Goal: Task Accomplishment & Management: Manage account settings

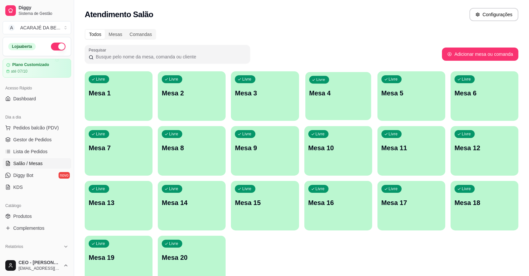
click at [332, 101] on div "Livre Mesa 4" at bounding box center [338, 92] width 66 height 40
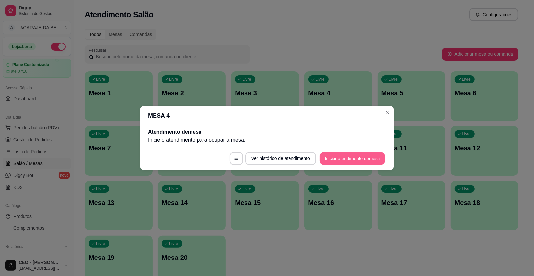
click at [335, 155] on button "Iniciar atendimento de mesa" at bounding box center [351, 158] width 65 height 13
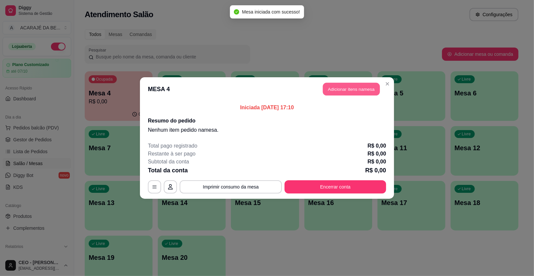
click at [355, 86] on button "Adicionar itens na mesa" at bounding box center [351, 89] width 57 height 13
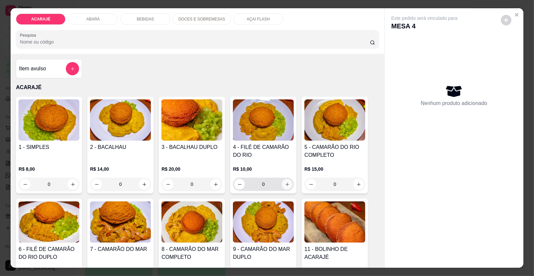
click at [285, 183] on icon "increase-product-quantity" at bounding box center [287, 184] width 5 height 5
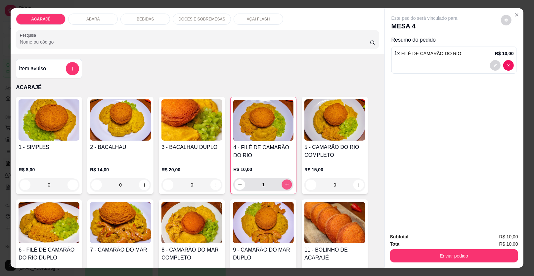
click at [284, 183] on icon "increase-product-quantity" at bounding box center [286, 185] width 5 height 5
type input "2"
click at [490, 63] on button "decrease-product-quantity" at bounding box center [495, 65] width 11 height 11
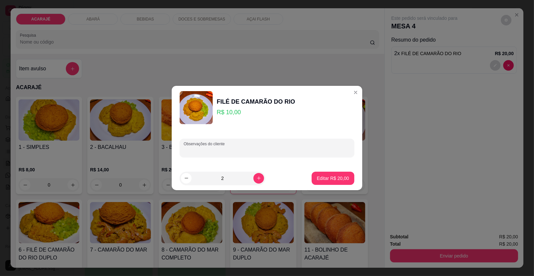
click at [256, 151] on input "Observações do cliente" at bounding box center [267, 151] width 167 height 7
type input "um no papel"
click at [335, 178] on p "Editar R$ 20,00" at bounding box center [332, 178] width 31 height 6
type input "0"
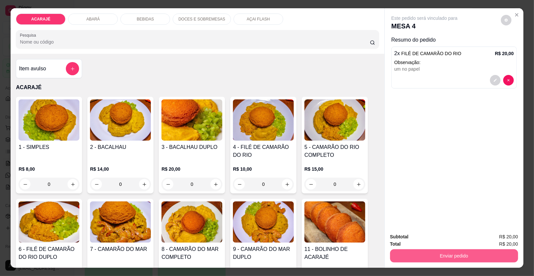
click at [443, 260] on button "Enviar pedido" at bounding box center [454, 256] width 128 height 13
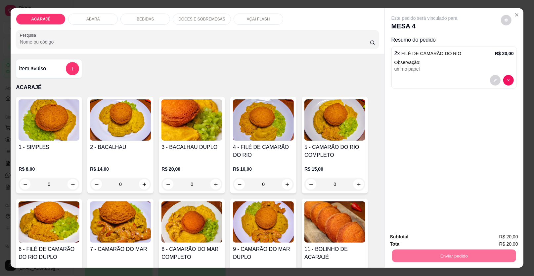
click at [505, 235] on button "Enviar pedido" at bounding box center [500, 240] width 37 height 13
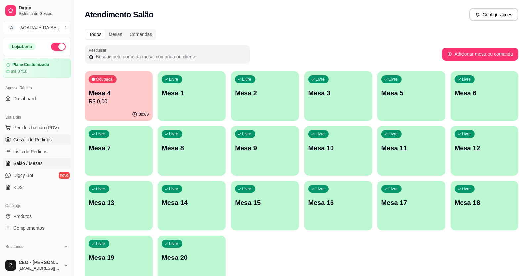
click at [42, 140] on span "Gestor de Pedidos" at bounding box center [32, 140] width 38 height 7
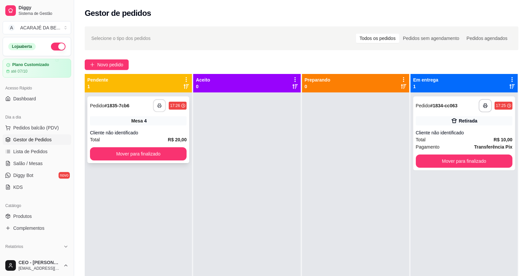
click at [157, 106] on icon "button" at bounding box center [159, 106] width 5 height 5
click at [162, 150] on button "Mover para finalizado" at bounding box center [138, 154] width 97 height 13
click at [162, 150] on div "Mover para finalizado" at bounding box center [138, 154] width 97 height 13
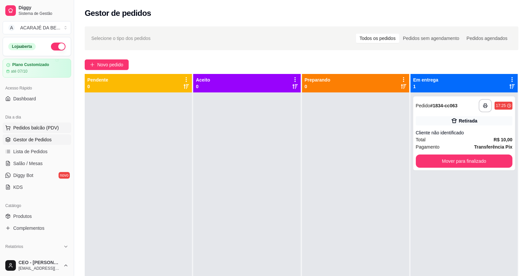
click at [27, 128] on span "Pedidos balcão (PDV)" at bounding box center [36, 128] width 46 height 7
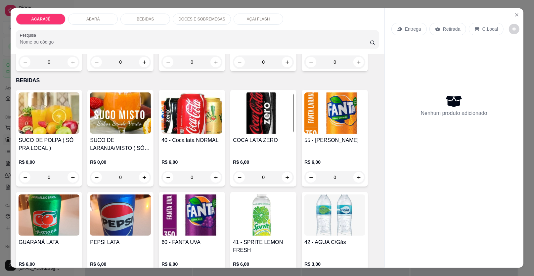
scroll to position [463, 0]
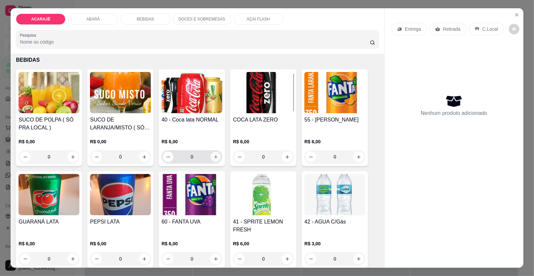
click at [214, 156] on icon "increase-product-quantity" at bounding box center [215, 157] width 5 height 5
type input "1"
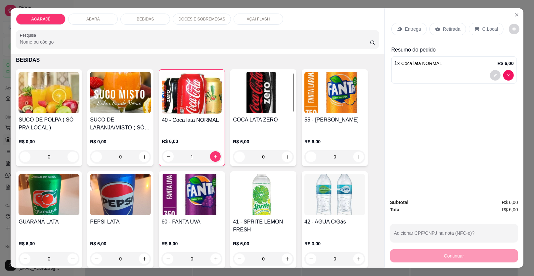
click at [449, 28] on p "Retirada" at bounding box center [452, 29] width 18 height 7
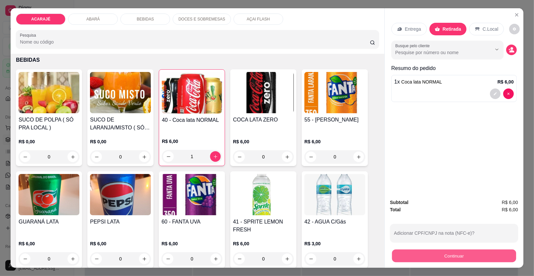
click at [500, 254] on button "Continuar" at bounding box center [454, 256] width 124 height 13
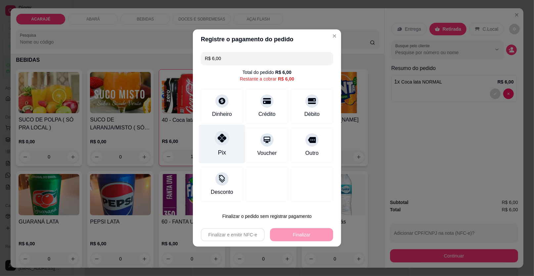
click at [224, 136] on icon at bounding box center [222, 138] width 9 height 9
type input "R$ 0,00"
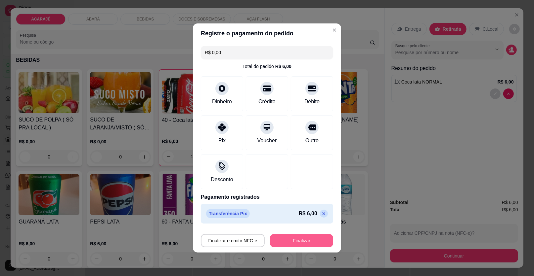
click at [310, 239] on button "Finalizar" at bounding box center [301, 240] width 63 height 13
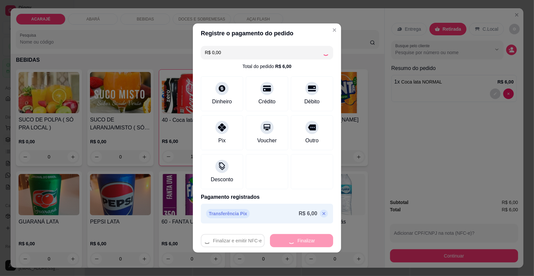
type input "0"
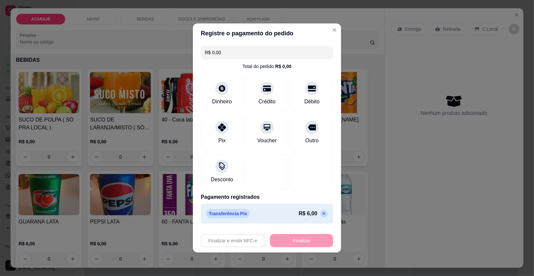
type input "-R$ 6,00"
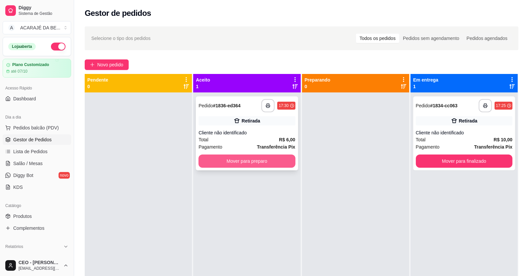
click at [270, 161] on button "Mover para preparo" at bounding box center [246, 161] width 97 height 13
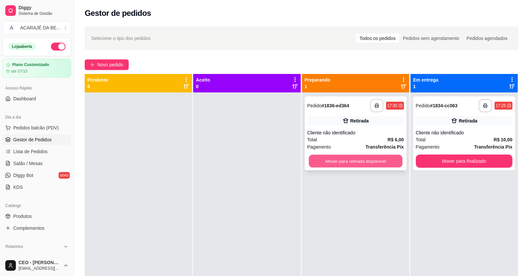
click at [345, 157] on button "Mover para retirada disponível" at bounding box center [356, 161] width 94 height 13
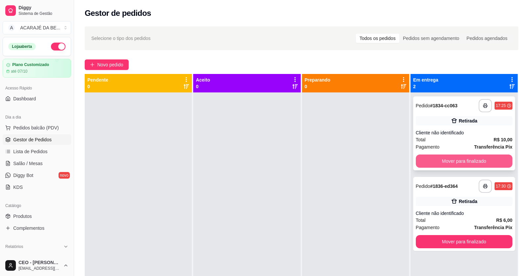
click at [445, 161] on button "Mover para finalizado" at bounding box center [464, 161] width 97 height 13
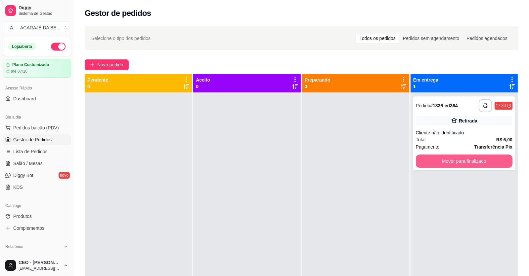
click at [445, 161] on button "Mover para finalizado" at bounding box center [464, 161] width 97 height 13
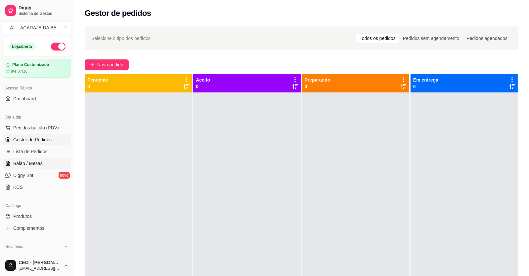
click at [31, 162] on span "Salão / Mesas" at bounding box center [27, 163] width 29 height 7
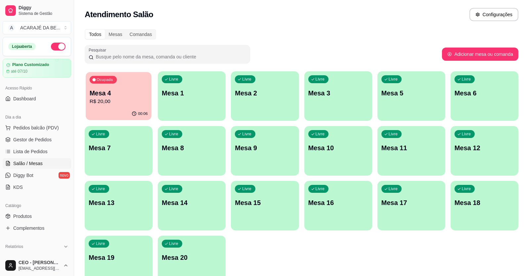
click at [121, 104] on p "R$ 20,00" at bounding box center [119, 102] width 58 height 8
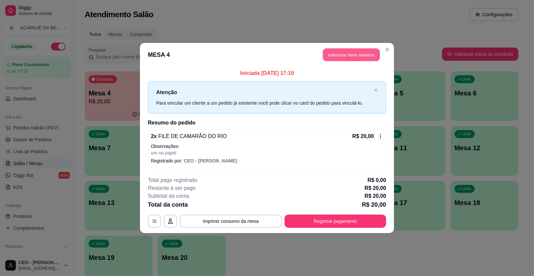
click at [358, 50] on button "Adicionar itens na mesa" at bounding box center [351, 55] width 57 height 13
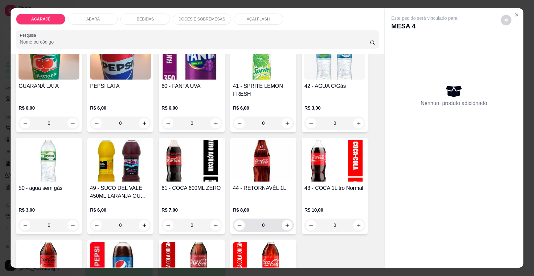
scroll to position [595, 0]
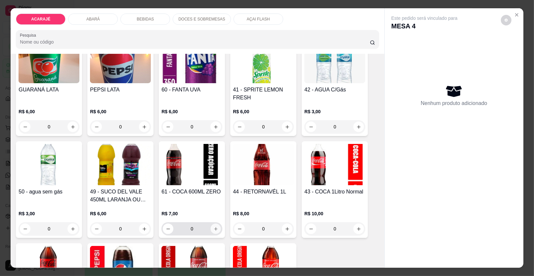
click at [216, 226] on button "increase-product-quantity" at bounding box center [216, 229] width 10 height 10
type input "1"
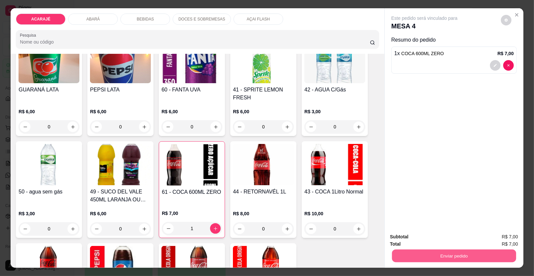
click at [423, 253] on button "Enviar pedido" at bounding box center [454, 256] width 124 height 13
click at [506, 238] on button "Enviar pedido" at bounding box center [501, 240] width 36 height 12
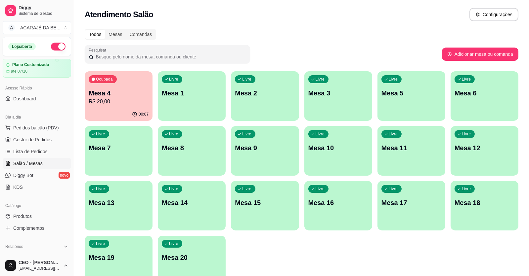
click at [381, 258] on div "Ocupada Mesa 4 R$ 20,00 00:07 Livre Mesa 1 Livre Mesa 2 Livre Mesa 3 Livre Mesa…" at bounding box center [302, 178] width 434 height 214
click at [31, 130] on span "Pedidos balcão (PDV)" at bounding box center [36, 128] width 46 height 7
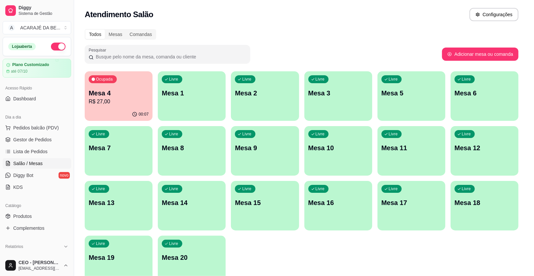
click at [32, 129] on img at bounding box center [49, 120] width 61 height 41
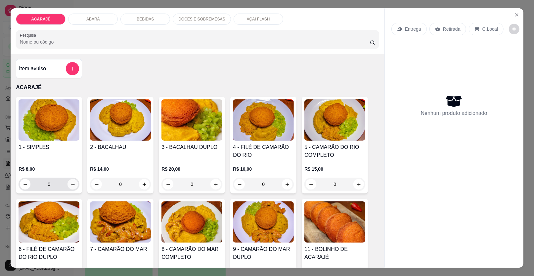
click at [71, 184] on icon "increase-product-quantity" at bounding box center [73, 185] width 4 height 4
type input "1"
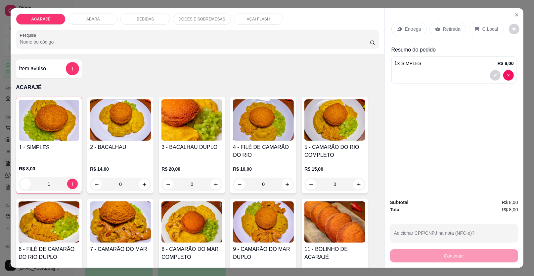
click at [450, 29] on p "Retirada" at bounding box center [452, 29] width 18 height 7
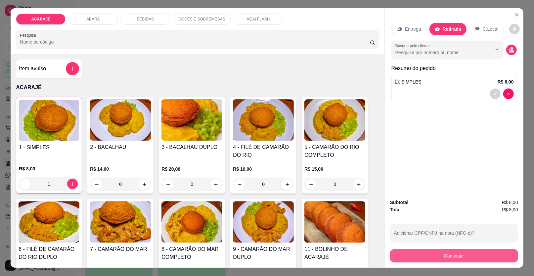
click at [483, 253] on button "Continuar" at bounding box center [454, 256] width 128 height 13
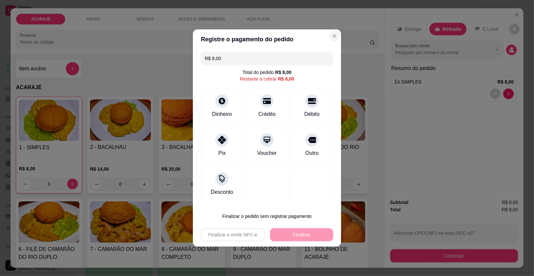
click at [328, 34] on div at bounding box center [197, 39] width 355 height 13
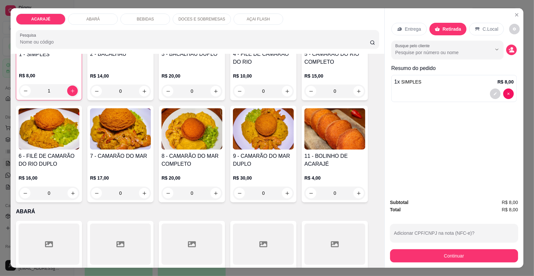
scroll to position [99, 0]
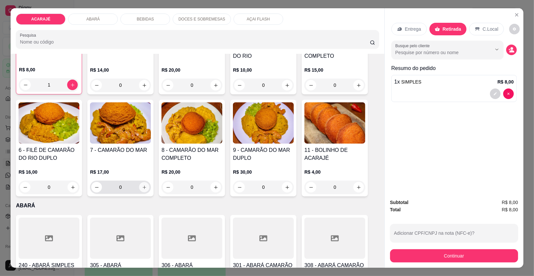
click at [142, 186] on icon "increase-product-quantity" at bounding box center [144, 187] width 5 height 5
type input "1"
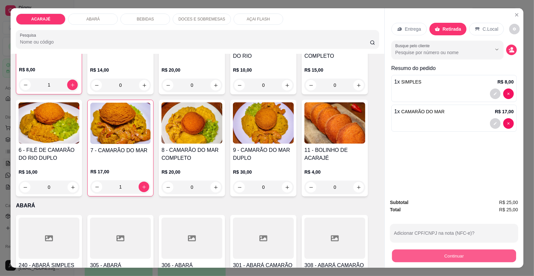
click at [460, 257] on button "Continuar" at bounding box center [454, 256] width 124 height 13
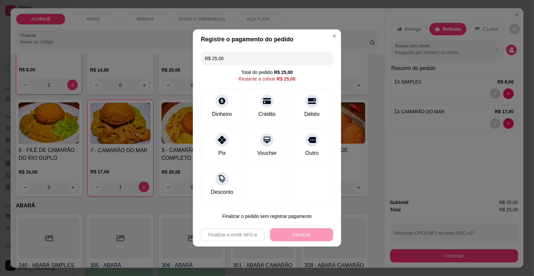
click at [236, 59] on input "R$ 25,00" at bounding box center [267, 58] width 124 height 13
type input "R$ 0,00"
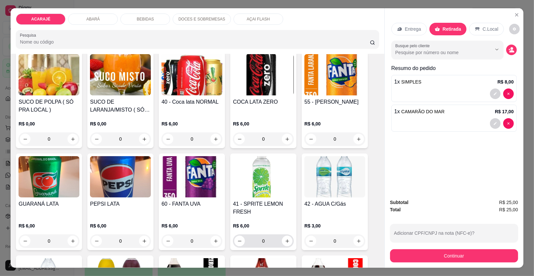
scroll to position [496, 0]
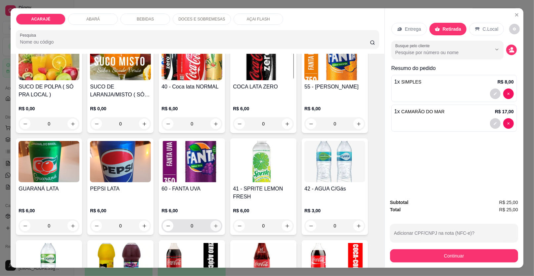
click at [214, 226] on icon "increase-product-quantity" at bounding box center [215, 226] width 5 height 5
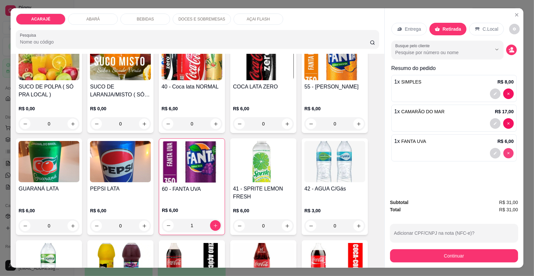
click at [506, 152] on div "Entrega Retirada C.Local Busque pelo cliente Resumo do pedido 1 x SIMPLES R$ 8,…" at bounding box center [454, 101] width 139 height 186
type input "0"
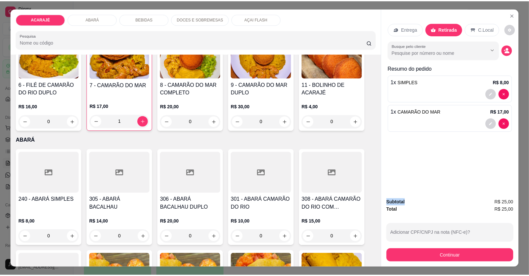
scroll to position [0, 0]
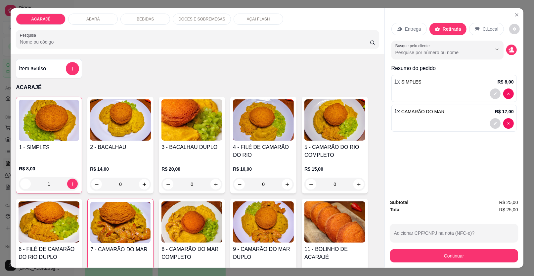
click at [27, 69] on h4 "Item avulso" at bounding box center [32, 69] width 27 height 8
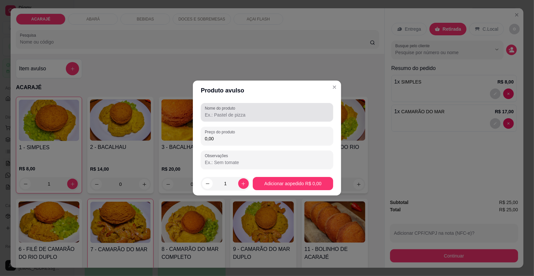
click at [246, 112] on input "Nome do produto" at bounding box center [267, 115] width 124 height 7
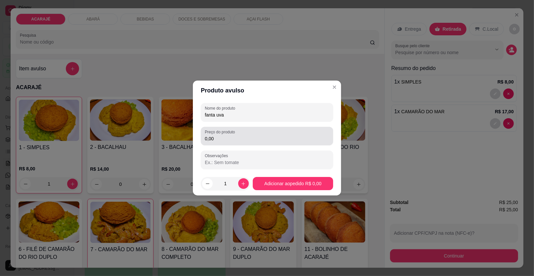
type input "fanta uva"
click at [233, 138] on input "0,00" at bounding box center [267, 139] width 124 height 7
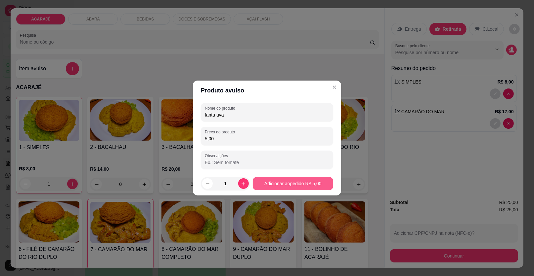
type input "5,00"
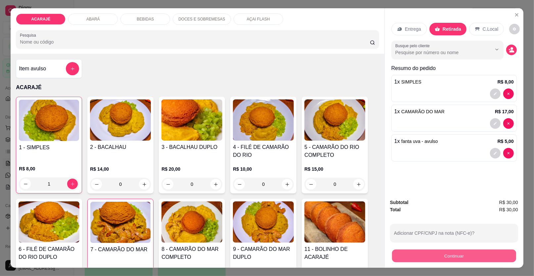
click at [463, 256] on button "Continuar" at bounding box center [454, 256] width 124 height 13
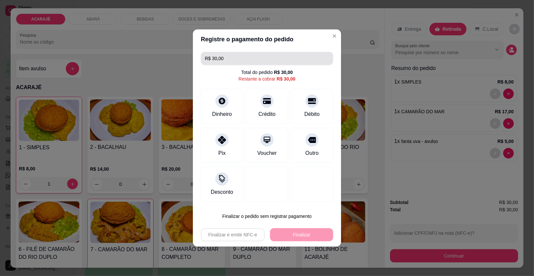
click at [226, 59] on input "R$ 30,00" at bounding box center [267, 58] width 124 height 13
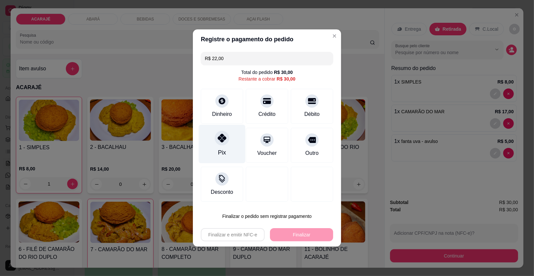
click at [230, 138] on div "Pix" at bounding box center [222, 144] width 47 height 39
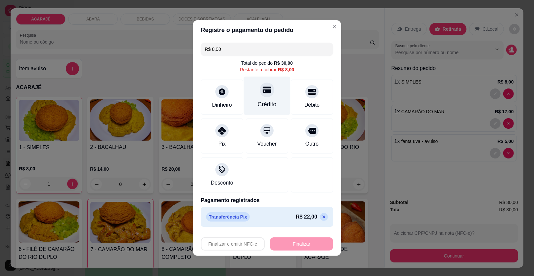
click at [264, 91] on icon at bounding box center [267, 90] width 9 height 7
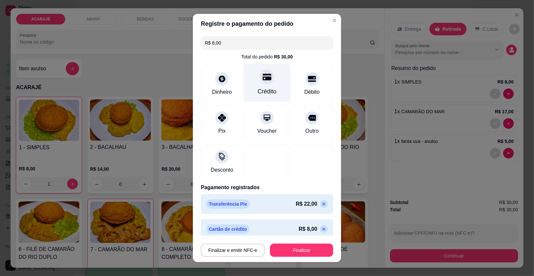
type input "R$ 0,00"
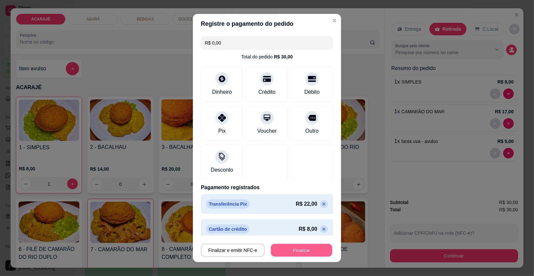
click at [307, 251] on button "Finalizar" at bounding box center [301, 250] width 61 height 13
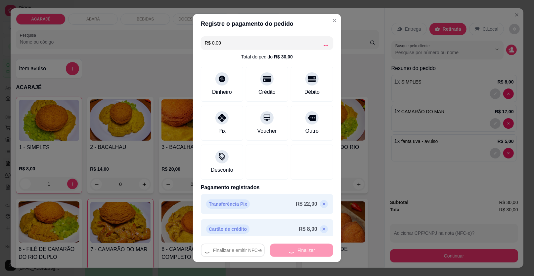
type input "0"
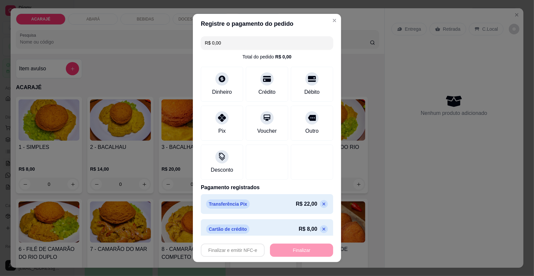
type input "-R$ 30,00"
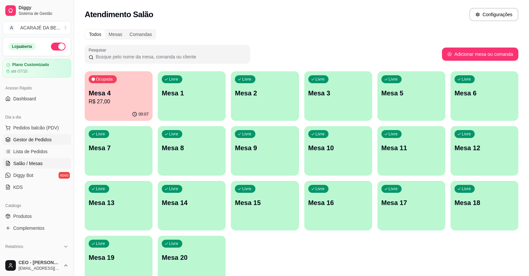
click at [26, 140] on span "Gestor de Pedidos" at bounding box center [32, 140] width 38 height 7
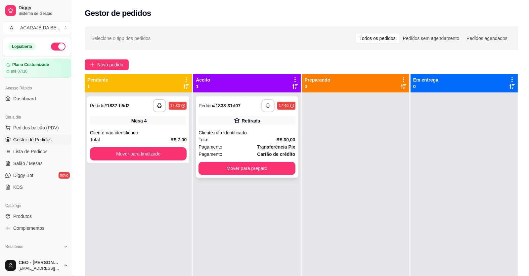
click at [266, 106] on icon "button" at bounding box center [268, 106] width 5 height 5
click at [38, 158] on ul "Pedidos balcão (PDV) Gestor de Pedidos Lista de Pedidos Salão / Mesas Diggy Bot…" at bounding box center [37, 158] width 68 height 70
click at [39, 165] on span "Salão / Mesas" at bounding box center [27, 163] width 29 height 7
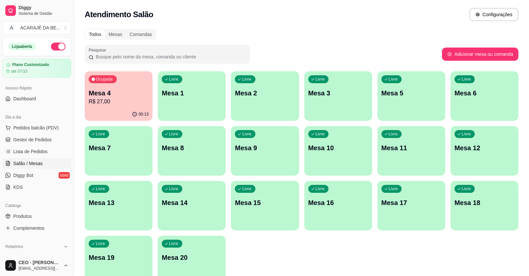
click at [119, 114] on div "00:13" at bounding box center [119, 114] width 68 height 13
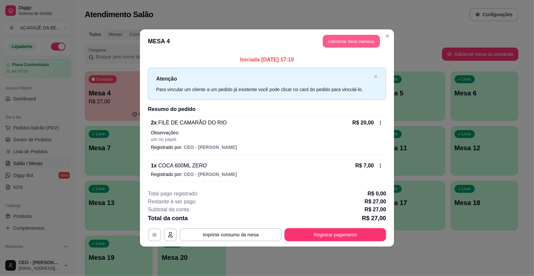
click at [356, 41] on button "Adicionar itens na mesa" at bounding box center [351, 41] width 57 height 13
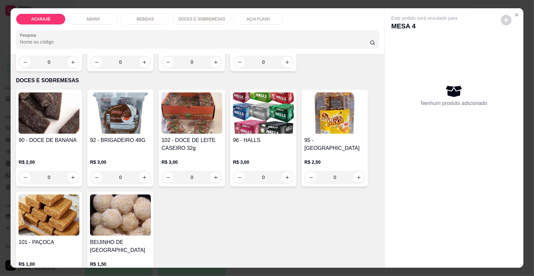
scroll to position [827, 0]
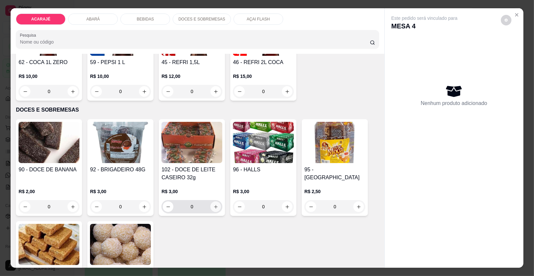
click at [213, 205] on icon "increase-product-quantity" at bounding box center [215, 207] width 5 height 5
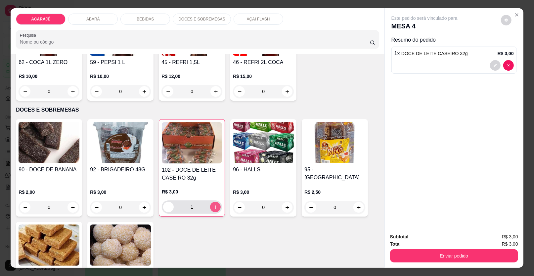
click at [213, 205] on icon "increase-product-quantity" at bounding box center [215, 207] width 5 height 5
type input "2"
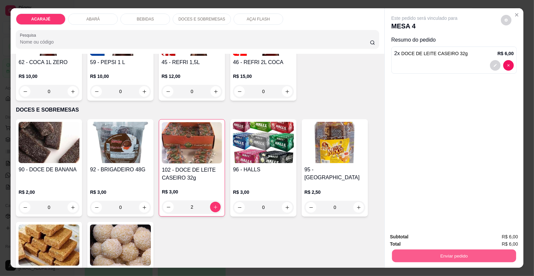
click at [415, 254] on button "Enviar pedido" at bounding box center [454, 256] width 124 height 13
click at [508, 238] on button "Enviar pedido" at bounding box center [500, 240] width 37 height 13
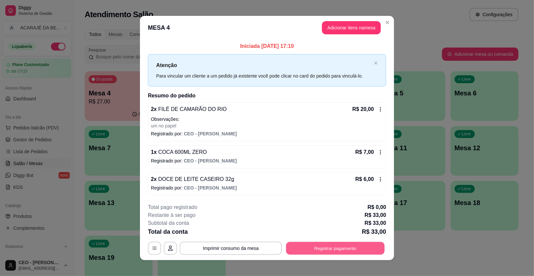
click at [354, 246] on button "Registrar pagamento" at bounding box center [335, 248] width 99 height 13
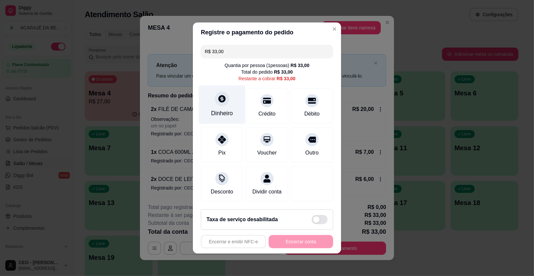
click at [223, 98] on icon at bounding box center [221, 98] width 7 height 7
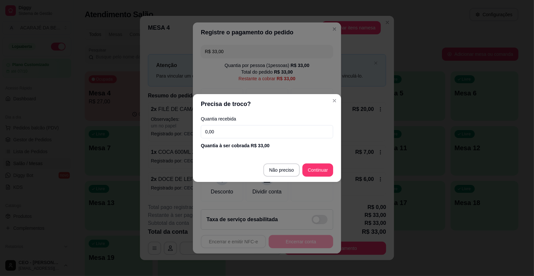
click at [274, 132] on input "0,00" at bounding box center [267, 131] width 132 height 13
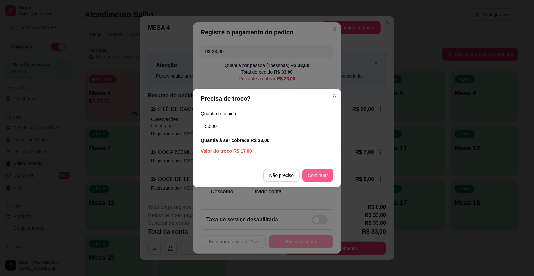
type input "50,00"
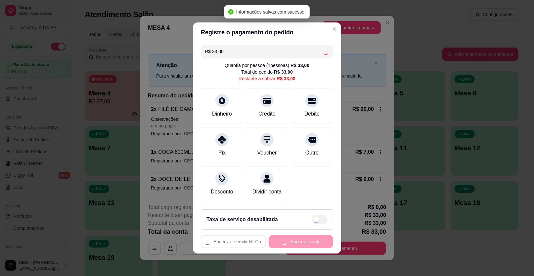
type input "R$ 0,00"
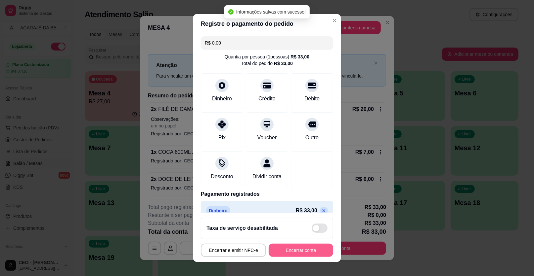
click at [308, 250] on button "Encerrar conta" at bounding box center [301, 250] width 64 height 13
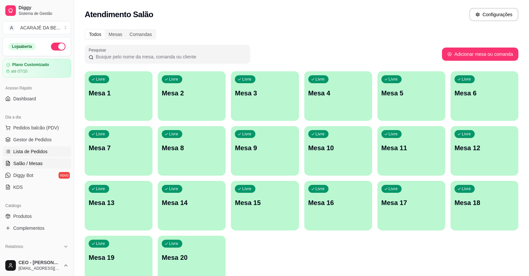
click at [35, 150] on span "Lista de Pedidos" at bounding box center [30, 151] width 34 height 7
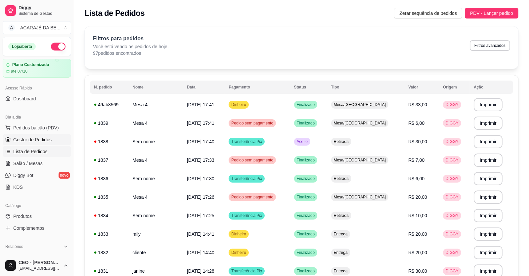
click at [38, 139] on span "Gestor de Pedidos" at bounding box center [32, 140] width 38 height 7
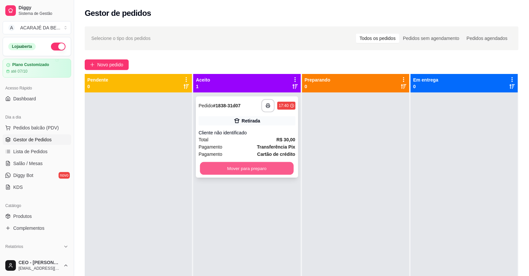
click at [284, 165] on button "Mover para preparo" at bounding box center [247, 168] width 94 height 13
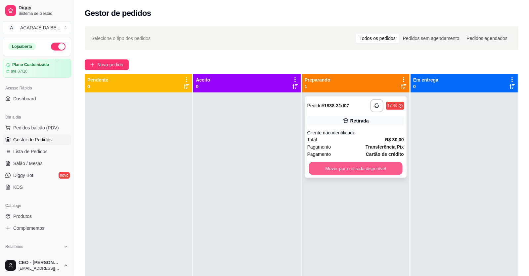
click at [330, 165] on button "Mover para retirada disponível" at bounding box center [356, 168] width 94 height 13
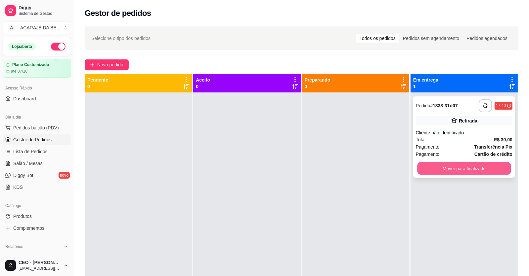
click at [430, 167] on button "Mover para finalizado" at bounding box center [464, 168] width 94 height 13
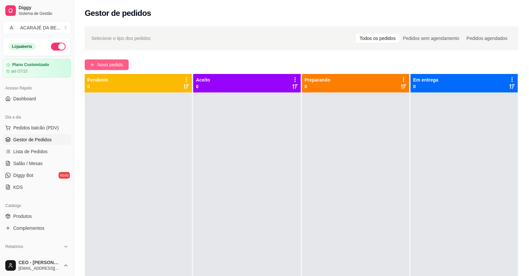
click at [104, 63] on span "Novo pedido" at bounding box center [110, 64] width 26 height 7
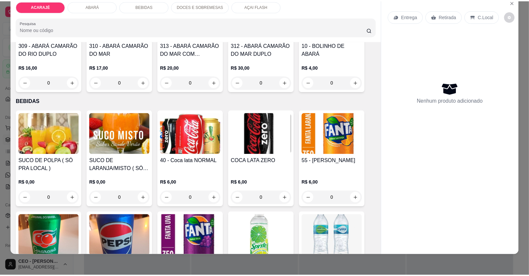
scroll to position [409, 0]
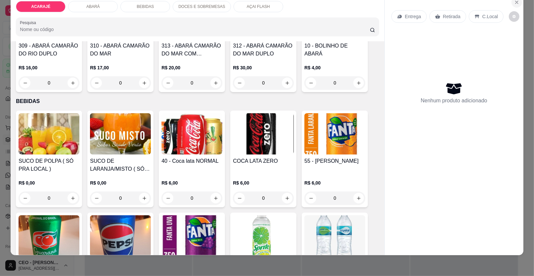
click at [514, 2] on icon "Close" at bounding box center [516, 2] width 5 height 5
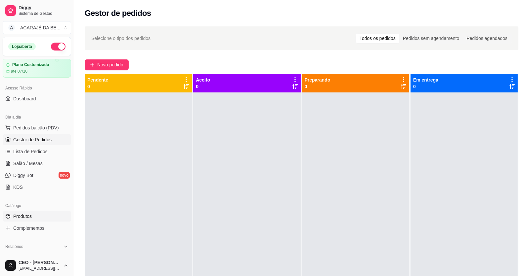
click at [50, 215] on link "Produtos" at bounding box center [37, 216] width 68 height 11
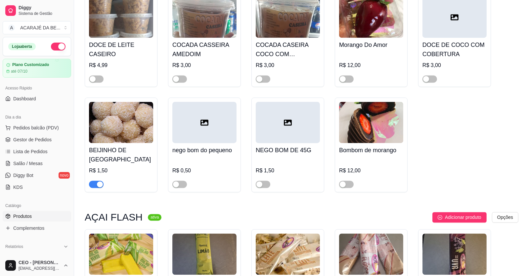
scroll to position [1819, 0]
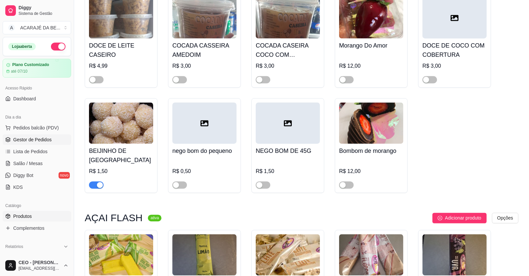
click at [32, 141] on span "Gestor de Pedidos" at bounding box center [32, 140] width 38 height 7
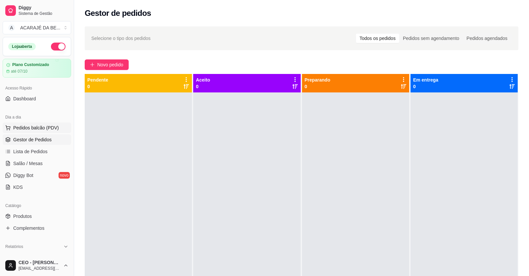
click at [30, 129] on span "Pedidos balcão (PDV)" at bounding box center [36, 128] width 46 height 7
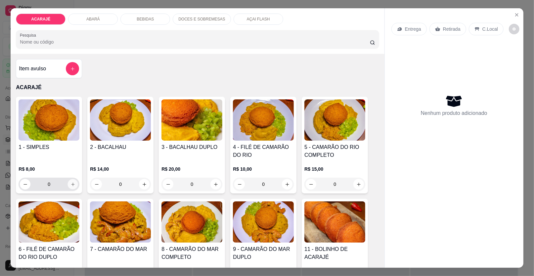
click at [70, 184] on icon "increase-product-quantity" at bounding box center [72, 184] width 5 height 5
type input "1"
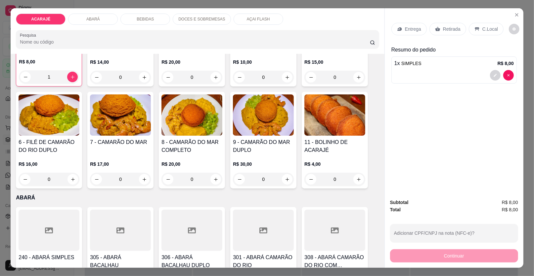
scroll to position [132, 0]
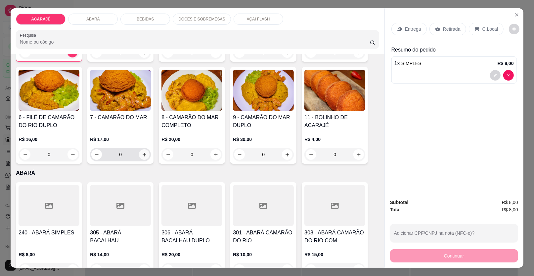
click at [142, 153] on icon "increase-product-quantity" at bounding box center [144, 154] width 5 height 5
type input "1"
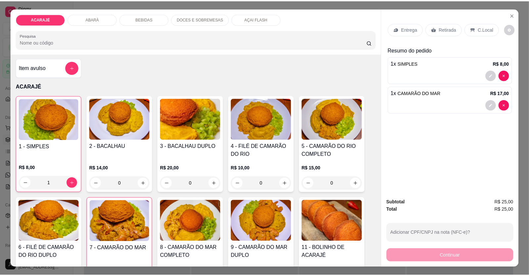
scroll to position [0, 0]
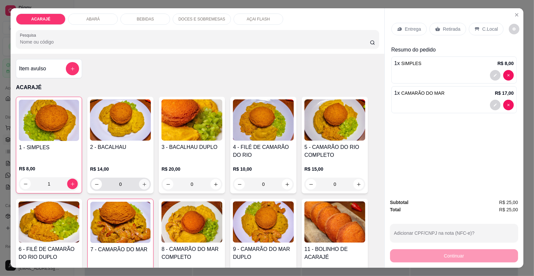
click at [142, 184] on icon "increase-product-quantity" at bounding box center [144, 184] width 5 height 5
type input "2"
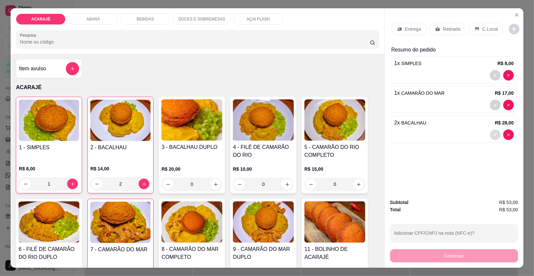
click at [494, 132] on button "decrease-product-quantity" at bounding box center [495, 135] width 11 height 11
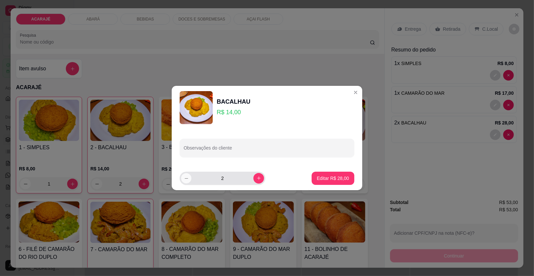
click at [185, 178] on icon "decrease-product-quantity" at bounding box center [186, 178] width 5 height 5
type input "1"
click at [334, 177] on p "Editar R$ 14,00" at bounding box center [333, 178] width 32 height 7
type input "1"
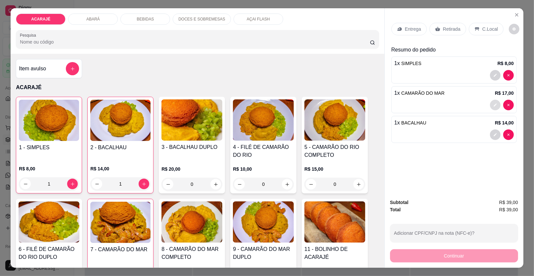
click at [490, 104] on button "decrease-product-quantity" at bounding box center [495, 105] width 11 height 11
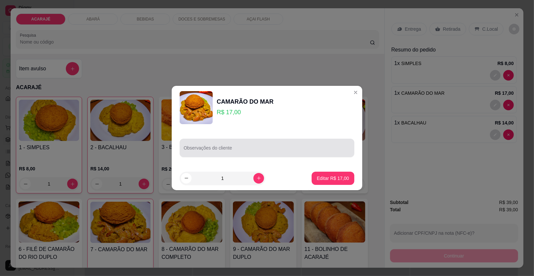
click at [279, 147] on div at bounding box center [267, 148] width 167 height 13
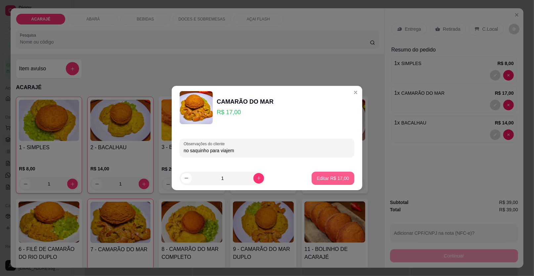
type input "no saquinho para viajem"
click at [329, 177] on p "Editar R$ 17,00" at bounding box center [332, 178] width 31 height 6
type input "0"
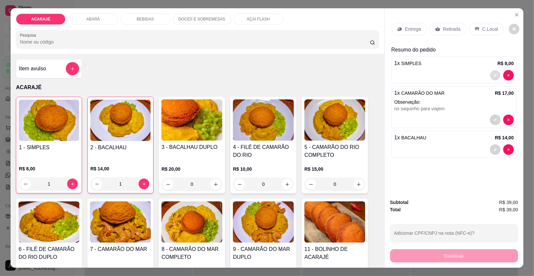
click at [493, 75] on icon "decrease-product-quantity" at bounding box center [495, 75] width 4 height 4
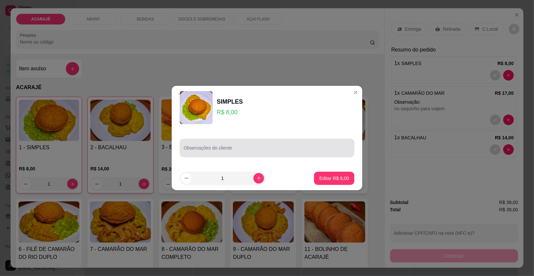
click at [254, 148] on div at bounding box center [267, 148] width 167 height 13
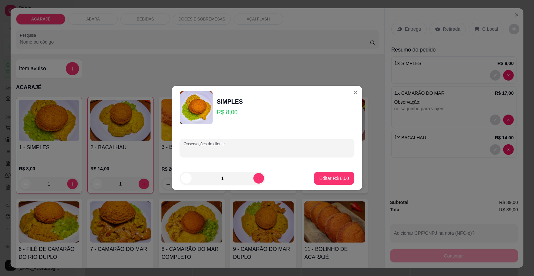
type input "m"
type input "no saquinho"
click at [332, 177] on p "Editar R$ 8,00" at bounding box center [334, 178] width 29 height 6
type input "0"
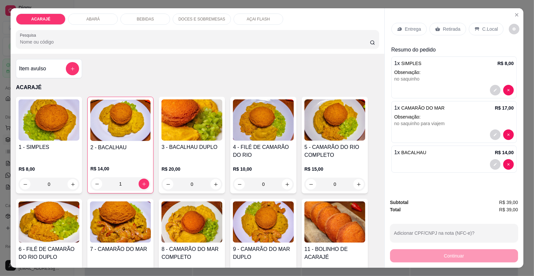
click at [454, 29] on p "Retirada" at bounding box center [452, 29] width 18 height 7
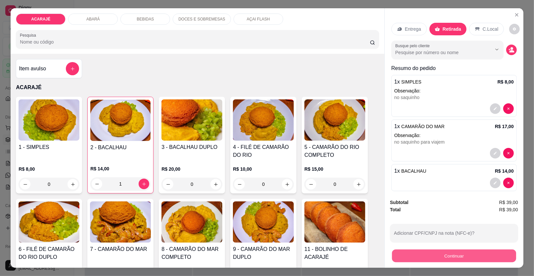
click at [487, 257] on button "Continuar" at bounding box center [454, 256] width 124 height 13
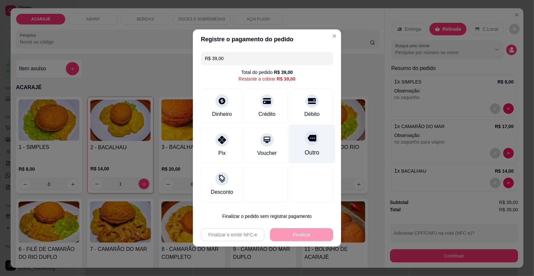
click at [308, 140] on icon at bounding box center [312, 138] width 9 height 7
type input "R$ 0,00"
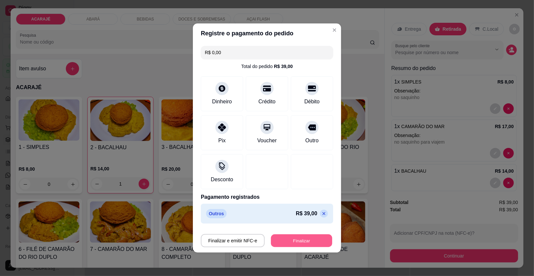
click at [314, 243] on button "Finalizar" at bounding box center [301, 241] width 61 height 13
type input "0"
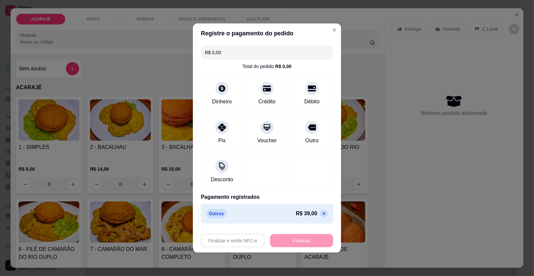
type input "-R$ 39,00"
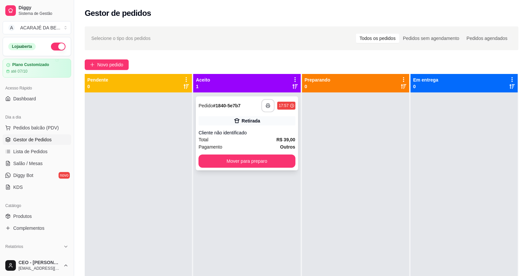
click at [270, 104] on button "button" at bounding box center [267, 105] width 13 height 13
click at [279, 163] on button "Mover para preparo" at bounding box center [247, 161] width 94 height 13
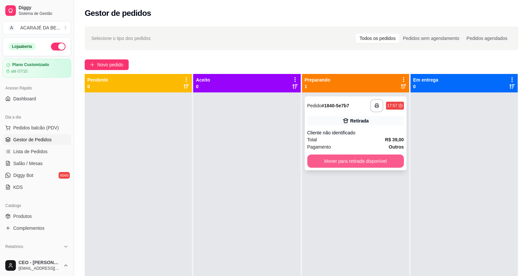
click at [351, 163] on button "Mover para retirada disponível" at bounding box center [355, 161] width 97 height 13
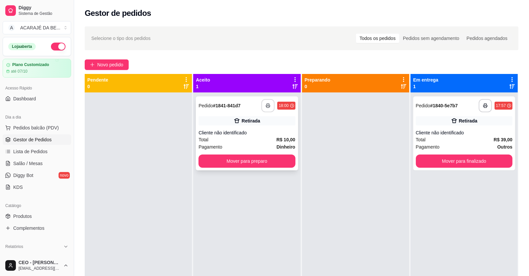
click at [263, 104] on button "button" at bounding box center [267, 105] width 13 height 13
click at [276, 139] on strong "R$ 10,00" at bounding box center [285, 139] width 19 height 5
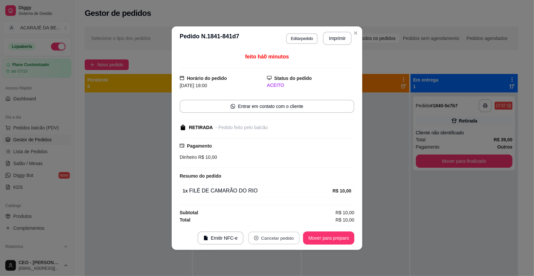
click at [280, 235] on button "Cancelar pedido" at bounding box center [273, 238] width 51 height 13
click at [290, 222] on button "Sim" at bounding box center [292, 221] width 26 height 13
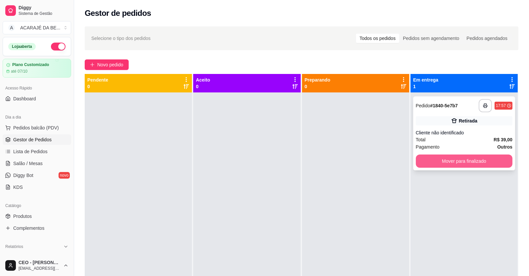
click at [484, 160] on button "Mover para finalizado" at bounding box center [464, 161] width 97 height 13
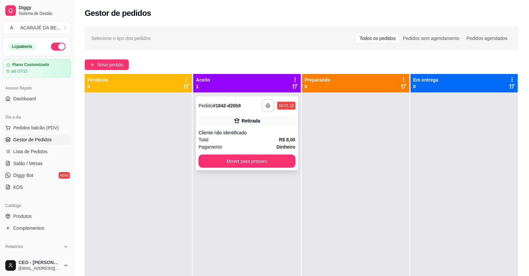
click at [268, 101] on button "button" at bounding box center [268, 106] width 13 height 13
click at [247, 162] on button "Mover para preparo" at bounding box center [246, 161] width 97 height 13
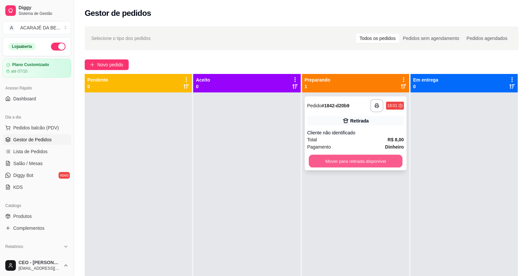
click at [316, 162] on button "Mover para retirada disponível" at bounding box center [356, 161] width 94 height 13
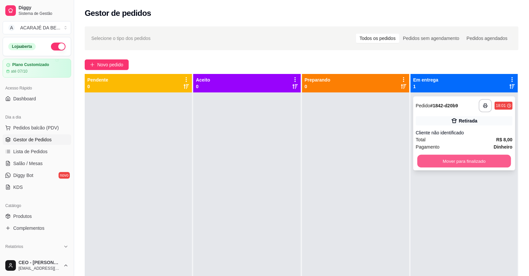
click at [433, 162] on button "Mover para finalizado" at bounding box center [464, 161] width 94 height 13
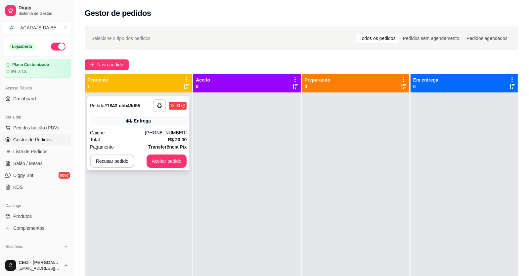
click at [149, 138] on div "Total R$ 20,00" at bounding box center [138, 139] width 97 height 7
click at [163, 137] on div "Total R$ 20,00" at bounding box center [138, 139] width 97 height 7
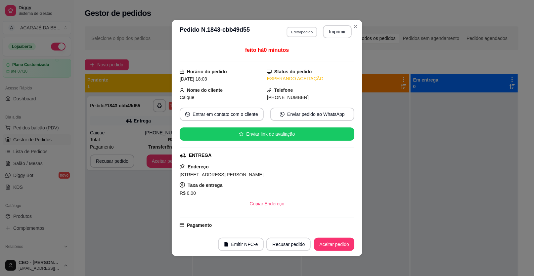
click at [296, 29] on button "Editar pedido" at bounding box center [301, 32] width 31 height 10
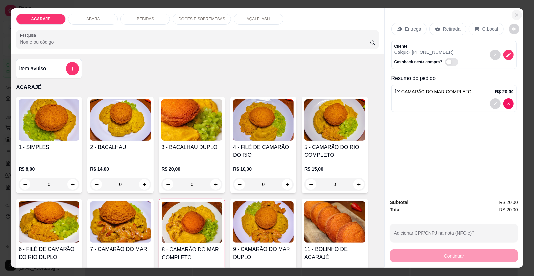
click at [514, 12] on icon "Close" at bounding box center [516, 14] width 5 height 5
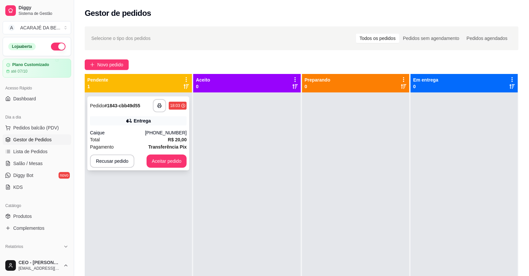
click at [162, 127] on div "**********" at bounding box center [138, 134] width 102 height 74
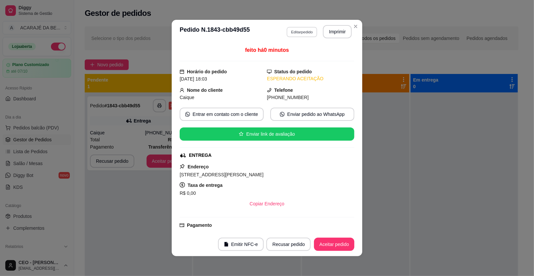
click at [302, 32] on button "Editar pedido" at bounding box center [301, 32] width 31 height 10
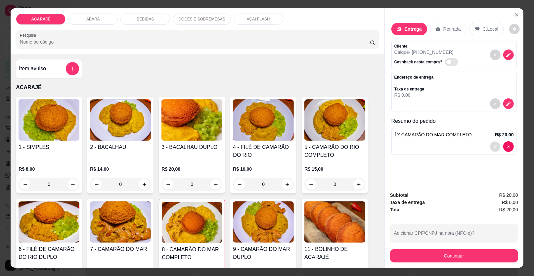
click at [493, 146] on icon "decrease-product-quantity" at bounding box center [495, 147] width 4 height 4
click at [508, 104] on icon "decrease-product-quantity" at bounding box center [508, 104] width 6 height 6
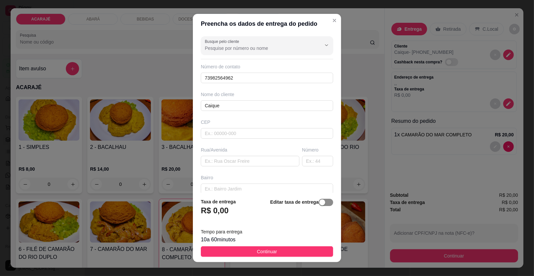
click at [321, 204] on span "button" at bounding box center [325, 202] width 15 height 7
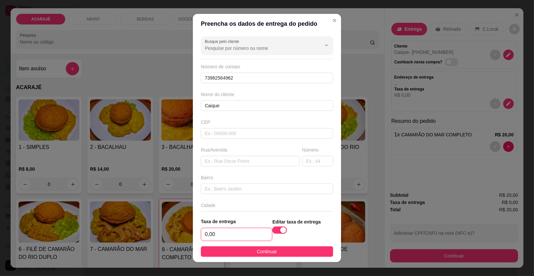
click at [241, 235] on input "0,00" at bounding box center [236, 235] width 71 height 13
type input "3,00"
click at [217, 162] on input "text" at bounding box center [250, 161] width 99 height 11
type input "rua francisco xavier casa de geilane"
click at [303, 160] on input "text" at bounding box center [317, 161] width 31 height 11
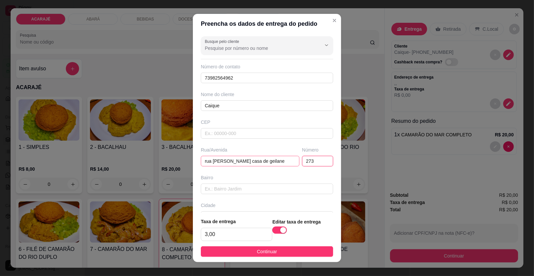
type input "273"
click at [279, 159] on input "rua francisco xavier casa de geilane" at bounding box center [250, 161] width 99 height 11
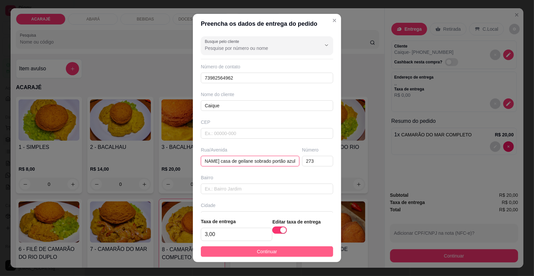
type input "rua [PERSON_NAME] casa de geilane sobrado portão azul"
click at [286, 252] on button "Continuar" at bounding box center [267, 252] width 132 height 11
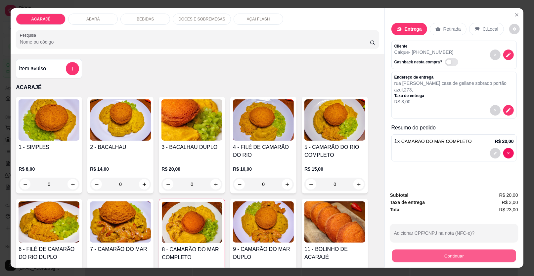
click at [490, 255] on button "Continuar" at bounding box center [454, 256] width 124 height 13
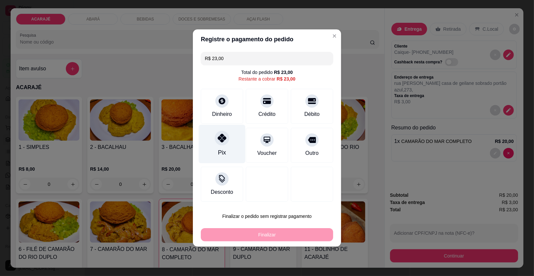
click at [221, 139] on icon at bounding box center [222, 138] width 9 height 9
type input "R$ 0,00"
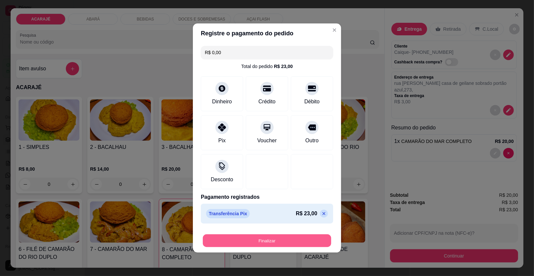
click at [259, 243] on button "Finalizar" at bounding box center [267, 241] width 128 height 13
click at [259, 243] on div "Finalizar" at bounding box center [267, 240] width 132 height 13
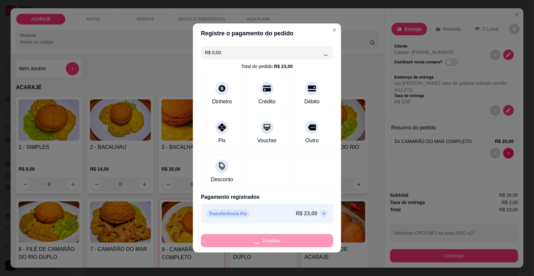
type input "0"
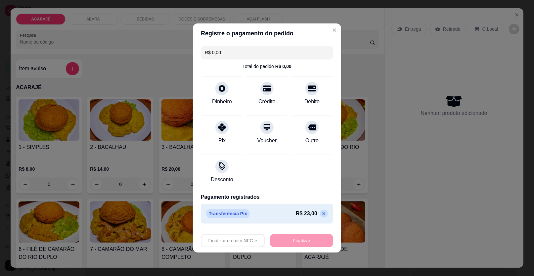
type input "-R$ 23,00"
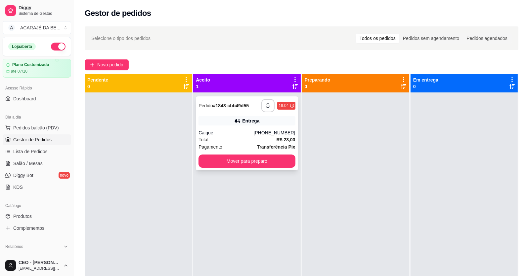
click at [245, 141] on div "Total R$ 23,00" at bounding box center [246, 139] width 97 height 7
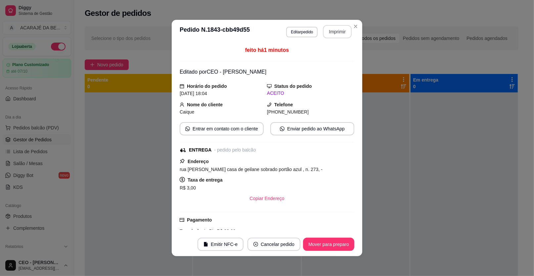
click at [335, 27] on button "Imprimir" at bounding box center [337, 31] width 29 height 13
click at [332, 246] on button "Mover para preparo" at bounding box center [329, 244] width 50 height 13
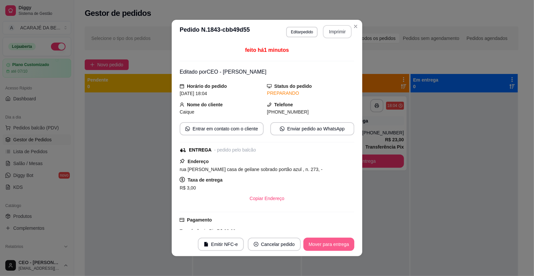
click at [334, 247] on button "Mover para entrega" at bounding box center [328, 244] width 51 height 13
click at [334, 247] on div "Mover para entrega" at bounding box center [328, 244] width 51 height 13
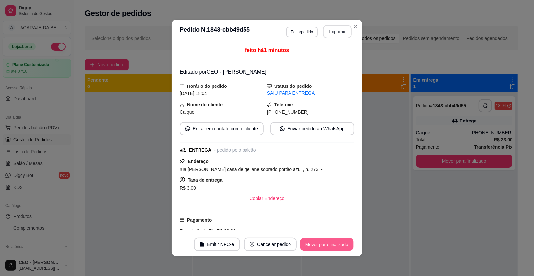
click at [337, 247] on button "Mover para finalizado" at bounding box center [326, 244] width 53 height 13
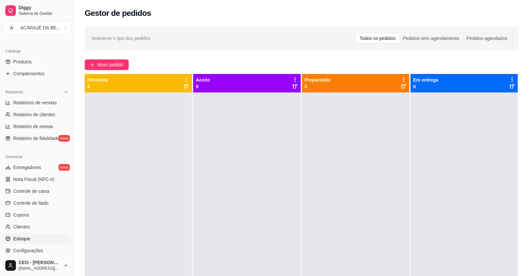
scroll to position [198, 0]
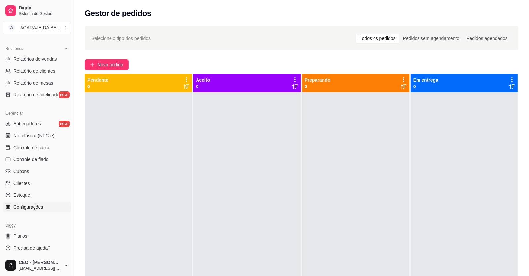
click at [42, 207] on span "Configurações" at bounding box center [28, 207] width 30 height 7
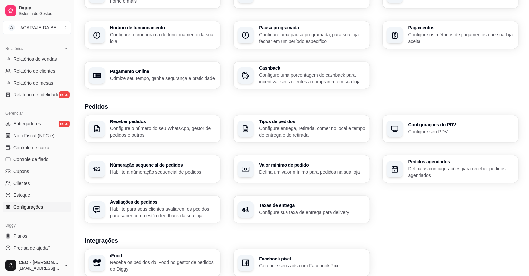
scroll to position [66, 0]
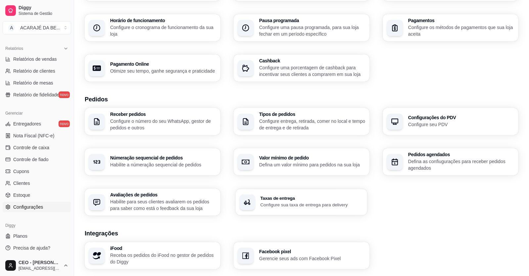
click at [310, 203] on p "Configure sua taxa de entrega para delivery" at bounding box center [311, 205] width 103 height 6
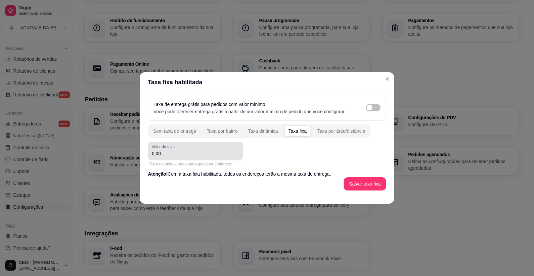
click at [172, 153] on input "0,00" at bounding box center [195, 153] width 87 height 7
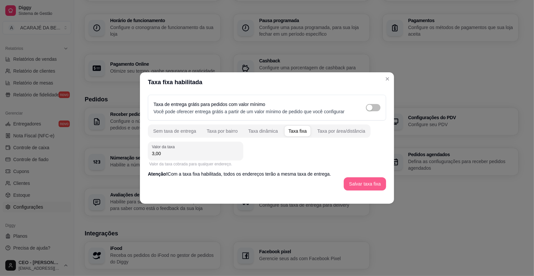
type input "3,00"
click at [354, 182] on button "Salvar taxa fixa" at bounding box center [364, 184] width 41 height 13
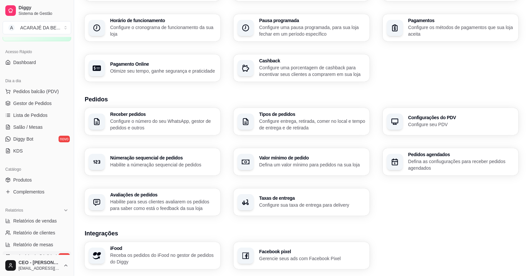
scroll to position [33, 0]
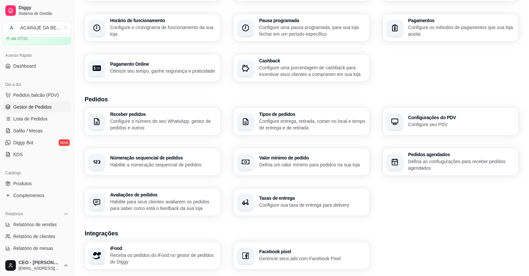
click at [28, 106] on span "Gestor de Pedidos" at bounding box center [32, 107] width 38 height 7
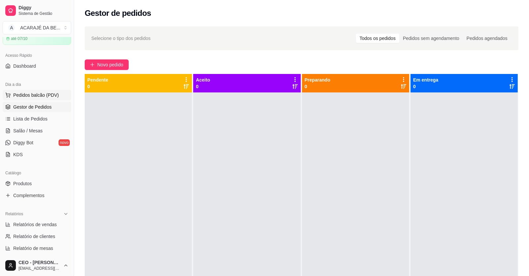
click at [35, 94] on span "Pedidos balcão (PDV)" at bounding box center [36, 95] width 46 height 7
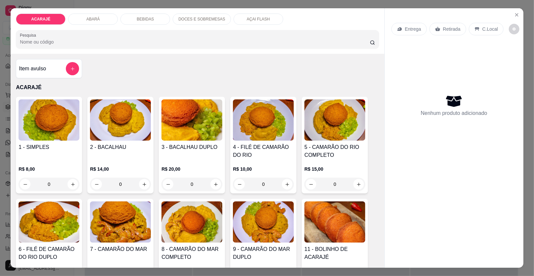
click at [38, 73] on div "Item avulso" at bounding box center [49, 68] width 60 height 13
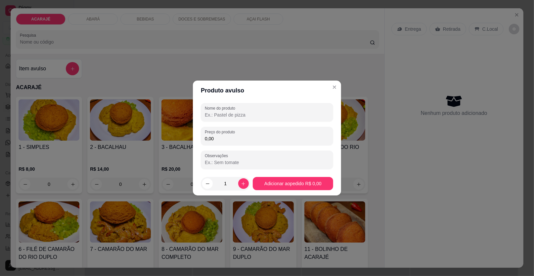
click at [219, 112] on input "Nome do produto" at bounding box center [267, 115] width 124 height 7
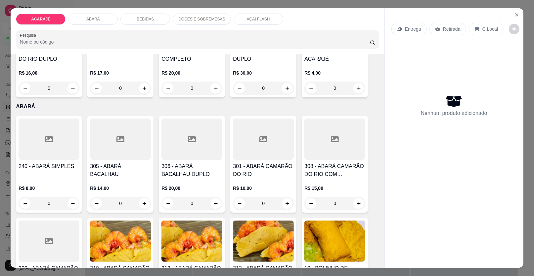
scroll to position [364, 0]
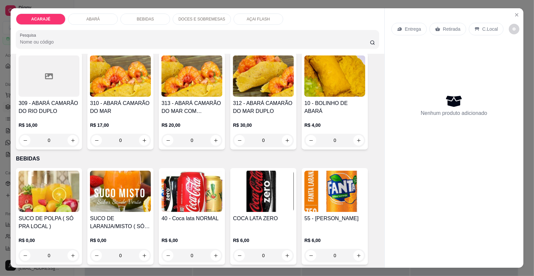
click at [203, 19] on p "DOCES E SOBREMESAS" at bounding box center [201, 19] width 47 height 5
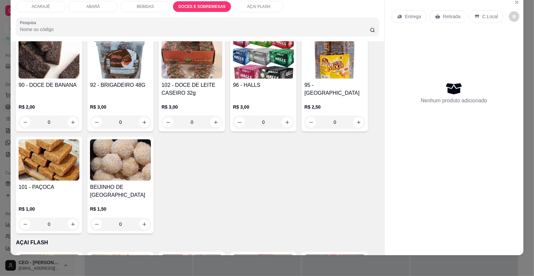
scroll to position [846, 0]
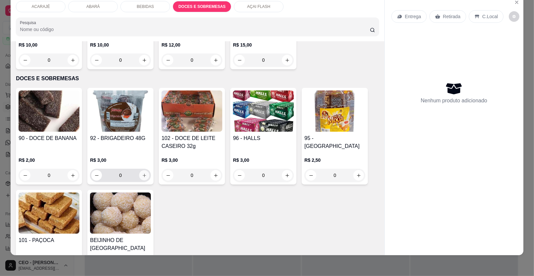
click at [142, 175] on icon "increase-product-quantity" at bounding box center [144, 175] width 5 height 5
type input "1"
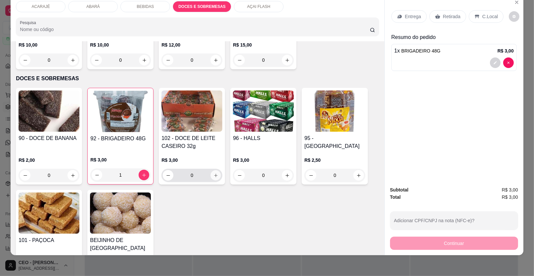
click at [211, 173] on button "increase-product-quantity" at bounding box center [216, 176] width 10 height 10
type input "1"
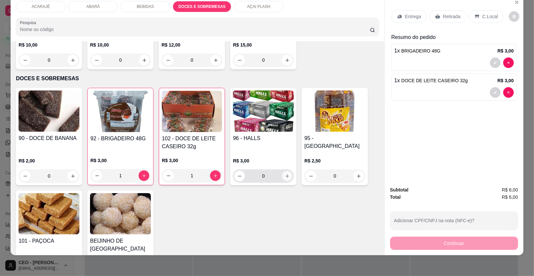
click at [285, 174] on icon "increase-product-quantity" at bounding box center [287, 176] width 5 height 5
type input "1"
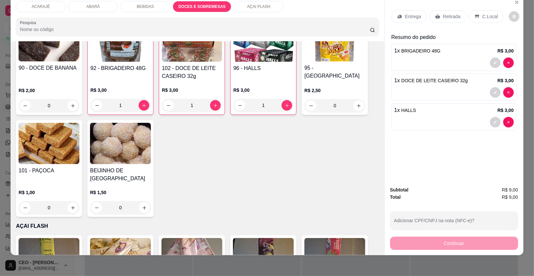
scroll to position [945, 0]
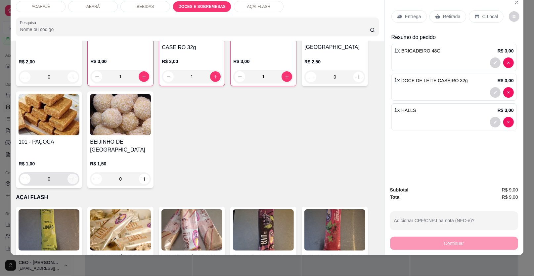
click at [71, 177] on icon "increase-product-quantity" at bounding box center [72, 179] width 5 height 5
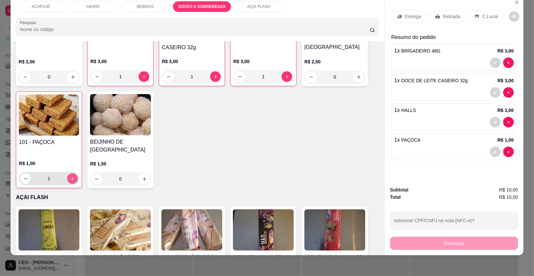
click at [71, 177] on icon "increase-product-quantity" at bounding box center [72, 179] width 5 height 5
type input "4"
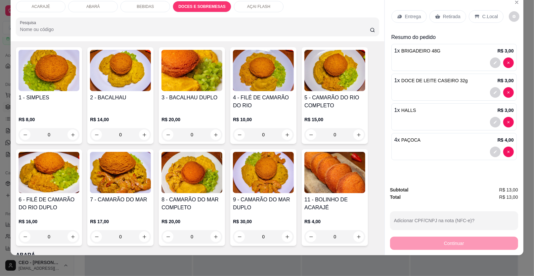
scroll to position [0, 0]
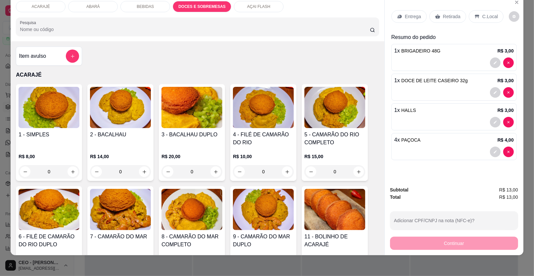
click at [259, 4] on p "AÇAI FLASH" at bounding box center [258, 6] width 23 height 5
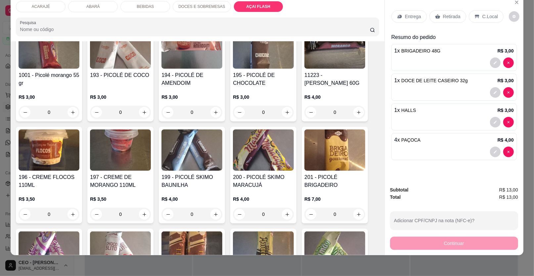
scroll to position [1255, 0]
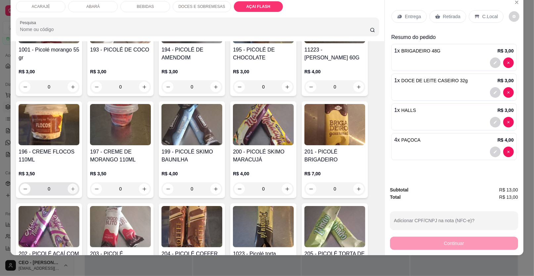
click at [71, 187] on icon "increase-product-quantity" at bounding box center [72, 189] width 5 height 5
type input "1"
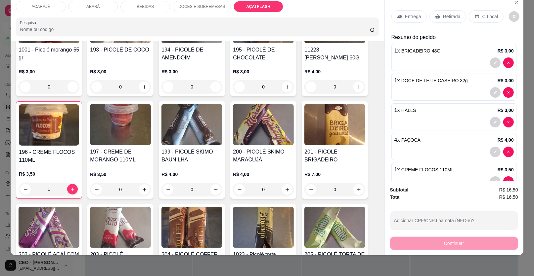
click at [491, 19] on p "C.Local" at bounding box center [490, 16] width 16 height 7
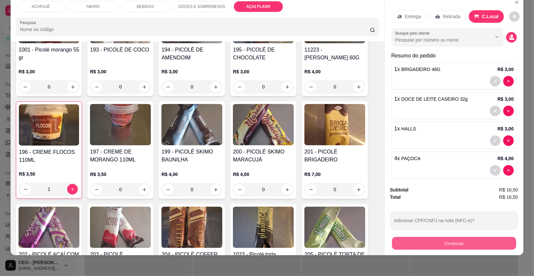
click at [475, 241] on button "Continuar" at bounding box center [454, 243] width 124 height 13
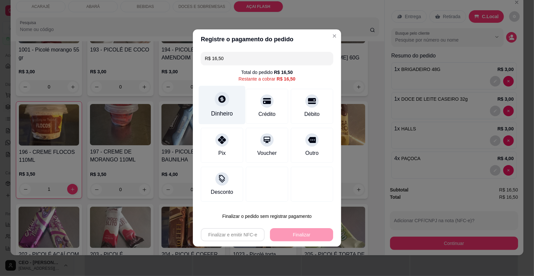
click at [219, 97] on icon at bounding box center [221, 99] width 7 height 7
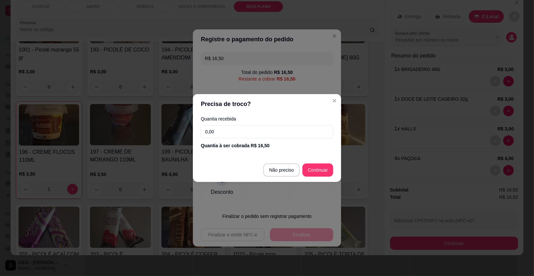
click at [228, 129] on input "0,00" at bounding box center [267, 131] width 132 height 13
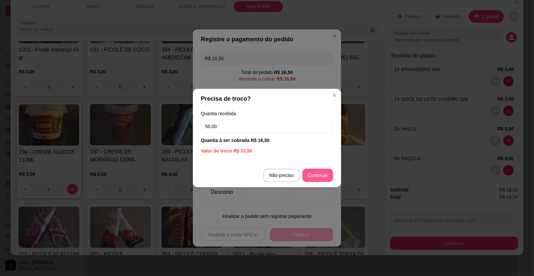
type input "50,00"
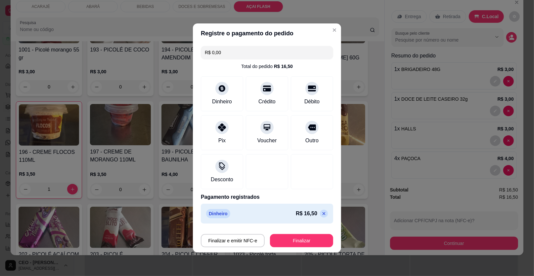
type input "R$ 0,00"
click at [308, 241] on button "Finalizar" at bounding box center [301, 241] width 61 height 13
type input "0"
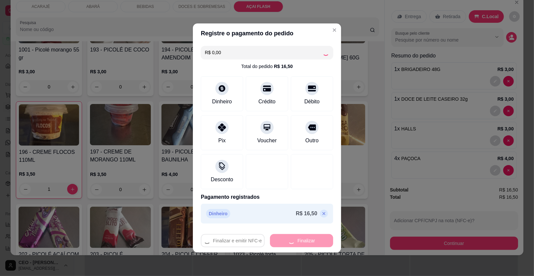
type input "0"
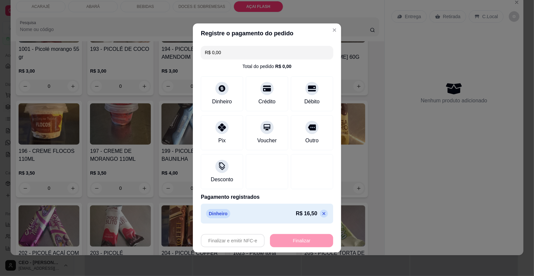
type input "-R$ 16,50"
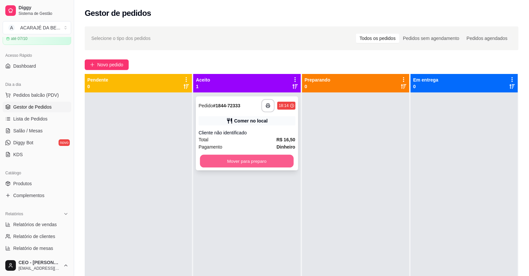
click at [262, 162] on button "Mover para preparo" at bounding box center [247, 161] width 94 height 13
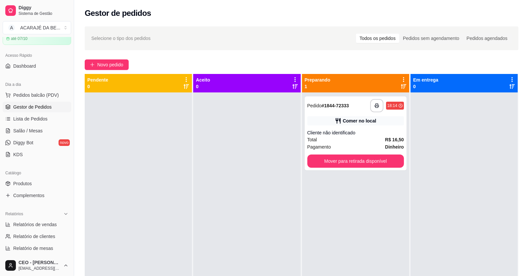
click at [360, 172] on div "**********" at bounding box center [355, 231] width 107 height 276
click at [367, 160] on button "Mover para retirada disponível" at bounding box center [356, 161] width 94 height 13
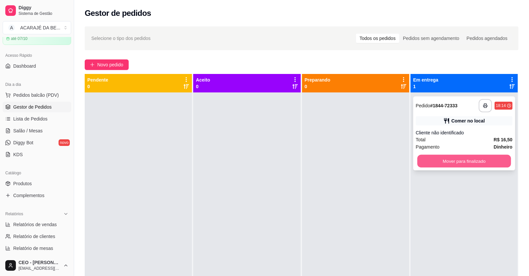
click at [430, 158] on button "Mover para finalizado" at bounding box center [464, 161] width 94 height 13
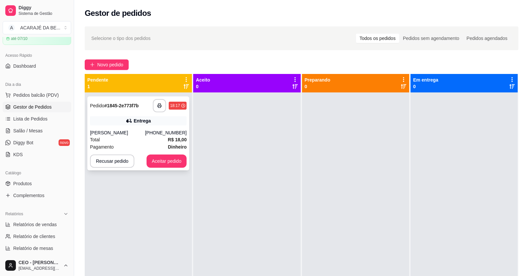
click at [149, 138] on div "Total R$ 18,00" at bounding box center [138, 139] width 97 height 7
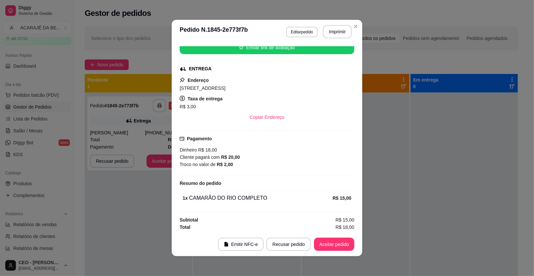
scroll to position [1, 0]
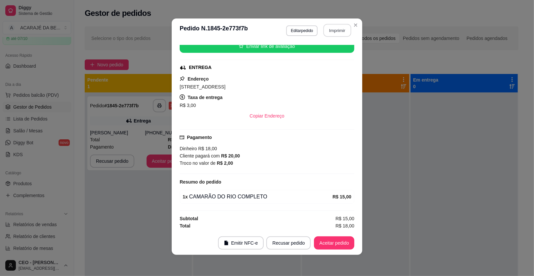
click at [340, 29] on button "Imprimir" at bounding box center [337, 30] width 28 height 13
click at [339, 243] on button "Aceitar pedido" at bounding box center [334, 243] width 40 height 13
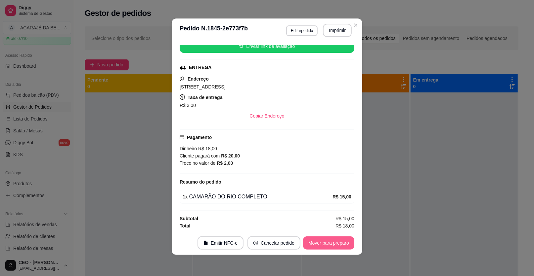
click at [339, 243] on button "Mover para preparo" at bounding box center [328, 243] width 51 height 13
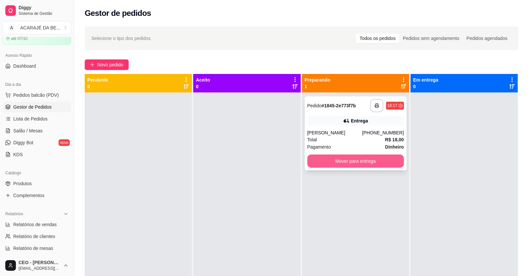
click at [387, 156] on button "Mover para entrega" at bounding box center [355, 161] width 97 height 13
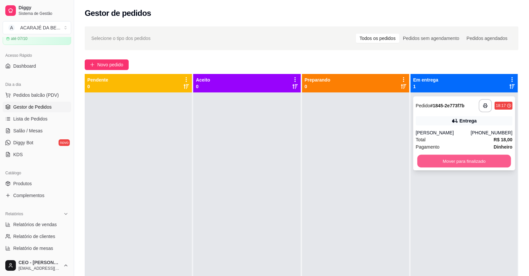
click at [444, 161] on button "Mover para finalizado" at bounding box center [464, 161] width 94 height 13
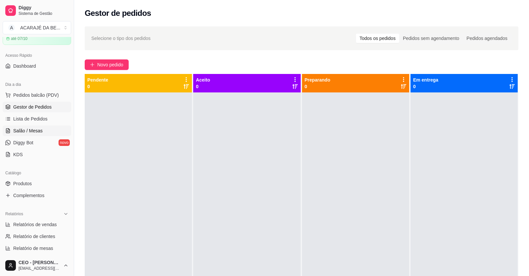
click at [41, 128] on span "Salão / Mesas" at bounding box center [27, 131] width 29 height 7
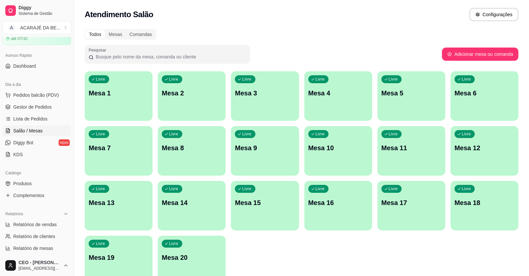
click at [264, 155] on div "Livre Mesa 9" at bounding box center [265, 147] width 68 height 42
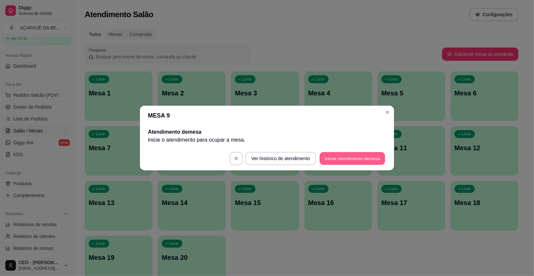
click at [342, 155] on button "Iniciar atendimento de mesa" at bounding box center [351, 158] width 65 height 13
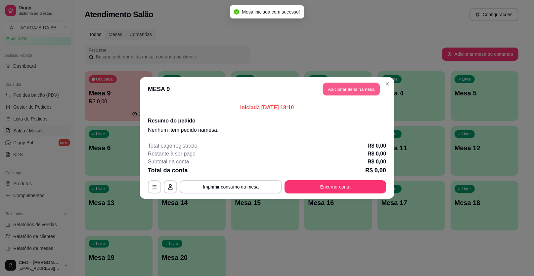
click at [367, 88] on button "Adicionar itens na mesa" at bounding box center [351, 89] width 57 height 13
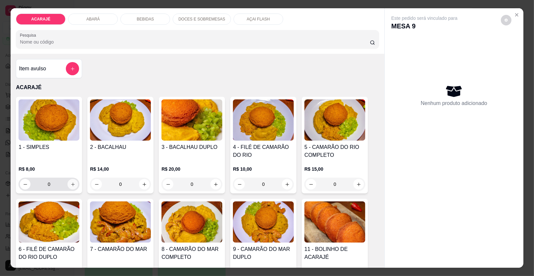
click at [70, 185] on icon "increase-product-quantity" at bounding box center [72, 184] width 5 height 5
type input "1"
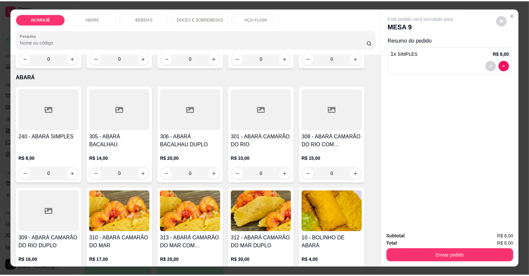
scroll to position [297, 0]
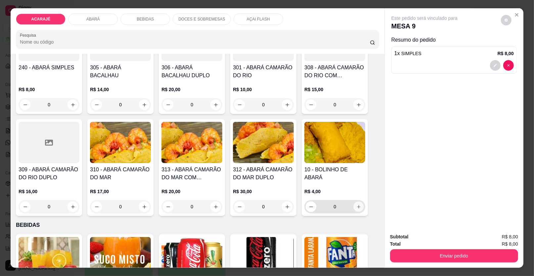
click at [356, 208] on icon "increase-product-quantity" at bounding box center [358, 207] width 5 height 5
type input "1"
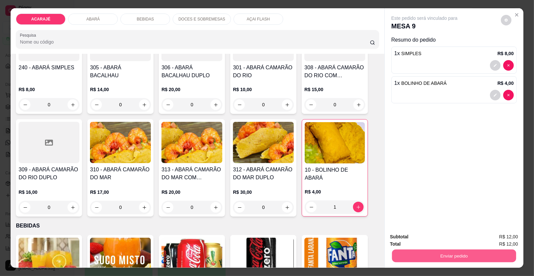
click at [492, 257] on button "Enviar pedido" at bounding box center [454, 256] width 124 height 13
click at [497, 240] on button "Enviar pedido" at bounding box center [501, 240] width 36 height 12
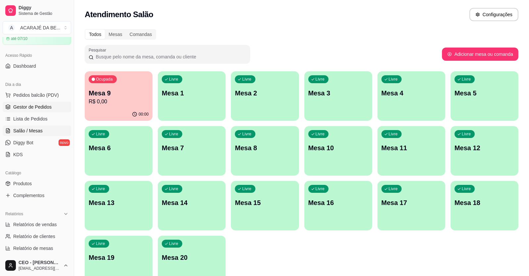
click at [42, 106] on span "Gestor de Pedidos" at bounding box center [32, 107] width 38 height 7
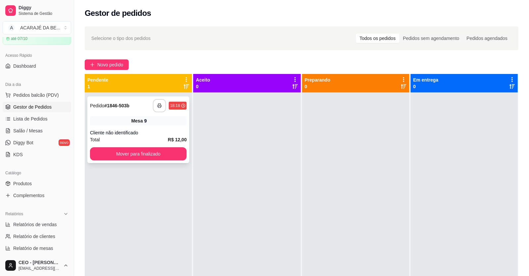
click at [158, 105] on icon "button" at bounding box center [159, 106] width 4 height 2
click at [225, 218] on div at bounding box center [246, 231] width 107 height 276
click at [140, 155] on button "Mover para finalizado" at bounding box center [138, 154] width 97 height 13
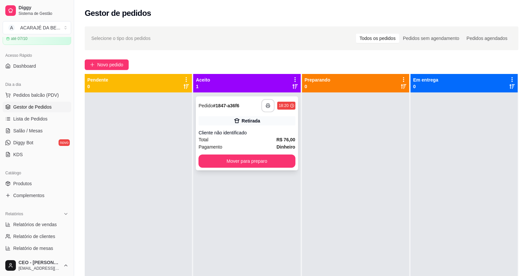
click at [268, 104] on icon "button" at bounding box center [268, 106] width 5 height 5
click at [266, 158] on button "Mover para preparo" at bounding box center [247, 161] width 94 height 13
click at [266, 158] on div "Mover para preparo" at bounding box center [246, 161] width 97 height 13
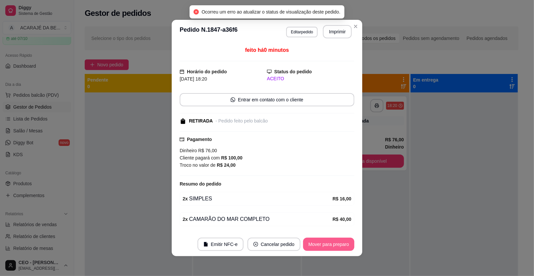
click at [340, 243] on button "Mover para preparo" at bounding box center [328, 244] width 51 height 13
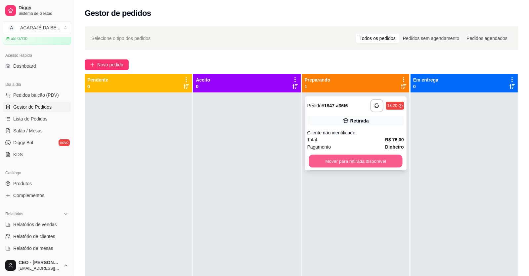
click at [388, 160] on button "Mover para retirada disponível" at bounding box center [356, 161] width 94 height 13
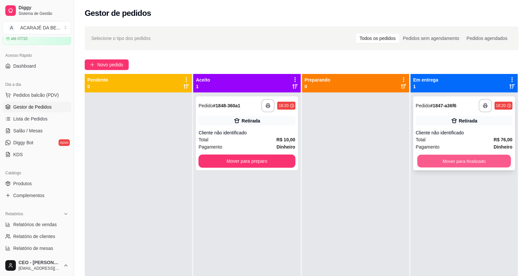
click at [429, 158] on button "Mover para finalizado" at bounding box center [464, 161] width 94 height 13
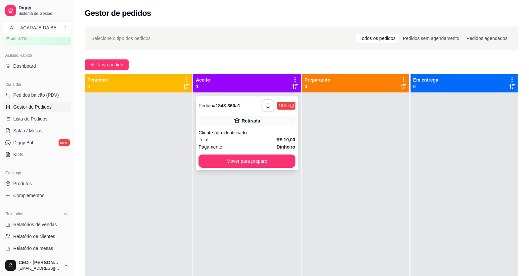
click at [267, 106] on rect "button" at bounding box center [268, 107] width 2 height 2
click at [248, 163] on button "Mover para preparo" at bounding box center [246, 161] width 97 height 13
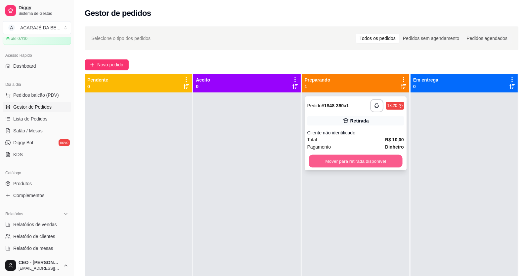
click at [328, 162] on button "Mover para retirada disponível" at bounding box center [356, 161] width 94 height 13
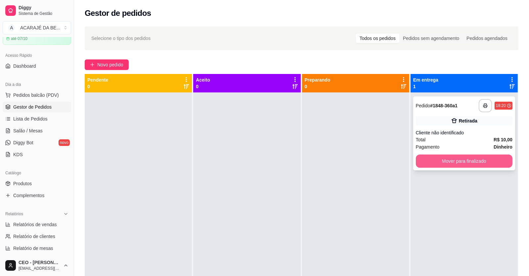
click at [461, 161] on button "Mover para finalizado" at bounding box center [464, 161] width 97 height 13
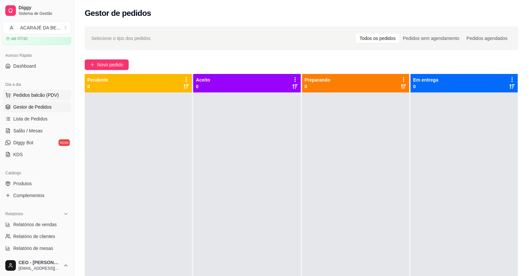
click at [36, 93] on span "Pedidos balcão (PDV)" at bounding box center [36, 95] width 46 height 7
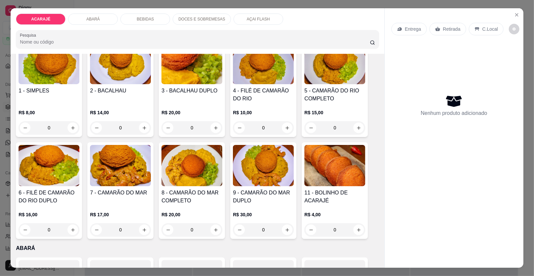
scroll to position [66, 0]
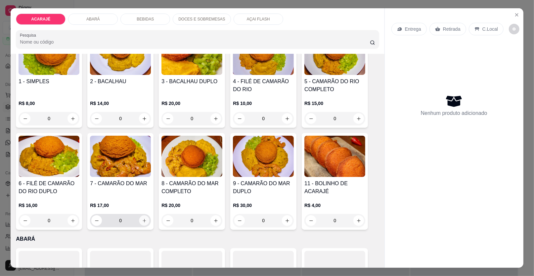
click at [143, 219] on icon "increase-product-quantity" at bounding box center [144, 221] width 5 height 5
type input "1"
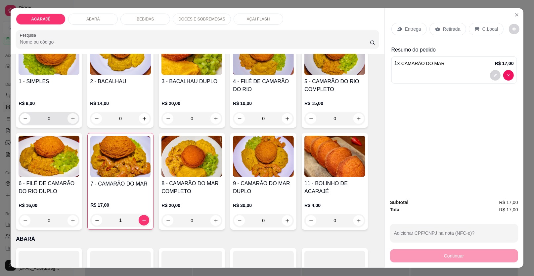
click at [67, 119] on button "increase-product-quantity" at bounding box center [72, 118] width 11 height 11
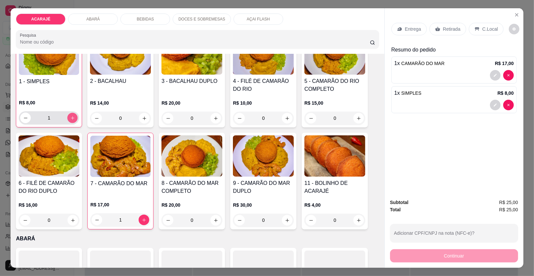
click at [70, 119] on icon "increase-product-quantity" at bounding box center [72, 118] width 5 height 5
click at [72, 117] on button "increase-product-quantity" at bounding box center [72, 118] width 11 height 11
type input "4"
click at [493, 103] on icon "decrease-product-quantity" at bounding box center [495, 105] width 4 height 4
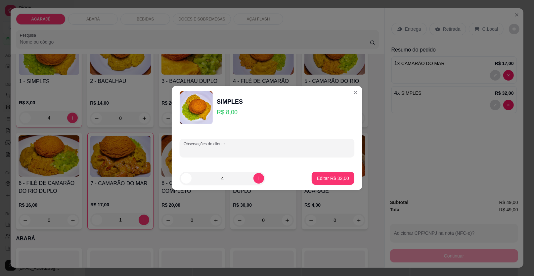
click at [298, 148] on input "Observações do cliente" at bounding box center [267, 151] width 167 height 7
type input "bia"
click at [331, 180] on p "Editar R$ 32,00" at bounding box center [333, 178] width 32 height 7
type input "0"
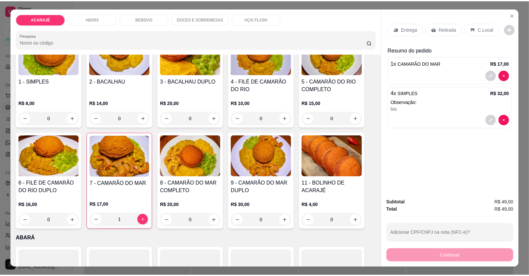
scroll to position [66, 0]
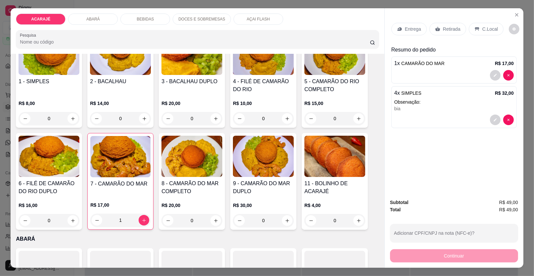
click at [447, 28] on p "Retirada" at bounding box center [452, 29] width 18 height 7
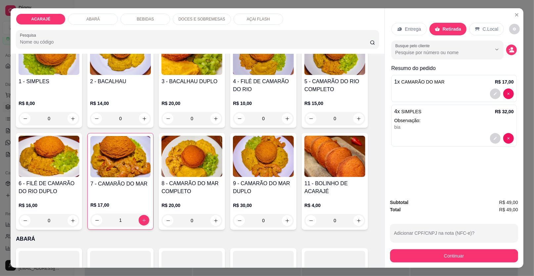
click at [456, 29] on p "Retirada" at bounding box center [452, 29] width 19 height 7
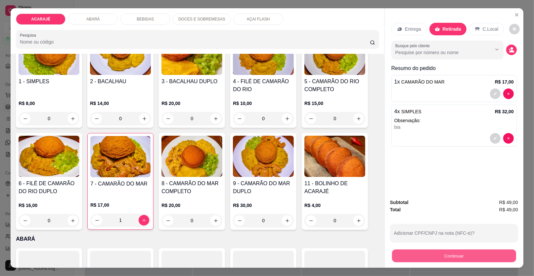
click at [490, 263] on button "Continuar" at bounding box center [454, 256] width 124 height 13
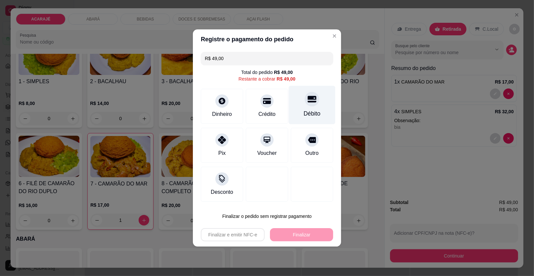
click at [311, 103] on icon at bounding box center [312, 99] width 9 height 9
type input "R$ 0,00"
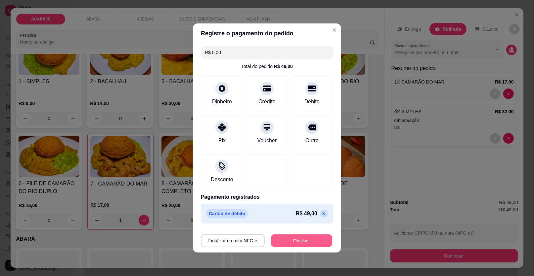
click at [301, 241] on button "Finalizar" at bounding box center [301, 241] width 61 height 13
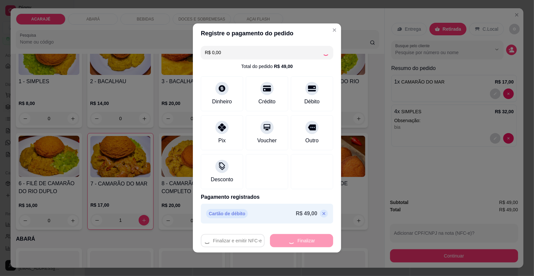
type input "0"
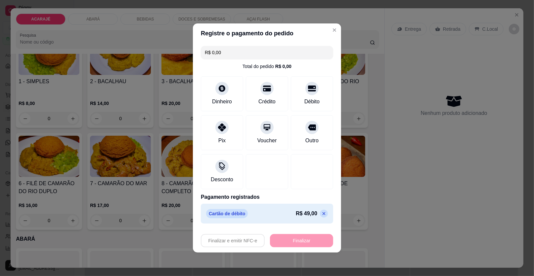
type input "-R$ 49,00"
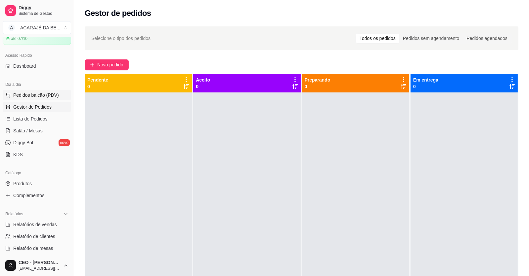
click at [42, 93] on span "Pedidos balcão (PDV)" at bounding box center [36, 95] width 46 height 7
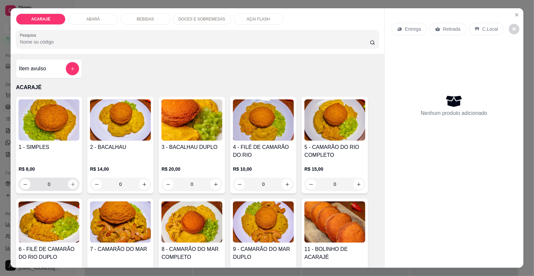
click at [70, 184] on icon "increase-product-quantity" at bounding box center [72, 184] width 5 height 5
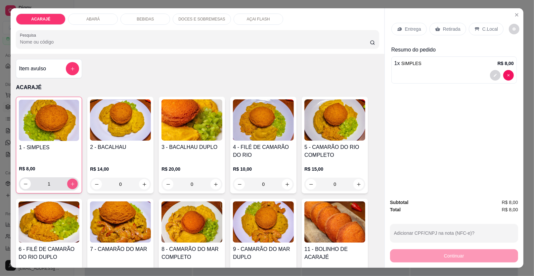
click at [70, 184] on icon "increase-product-quantity" at bounding box center [72, 184] width 5 height 5
type input "4"
click at [142, 184] on icon "increase-product-quantity" at bounding box center [144, 184] width 5 height 5
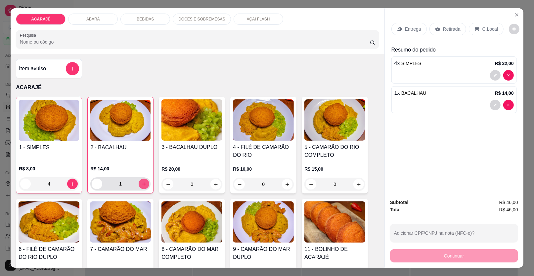
type input "1"
click at [449, 29] on p "Retirada" at bounding box center [452, 29] width 18 height 7
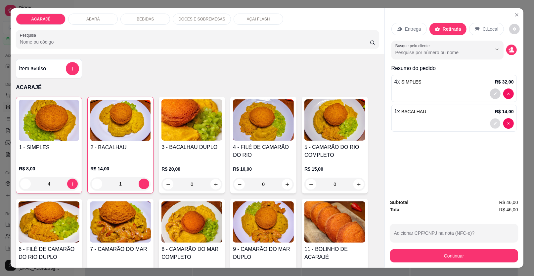
click at [493, 123] on icon "decrease-product-quantity" at bounding box center [495, 124] width 4 height 4
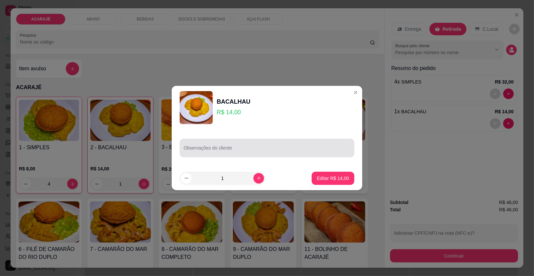
click at [301, 149] on input "Observações do cliente" at bounding box center [267, 151] width 167 height 7
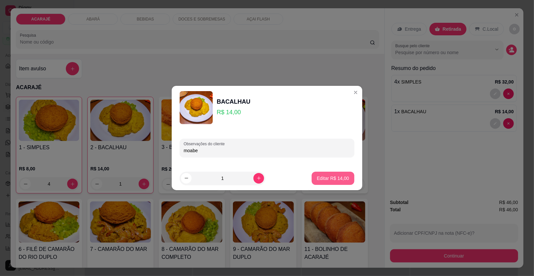
type input "moabe"
click at [327, 177] on p "Editar R$ 14,00" at bounding box center [333, 178] width 32 height 7
type input "0"
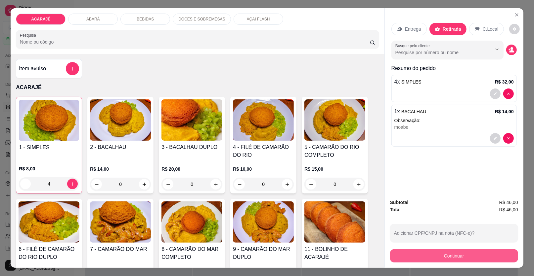
click at [472, 257] on button "Continuar" at bounding box center [454, 256] width 128 height 13
click at [451, 257] on button "Continuar" at bounding box center [454, 256] width 128 height 13
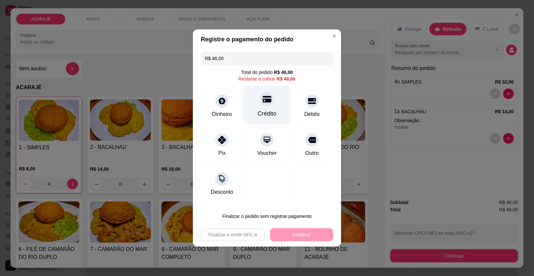
click at [267, 97] on icon at bounding box center [267, 99] width 9 height 7
type input "R$ 0,00"
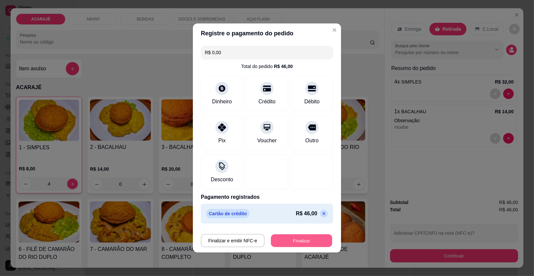
click at [298, 238] on button "Finalizar" at bounding box center [301, 241] width 61 height 13
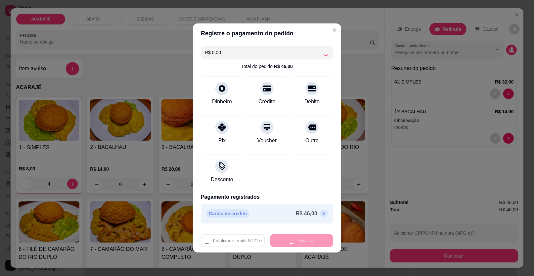
type input "0"
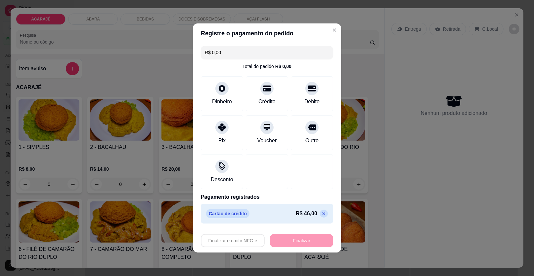
type input "-R$ 46,00"
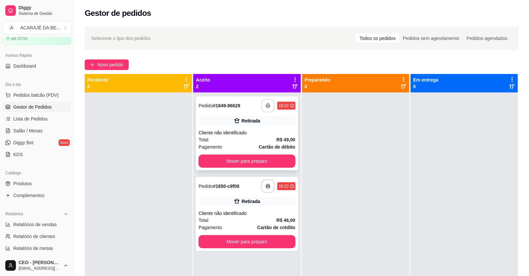
click at [266, 104] on icon "button" at bounding box center [268, 106] width 5 height 5
click at [268, 186] on icon "button" at bounding box center [268, 186] width 5 height 5
click at [230, 244] on button "Mover para preparo" at bounding box center [247, 242] width 94 height 13
click at [272, 244] on button "Mover para preparo" at bounding box center [247, 242] width 94 height 13
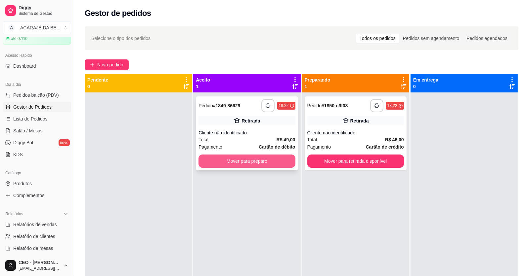
click at [283, 161] on button "Mover para preparo" at bounding box center [246, 161] width 97 height 13
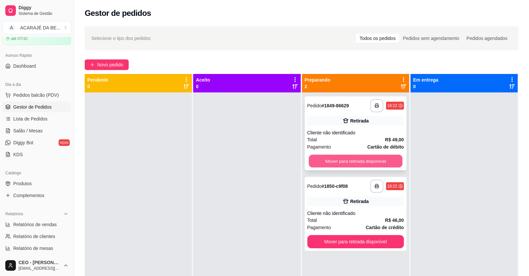
click at [323, 160] on button "Mover para retirada disponível" at bounding box center [356, 161] width 94 height 13
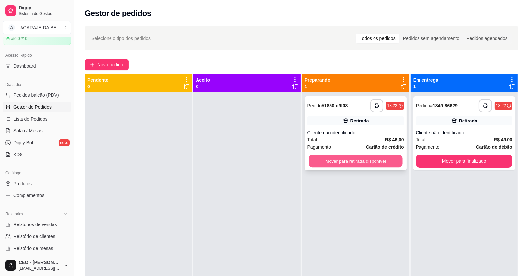
click at [386, 164] on button "Mover para retirada disponível" at bounding box center [356, 161] width 94 height 13
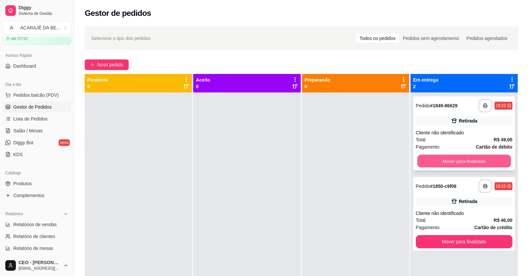
click at [477, 158] on button "Mover para finalizado" at bounding box center [464, 161] width 94 height 13
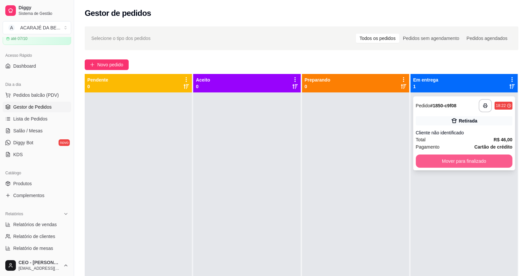
click at [492, 162] on button "Mover para finalizado" at bounding box center [464, 161] width 97 height 13
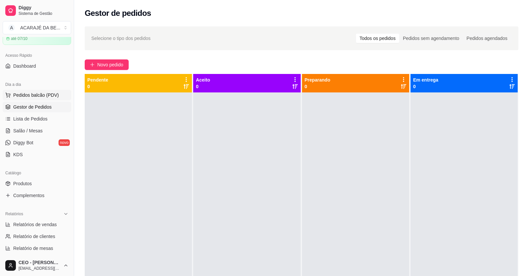
click at [36, 94] on span "Pedidos balcão (PDV)" at bounding box center [36, 95] width 46 height 7
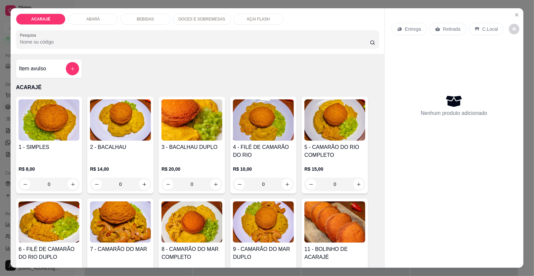
click at [247, 18] on p "AÇAI FLASH" at bounding box center [258, 19] width 23 height 5
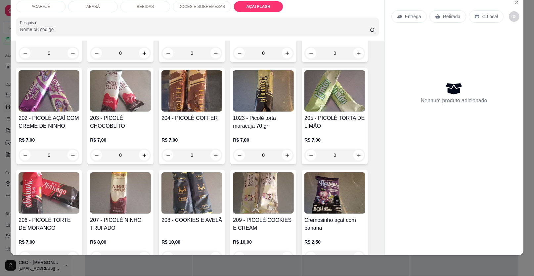
scroll to position [1401, 0]
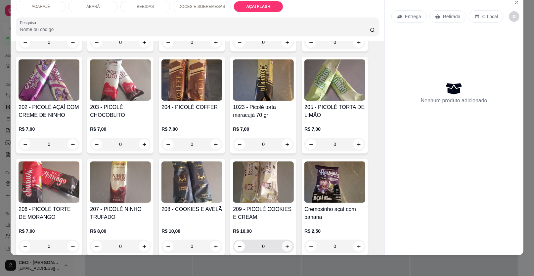
click at [285, 244] on icon "increase-product-quantity" at bounding box center [287, 246] width 5 height 5
type input "1"
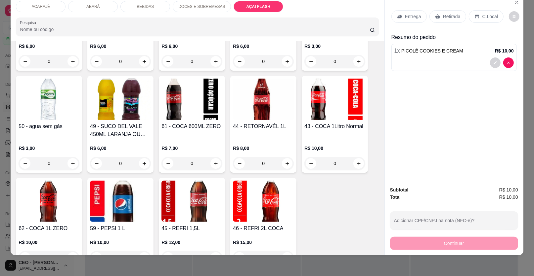
scroll to position [574, 0]
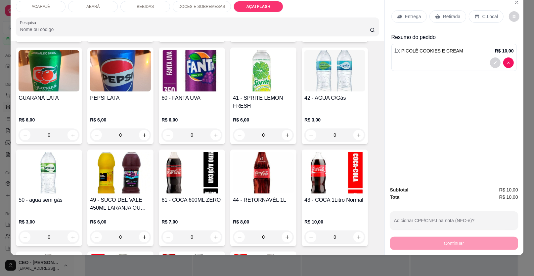
click at [48, 6] on div "ACARAJÉ" at bounding box center [41, 6] width 50 height 11
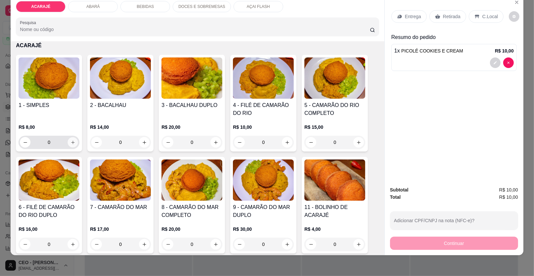
click at [71, 142] on icon "increase-product-quantity" at bounding box center [72, 142] width 5 height 5
type input "1"
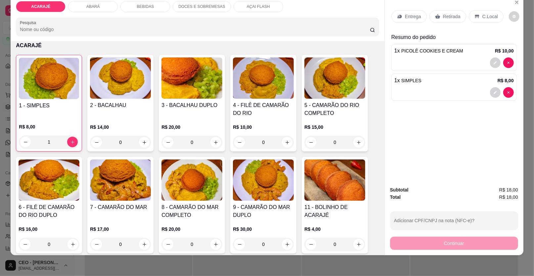
click at [154, 6] on div "BEBIDAS" at bounding box center [145, 6] width 50 height 11
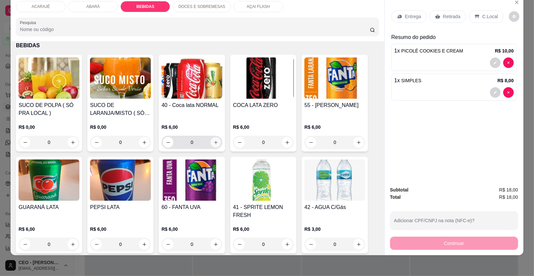
click at [213, 141] on icon "increase-product-quantity" at bounding box center [215, 142] width 5 height 5
type input "1"
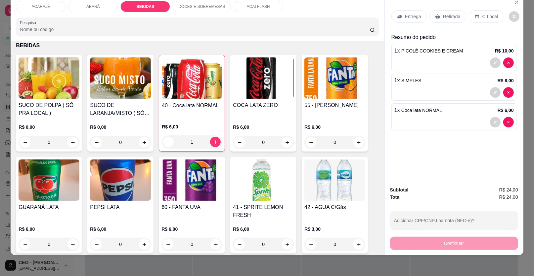
click at [406, 15] on p "Entrega" at bounding box center [413, 16] width 16 height 7
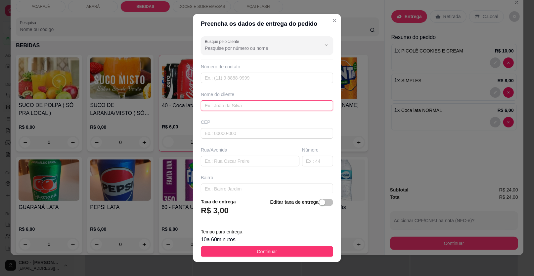
click at [227, 104] on input "text" at bounding box center [267, 106] width 132 height 11
type input "THAMARA"
click at [237, 160] on input "text" at bounding box center [250, 161] width 99 height 11
paste input "[PERSON_NAME][STREET_ADDRESS][PERSON_NAME]. Centro"
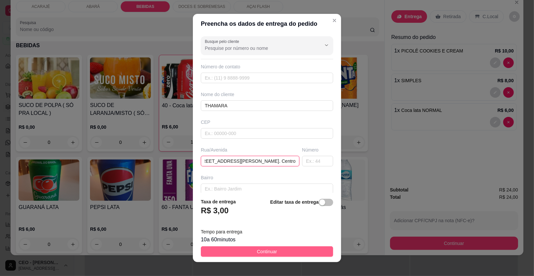
type input "[PERSON_NAME][STREET_ADDRESS][PERSON_NAME]. Centro"
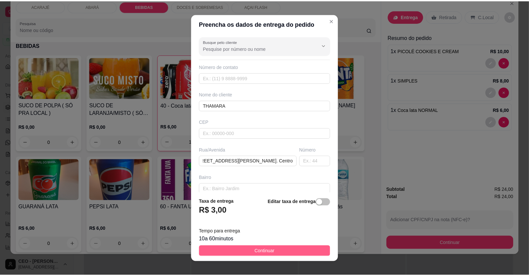
scroll to position [0, 0]
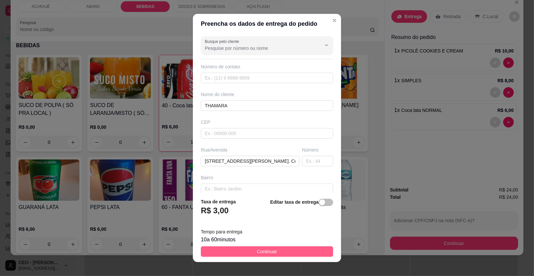
click at [298, 253] on button "Continuar" at bounding box center [267, 252] width 132 height 11
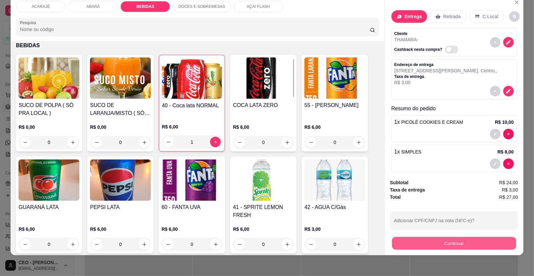
click at [401, 243] on button "Continuar" at bounding box center [454, 243] width 124 height 13
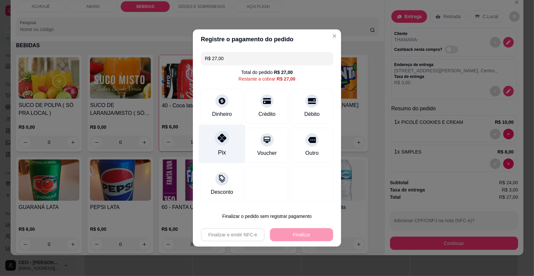
click at [218, 138] on icon at bounding box center [222, 138] width 9 height 9
type input "R$ 0,00"
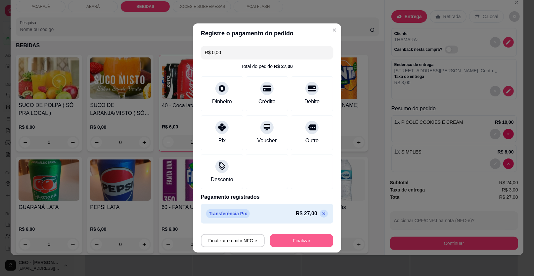
click at [296, 241] on button "Finalizar" at bounding box center [301, 240] width 63 height 13
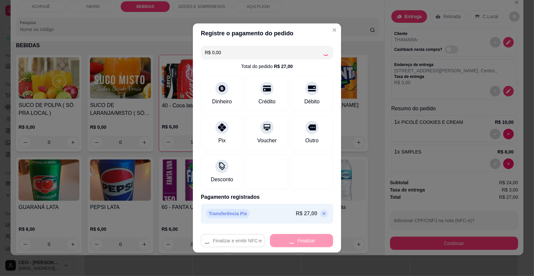
type input "0"
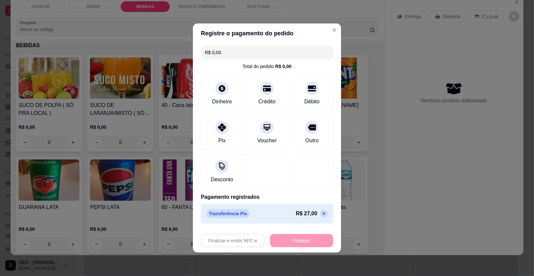
type input "-R$ 27,00"
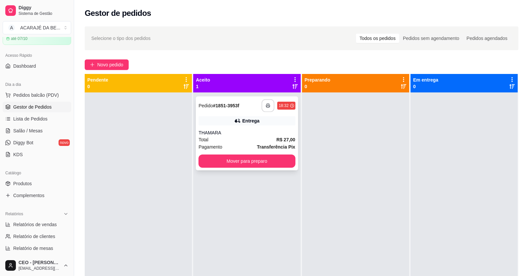
click at [266, 104] on icon "button" at bounding box center [268, 106] width 5 height 5
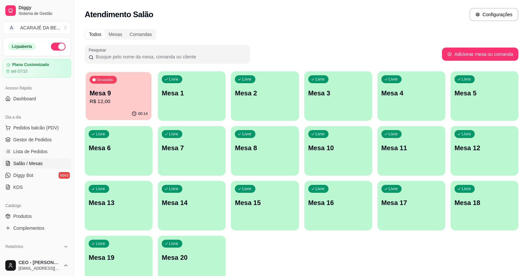
click at [134, 100] on p "R$ 12,00" at bounding box center [119, 102] width 58 height 8
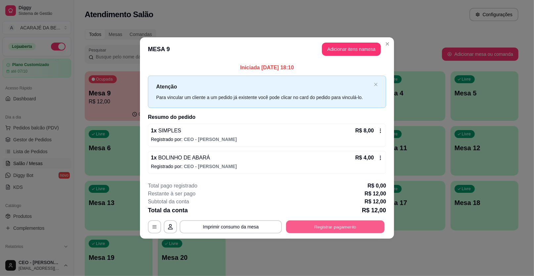
click at [346, 227] on button "Registrar pagamento" at bounding box center [335, 227] width 99 height 13
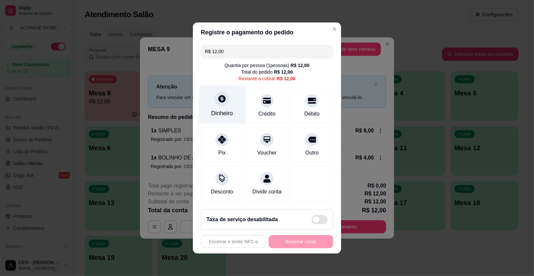
click at [219, 95] on icon at bounding box center [222, 99] width 9 height 9
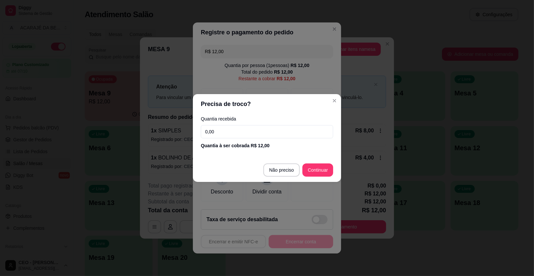
click at [230, 132] on input "0,00" at bounding box center [267, 131] width 132 height 13
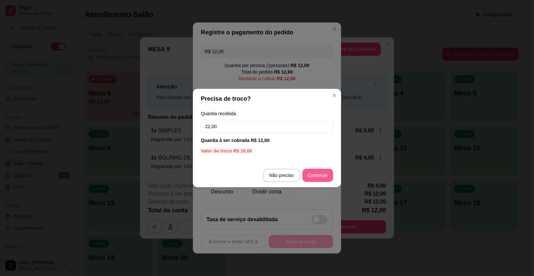
type input "22,00"
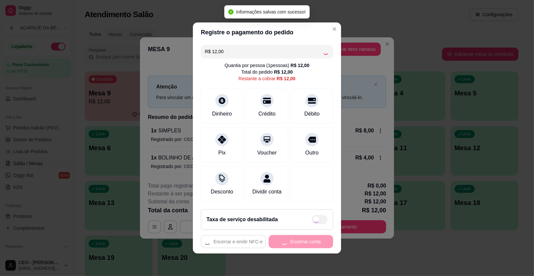
type input "R$ 0,00"
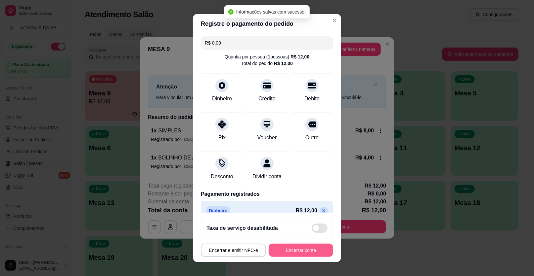
click at [307, 249] on button "Encerrar conta" at bounding box center [301, 250] width 64 height 13
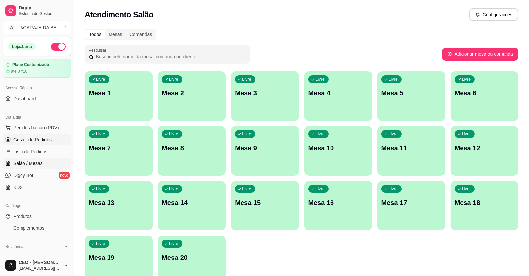
click at [27, 140] on span "Gestor de Pedidos" at bounding box center [32, 140] width 38 height 7
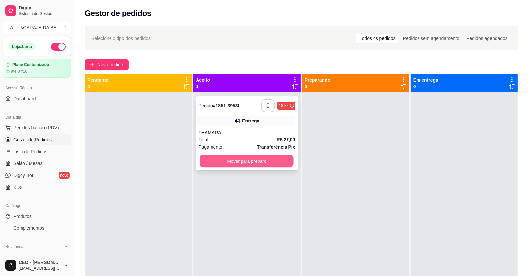
click at [273, 164] on button "Mover para preparo" at bounding box center [247, 161] width 94 height 13
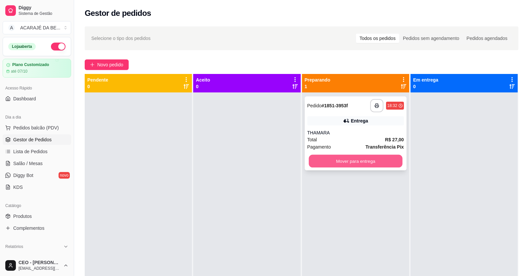
click at [319, 157] on button "Mover para entrega" at bounding box center [356, 161] width 94 height 13
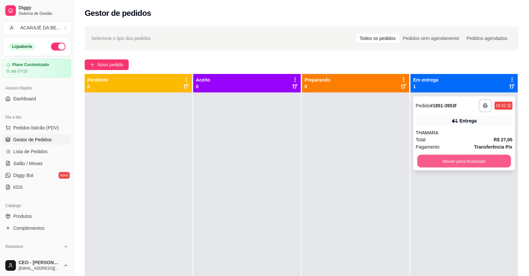
click at [445, 159] on button "Mover para finalizado" at bounding box center [464, 161] width 94 height 13
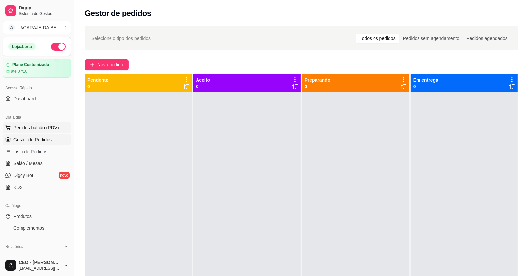
click at [34, 127] on span "Pedidos balcão (PDV)" at bounding box center [36, 128] width 46 height 7
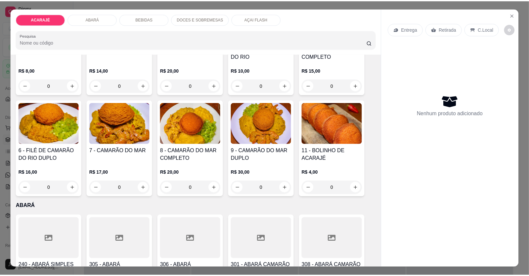
scroll to position [99, 0]
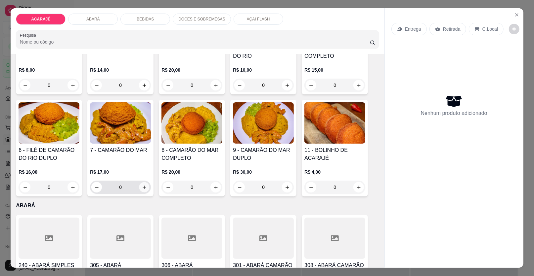
click at [143, 187] on icon "increase-product-quantity" at bounding box center [144, 187] width 5 height 5
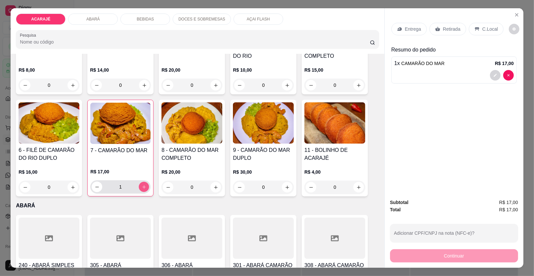
click at [143, 187] on icon "increase-product-quantity" at bounding box center [144, 187] width 5 height 5
type input "2"
click at [449, 27] on p "Retirada" at bounding box center [452, 29] width 18 height 7
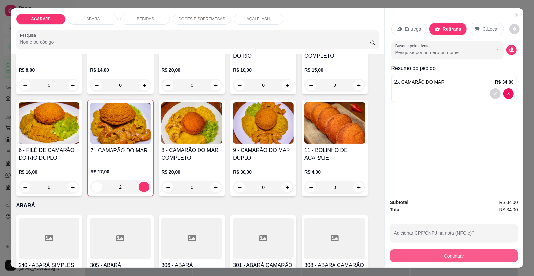
click at [466, 254] on button "Continuar" at bounding box center [454, 256] width 128 height 13
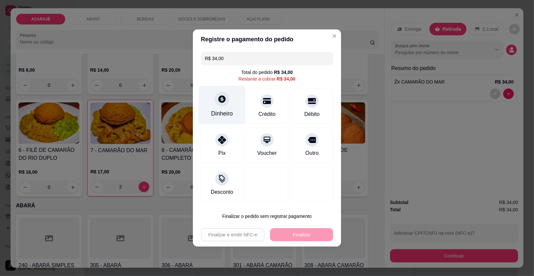
click at [222, 96] on icon at bounding box center [222, 99] width 9 height 9
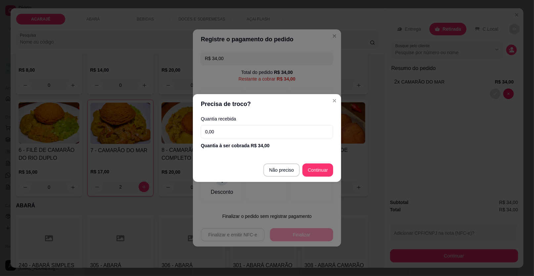
click at [219, 132] on input "0,00" at bounding box center [267, 131] width 132 height 13
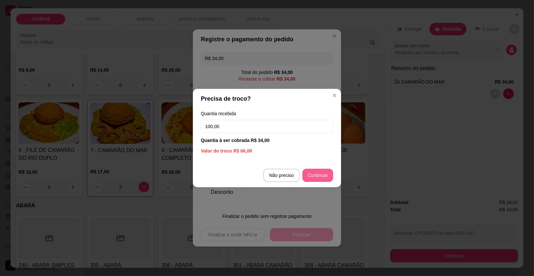
type input "100,00"
type input "R$ 0,00"
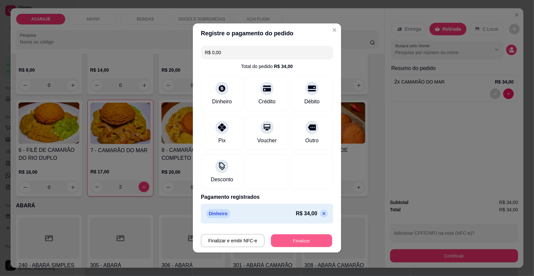
click at [310, 239] on button "Finalizar" at bounding box center [301, 241] width 61 height 13
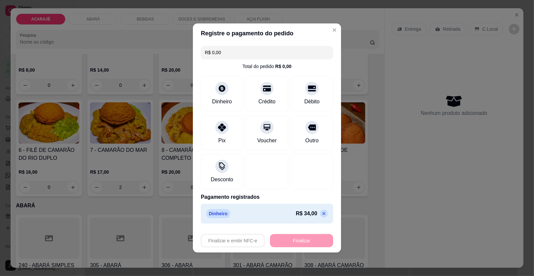
type input "0"
type input "-R$ 34,00"
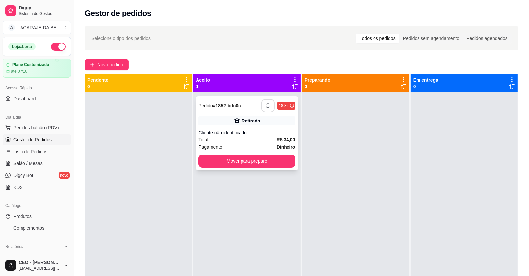
click at [262, 106] on button "button" at bounding box center [267, 105] width 13 height 13
click at [267, 158] on button "Mover para preparo" at bounding box center [247, 161] width 94 height 13
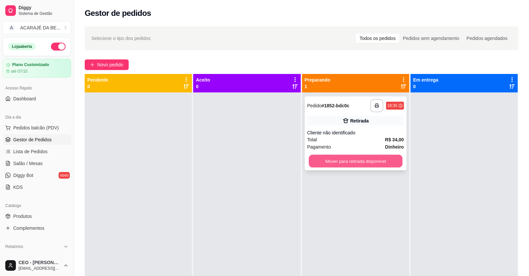
click at [317, 160] on button "Mover para retirada disponível" at bounding box center [356, 161] width 94 height 13
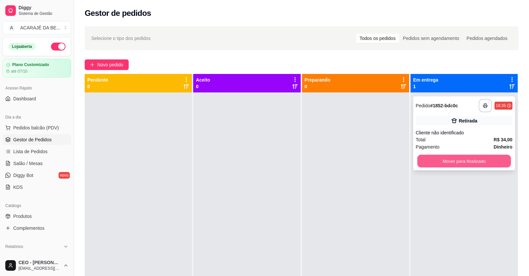
click at [451, 163] on button "Mover para finalizado" at bounding box center [464, 161] width 94 height 13
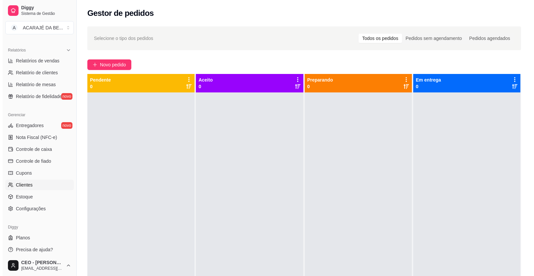
scroll to position [199, 0]
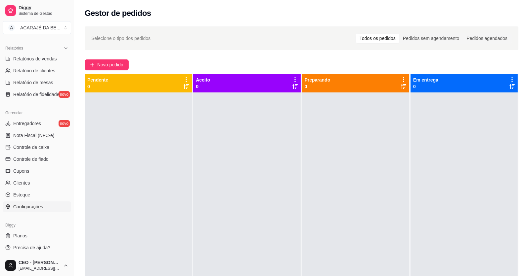
click at [29, 205] on span "Configurações" at bounding box center [28, 207] width 30 height 7
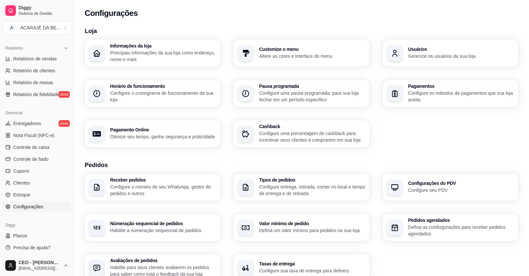
click at [411, 52] on h3 "Usuários" at bounding box center [461, 49] width 106 height 5
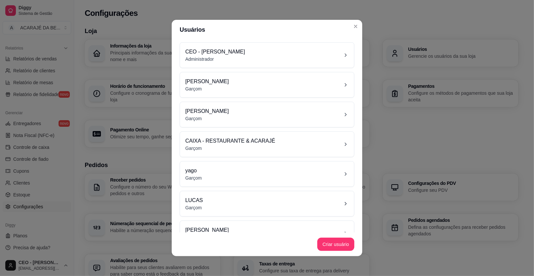
drag, startPoint x: 243, startPoint y: 144, endPoint x: 241, endPoint y: 108, distance: 35.1
drag, startPoint x: 241, startPoint y: 108, endPoint x: 239, endPoint y: 87, distance: 21.9
drag, startPoint x: 239, startPoint y: 87, endPoint x: 218, endPoint y: 193, distance: 108.5
drag, startPoint x: 218, startPoint y: 193, endPoint x: 223, endPoint y: 188, distance: 7.0
drag, startPoint x: 204, startPoint y: 202, endPoint x: 214, endPoint y: 219, distance: 19.2
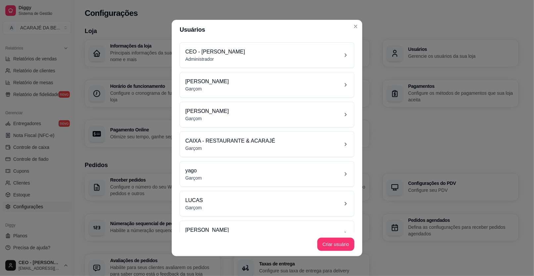
click at [213, 219] on div "CEO - ZENILDA SANTANA Administrador LUKAS Garçom lucas Garçom CAIXA - RESTAURAN…" at bounding box center [267, 136] width 190 height 193
click at [222, 197] on div "LUCAS Garçom" at bounding box center [266, 204] width 163 height 15
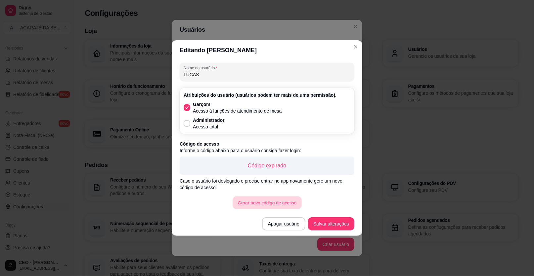
click at [251, 205] on button "Gerar novo código de acesso" at bounding box center [266, 203] width 69 height 13
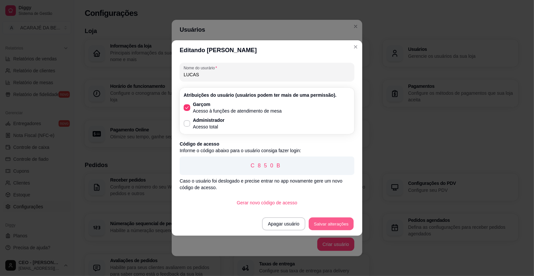
click at [350, 224] on button "Salvar alterações" at bounding box center [331, 224] width 45 height 13
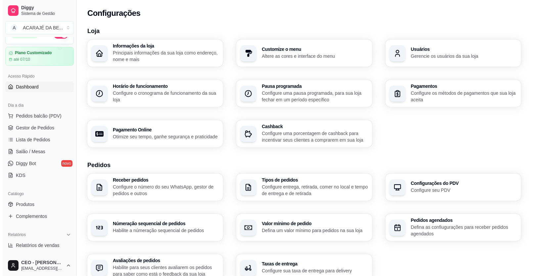
scroll to position [0, 0]
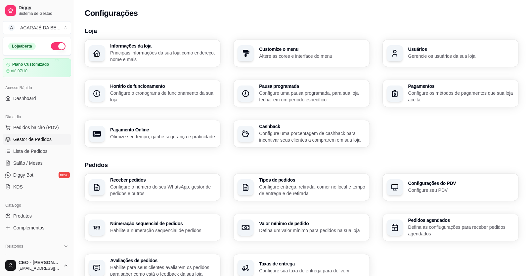
click at [45, 143] on link "Gestor de Pedidos" at bounding box center [37, 139] width 68 height 11
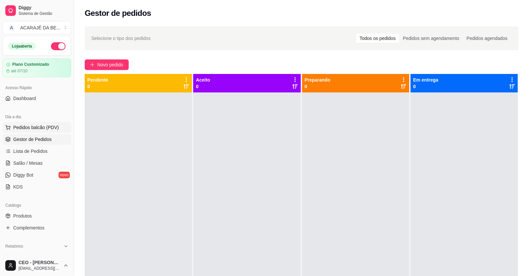
click at [36, 128] on span "Pedidos balcão (PDV)" at bounding box center [36, 127] width 46 height 7
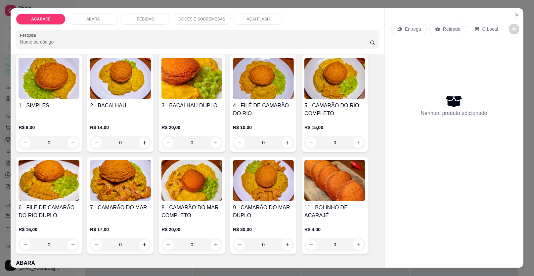
scroll to position [66, 0]
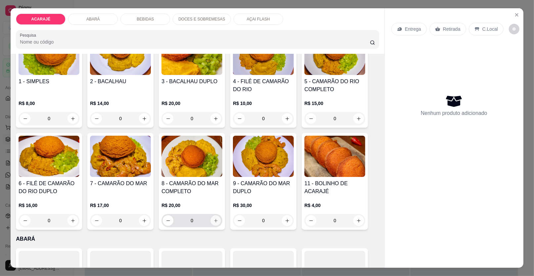
click at [213, 219] on icon "increase-product-quantity" at bounding box center [215, 221] width 5 height 5
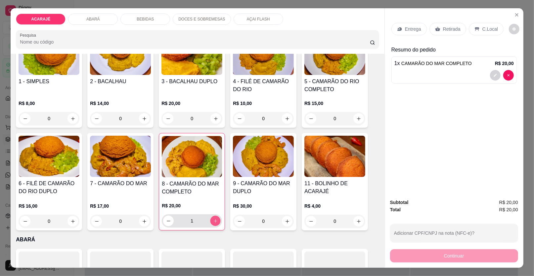
click at [213, 219] on icon "increase-product-quantity" at bounding box center [215, 221] width 5 height 5
type input "2"
click at [448, 29] on p "Retirada" at bounding box center [452, 29] width 18 height 7
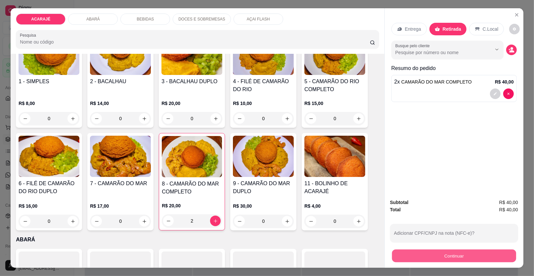
click at [481, 261] on button "Continuar" at bounding box center [454, 256] width 124 height 13
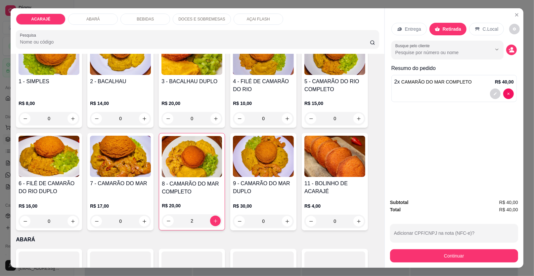
click at [148, 21] on p "BEBIDAS" at bounding box center [145, 19] width 17 height 5
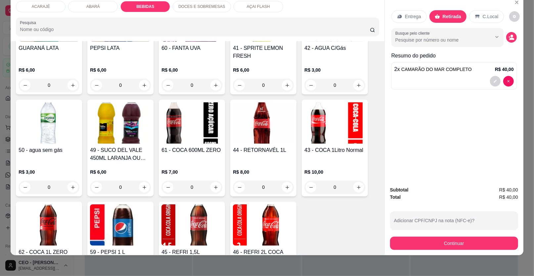
scroll to position [664, 0]
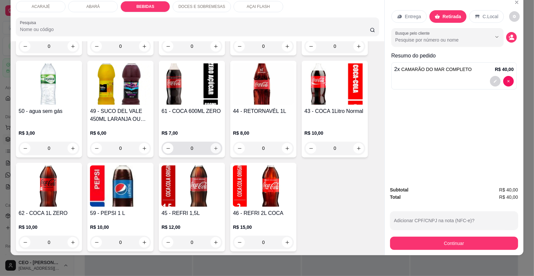
click at [213, 147] on icon "increase-product-quantity" at bounding box center [215, 148] width 5 height 5
type input "1"
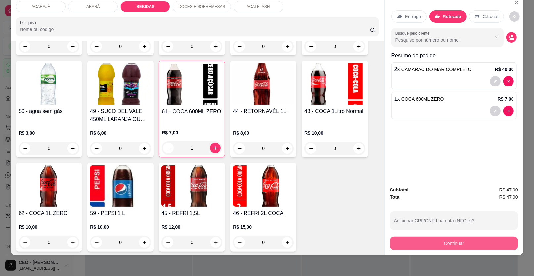
click at [474, 243] on button "Continuar" at bounding box center [454, 243] width 128 height 13
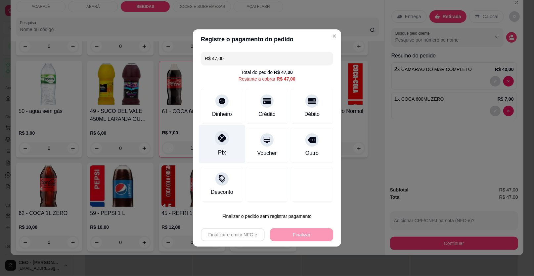
click at [221, 138] on icon at bounding box center [222, 138] width 9 height 9
type input "R$ 0,00"
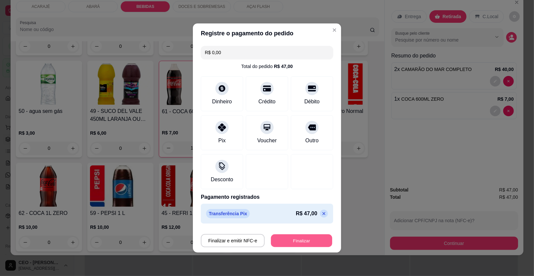
click at [288, 240] on button "Finalizar" at bounding box center [301, 241] width 61 height 13
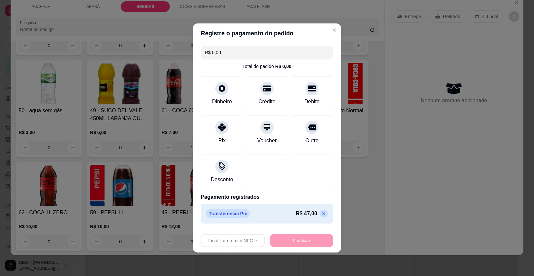
type input "0"
type input "-R$ 47,00"
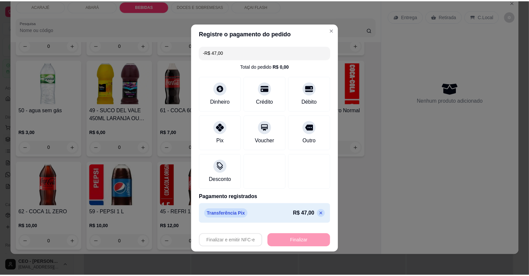
scroll to position [663, 0]
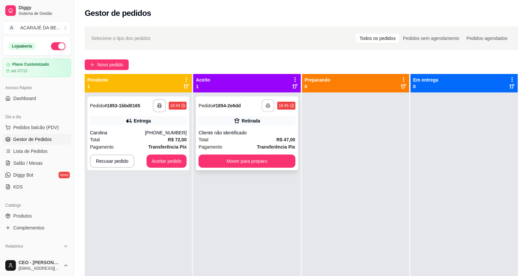
click at [266, 105] on icon "button" at bounding box center [268, 106] width 5 height 5
click at [155, 141] on div "Total R$ 72,00" at bounding box center [138, 139] width 97 height 7
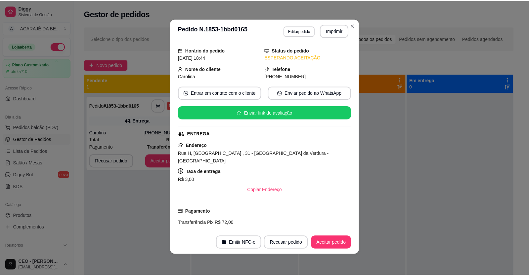
scroll to position [18, 0]
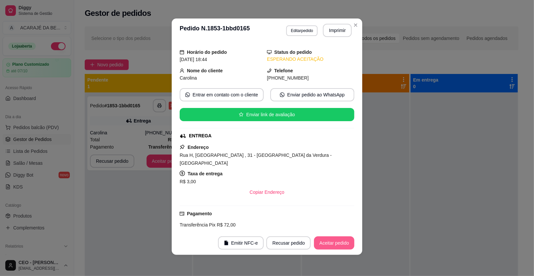
click at [331, 244] on button "Aceitar pedido" at bounding box center [334, 243] width 40 height 13
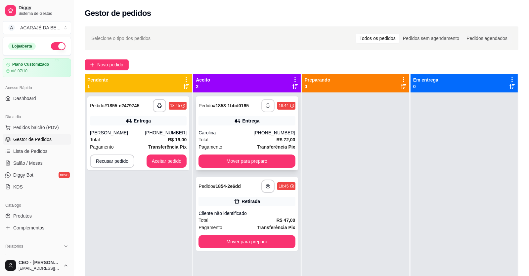
click at [266, 104] on icon "button" at bounding box center [268, 106] width 5 height 5
click at [267, 104] on polyline "button" at bounding box center [268, 104] width 2 height 1
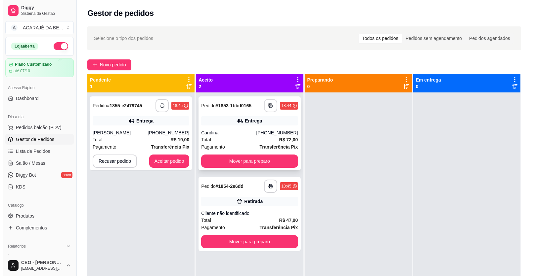
scroll to position [0, 0]
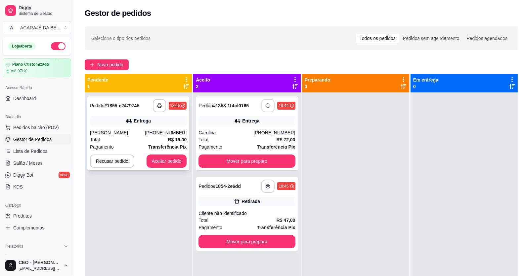
click at [158, 150] on strong "Transferência Pix" at bounding box center [167, 147] width 38 height 5
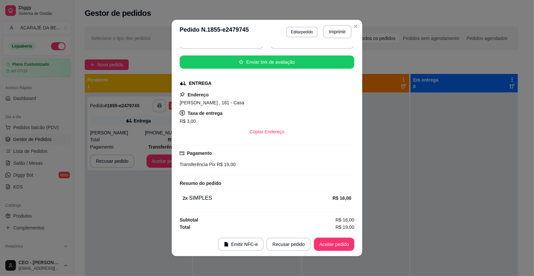
scroll to position [1, 0]
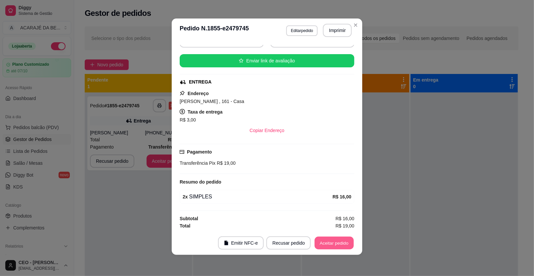
click at [336, 242] on button "Aceitar pedido" at bounding box center [334, 243] width 39 height 13
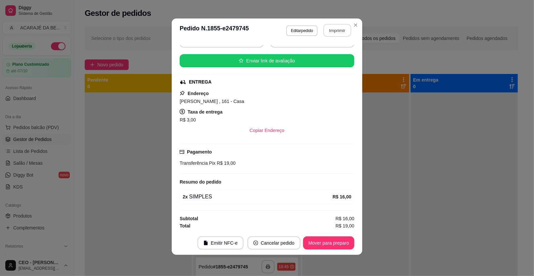
click at [336, 27] on button "Imprimir" at bounding box center [337, 30] width 28 height 13
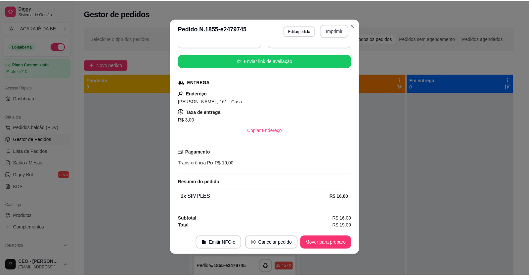
scroll to position [0, 0]
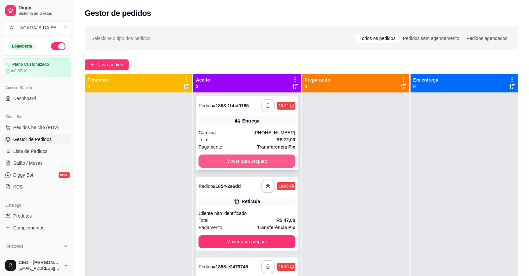
click at [279, 158] on button "Mover para preparo" at bounding box center [246, 161] width 97 height 13
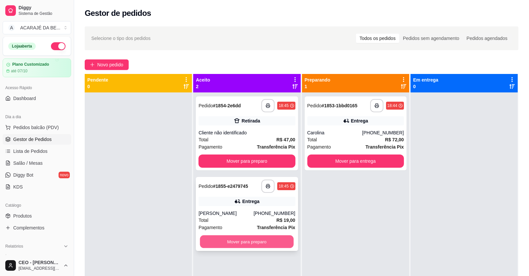
click at [281, 248] on button "Mover para preparo" at bounding box center [247, 242] width 94 height 13
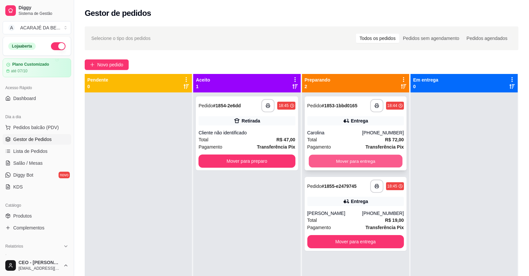
click at [349, 161] on button "Mover para entrega" at bounding box center [356, 161] width 94 height 13
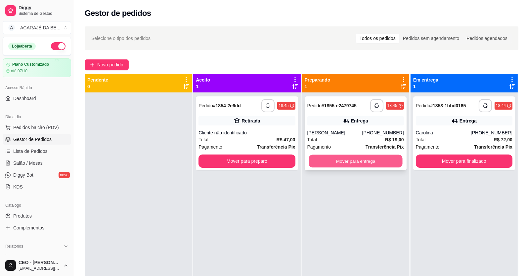
click at [370, 167] on button "Mover para entrega" at bounding box center [356, 161] width 94 height 13
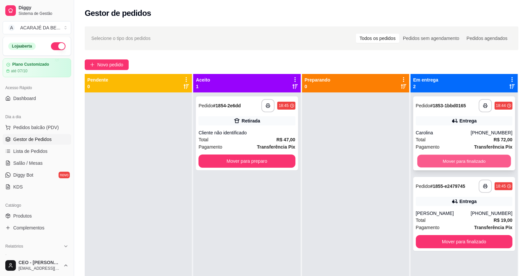
click at [433, 158] on button "Mover para finalizado" at bounding box center [464, 161] width 94 height 13
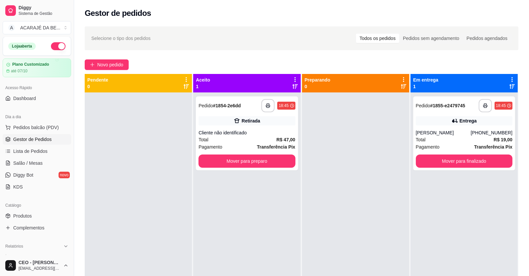
click at [433, 159] on div "**********" at bounding box center [464, 134] width 102 height 74
click at [433, 168] on button "Mover para finalizado" at bounding box center [464, 161] width 97 height 13
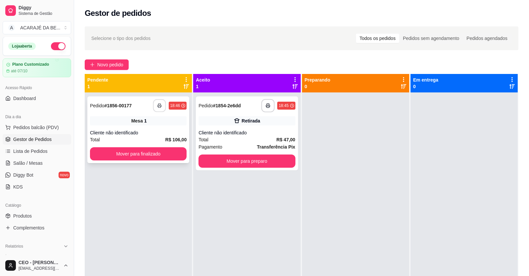
click at [158, 106] on icon "button" at bounding box center [159, 106] width 5 height 5
click at [160, 136] on div "Cliente não identificado" at bounding box center [138, 133] width 97 height 7
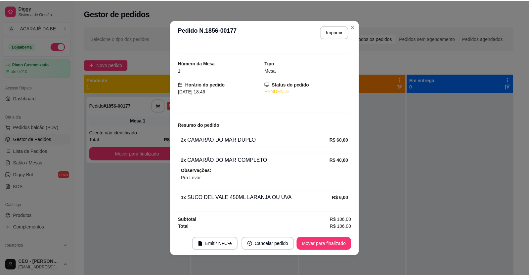
scroll to position [1, 0]
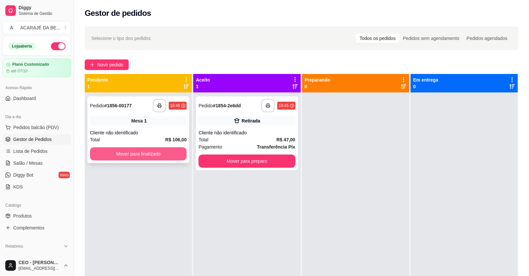
click at [173, 155] on button "Mover para finalizado" at bounding box center [138, 154] width 97 height 13
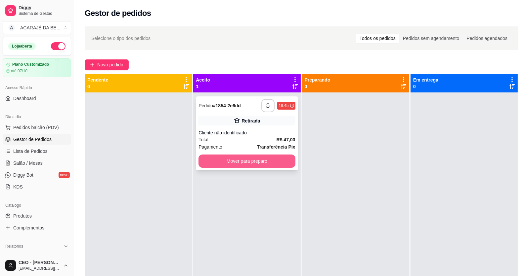
click at [280, 165] on button "Mover para preparo" at bounding box center [246, 161] width 97 height 13
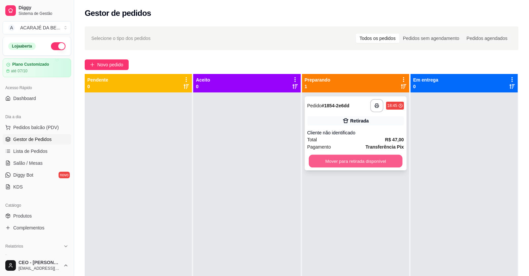
click at [336, 162] on button "Mover para retirada disponível" at bounding box center [356, 161] width 94 height 13
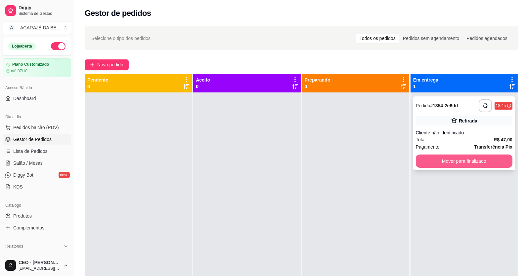
click at [453, 159] on button "Mover para finalizado" at bounding box center [464, 161] width 97 height 13
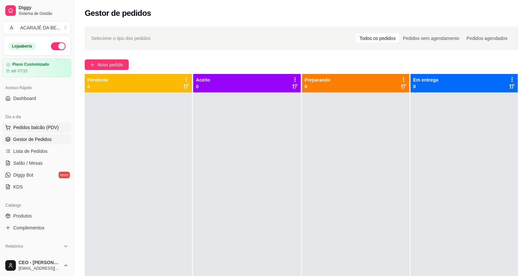
click at [26, 126] on span "Pedidos balcão (PDV)" at bounding box center [36, 127] width 46 height 7
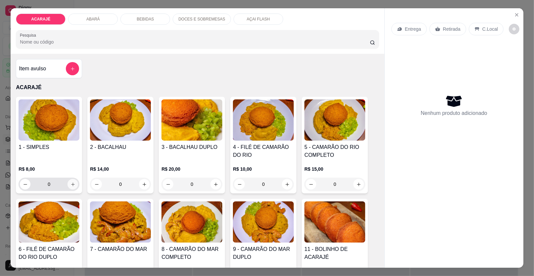
click at [72, 185] on icon "increase-product-quantity" at bounding box center [72, 184] width 5 height 5
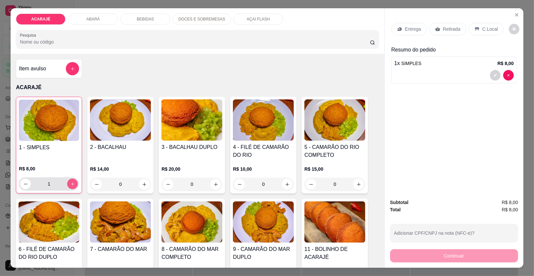
click at [72, 185] on icon "increase-product-quantity" at bounding box center [72, 184] width 5 height 5
click at [72, 184] on icon "increase-product-quantity" at bounding box center [72, 184] width 5 height 5
click at [21, 184] on button "decrease-product-quantity" at bounding box center [26, 184] width 10 height 10
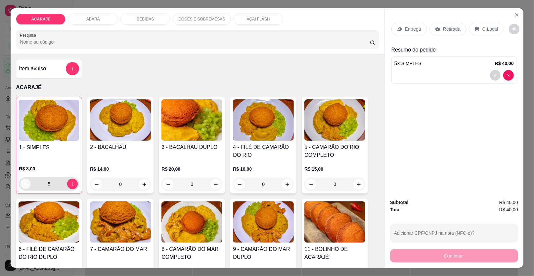
type input "4"
click at [444, 29] on p "Retirada" at bounding box center [452, 29] width 18 height 7
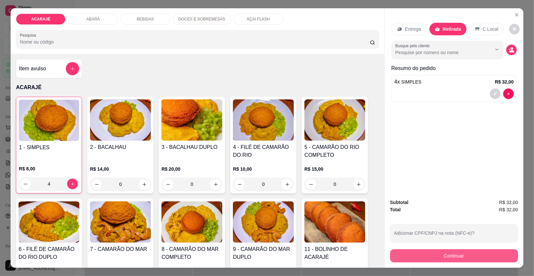
click at [417, 255] on button "Continuar" at bounding box center [454, 256] width 128 height 13
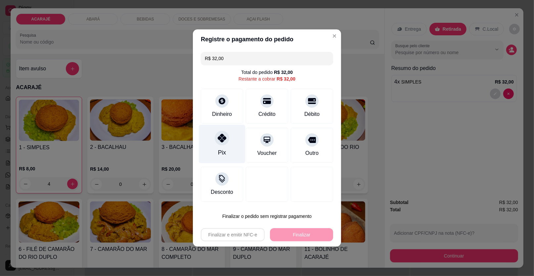
click at [223, 139] on icon at bounding box center [222, 138] width 9 height 9
type input "R$ 0,00"
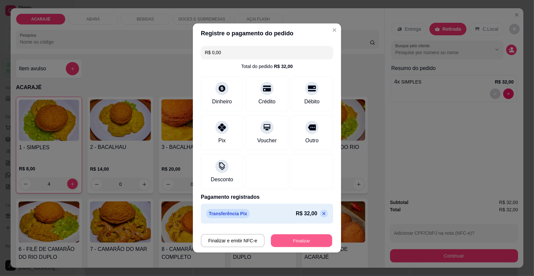
click at [290, 240] on button "Finalizar" at bounding box center [301, 241] width 61 height 13
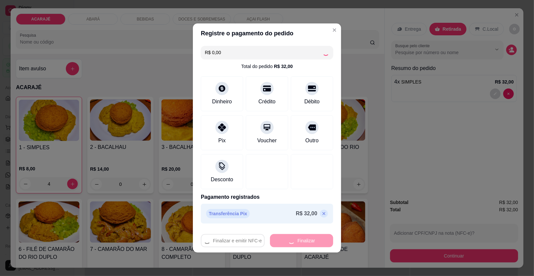
type input "0"
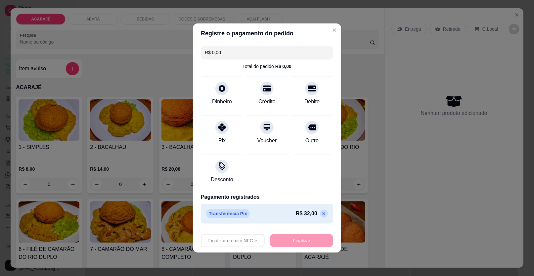
type input "-R$ 32,00"
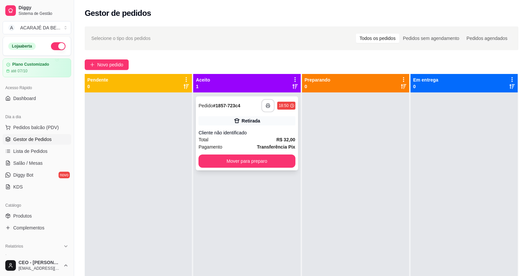
click at [267, 107] on icon "button" at bounding box center [268, 106] width 5 height 5
click at [261, 163] on button "Mover para preparo" at bounding box center [246, 161] width 97 height 13
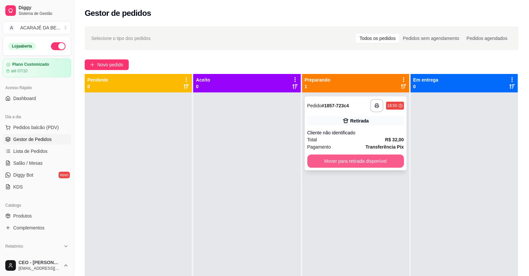
click at [341, 163] on button "Mover para retirada disponível" at bounding box center [355, 161] width 97 height 13
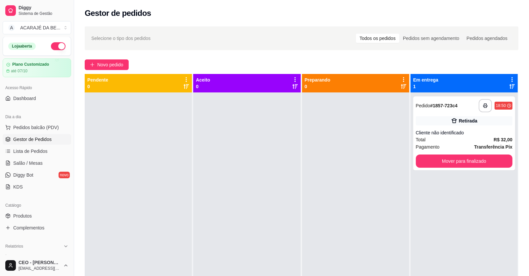
click at [365, 185] on div at bounding box center [355, 231] width 107 height 276
click at [472, 141] on div "Total R$ 32,00" at bounding box center [464, 139] width 97 height 7
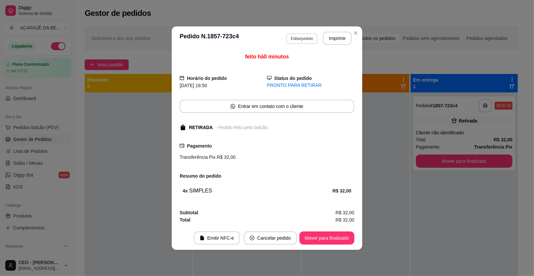
click at [303, 37] on button "Editar pedido" at bounding box center [301, 38] width 31 height 11
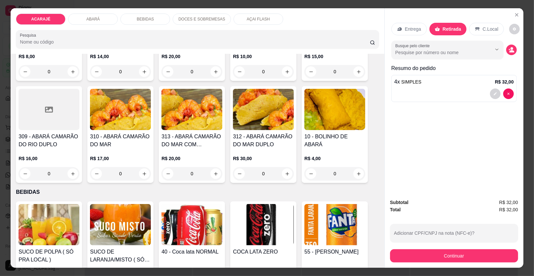
scroll to position [264, 0]
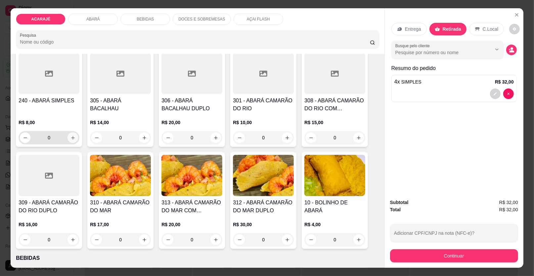
click at [73, 136] on button "increase-product-quantity" at bounding box center [72, 138] width 11 height 11
type input "1"
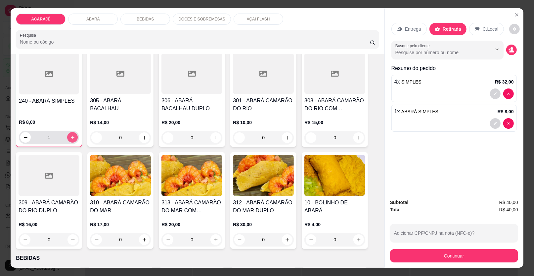
scroll to position [265, 0]
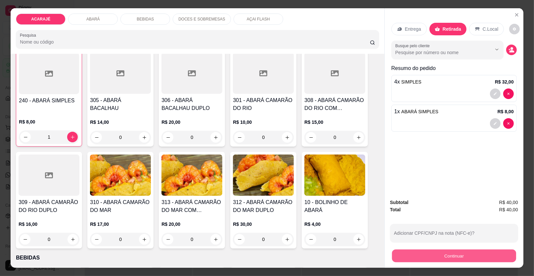
click at [432, 260] on button "Continuar" at bounding box center [454, 256] width 124 height 13
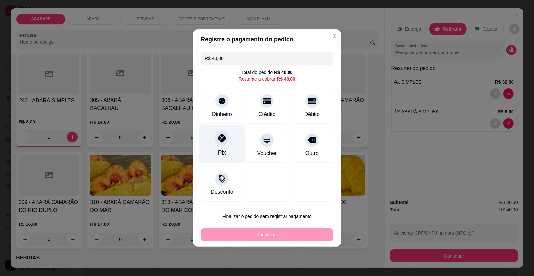
click at [223, 140] on icon at bounding box center [222, 138] width 9 height 9
type input "R$ 0,00"
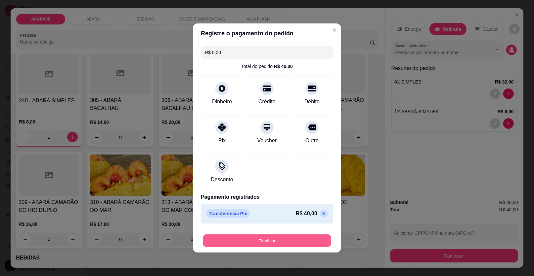
click at [272, 238] on button "Finalizar" at bounding box center [267, 241] width 128 height 13
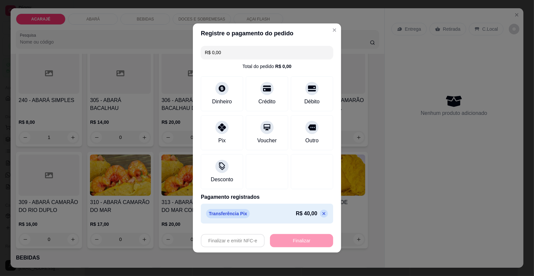
type input "0"
type input "-R$ 40,00"
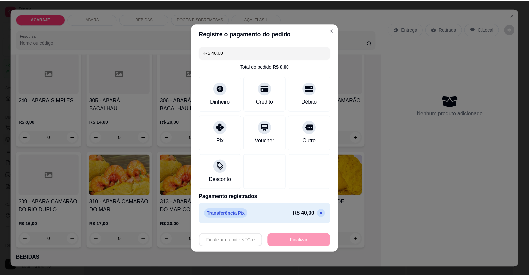
scroll to position [264, 0]
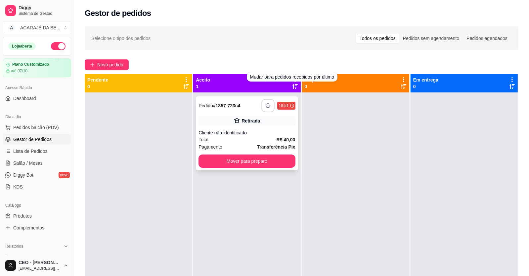
click at [268, 104] on button "button" at bounding box center [267, 105] width 13 height 13
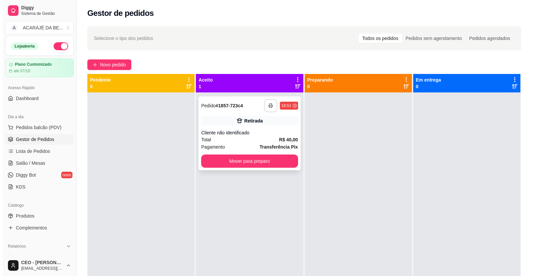
scroll to position [0, 0]
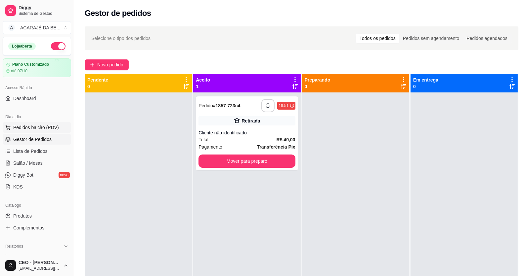
click at [33, 128] on span "Pedidos balcão (PDV)" at bounding box center [36, 127] width 46 height 7
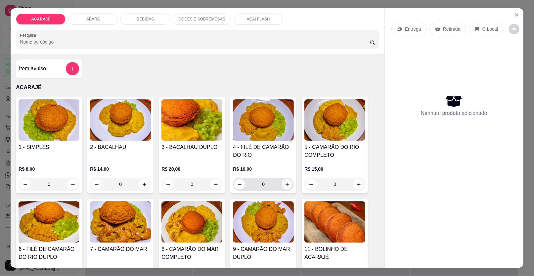
click at [285, 185] on icon "increase-product-quantity" at bounding box center [287, 184] width 5 height 5
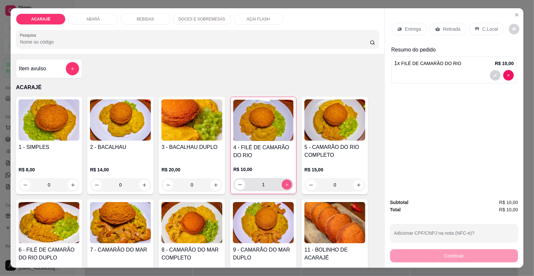
click at [284, 185] on icon "increase-product-quantity" at bounding box center [286, 185] width 5 height 5
type input "3"
click at [410, 27] on p "Entrega" at bounding box center [413, 29] width 16 height 7
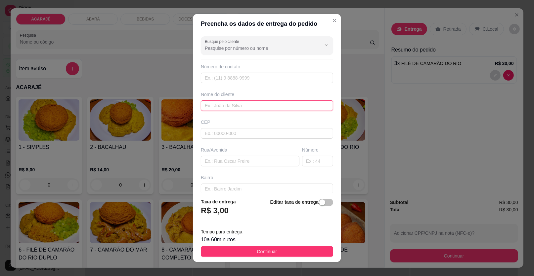
click at [223, 104] on input "text" at bounding box center [267, 106] width 132 height 11
type input "FE SEMPRE"
click at [212, 161] on input "text" at bounding box center [250, 161] width 99 height 11
type input "RUA BEIRA RIO"
click at [306, 161] on input "text" at bounding box center [317, 161] width 31 height 11
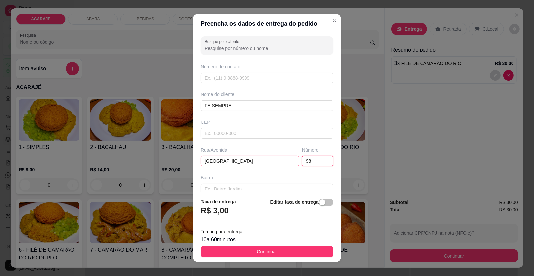
type input "98"
click at [249, 160] on input "RUA BEIRA RIO" at bounding box center [250, 161] width 99 height 11
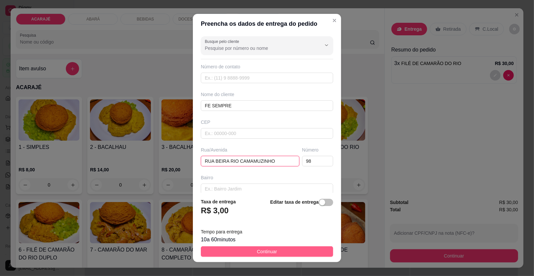
type input "RUA BEIRA RIO CAMAMUZINHO"
click at [299, 253] on button "Continuar" at bounding box center [267, 252] width 132 height 11
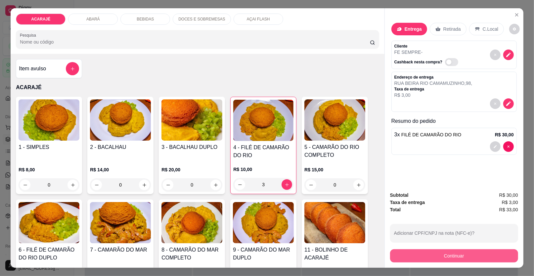
click at [452, 254] on button "Continuar" at bounding box center [454, 256] width 128 height 13
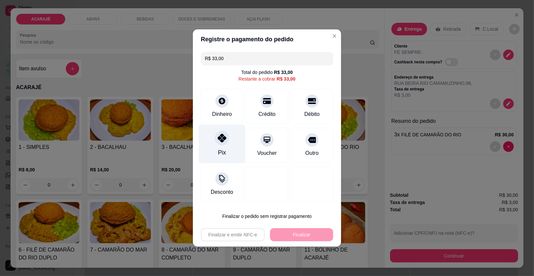
click at [220, 137] on icon at bounding box center [222, 138] width 9 height 9
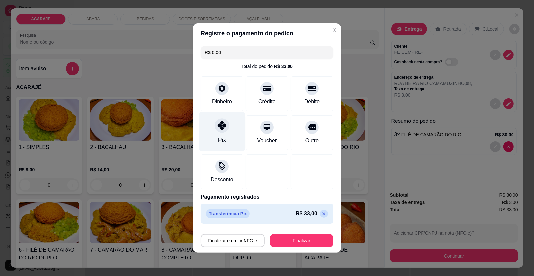
type input "R$ 0,00"
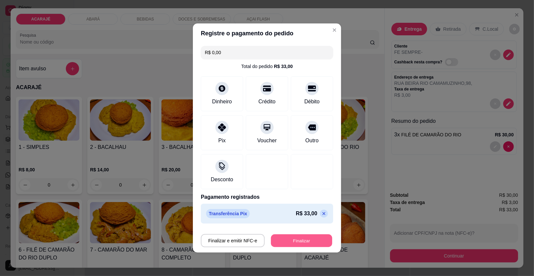
click at [292, 241] on button "Finalizar" at bounding box center [301, 241] width 61 height 13
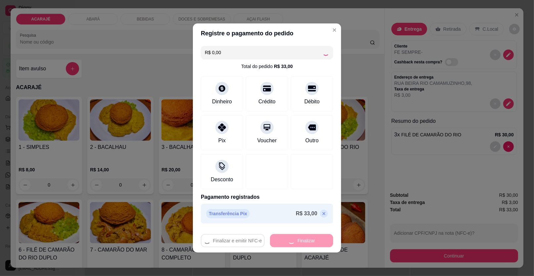
type input "0"
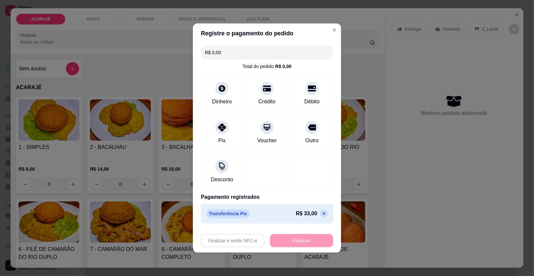
type input "-R$ 33,00"
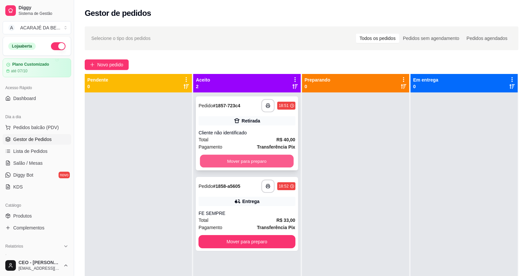
click at [272, 160] on button "Mover para preparo" at bounding box center [247, 161] width 94 height 13
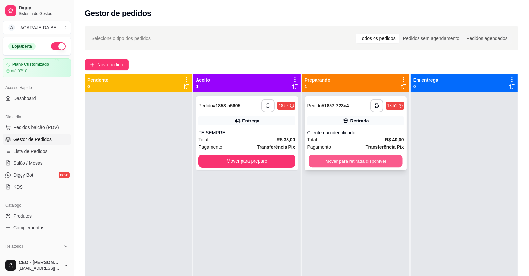
click at [334, 161] on button "Mover para retirada disponível" at bounding box center [356, 161] width 94 height 13
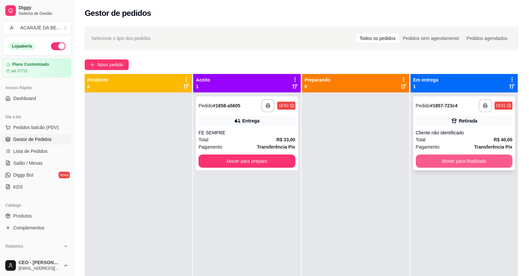
click at [440, 162] on button "Mover para finalizado" at bounding box center [464, 161] width 97 height 13
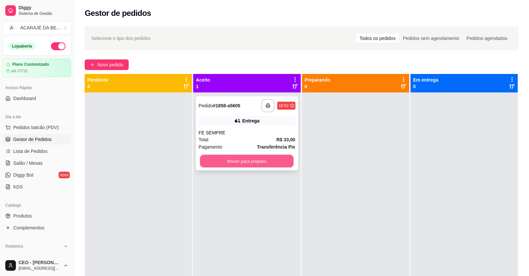
click at [268, 162] on button "Mover para preparo" at bounding box center [247, 161] width 94 height 13
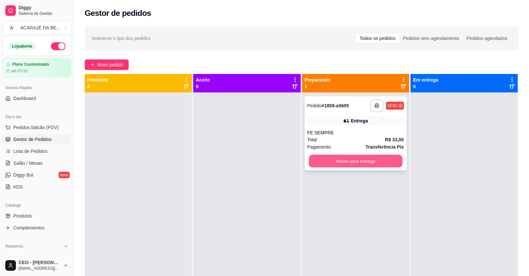
click at [378, 161] on button "Mover para entrega" at bounding box center [356, 161] width 94 height 13
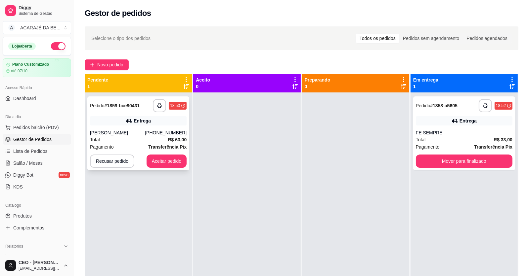
click at [133, 142] on div "Total R$ 63,00" at bounding box center [138, 139] width 97 height 7
click at [32, 126] on span "Pedidos balcão (PDV)" at bounding box center [36, 127] width 46 height 7
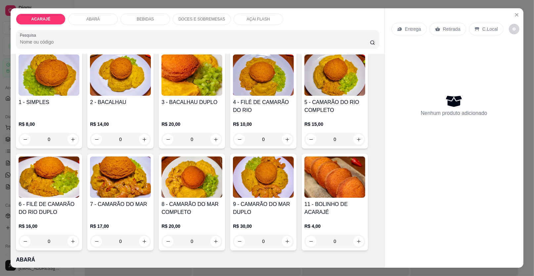
scroll to position [66, 0]
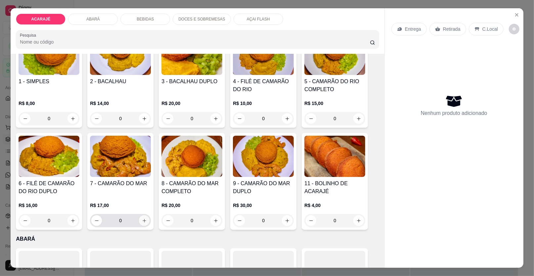
click at [143, 219] on icon "increase-product-quantity" at bounding box center [144, 221] width 5 height 5
type input "1"
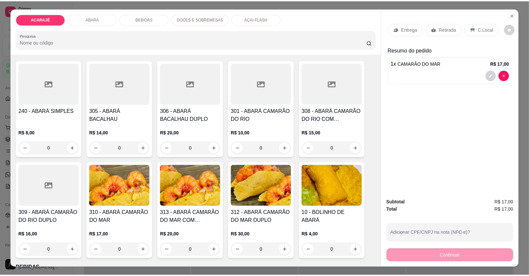
scroll to position [297, 0]
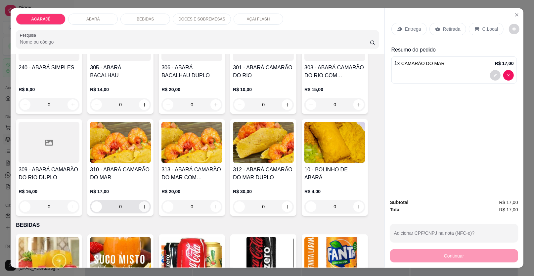
click at [142, 205] on icon "increase-product-quantity" at bounding box center [144, 207] width 5 height 5
type input "1"
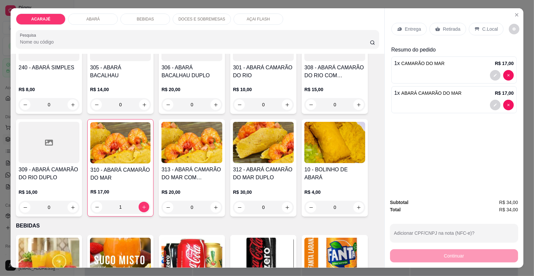
click at [449, 27] on p "Retirada" at bounding box center [452, 29] width 18 height 7
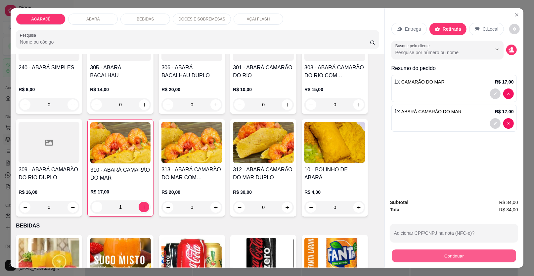
click at [480, 257] on button "Continuar" at bounding box center [454, 256] width 124 height 13
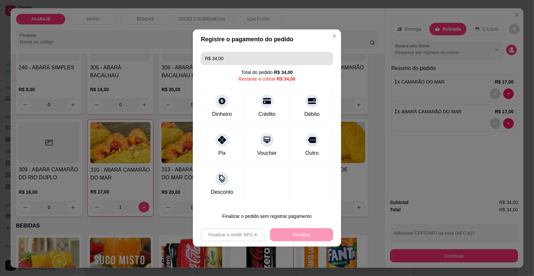
click at [232, 59] on input "R$ 34,00" at bounding box center [267, 58] width 124 height 13
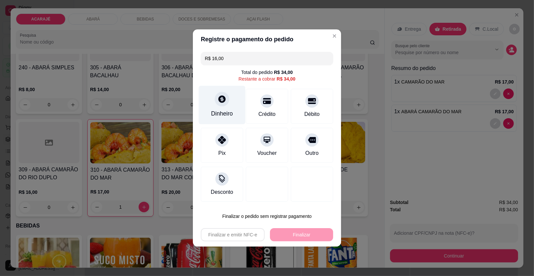
click at [222, 98] on icon at bounding box center [221, 99] width 7 height 7
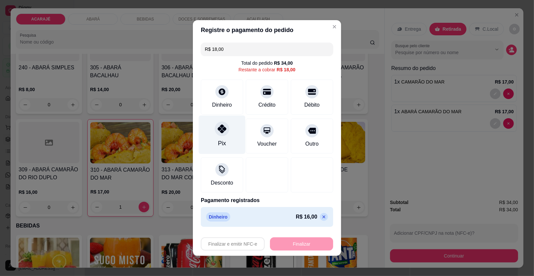
click at [219, 130] on icon at bounding box center [222, 129] width 9 height 9
type input "R$ 0,00"
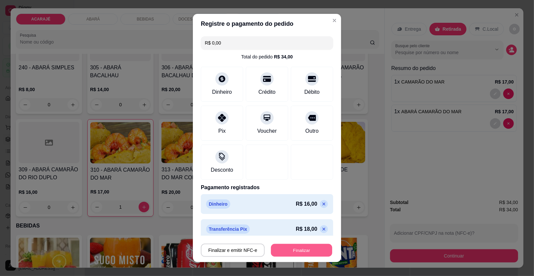
click at [293, 245] on button "Finalizar" at bounding box center [301, 250] width 61 height 13
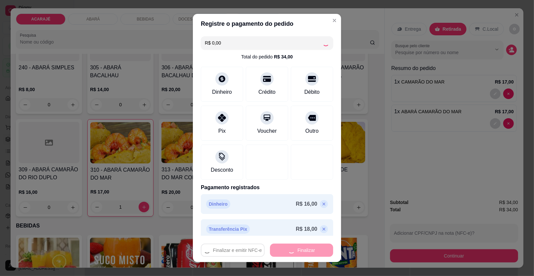
type input "0"
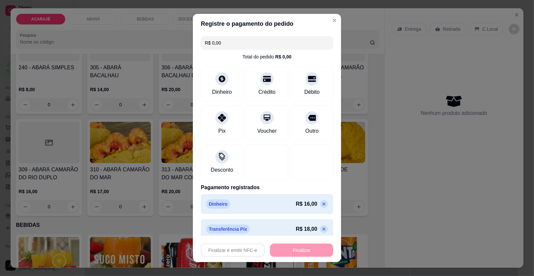
type input "-R$ 34,00"
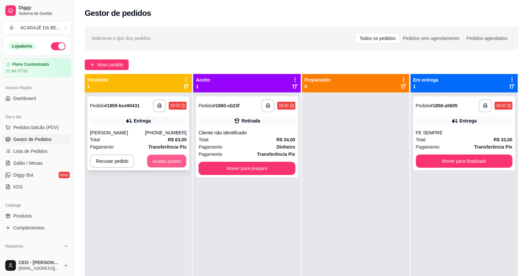
click at [159, 162] on button "Aceitar pedido" at bounding box center [166, 161] width 39 height 13
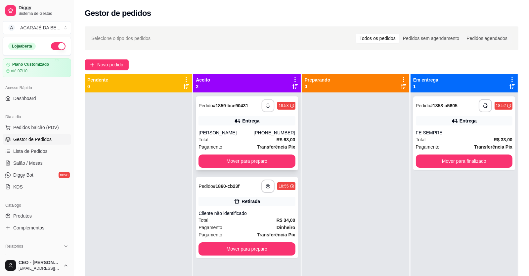
click at [266, 103] on button "button" at bounding box center [268, 106] width 13 height 13
click at [276, 160] on button "Mover para preparo" at bounding box center [247, 161] width 94 height 13
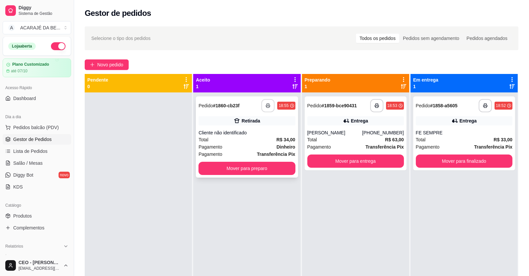
click at [266, 105] on icon "button" at bounding box center [268, 106] width 4 height 2
click at [263, 166] on button "Mover para preparo" at bounding box center [246, 168] width 97 height 13
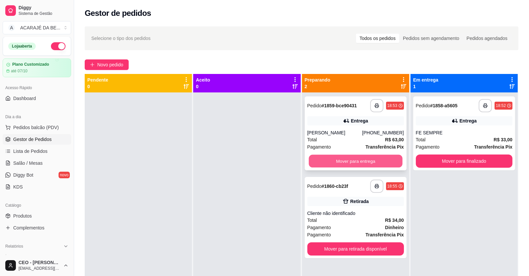
click at [333, 165] on button "Mover para entrega" at bounding box center [356, 161] width 94 height 13
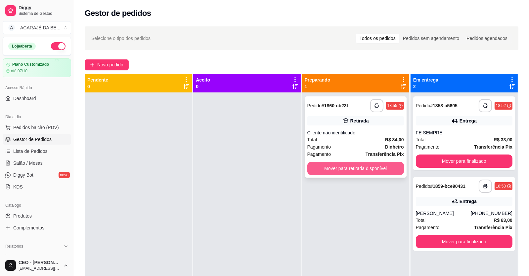
click at [359, 166] on button "Mover para retirada disponível" at bounding box center [355, 168] width 97 height 13
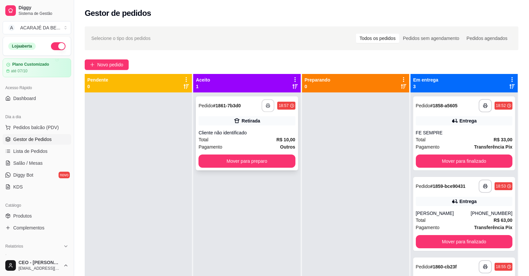
click at [267, 104] on polyline "button" at bounding box center [268, 104] width 2 height 1
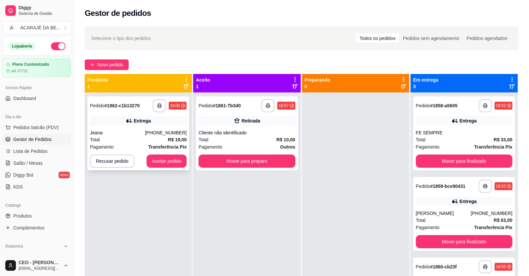
click at [150, 136] on div "Total R$ 19,00" at bounding box center [138, 139] width 97 height 7
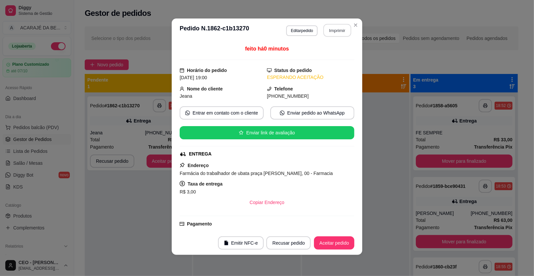
click at [333, 28] on button "Imprimir" at bounding box center [337, 30] width 28 height 13
click at [335, 245] on button "Aceitar pedido" at bounding box center [334, 243] width 40 height 13
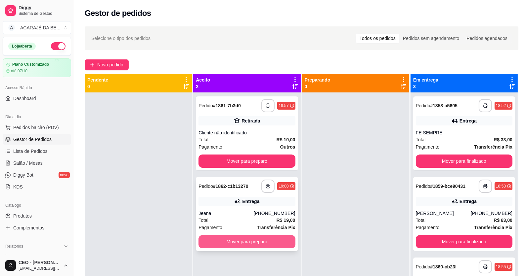
click at [248, 243] on button "Mover para preparo" at bounding box center [246, 241] width 97 height 13
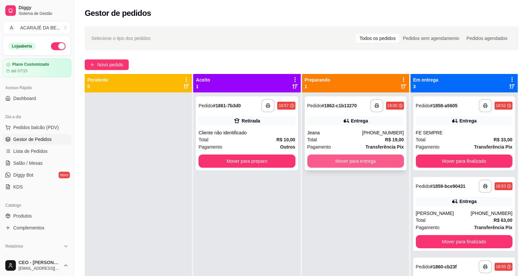
click at [355, 159] on button "Mover para entrega" at bounding box center [355, 161] width 97 height 13
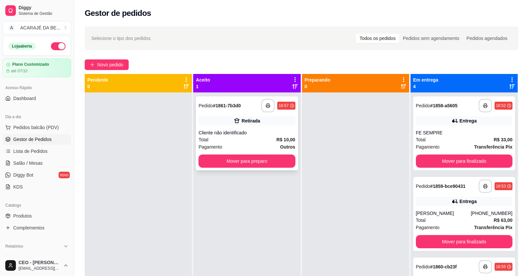
click at [263, 136] on div "Cliente não identificado" at bounding box center [246, 133] width 97 height 7
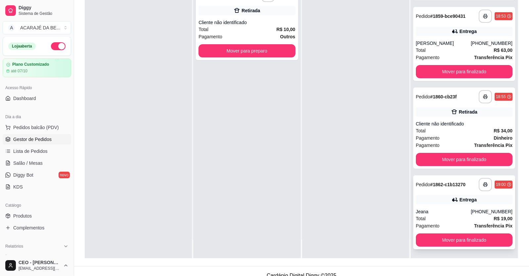
scroll to position [101, 0]
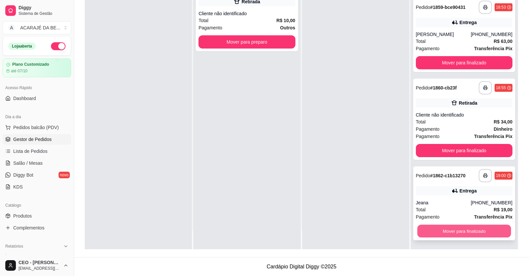
click at [417, 234] on button "Mover para finalizado" at bounding box center [464, 231] width 94 height 13
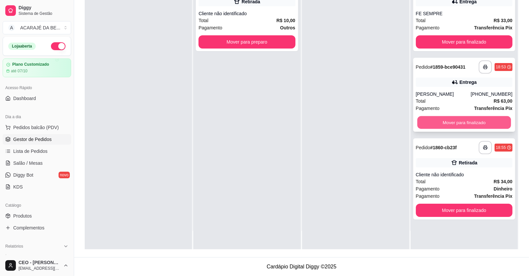
click at [440, 120] on button "Mover para finalizado" at bounding box center [464, 122] width 94 height 13
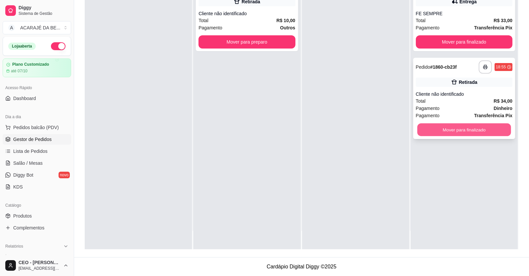
click at [438, 129] on button "Mover para finalizado" at bounding box center [464, 130] width 94 height 13
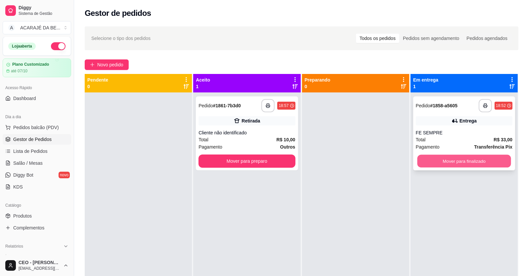
click at [463, 160] on button "Mover para finalizado" at bounding box center [464, 161] width 94 height 13
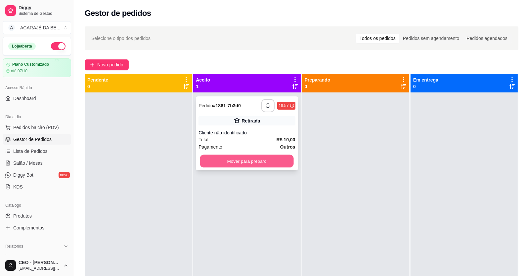
click at [252, 160] on button "Mover para preparo" at bounding box center [247, 161] width 94 height 13
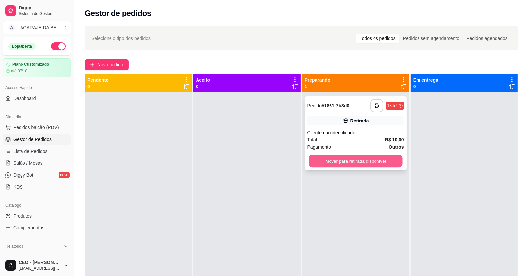
click at [330, 162] on button "Mover para retirada disponível" at bounding box center [356, 161] width 94 height 13
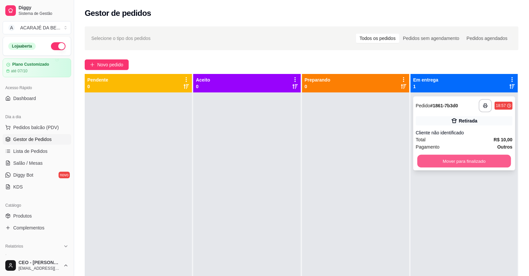
click at [433, 161] on button "Mover para finalizado" at bounding box center [464, 161] width 94 height 13
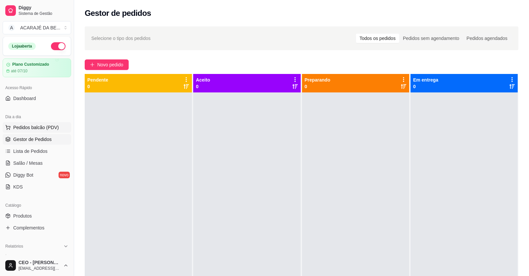
click at [39, 125] on span "Pedidos balcão (PDV)" at bounding box center [36, 127] width 46 height 7
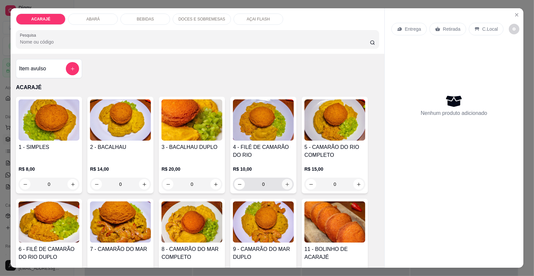
click at [289, 185] on button "increase-product-quantity" at bounding box center [287, 184] width 11 height 11
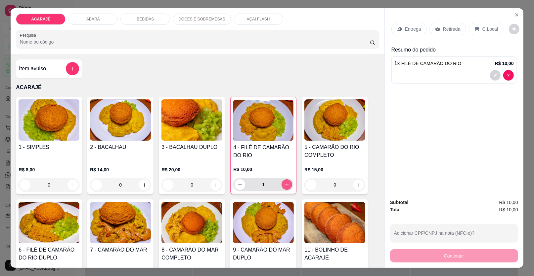
type input "1"
click at [452, 29] on p "Retirada" at bounding box center [452, 29] width 18 height 7
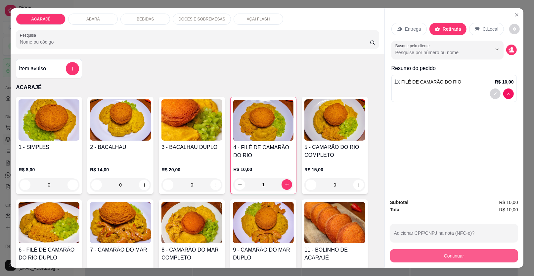
click at [417, 253] on button "Continuar" at bounding box center [454, 256] width 128 height 13
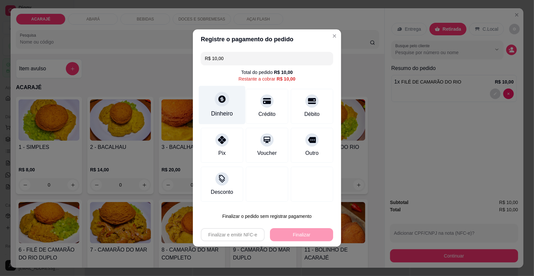
click at [224, 99] on icon at bounding box center [221, 99] width 7 height 7
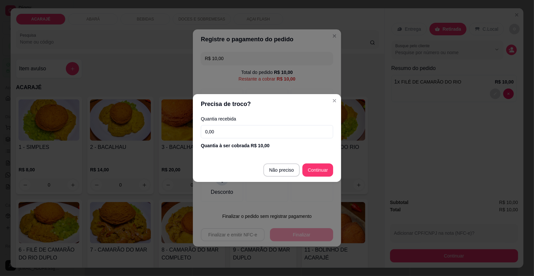
click at [233, 132] on input "0,00" at bounding box center [267, 131] width 132 height 13
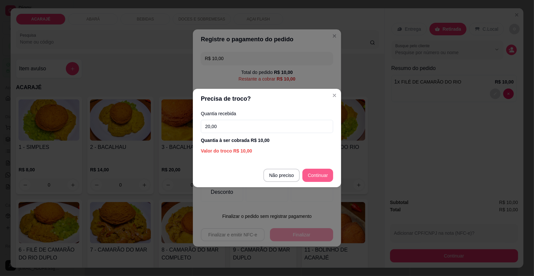
type input "20,00"
type input "R$ 0,00"
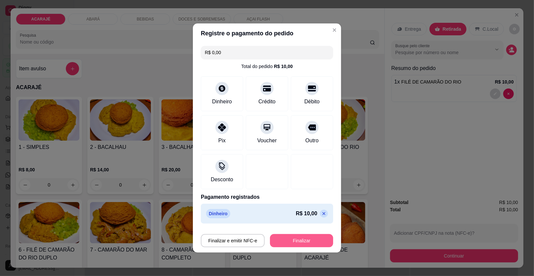
click at [291, 241] on button "Finalizar" at bounding box center [301, 240] width 63 height 13
type input "0"
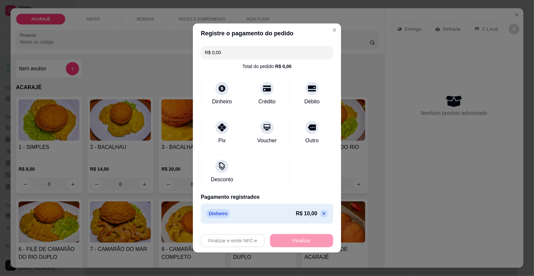
type input "-R$ 10,00"
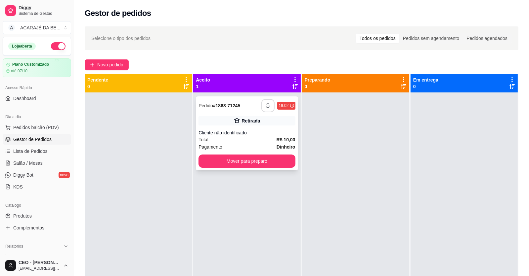
click at [267, 106] on icon "button" at bounding box center [268, 106] width 5 height 5
click at [238, 161] on button "Mover para preparo" at bounding box center [246, 161] width 97 height 13
click at [286, 160] on button "Mover para preparo" at bounding box center [247, 161] width 94 height 13
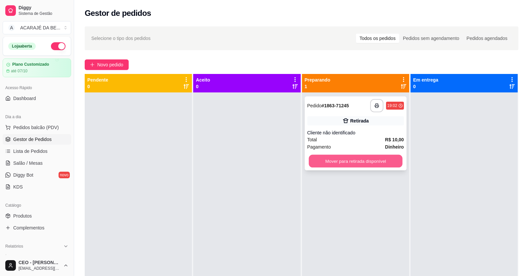
click at [340, 157] on button "Mover para retirada disponível" at bounding box center [356, 161] width 94 height 13
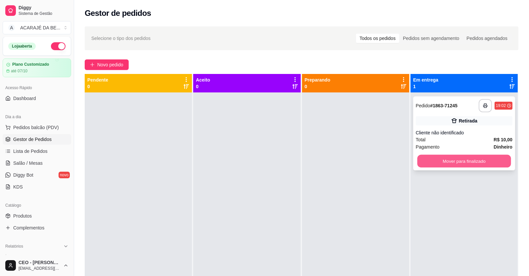
click at [430, 163] on button "Mover para finalizado" at bounding box center [464, 161] width 94 height 13
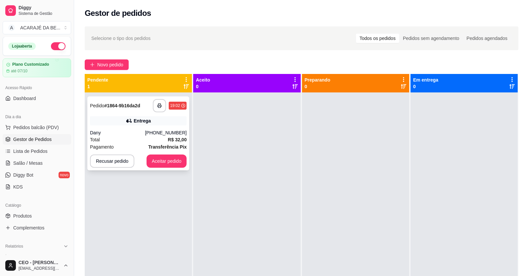
click at [130, 144] on div "Pagamento Transferência Pix" at bounding box center [138, 147] width 97 height 7
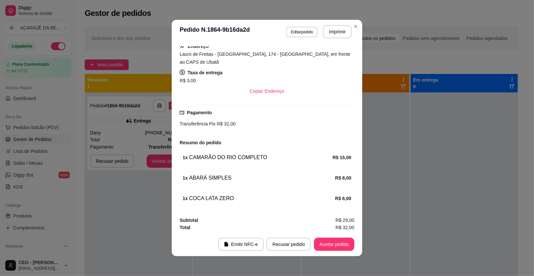
scroll to position [1, 0]
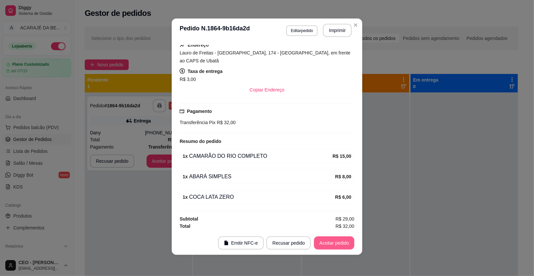
click at [328, 242] on button "Aceitar pedido" at bounding box center [334, 243] width 40 height 13
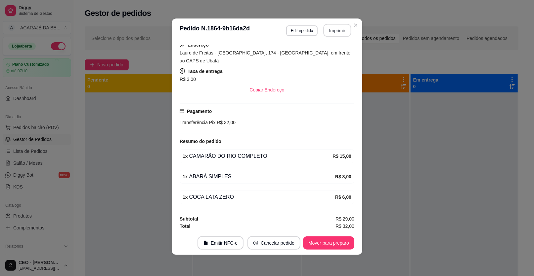
click at [324, 29] on button "Imprimir" at bounding box center [337, 30] width 28 height 13
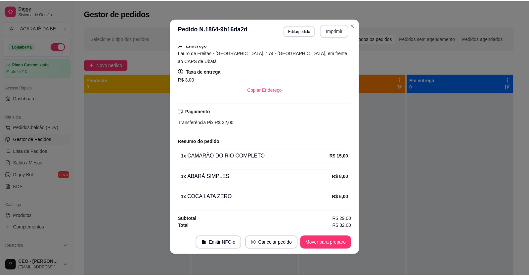
scroll to position [0, 0]
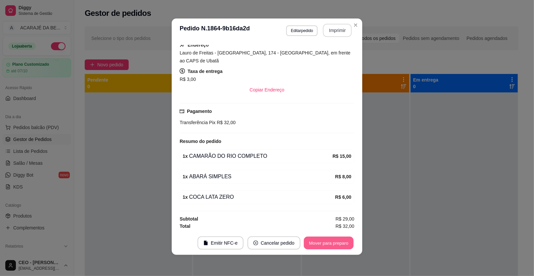
click at [327, 244] on button "Mover para preparo" at bounding box center [329, 243] width 50 height 13
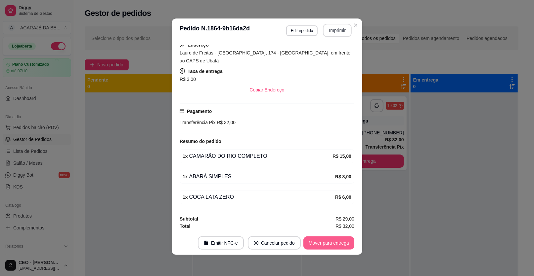
click at [338, 243] on button "Mover para entrega" at bounding box center [328, 243] width 51 height 13
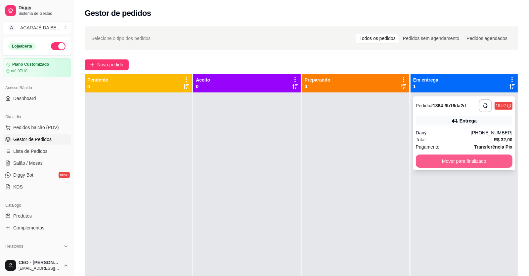
click at [440, 161] on button "Mover para finalizado" at bounding box center [464, 161] width 97 height 13
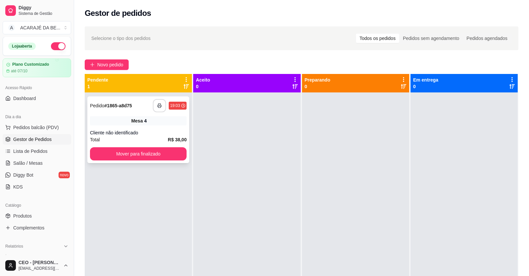
click at [161, 104] on icon "button" at bounding box center [159, 106] width 5 height 5
click at [138, 152] on button "Mover para finalizado" at bounding box center [138, 154] width 97 height 13
click at [137, 152] on button "Mover para finalizado" at bounding box center [138, 154] width 94 height 13
click at [157, 105] on icon "button" at bounding box center [159, 106] width 5 height 5
click at [155, 152] on button "Mover para finalizado" at bounding box center [138, 154] width 97 height 13
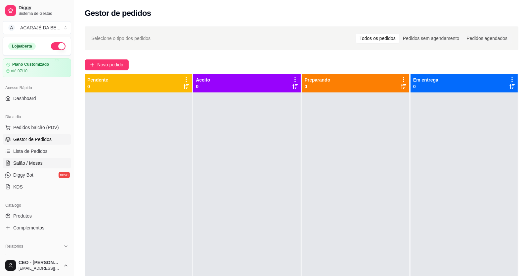
click at [23, 164] on span "Salão / Mesas" at bounding box center [27, 163] width 29 height 7
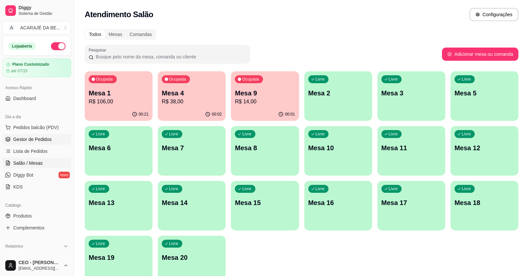
click at [14, 143] on link "Gestor de Pedidos" at bounding box center [37, 139] width 68 height 11
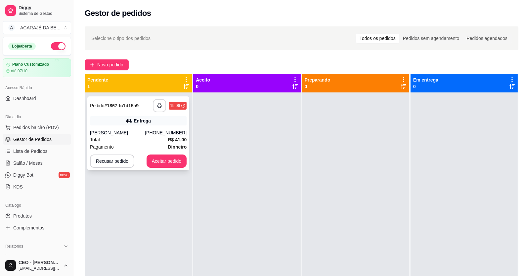
click at [160, 104] on icon "button" at bounding box center [159, 106] width 5 height 5
click at [175, 159] on button "Aceitar pedido" at bounding box center [167, 161] width 40 height 13
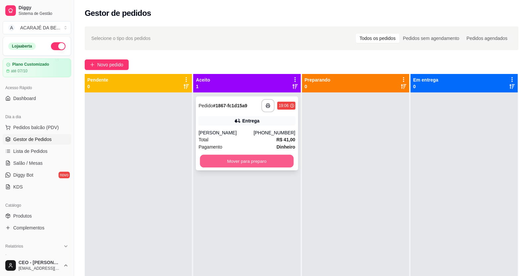
click at [246, 159] on button "Mover para preparo" at bounding box center [247, 161] width 94 height 13
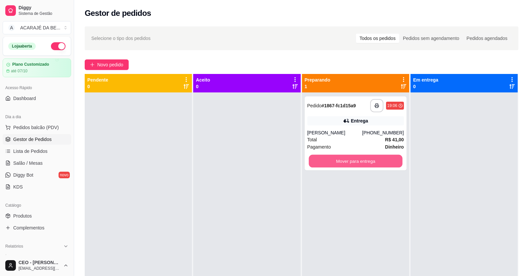
click at [386, 159] on button "Mover para entrega" at bounding box center [356, 161] width 94 height 13
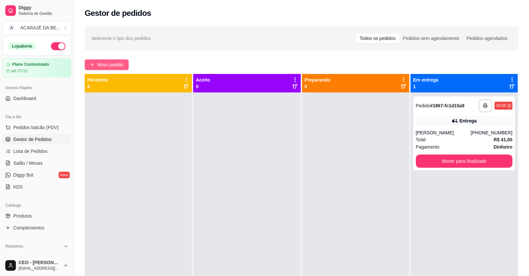
click at [106, 65] on span "Novo pedido" at bounding box center [110, 64] width 26 height 7
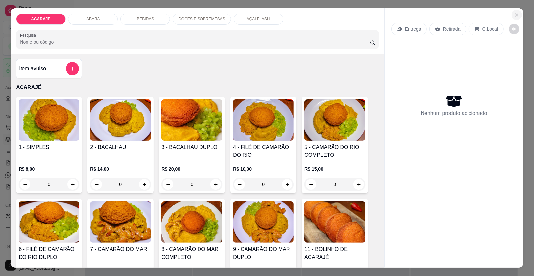
click at [511, 15] on button "Close" at bounding box center [516, 15] width 11 height 11
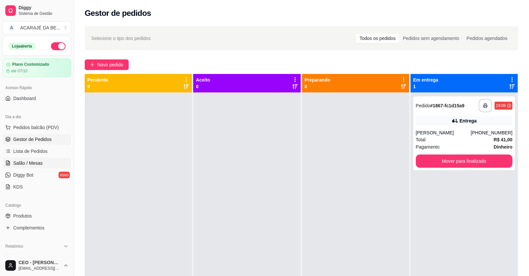
click at [29, 164] on span "Salão / Mesas" at bounding box center [27, 163] width 29 height 7
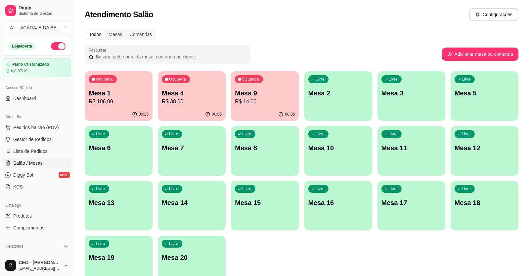
click at [118, 98] on p "R$ 106,00" at bounding box center [119, 102] width 60 height 8
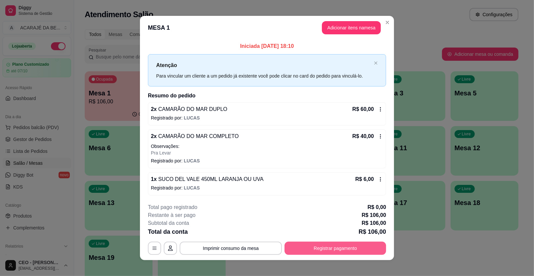
click at [299, 245] on button "Registrar pagamento" at bounding box center [335, 248] width 102 height 13
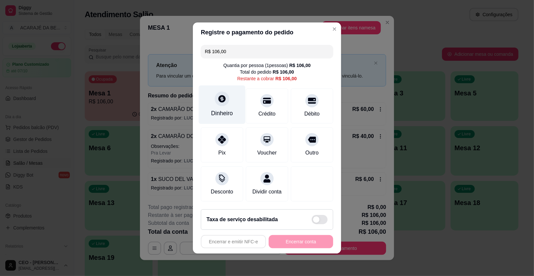
click at [223, 109] on div "Dinheiro" at bounding box center [222, 105] width 47 height 39
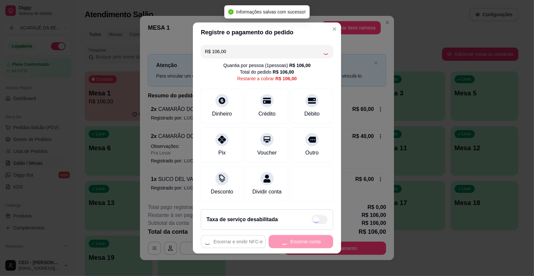
type input "R$ 0,00"
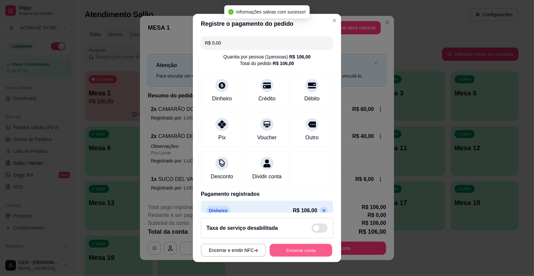
click at [297, 252] on button "Encerrar conta" at bounding box center [301, 250] width 63 height 13
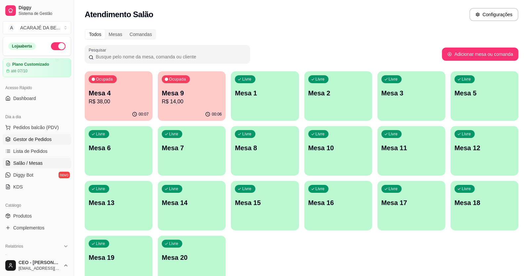
click at [31, 138] on span "Gestor de Pedidos" at bounding box center [32, 139] width 38 height 7
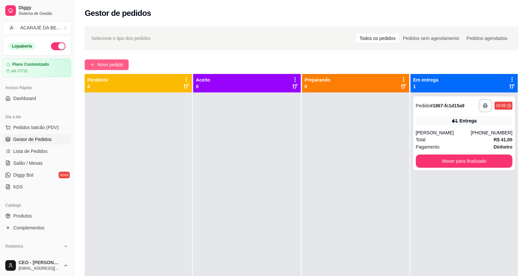
click at [121, 63] on span "Novo pedido" at bounding box center [110, 64] width 26 height 7
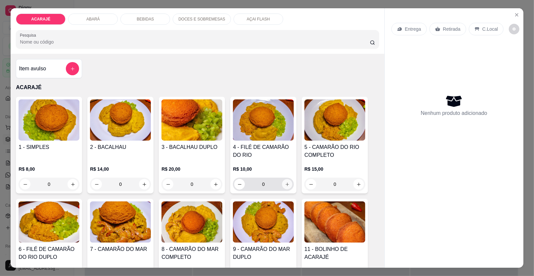
click at [285, 184] on icon "increase-product-quantity" at bounding box center [287, 184] width 5 height 5
type input "1"
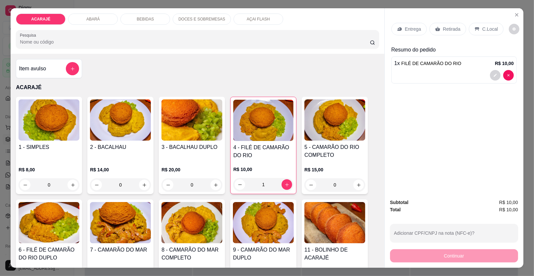
click at [443, 27] on p "Retirada" at bounding box center [452, 29] width 18 height 7
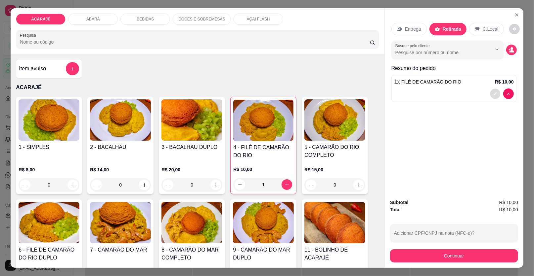
click at [490, 93] on button "decrease-product-quantity" at bounding box center [495, 94] width 10 height 10
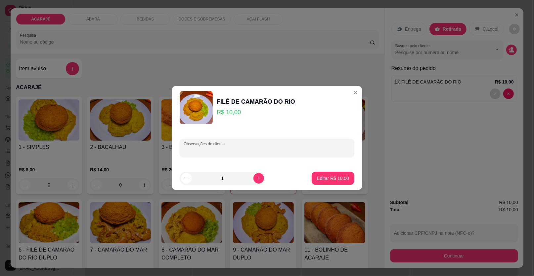
click at [297, 151] on input "Observações do cliente" at bounding box center [267, 151] width 167 height 7
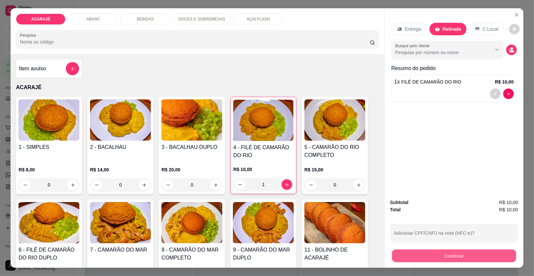
click at [415, 258] on button "Continuar" at bounding box center [454, 256] width 124 height 13
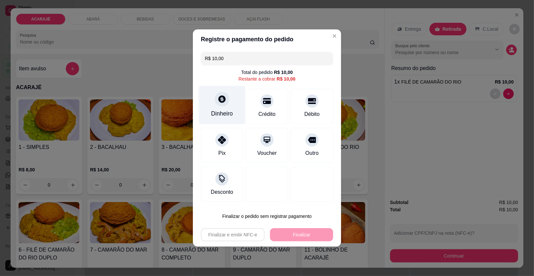
click at [220, 117] on div "Dinheiro" at bounding box center [222, 113] width 22 height 9
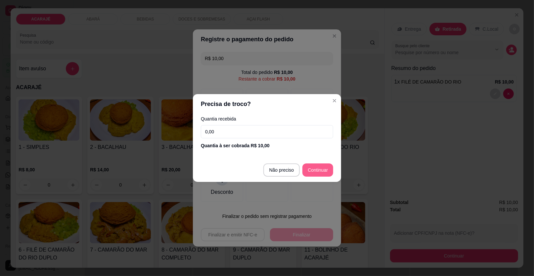
type input "R$ 0,00"
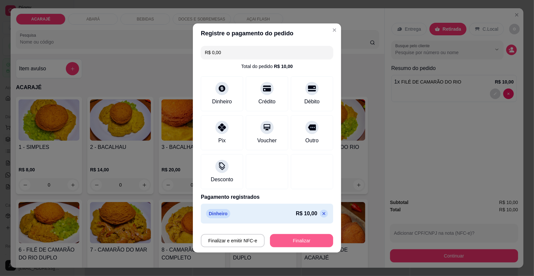
click at [283, 239] on button "Finalizar" at bounding box center [301, 240] width 63 height 13
type input "0"
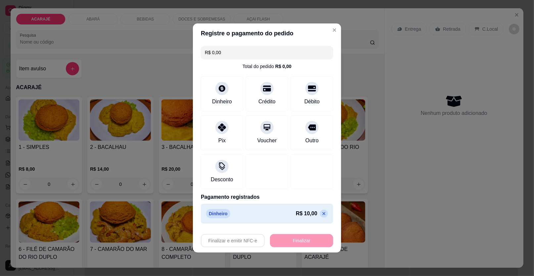
type input "-R$ 10,00"
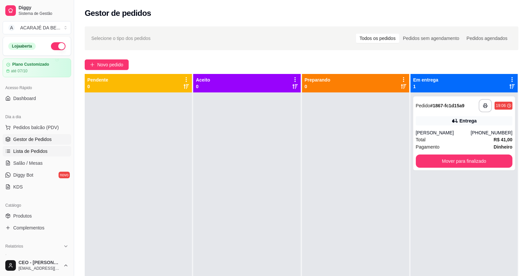
click at [30, 148] on span "Lista de Pedidos" at bounding box center [30, 151] width 34 height 7
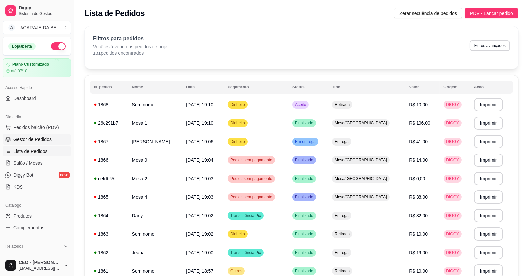
click at [30, 137] on span "Gestor de Pedidos" at bounding box center [32, 139] width 38 height 7
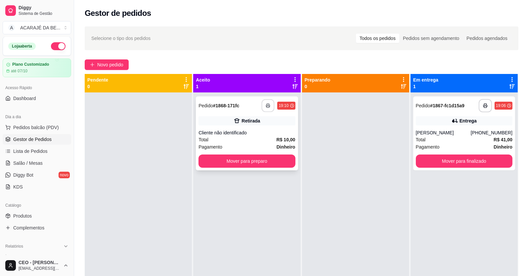
click at [266, 109] on button "button" at bounding box center [268, 106] width 13 height 13
click at [239, 160] on button "Mover para preparo" at bounding box center [246, 161] width 97 height 13
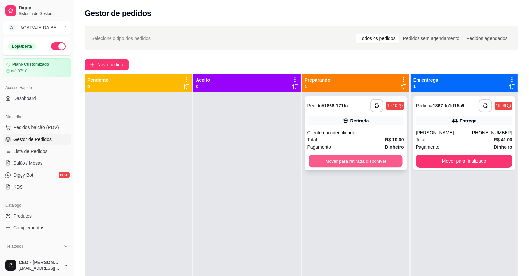
click at [336, 157] on button "Mover para retirada disponível" at bounding box center [356, 161] width 94 height 13
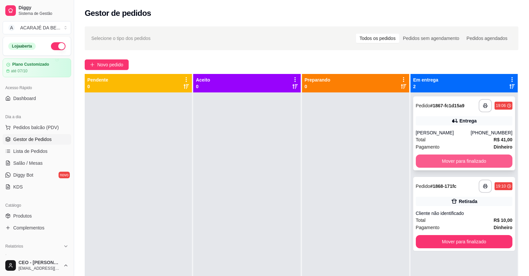
click at [462, 167] on button "Mover para finalizado" at bounding box center [464, 161] width 97 height 13
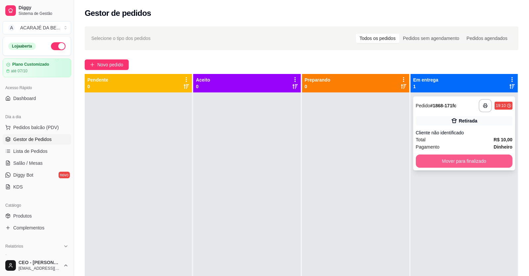
click at [463, 162] on button "Mover para finalizado" at bounding box center [464, 161] width 97 height 13
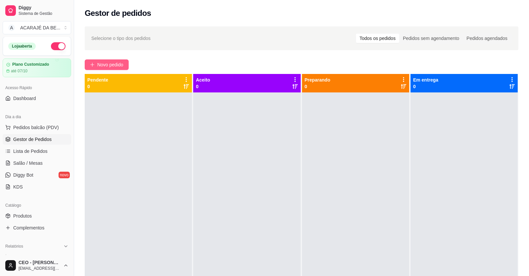
click at [96, 64] on button "Novo pedido" at bounding box center [107, 65] width 44 height 11
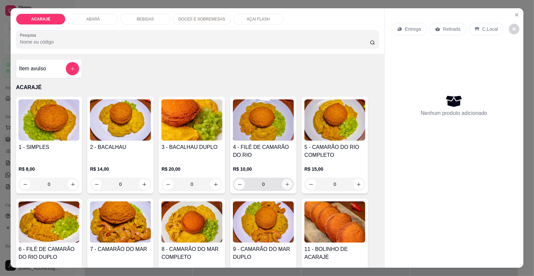
click at [286, 183] on icon "increase-product-quantity" at bounding box center [287, 184] width 5 height 5
type input "1"
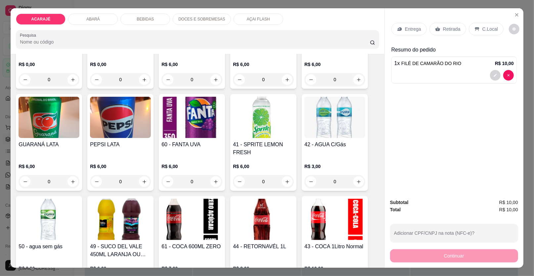
scroll to position [529, 0]
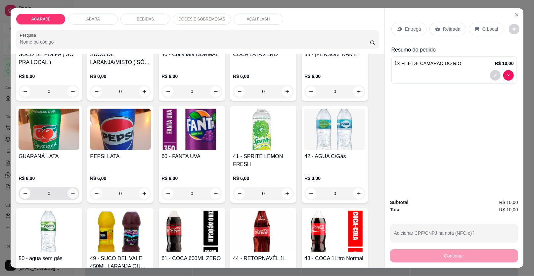
click at [71, 193] on icon "increase-product-quantity" at bounding box center [73, 194] width 4 height 4
type input "1"
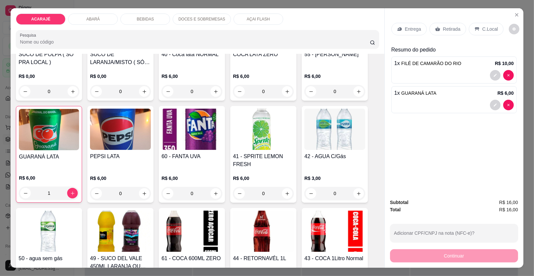
click at [450, 30] on p "Retirada" at bounding box center [452, 29] width 18 height 7
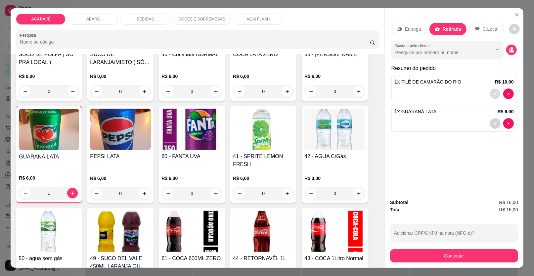
click at [492, 91] on button "decrease-product-quantity" at bounding box center [495, 94] width 10 height 10
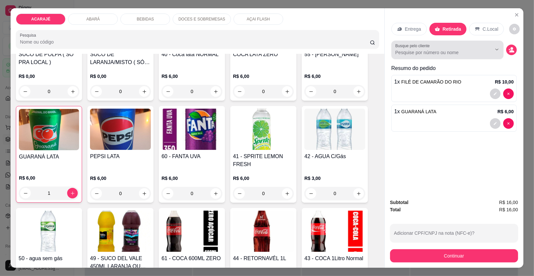
click at [482, 55] on div at bounding box center [491, 49] width 21 height 13
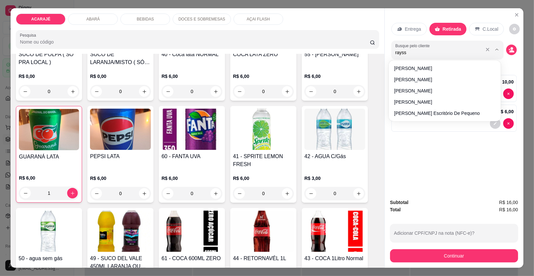
type input "rayssa"
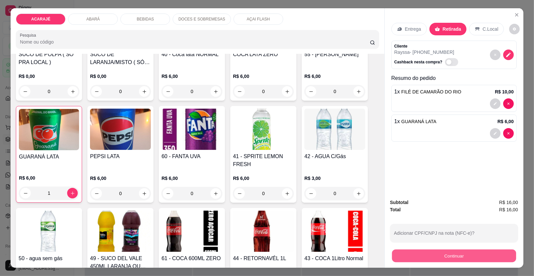
click at [401, 258] on button "Continuar" at bounding box center [454, 256] width 124 height 13
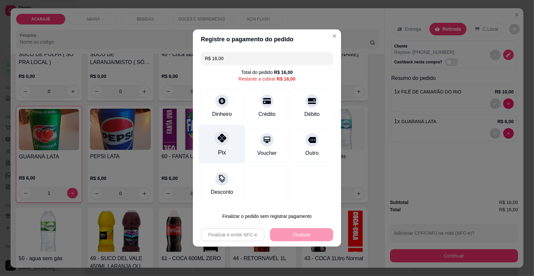
click at [217, 144] on div at bounding box center [222, 138] width 15 height 15
type input "R$ 0,00"
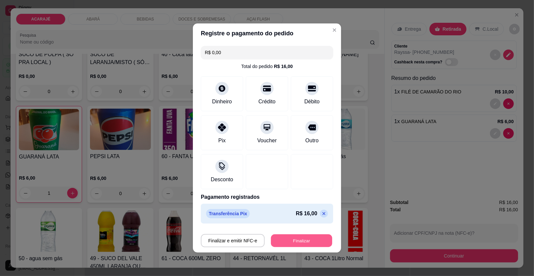
click at [312, 240] on button "Finalizar" at bounding box center [301, 241] width 61 height 13
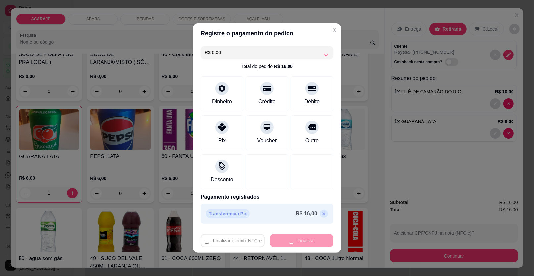
type input "0"
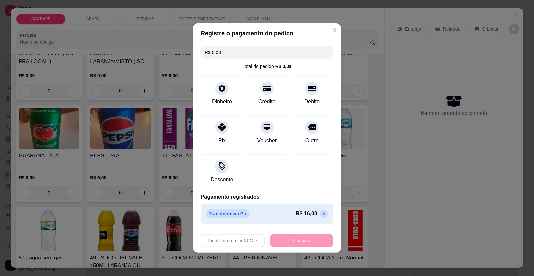
type input "-R$ 16,00"
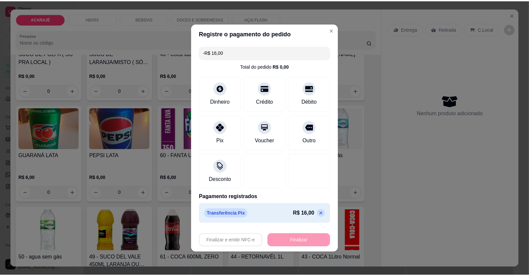
scroll to position [528, 0]
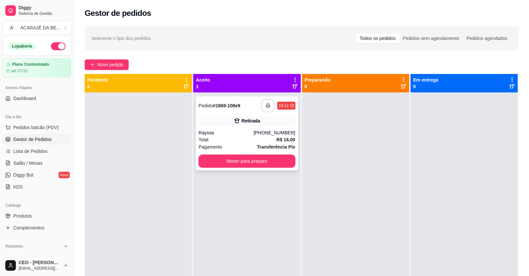
click at [268, 107] on button "button" at bounding box center [267, 105] width 13 height 13
click at [285, 159] on button "Mover para preparo" at bounding box center [247, 161] width 94 height 13
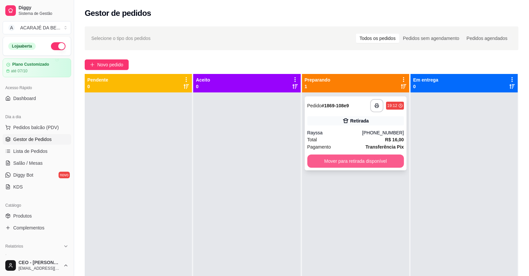
click at [330, 159] on button "Mover para retirada disponível" at bounding box center [355, 161] width 97 height 13
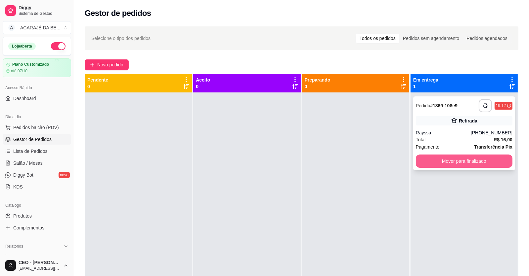
click at [423, 162] on button "Mover para finalizado" at bounding box center [464, 161] width 97 height 13
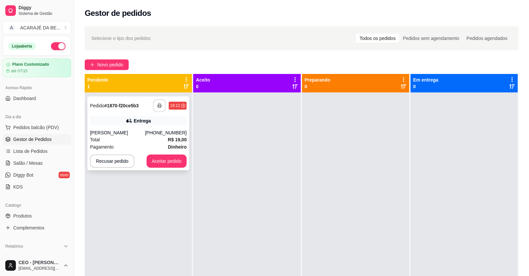
click at [162, 106] on button "button" at bounding box center [159, 106] width 13 height 13
click at [172, 160] on button "Aceitar pedido" at bounding box center [167, 161] width 40 height 13
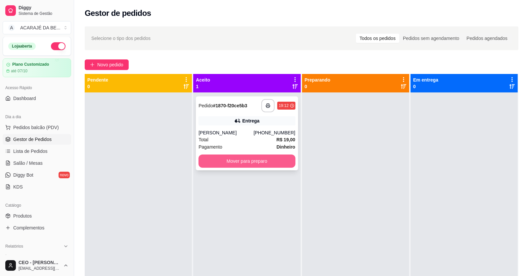
click at [211, 163] on button "Mover para preparo" at bounding box center [246, 161] width 97 height 13
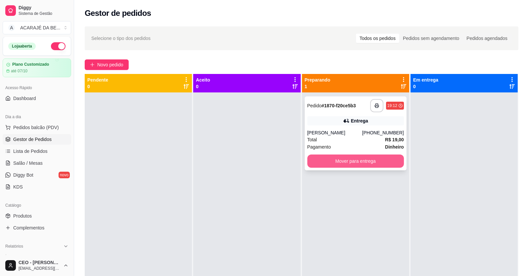
click at [331, 163] on button "Mover para entrega" at bounding box center [355, 161] width 97 height 13
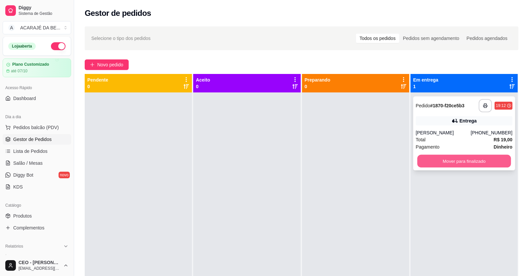
click at [432, 163] on button "Mover para finalizado" at bounding box center [464, 161] width 94 height 13
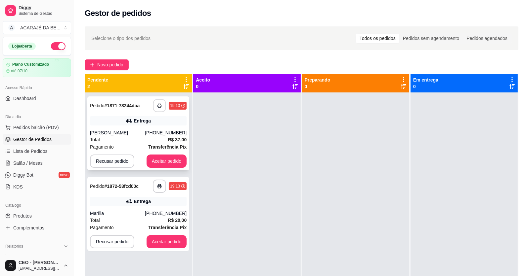
click at [161, 106] on button "button" at bounding box center [159, 106] width 13 height 13
click at [101, 70] on div "**********" at bounding box center [301, 190] width 455 height 336
click at [101, 68] on span "Novo pedido" at bounding box center [110, 64] width 26 height 7
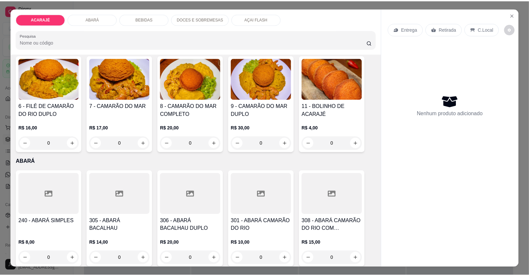
scroll to position [132, 0]
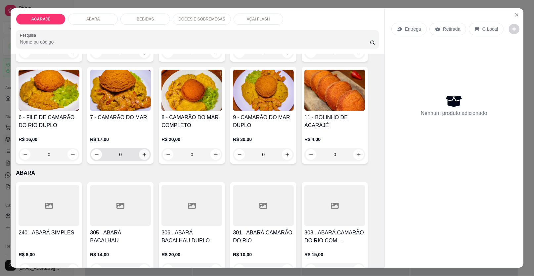
click at [143, 155] on icon "increase-product-quantity" at bounding box center [144, 154] width 5 height 5
type input "1"
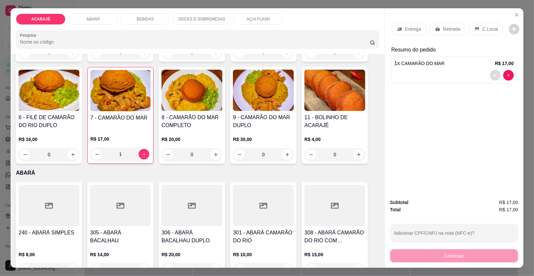
click at [490, 76] on button "decrease-product-quantity" at bounding box center [495, 75] width 11 height 11
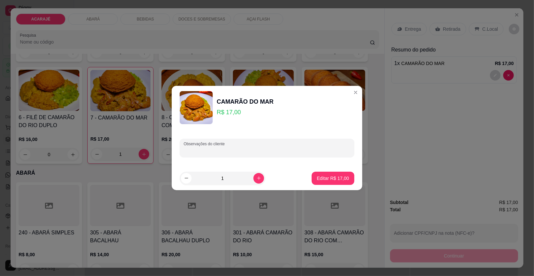
click at [266, 149] on input "Observações do cliente" at bounding box center [267, 151] width 167 height 7
type input "Atair"
click at [323, 184] on button "Editar R$ 17,00" at bounding box center [333, 178] width 43 height 13
type input "0"
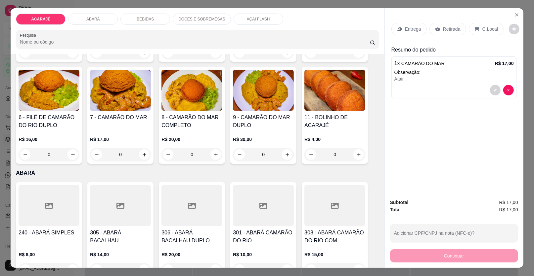
click at [446, 26] on p "Retirada" at bounding box center [452, 29] width 18 height 7
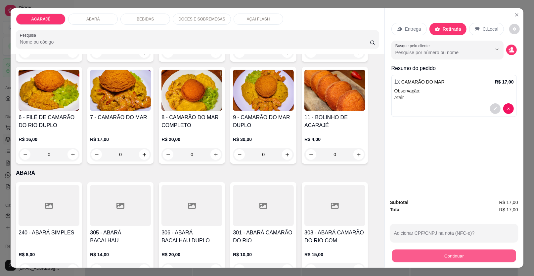
click at [401, 257] on button "Continuar" at bounding box center [454, 256] width 124 height 13
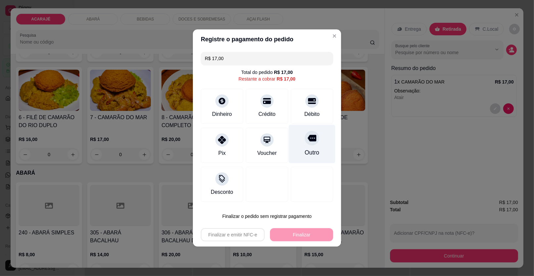
click at [316, 150] on div "Outro" at bounding box center [312, 144] width 47 height 39
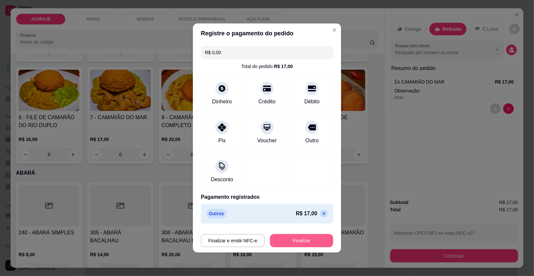
click at [309, 239] on button "Finalizar" at bounding box center [301, 240] width 63 height 13
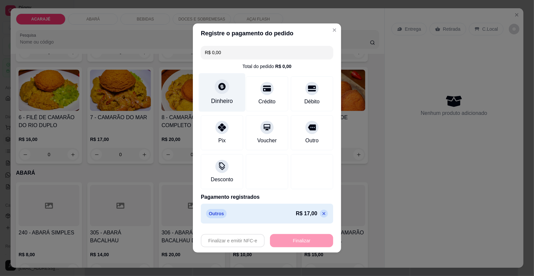
type input "-R$ 17,00"
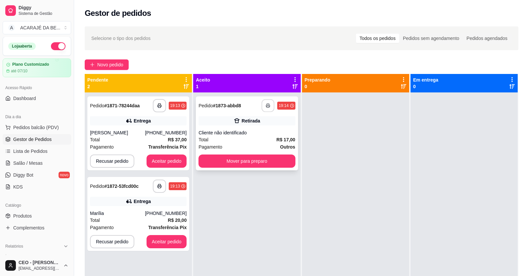
click at [266, 105] on icon "button" at bounding box center [268, 106] width 5 height 5
click at [247, 163] on button "Mover para preparo" at bounding box center [247, 161] width 94 height 13
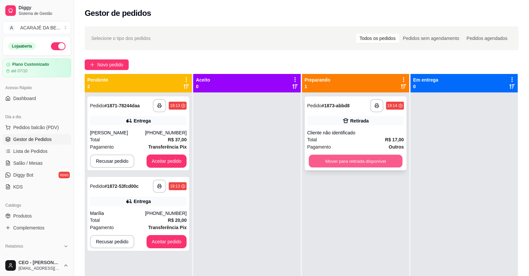
click at [354, 156] on button "Mover para retirada disponível" at bounding box center [356, 161] width 94 height 13
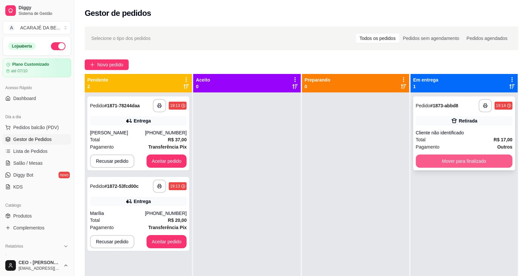
click at [476, 163] on button "Mover para finalizado" at bounding box center [464, 161] width 97 height 13
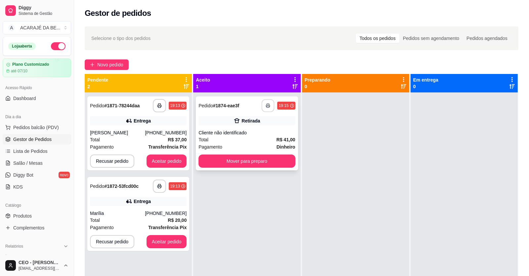
click at [269, 104] on button "button" at bounding box center [268, 106] width 13 height 13
click at [246, 160] on button "Mover para preparo" at bounding box center [247, 161] width 94 height 13
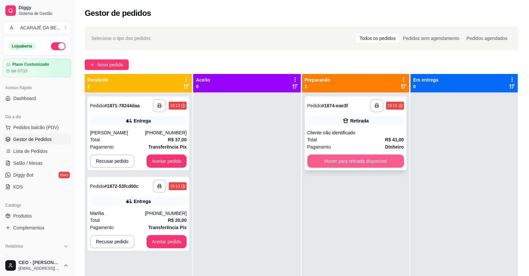
click at [386, 161] on button "Mover para retirada disponível" at bounding box center [355, 161] width 97 height 13
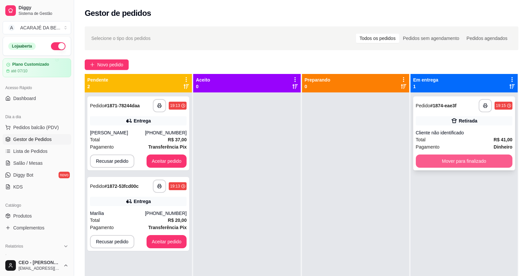
click at [423, 160] on button "Mover para finalizado" at bounding box center [464, 161] width 97 height 13
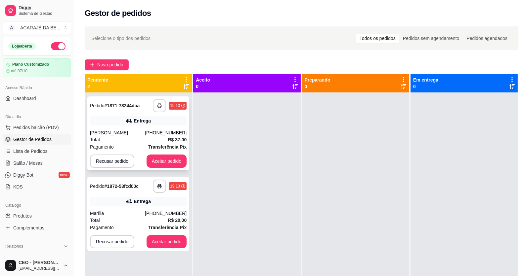
click at [157, 109] on button "button" at bounding box center [159, 105] width 13 height 13
click at [152, 156] on button "Aceitar pedido" at bounding box center [166, 161] width 39 height 13
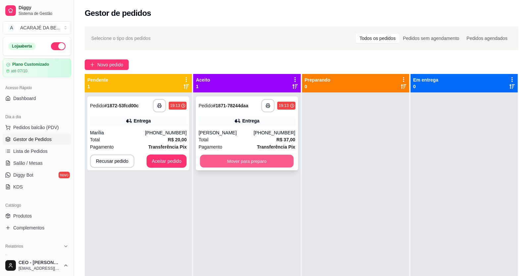
click at [238, 164] on button "Mover para preparo" at bounding box center [247, 161] width 94 height 13
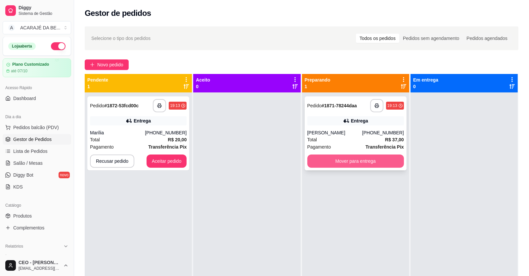
click at [321, 159] on button "Mover para entrega" at bounding box center [355, 161] width 97 height 13
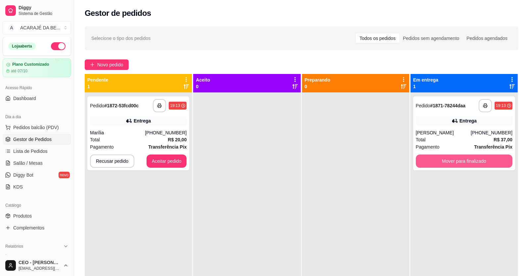
click at [417, 161] on button "Mover para finalizado" at bounding box center [464, 161] width 97 height 13
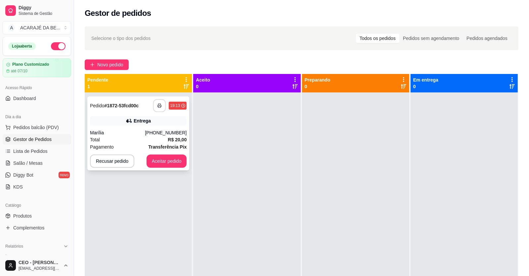
click at [160, 101] on button "button" at bounding box center [159, 106] width 13 height 13
click at [162, 162] on button "Aceitar pedido" at bounding box center [167, 161] width 40 height 13
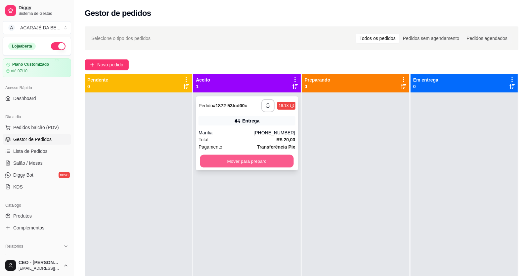
click at [210, 160] on button "Mover para preparo" at bounding box center [247, 161] width 94 height 13
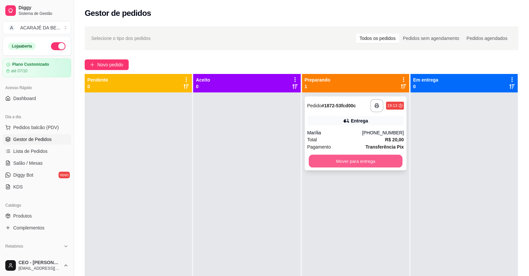
click at [320, 162] on button "Mover para entrega" at bounding box center [356, 161] width 94 height 13
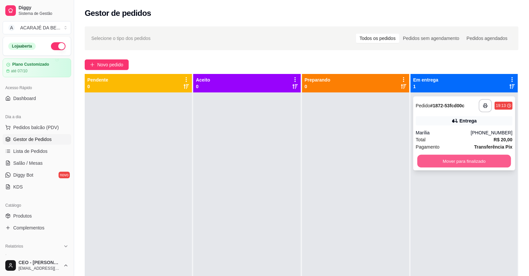
click at [417, 157] on button "Mover para finalizado" at bounding box center [464, 161] width 94 height 13
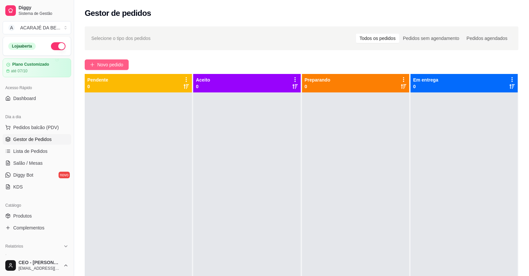
click at [113, 63] on span "Novo pedido" at bounding box center [110, 64] width 26 height 7
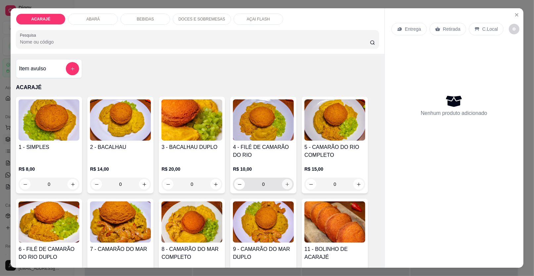
click at [282, 188] on button "increase-product-quantity" at bounding box center [287, 185] width 10 height 10
type input "1"
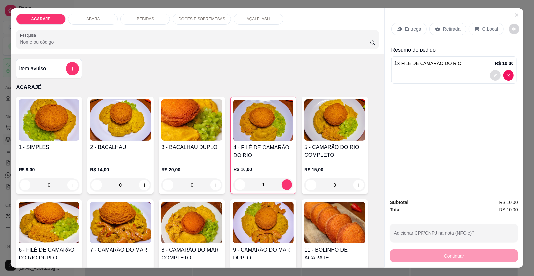
click at [495, 76] on button "decrease-product-quantity" at bounding box center [495, 75] width 11 height 11
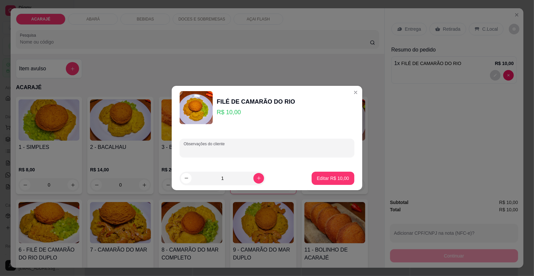
click at [215, 150] on input "Observações do cliente" at bounding box center [267, 151] width 167 height 7
type input "didiu"
click at [336, 174] on button "Editar R$ 10,00" at bounding box center [333, 178] width 43 height 13
type input "0"
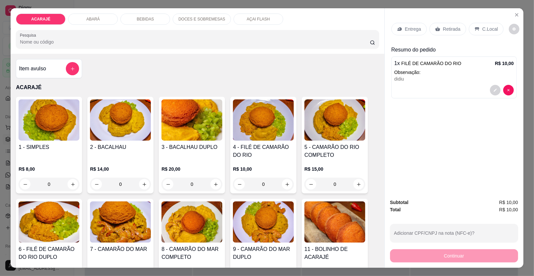
click at [445, 26] on p "Retirada" at bounding box center [452, 29] width 18 height 7
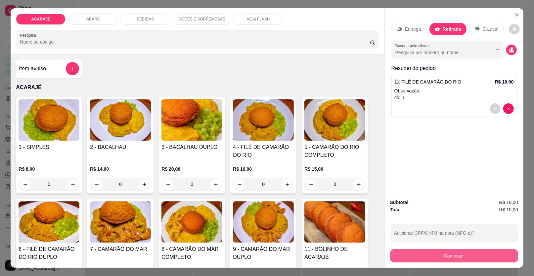
click at [406, 257] on button "Continuar" at bounding box center [454, 256] width 128 height 13
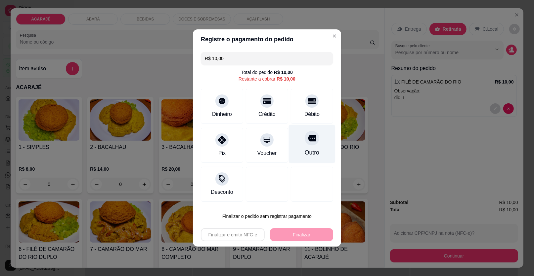
click at [305, 140] on div at bounding box center [312, 138] width 15 height 15
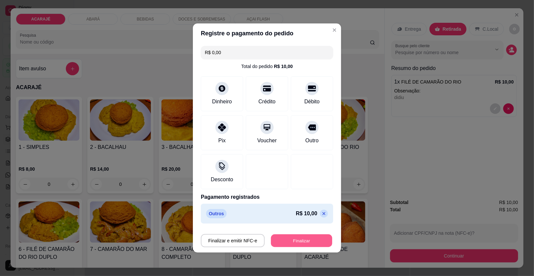
click at [306, 238] on button "Finalizar" at bounding box center [301, 241] width 61 height 13
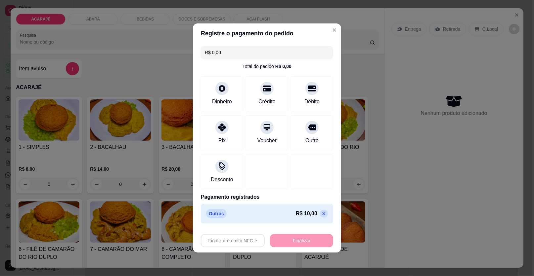
type input "-R$ 10,00"
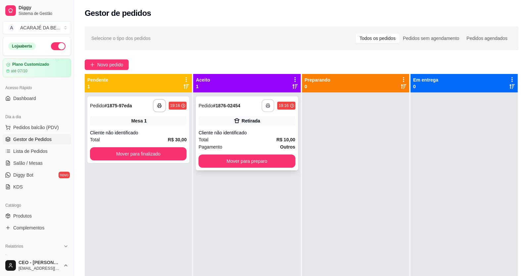
click at [262, 107] on button "button" at bounding box center [268, 106] width 13 height 13
click at [244, 157] on button "Mover para preparo" at bounding box center [246, 161] width 97 height 13
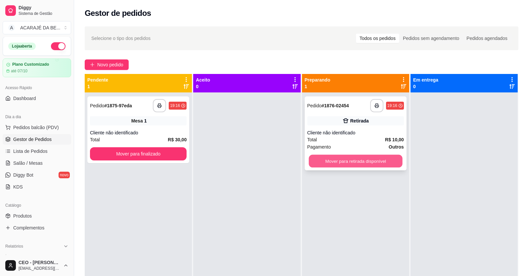
click at [321, 159] on button "Mover para retirada disponível" at bounding box center [356, 161] width 94 height 13
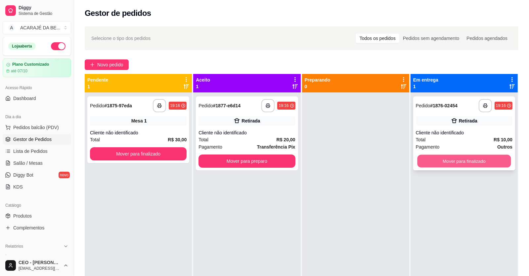
click at [421, 163] on button "Mover para finalizado" at bounding box center [464, 161] width 94 height 13
click at [157, 104] on icon "button" at bounding box center [159, 106] width 5 height 5
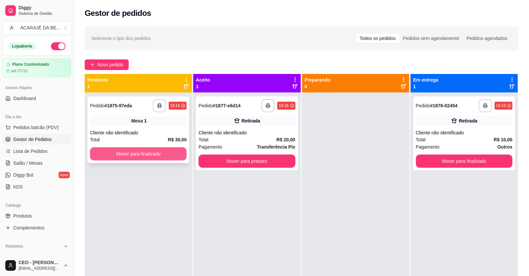
click at [170, 153] on button "Mover para finalizado" at bounding box center [138, 154] width 97 height 13
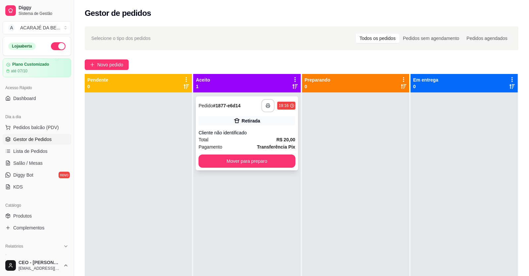
click at [267, 107] on rect "button" at bounding box center [268, 107] width 2 height 2
click at [226, 161] on button "Mover para preparo" at bounding box center [246, 161] width 97 height 13
click at [282, 158] on button "Mover para preparo" at bounding box center [246, 161] width 97 height 13
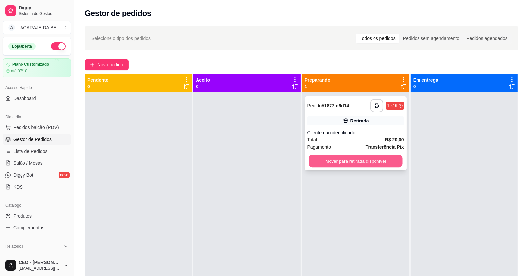
click at [385, 163] on button "Mover para retirada disponível" at bounding box center [356, 161] width 94 height 13
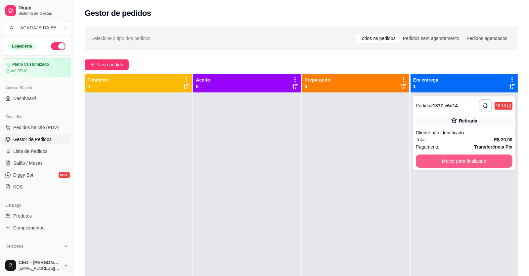
click at [435, 160] on button "Mover para finalizado" at bounding box center [464, 161] width 97 height 13
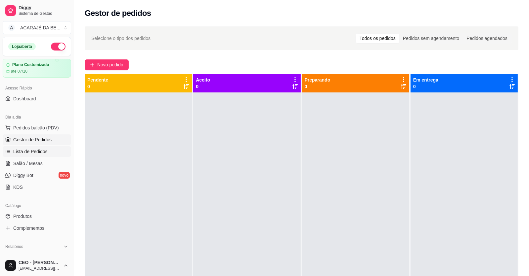
click at [29, 150] on span "Lista de Pedidos" at bounding box center [30, 151] width 34 height 7
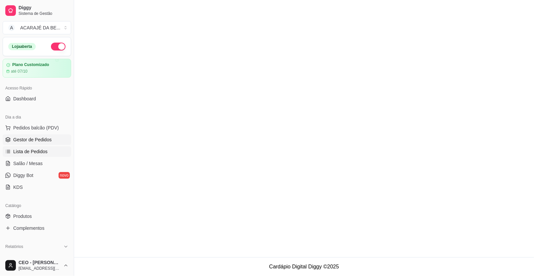
click at [29, 141] on span "Gestor de Pedidos" at bounding box center [32, 140] width 38 height 7
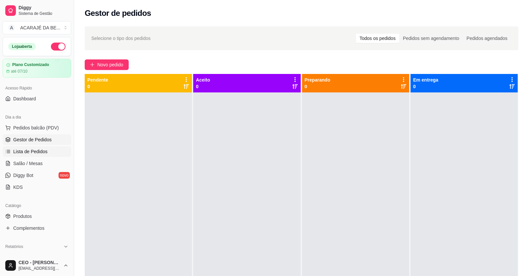
click at [21, 152] on span "Lista de Pedidos" at bounding box center [30, 151] width 34 height 7
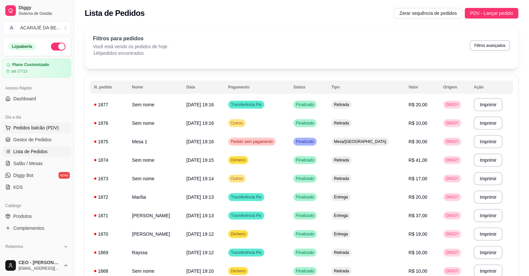
click at [27, 129] on span "Pedidos balcão (PDV)" at bounding box center [36, 128] width 46 height 7
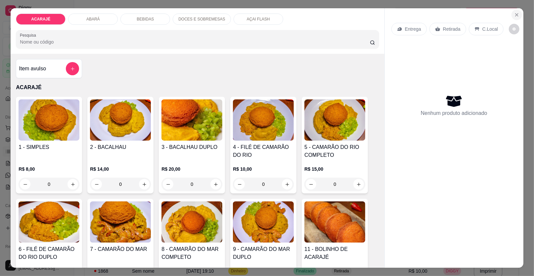
click at [515, 14] on icon "Close" at bounding box center [516, 14] width 5 height 5
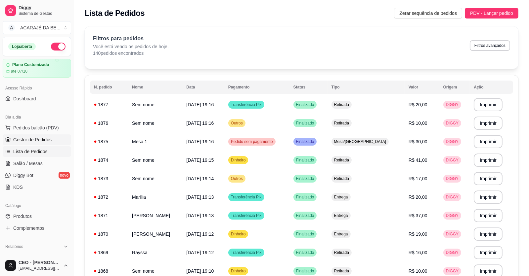
click at [40, 140] on span "Gestor de Pedidos" at bounding box center [32, 140] width 38 height 7
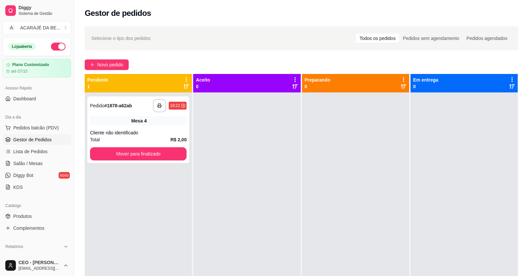
click at [249, 268] on div at bounding box center [246, 231] width 107 height 276
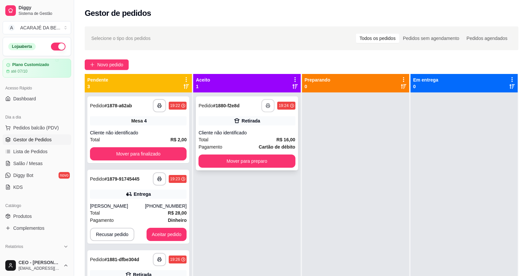
click at [266, 106] on icon "button" at bounding box center [268, 106] width 5 height 5
click at [242, 164] on button "Mover para preparo" at bounding box center [246, 161] width 97 height 13
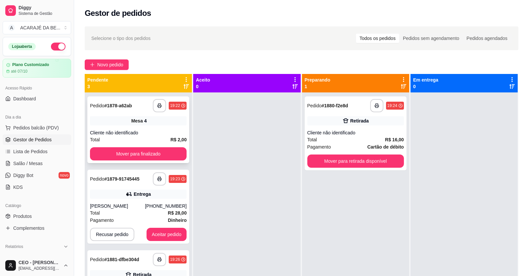
click at [169, 143] on div "Total R$ 2,00" at bounding box center [138, 139] width 97 height 7
click at [166, 156] on button "Mover para finalizado" at bounding box center [138, 154] width 97 height 13
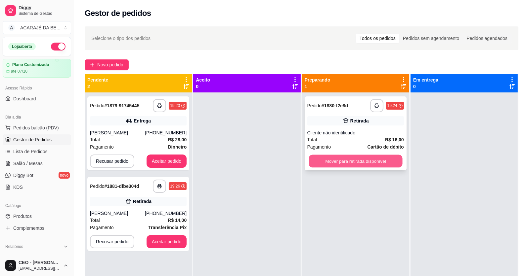
click at [353, 161] on button "Mover para retirada disponível" at bounding box center [356, 161] width 94 height 13
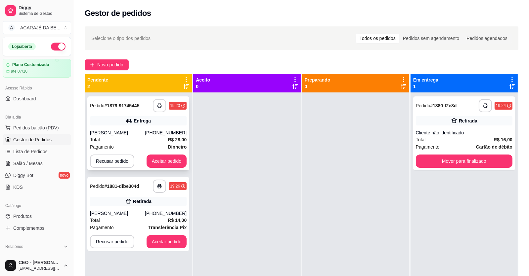
click at [158, 104] on icon "button" at bounding box center [159, 106] width 5 height 5
click at [163, 165] on button "Aceitar pedido" at bounding box center [167, 161] width 40 height 13
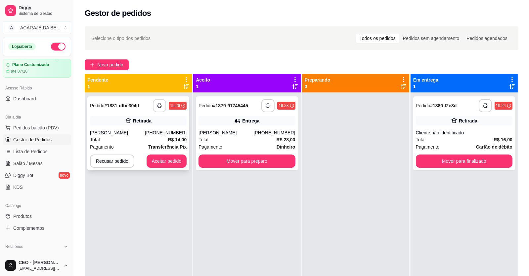
click at [154, 104] on button "button" at bounding box center [159, 105] width 13 height 13
click at [207, 161] on button "Mover para preparo" at bounding box center [246, 161] width 97 height 13
click at [172, 162] on button "Aceitar pedido" at bounding box center [167, 161] width 40 height 13
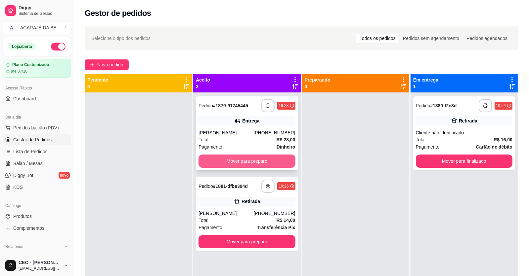
click at [266, 163] on button "Mover para preparo" at bounding box center [246, 161] width 97 height 13
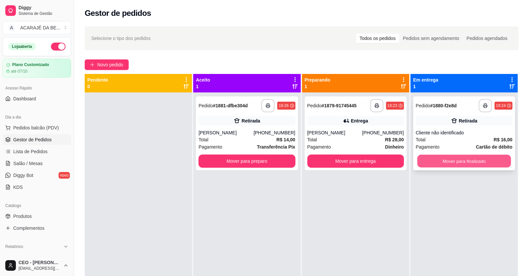
click at [455, 163] on button "Mover para finalizado" at bounding box center [464, 161] width 94 height 13
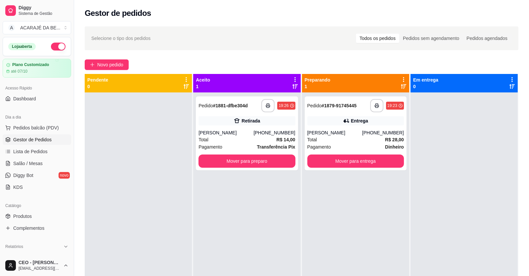
drag, startPoint x: 453, startPoint y: 163, endPoint x: 441, endPoint y: 163, distance: 11.9
click at [453, 163] on div at bounding box center [463, 231] width 107 height 276
click at [378, 161] on button "Mover para entrega" at bounding box center [356, 161] width 94 height 13
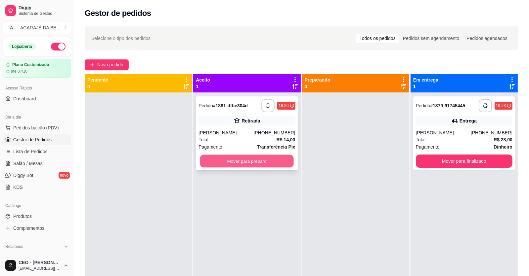
click at [272, 159] on button "Mover para preparo" at bounding box center [247, 161] width 94 height 13
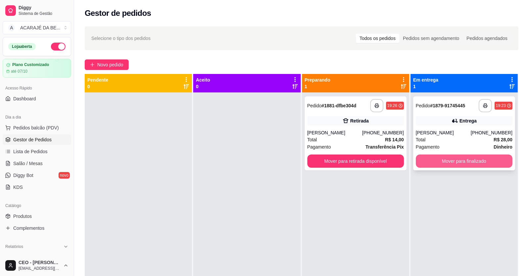
click at [432, 158] on button "Mover para finalizado" at bounding box center [464, 161] width 97 height 13
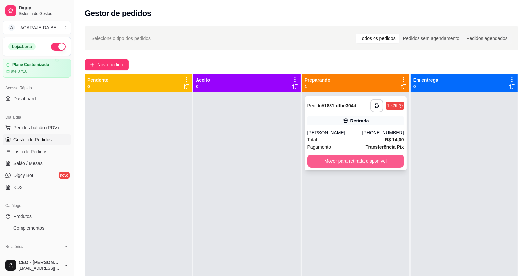
click at [383, 162] on button "Mover para retirada disponível" at bounding box center [355, 161] width 97 height 13
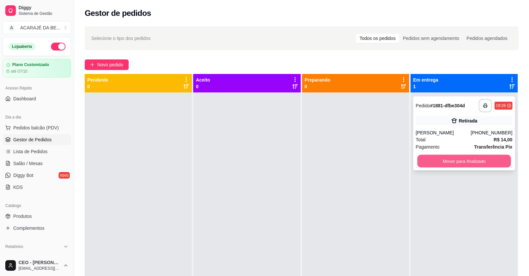
click at [417, 163] on button "Mover para finalizado" at bounding box center [464, 161] width 94 height 13
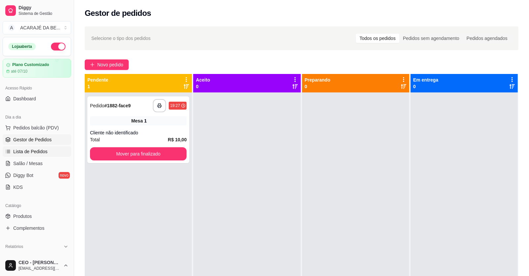
click at [28, 153] on span "Lista de Pedidos" at bounding box center [30, 151] width 34 height 7
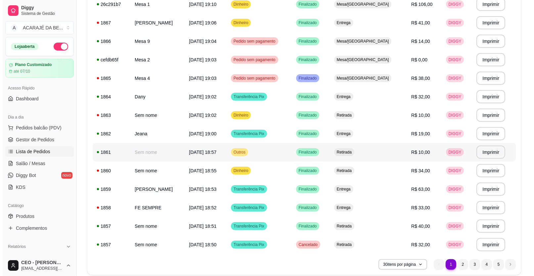
scroll to position [364, 0]
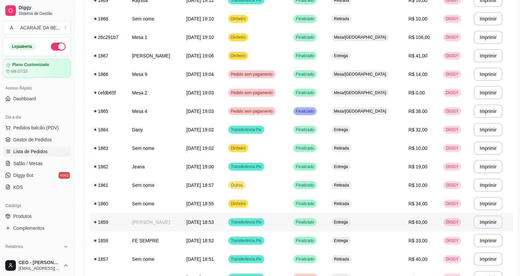
click at [159, 217] on td "[PERSON_NAME]" at bounding box center [155, 222] width 54 height 19
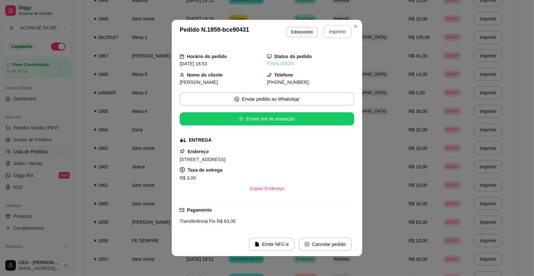
click at [331, 33] on button "Imprimir" at bounding box center [337, 31] width 29 height 13
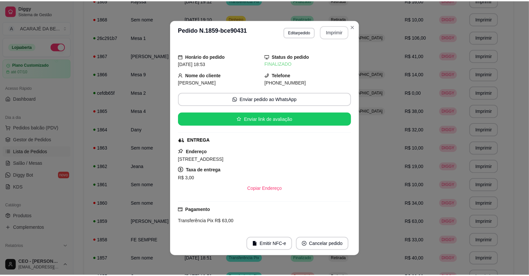
scroll to position [0, 0]
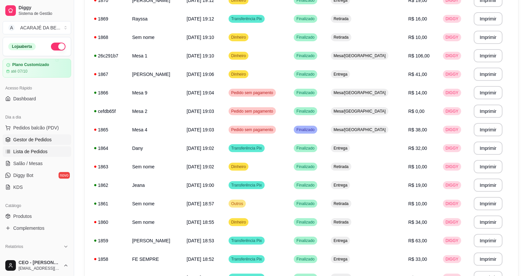
click at [30, 140] on span "Gestor de Pedidos" at bounding box center [32, 140] width 38 height 7
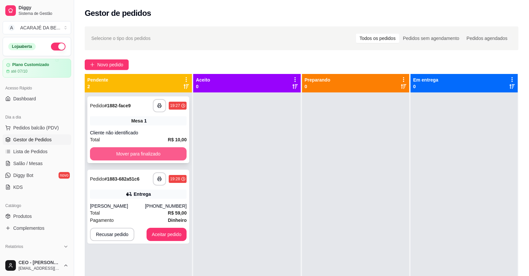
click at [157, 150] on button "Mover para finalizado" at bounding box center [138, 154] width 97 height 13
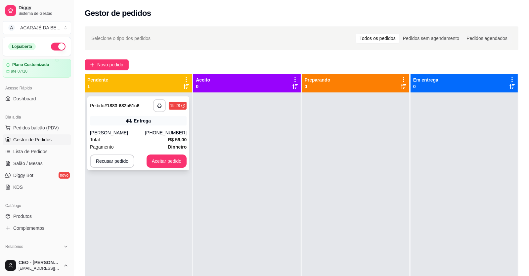
click at [158, 107] on rect "button" at bounding box center [159, 107] width 2 height 2
click at [168, 164] on button "Aceitar pedido" at bounding box center [166, 161] width 39 height 13
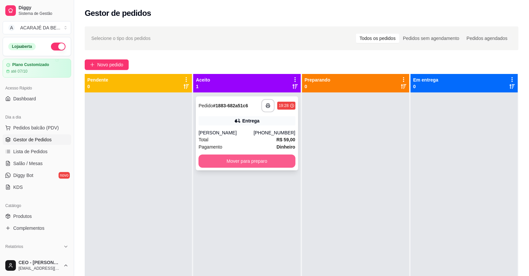
click at [274, 162] on button "Mover para preparo" at bounding box center [246, 161] width 97 height 13
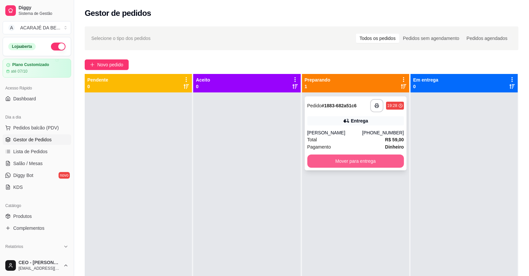
click at [342, 159] on button "Mover para entrega" at bounding box center [355, 161] width 97 height 13
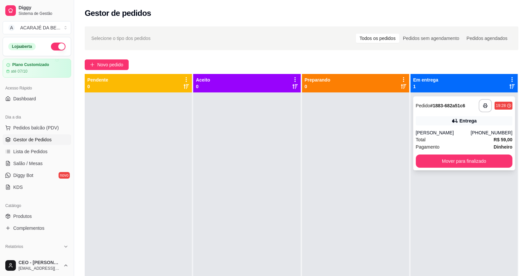
click at [413, 159] on div "**********" at bounding box center [464, 134] width 102 height 74
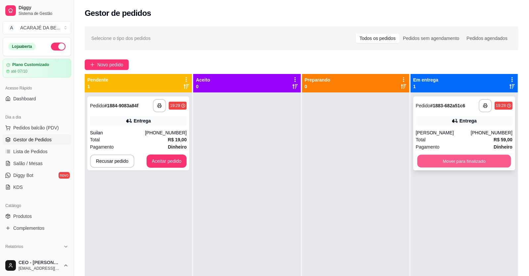
click at [425, 156] on button "Mover para finalizado" at bounding box center [464, 161] width 94 height 13
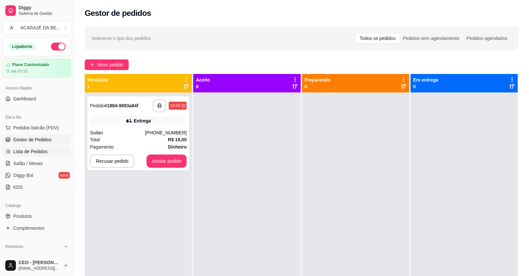
click at [33, 153] on span "Lista de Pedidos" at bounding box center [30, 151] width 34 height 7
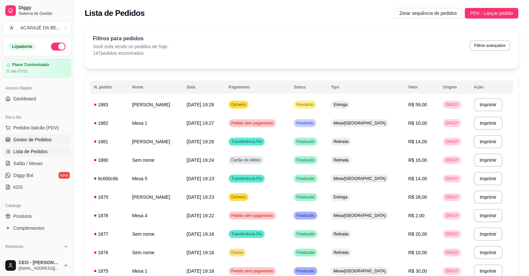
click at [44, 142] on span "Gestor de Pedidos" at bounding box center [32, 140] width 38 height 7
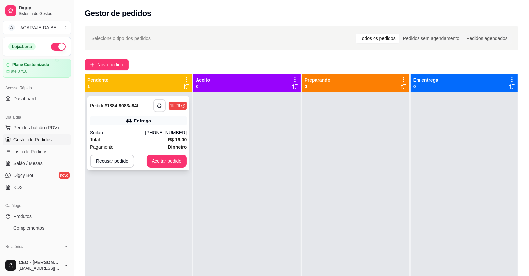
click at [162, 105] on button "button" at bounding box center [159, 106] width 13 height 13
click at [155, 158] on button "Aceitar pedido" at bounding box center [167, 161] width 40 height 13
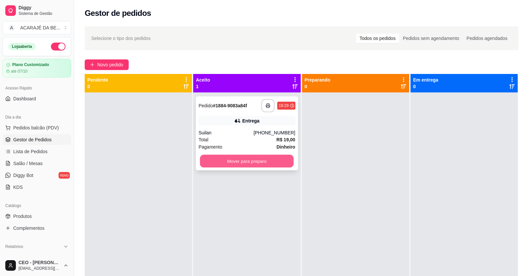
click at [231, 162] on button "Mover para preparo" at bounding box center [247, 161] width 94 height 13
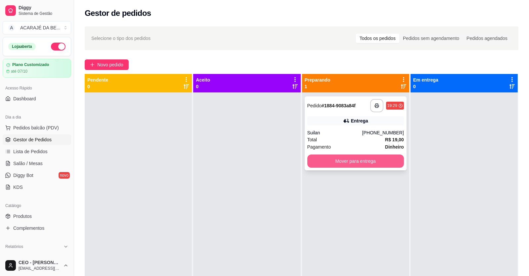
click at [362, 160] on button "Mover para entrega" at bounding box center [355, 161] width 97 height 13
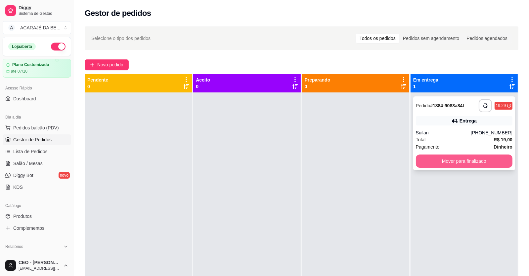
click at [440, 162] on button "Mover para finalizado" at bounding box center [464, 161] width 97 height 13
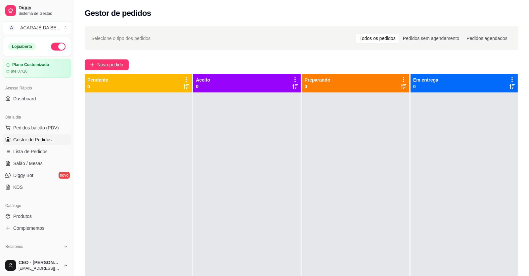
click at [122, 70] on div "Selecione o tipo dos pedidos Todos os pedidos Pedidos sem agendamento Pedidos a…" at bounding box center [301, 190] width 455 height 336
click at [121, 65] on span "Novo pedido" at bounding box center [110, 64] width 26 height 7
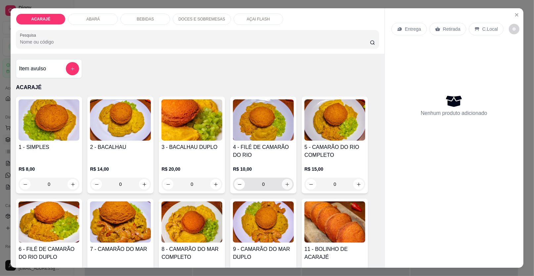
click at [285, 185] on icon "increase-product-quantity" at bounding box center [287, 184] width 5 height 5
type input "2"
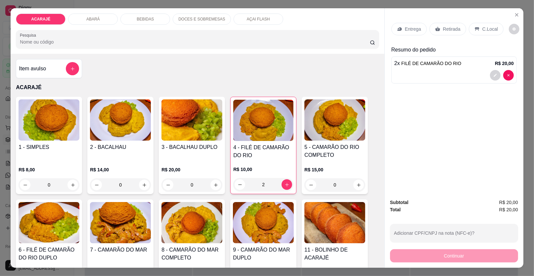
click at [401, 30] on div "Entrega" at bounding box center [408, 29] width 35 height 13
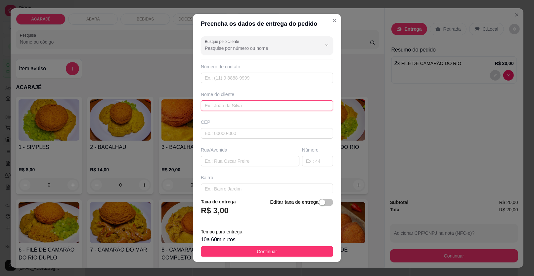
click at [272, 104] on input "text" at bounding box center [267, 106] width 132 height 11
type input "JANAINA"
drag, startPoint x: 252, startPoint y: 166, endPoint x: 230, endPoint y: 160, distance: 23.4
paste input "[PERSON_NAME] Bairro São [PERSON_NAME] Número 113"
type input "[PERSON_NAME] Bairro São [PERSON_NAME] Número 113"
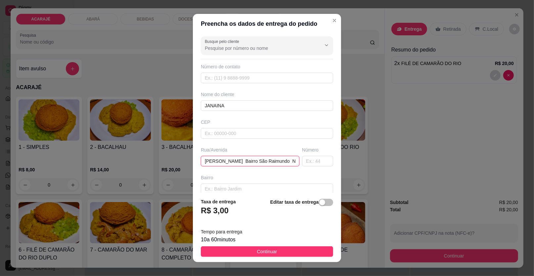
scroll to position [0, 32]
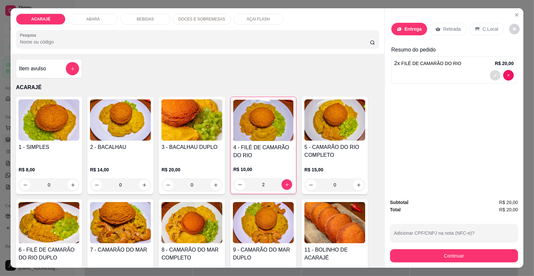
click at [490, 75] on button "decrease-product-quantity" at bounding box center [495, 75] width 11 height 11
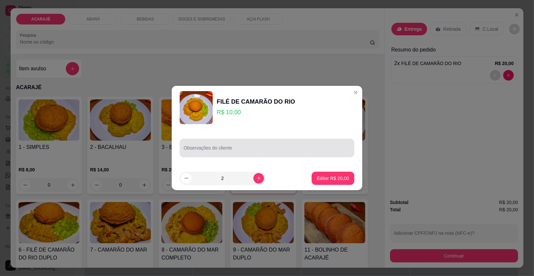
click at [294, 149] on input "Observações do cliente" at bounding box center [267, 151] width 167 height 7
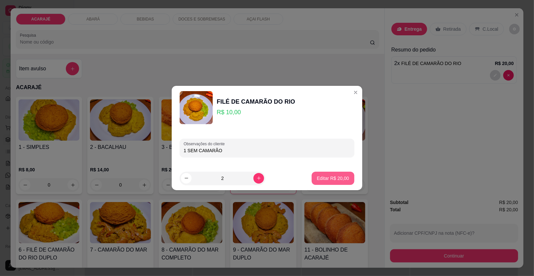
type input "1 SEM CAMARÃO"
click at [317, 178] on p "Editar R$ 20,00" at bounding box center [333, 178] width 32 height 7
type input "0"
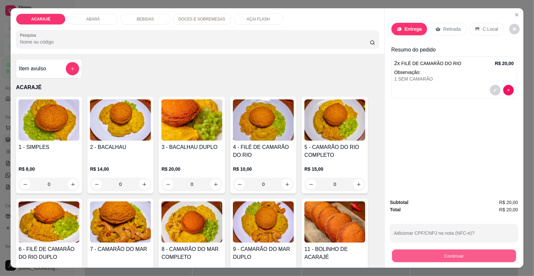
click at [441, 259] on button "Continuar" at bounding box center [454, 256] width 124 height 13
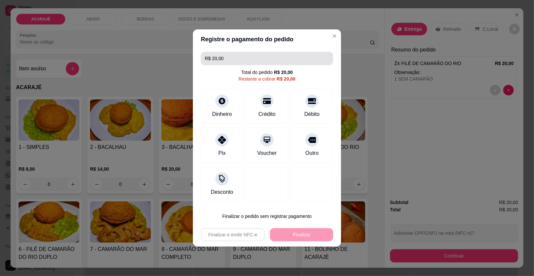
click at [256, 59] on input "R$ 20,00" at bounding box center [267, 58] width 124 height 13
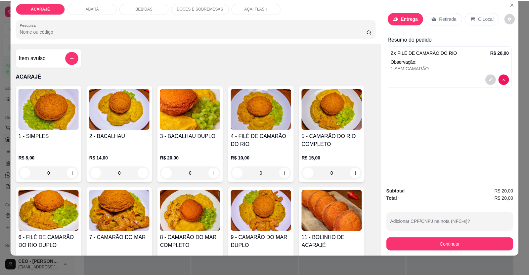
scroll to position [13, 0]
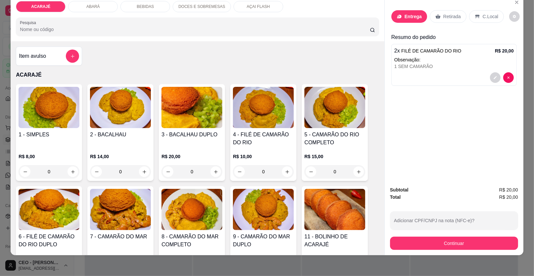
click at [406, 19] on p "Entrega" at bounding box center [412, 16] width 17 height 7
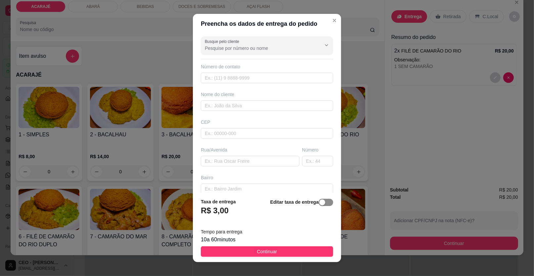
click at [319, 201] on div "button" at bounding box center [322, 203] width 6 height 6
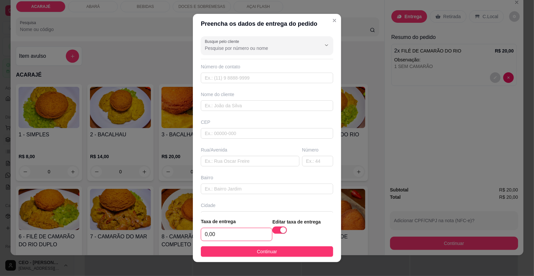
click at [240, 238] on input "0,00" at bounding box center [236, 235] width 71 height 13
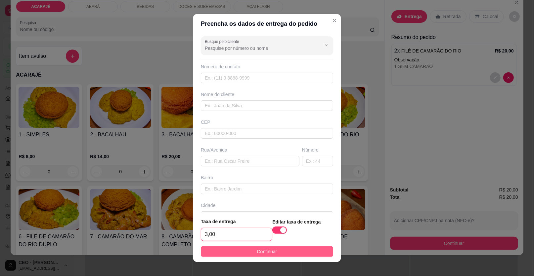
type input "3,00"
click at [304, 256] on button "Continuar" at bounding box center [267, 252] width 132 height 11
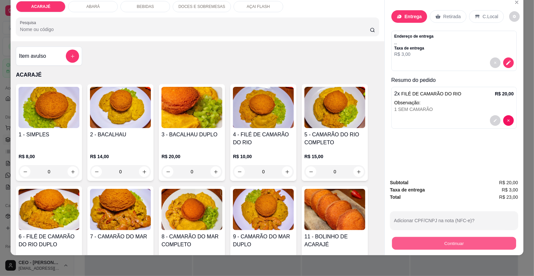
click at [424, 240] on button "Continuar" at bounding box center [454, 243] width 124 height 13
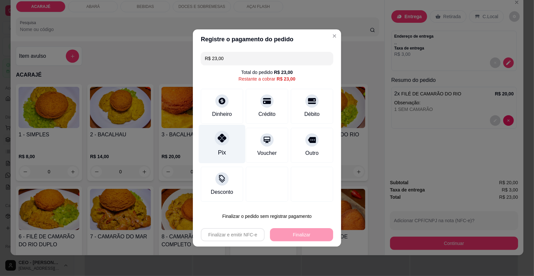
click at [229, 153] on div "Pix" at bounding box center [222, 144] width 47 height 39
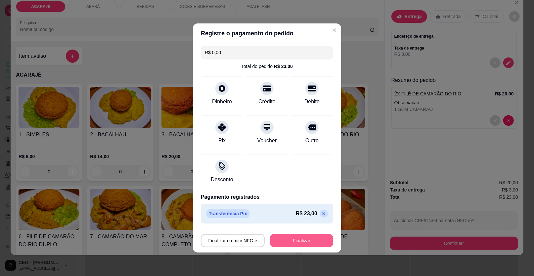
click at [302, 238] on button "Finalizar" at bounding box center [301, 240] width 63 height 13
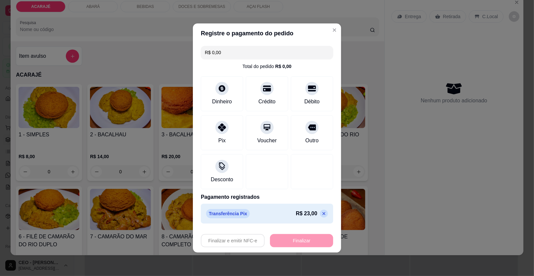
type input "-R$ 23,00"
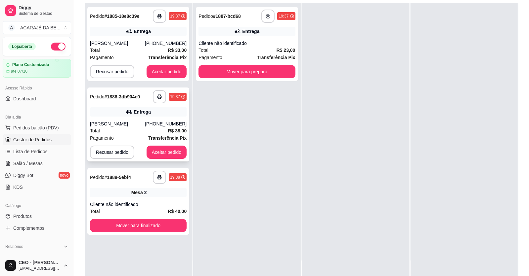
scroll to position [101, 0]
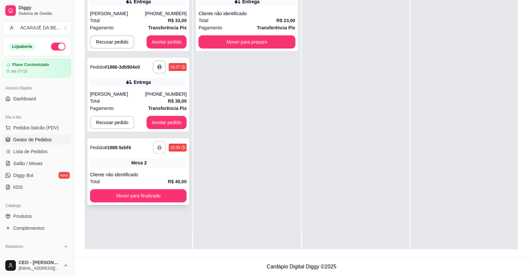
click at [157, 146] on icon "button" at bounding box center [159, 148] width 5 height 5
click at [146, 197] on button "Mover para finalizado" at bounding box center [138, 196] width 97 height 13
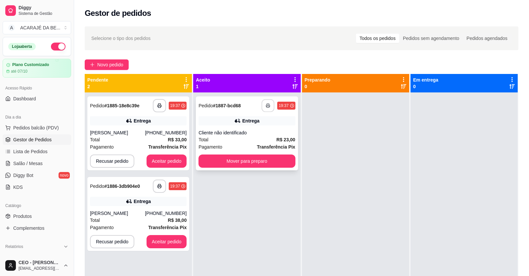
click at [268, 107] on button "button" at bounding box center [268, 106] width 13 height 13
click at [248, 163] on button "Mover para preparo" at bounding box center [246, 161] width 97 height 13
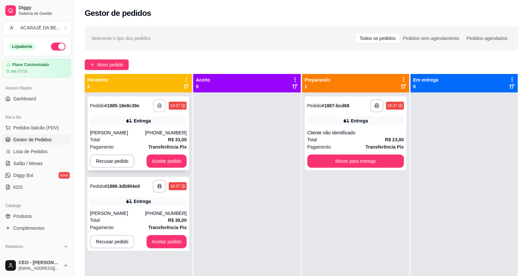
click at [161, 107] on button "button" at bounding box center [159, 105] width 13 height 13
click at [163, 162] on button "Aceitar pedido" at bounding box center [166, 161] width 39 height 13
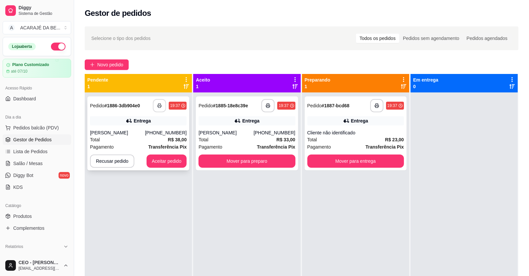
click at [163, 106] on button "button" at bounding box center [159, 105] width 13 height 13
click at [164, 159] on button "Aceitar pedido" at bounding box center [166, 161] width 39 height 13
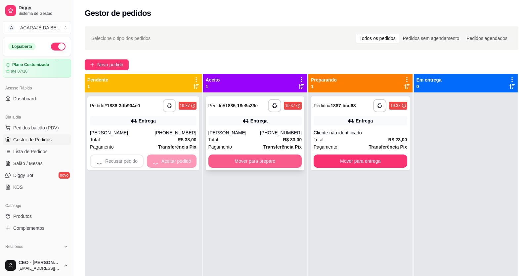
click at [233, 162] on button "Mover para preparo" at bounding box center [254, 161] width 93 height 13
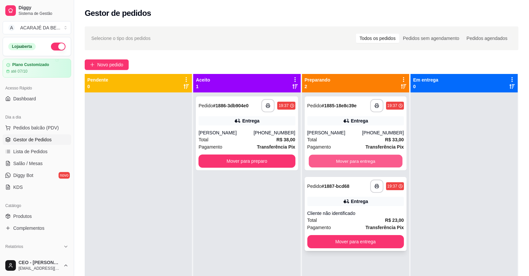
click at [324, 158] on button "Mover para entrega" at bounding box center [356, 161] width 94 height 13
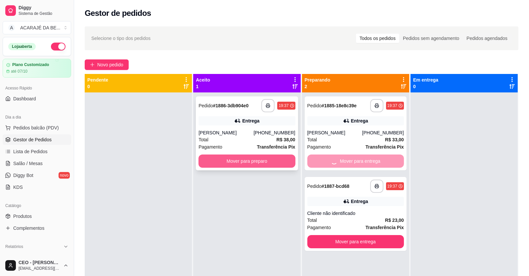
click at [271, 163] on button "Mover para preparo" at bounding box center [246, 161] width 97 height 13
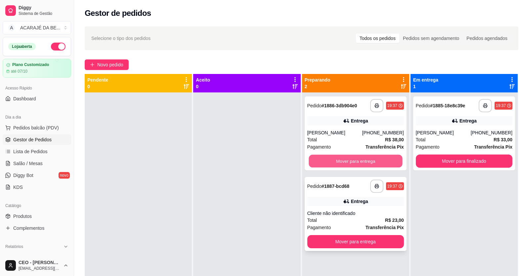
click at [329, 155] on button "Mover para entrega" at bounding box center [356, 161] width 94 height 13
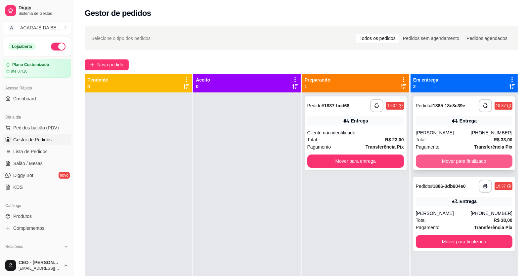
click at [466, 162] on button "Mover para finalizado" at bounding box center [464, 161] width 97 height 13
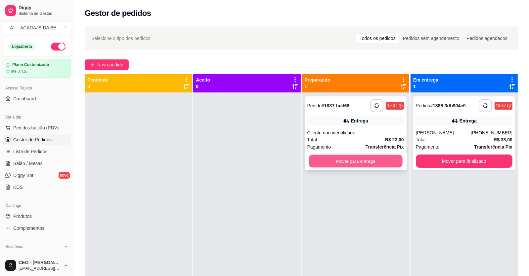
click at [381, 165] on button "Mover para entrega" at bounding box center [356, 161] width 94 height 13
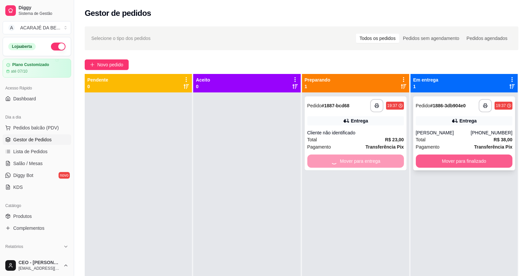
click at [446, 163] on button "Mover para finalizado" at bounding box center [464, 161] width 97 height 13
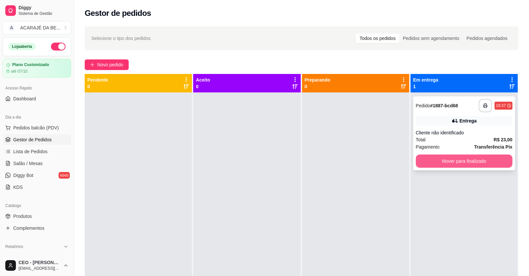
click at [445, 160] on button "Mover para finalizado" at bounding box center [464, 161] width 97 height 13
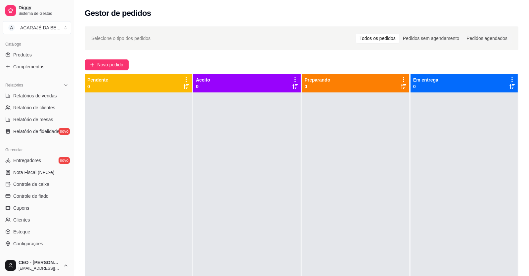
scroll to position [165, 0]
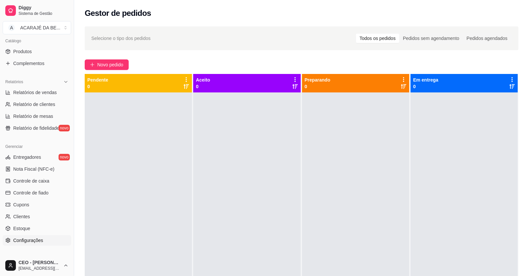
click at [36, 241] on span "Configurações" at bounding box center [28, 240] width 30 height 7
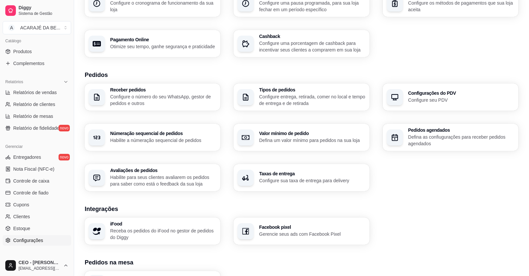
scroll to position [99, 0]
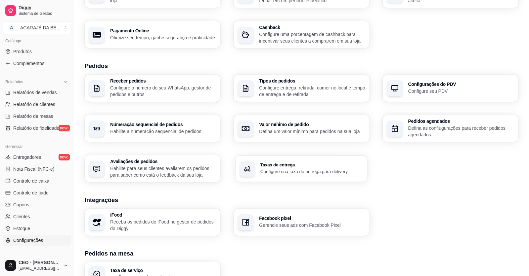
click at [303, 181] on div "Taxas de entrega Configure sua taxa de entrega para delivery" at bounding box center [301, 169] width 132 height 26
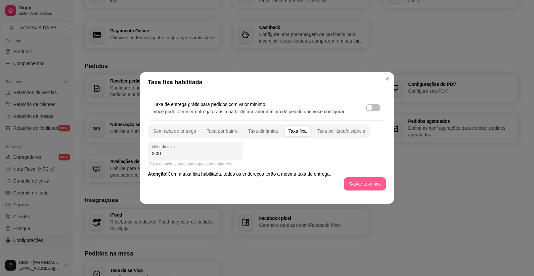
click at [352, 184] on button "Salvar taxa fixa" at bounding box center [365, 184] width 42 height 13
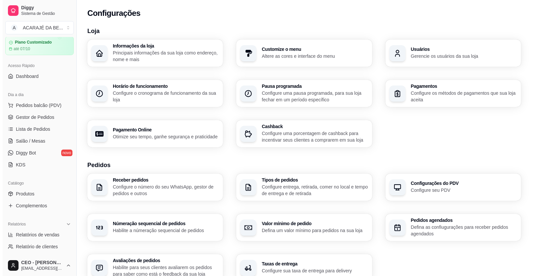
scroll to position [0, 0]
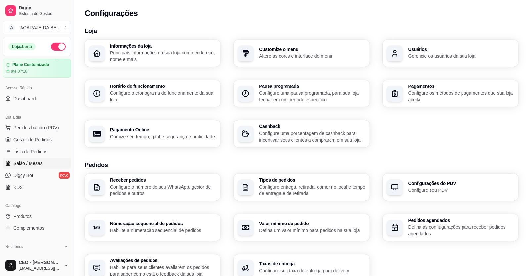
click at [20, 164] on span "Salão / Mesas" at bounding box center [27, 163] width 29 height 7
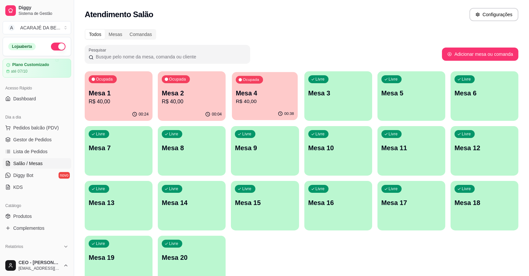
click at [267, 101] on p "R$ 40,00" at bounding box center [265, 102] width 58 height 8
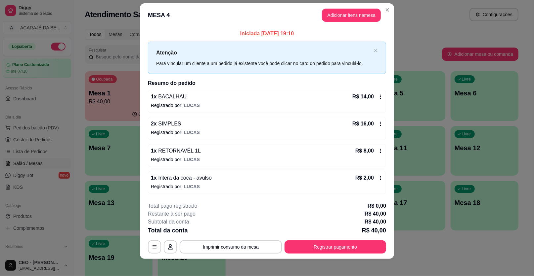
scroll to position [10, 0]
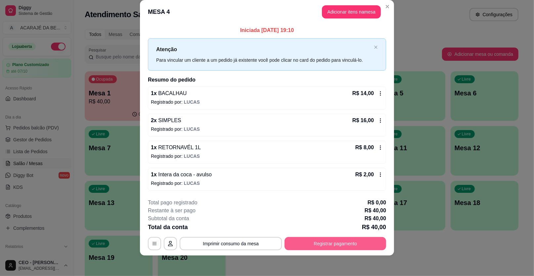
click at [299, 238] on button "Registrar pagamento" at bounding box center [335, 243] width 102 height 13
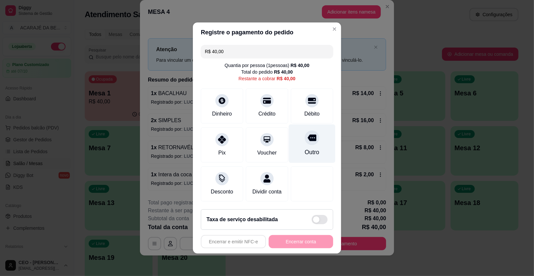
click at [314, 154] on div "Outro" at bounding box center [312, 152] width 15 height 9
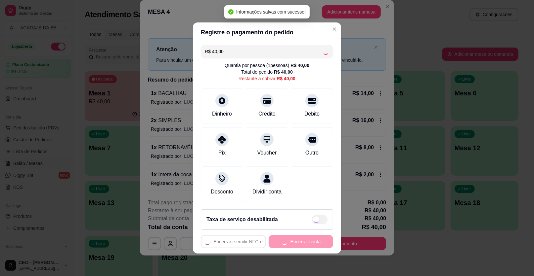
type input "R$ 0,00"
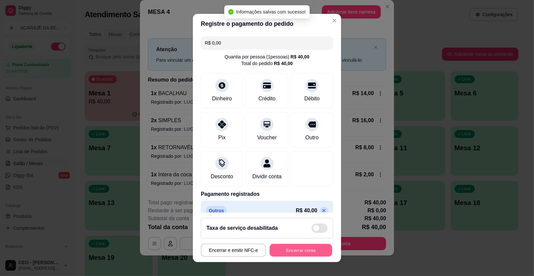
click at [303, 249] on button "Encerrar conta" at bounding box center [301, 250] width 63 height 13
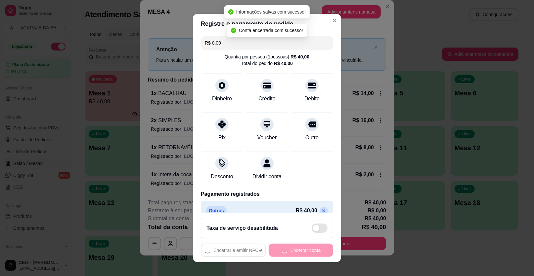
scroll to position [0, 0]
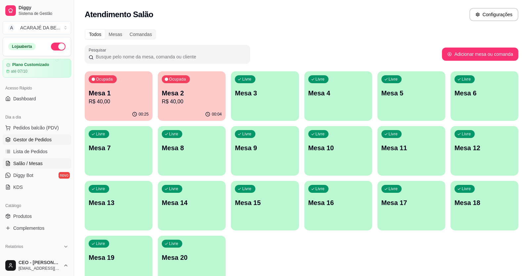
click at [41, 142] on span "Gestor de Pedidos" at bounding box center [32, 140] width 38 height 7
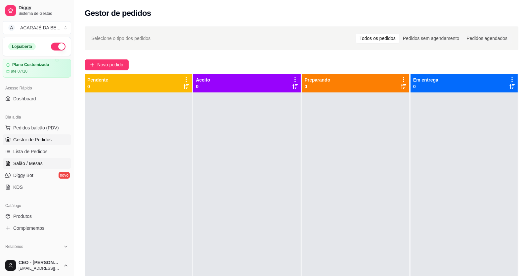
click at [29, 162] on span "Salão / Mesas" at bounding box center [27, 163] width 29 height 7
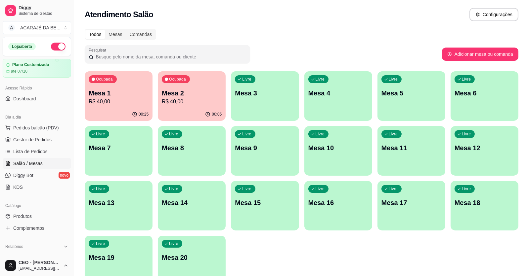
click at [116, 102] on p "R$ 40,00" at bounding box center [119, 102] width 60 height 8
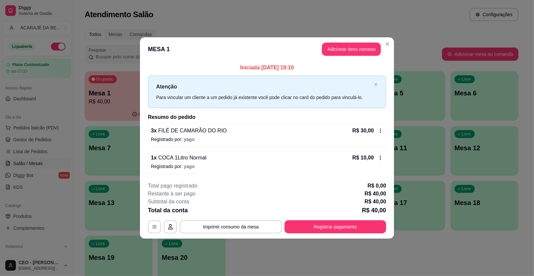
click at [379, 159] on icon at bounding box center [380, 157] width 5 height 5
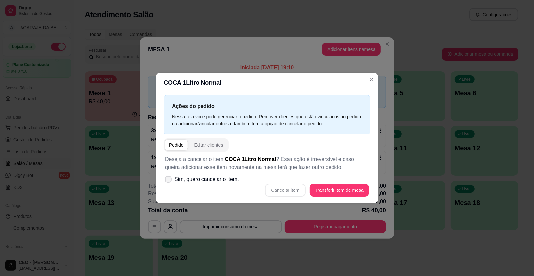
click at [173, 179] on label "Sim, quero cancelar o item." at bounding box center [201, 179] width 79 height 13
click at [169, 181] on input "Sim, quero cancelar o item." at bounding box center [167, 183] width 4 height 4
checkbox input "true"
click at [363, 169] on div "Deseja a cancelar o item COCA 1Litro Normal ? Essa ação é irreversível e caso q…" at bounding box center [267, 176] width 206 height 49
click at [281, 190] on button "Cancelar item" at bounding box center [285, 190] width 39 height 13
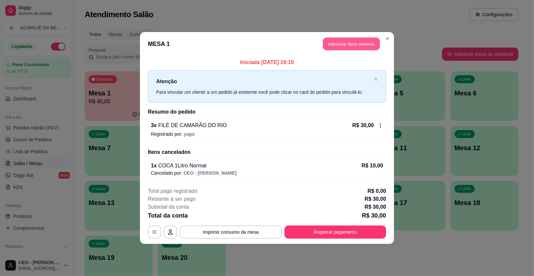
click at [354, 47] on button "Adicionar itens na mesa" at bounding box center [351, 44] width 57 height 13
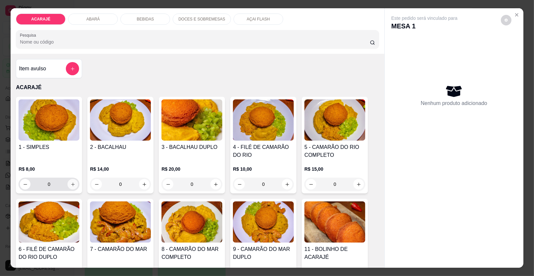
click at [70, 184] on icon "increase-product-quantity" at bounding box center [72, 184] width 5 height 5
type input "1"
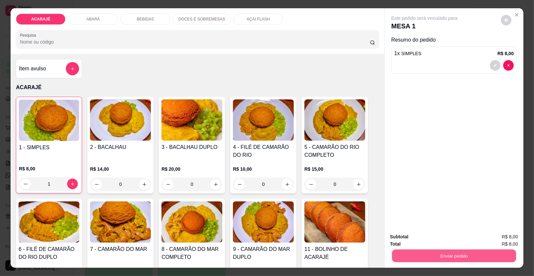
click at [414, 257] on button "Enviar pedido" at bounding box center [454, 256] width 124 height 13
click at [472, 198] on div "Este pedido será vinculado para MESA 1 Resumo do pedido 1 x SIMPLES R$ 8,00" at bounding box center [454, 118] width 139 height 220
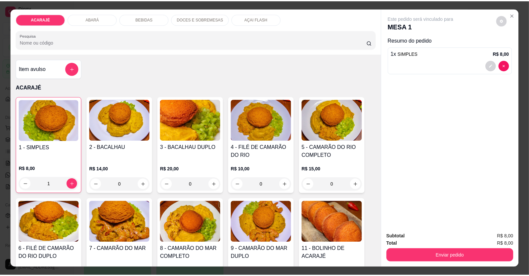
scroll to position [13, 0]
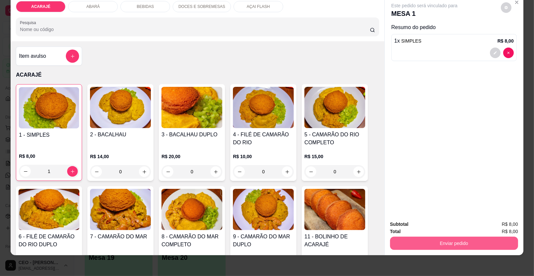
click at [408, 241] on button "Enviar pedido" at bounding box center [454, 243] width 128 height 13
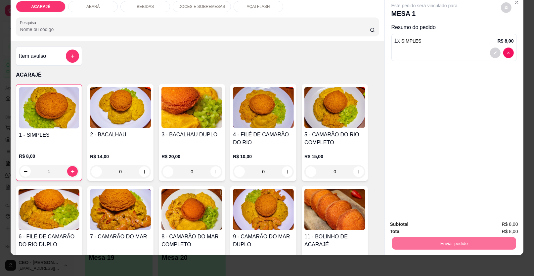
click at [489, 229] on button "Enviar pedido" at bounding box center [500, 227] width 37 height 13
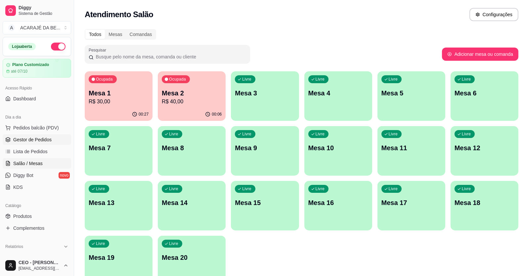
click at [49, 137] on span "Gestor de Pedidos" at bounding box center [32, 140] width 38 height 7
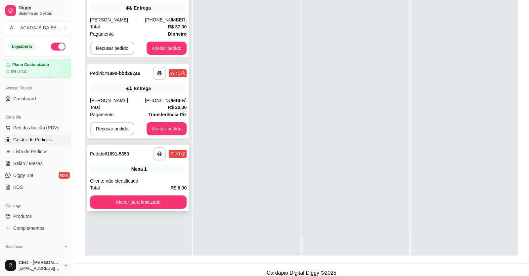
scroll to position [101, 0]
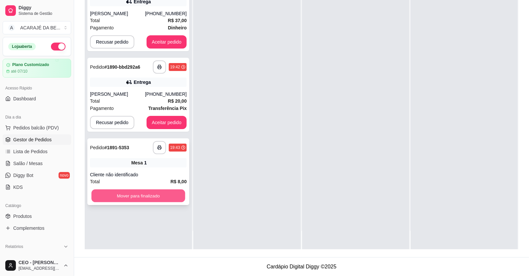
click at [156, 194] on button "Mover para finalizado" at bounding box center [138, 196] width 94 height 13
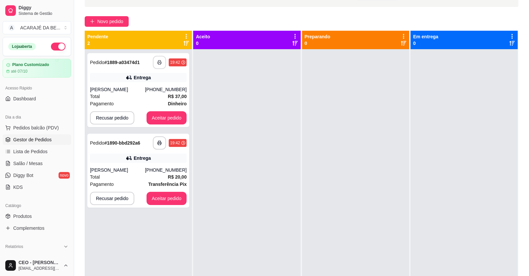
scroll to position [0, 0]
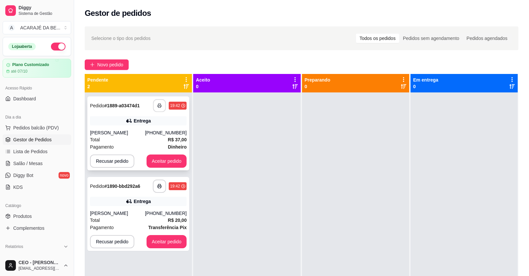
click at [158, 108] on button "button" at bounding box center [159, 106] width 13 height 13
click at [167, 156] on button "Aceitar pedido" at bounding box center [167, 161] width 40 height 13
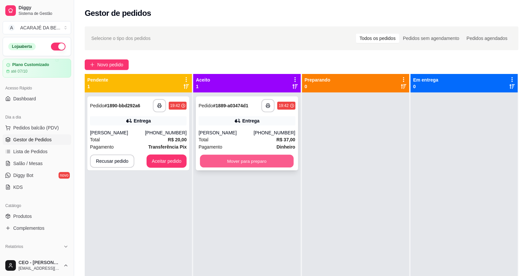
click at [230, 161] on button "Mover para preparo" at bounding box center [247, 161] width 94 height 13
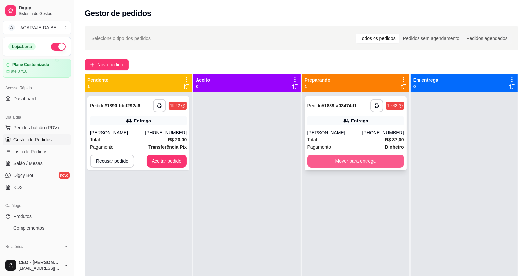
click at [321, 162] on button "Mover para entrega" at bounding box center [355, 161] width 97 height 13
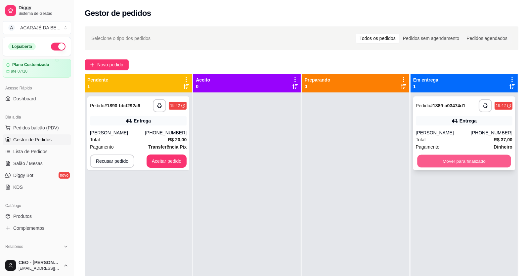
click at [417, 160] on button "Mover para finalizado" at bounding box center [464, 161] width 94 height 13
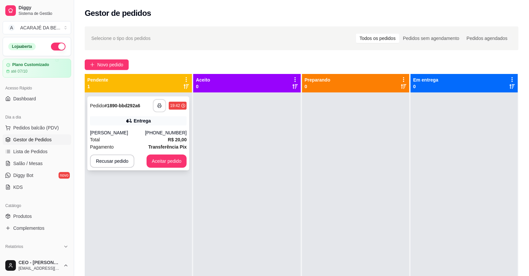
click at [163, 107] on button "button" at bounding box center [159, 105] width 13 height 13
click at [161, 165] on button "Aceitar pedido" at bounding box center [166, 161] width 39 height 13
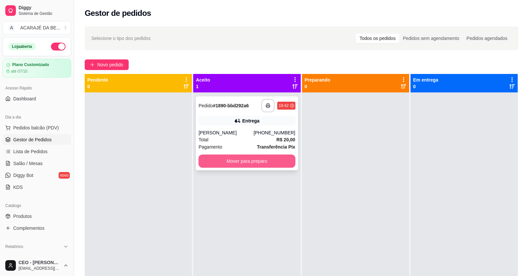
click at [270, 162] on button "Mover para preparo" at bounding box center [246, 161] width 97 height 13
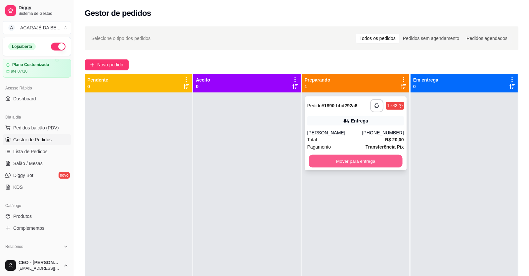
click at [358, 161] on button "Mover para entrega" at bounding box center [356, 161] width 94 height 13
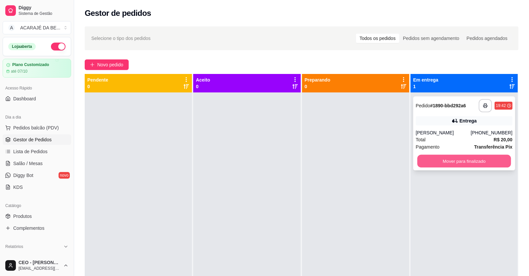
click at [431, 161] on button "Mover para finalizado" at bounding box center [464, 161] width 94 height 13
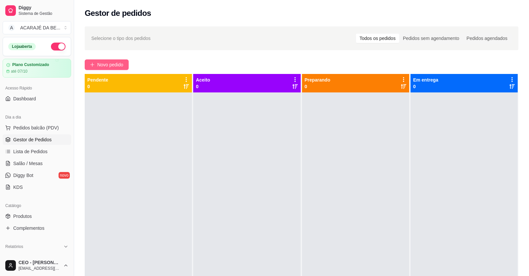
click at [116, 66] on span "Novo pedido" at bounding box center [110, 64] width 26 height 7
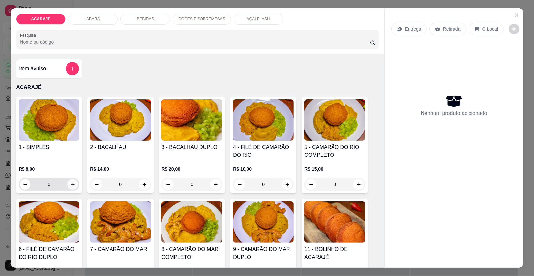
click at [70, 182] on icon "increase-product-quantity" at bounding box center [72, 184] width 5 height 5
type input "1"
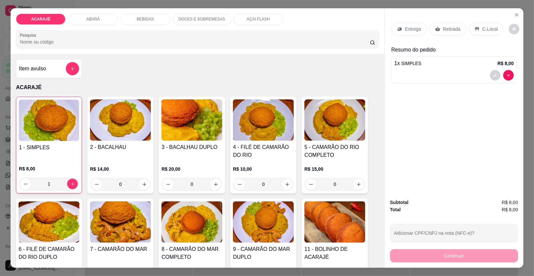
click at [443, 29] on p "Retirada" at bounding box center [452, 29] width 18 height 7
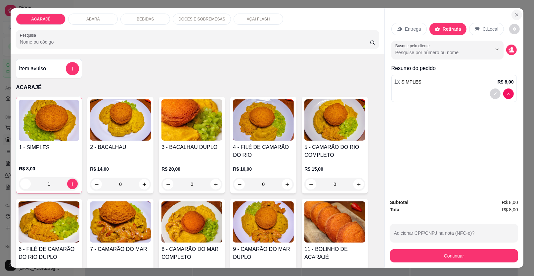
click at [516, 17] on icon "Close" at bounding box center [516, 14] width 5 height 5
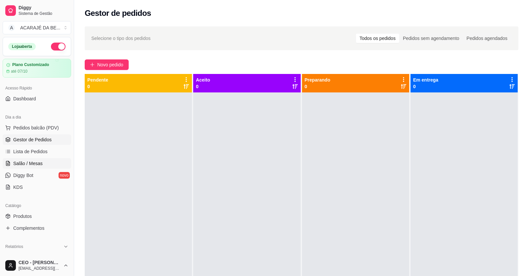
click at [25, 162] on span "Salão / Mesas" at bounding box center [27, 163] width 29 height 7
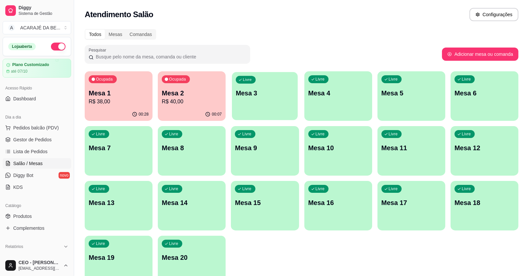
click at [266, 96] on p "Mesa 3" at bounding box center [265, 93] width 58 height 9
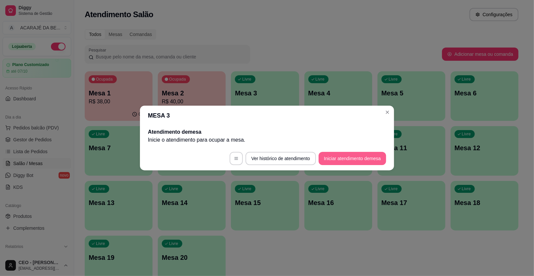
click at [325, 157] on button "Iniciar atendimento de mesa" at bounding box center [351, 158] width 67 height 13
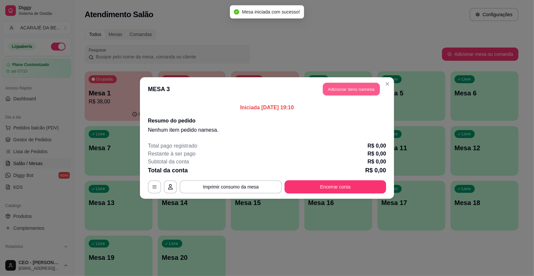
click at [343, 90] on button "Adicionar itens na mesa" at bounding box center [351, 89] width 57 height 13
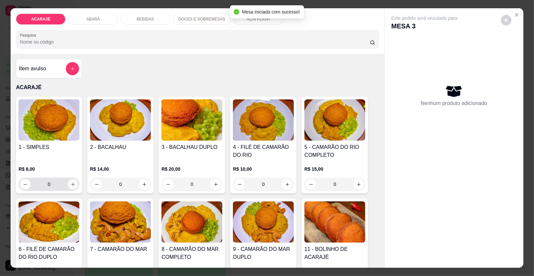
click at [70, 184] on icon "increase-product-quantity" at bounding box center [72, 184] width 5 height 5
type input "1"
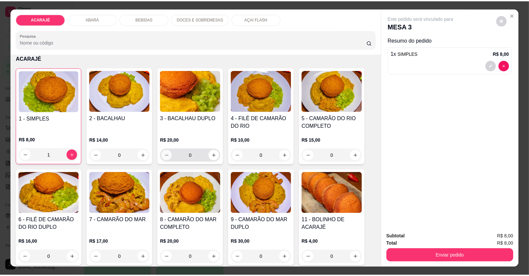
scroll to position [66, 0]
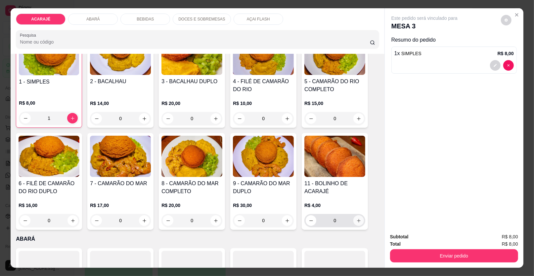
click at [356, 217] on button "increase-product-quantity" at bounding box center [358, 221] width 11 height 11
type input "1"
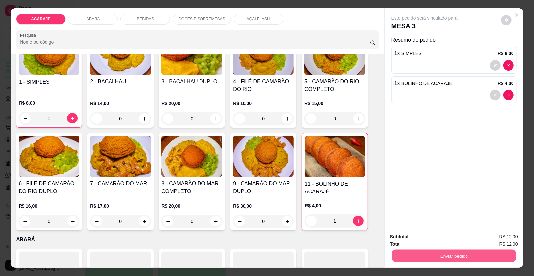
click at [405, 258] on button "Enviar pedido" at bounding box center [454, 256] width 124 height 13
click at [485, 239] on button "Enviar pedido" at bounding box center [501, 240] width 36 height 12
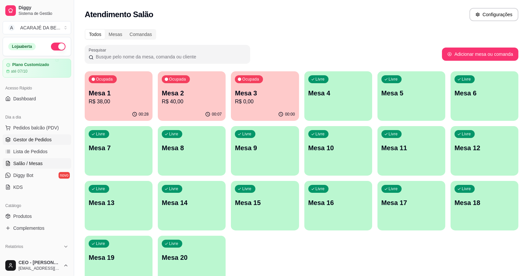
click at [15, 143] on span "Gestor de Pedidos" at bounding box center [32, 140] width 38 height 7
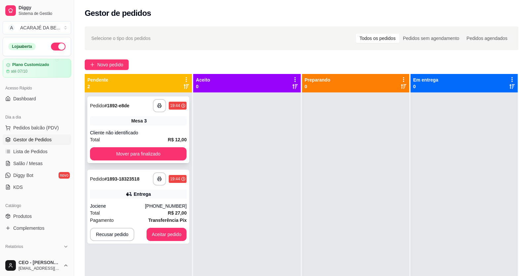
click at [160, 132] on div "Cliente não identificado" at bounding box center [138, 133] width 97 height 7
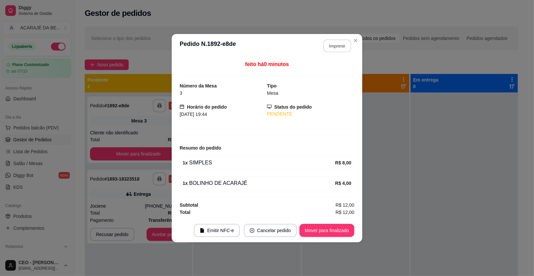
click at [331, 46] on button "Imprimir" at bounding box center [337, 45] width 28 height 13
click at [322, 231] on button "Mover para finalizado" at bounding box center [326, 230] width 55 height 13
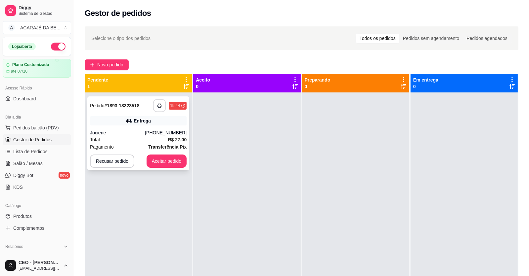
click at [161, 106] on button "button" at bounding box center [159, 106] width 13 height 13
click at [154, 160] on button "Aceitar pedido" at bounding box center [166, 161] width 39 height 13
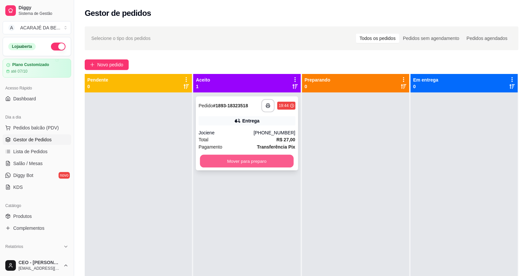
click at [281, 159] on button "Mover para preparo" at bounding box center [247, 161] width 94 height 13
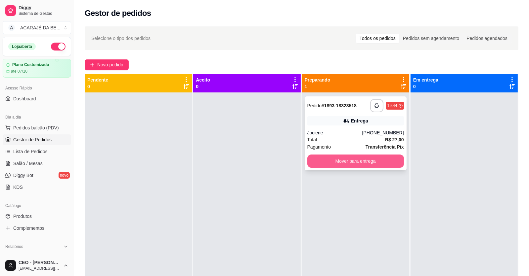
click at [352, 157] on button "Mover para entrega" at bounding box center [355, 161] width 97 height 13
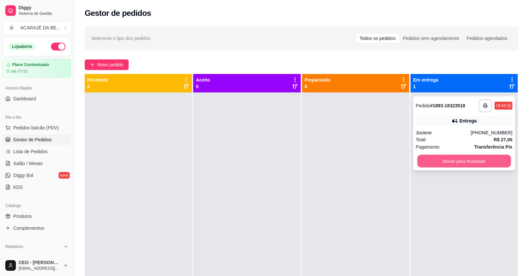
click at [440, 162] on button "Mover para finalizado" at bounding box center [464, 161] width 94 height 13
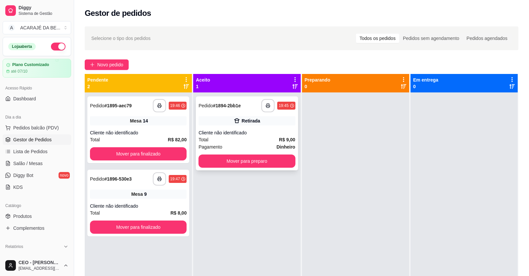
click at [266, 124] on div "Retirada" at bounding box center [246, 120] width 97 height 9
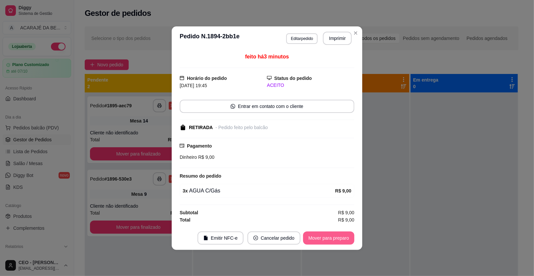
click at [316, 236] on button "Mover para preparo" at bounding box center [328, 238] width 51 height 13
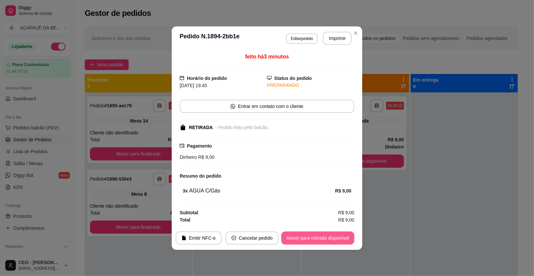
click at [322, 238] on button "Mover para retirada disponível" at bounding box center [317, 238] width 73 height 13
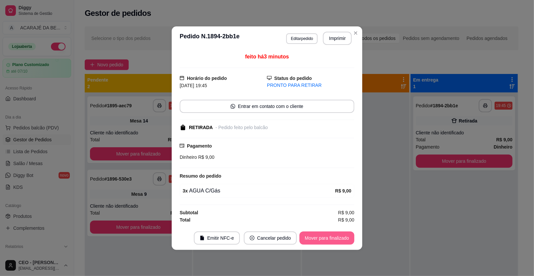
click at [348, 239] on button "Mover para finalizado" at bounding box center [326, 238] width 55 height 13
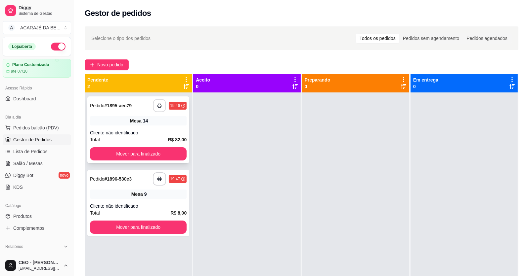
click at [157, 106] on icon "button" at bounding box center [159, 106] width 5 height 5
click at [146, 159] on button "Mover para finalizado" at bounding box center [138, 154] width 97 height 13
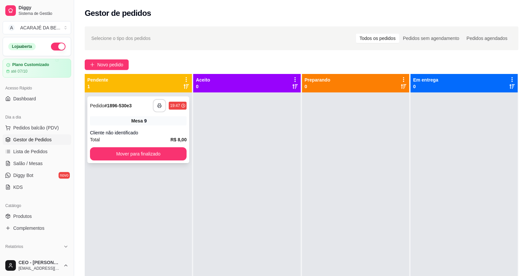
click at [159, 107] on icon "button" at bounding box center [159, 106] width 5 height 5
click at [159, 149] on button "Mover para finalizado" at bounding box center [138, 154] width 97 height 13
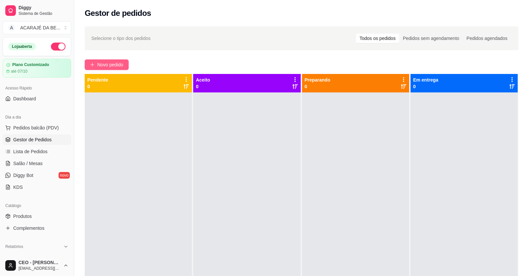
click at [105, 64] on span "Novo pedido" at bounding box center [110, 64] width 26 height 7
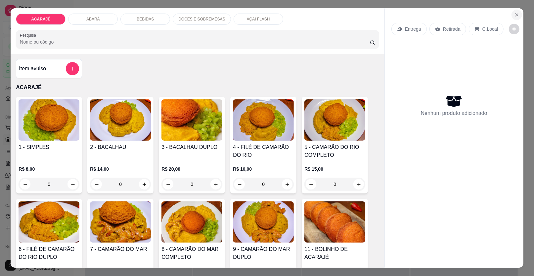
click at [515, 13] on icon "Close" at bounding box center [516, 14] width 5 height 5
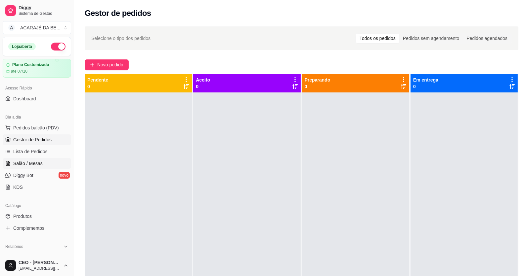
click at [35, 161] on span "Salão / Mesas" at bounding box center [27, 163] width 29 height 7
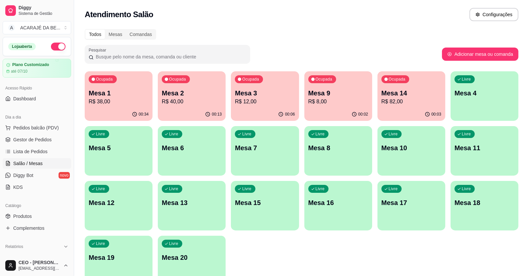
click at [203, 101] on p "R$ 40,00" at bounding box center [192, 102] width 60 height 8
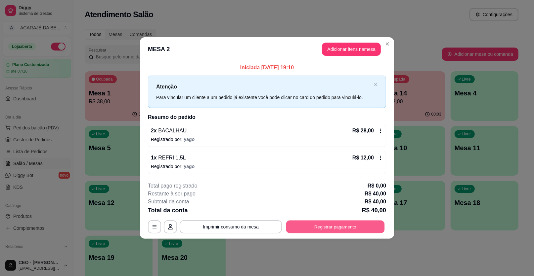
click at [325, 228] on button "Registrar pagamento" at bounding box center [335, 227] width 99 height 13
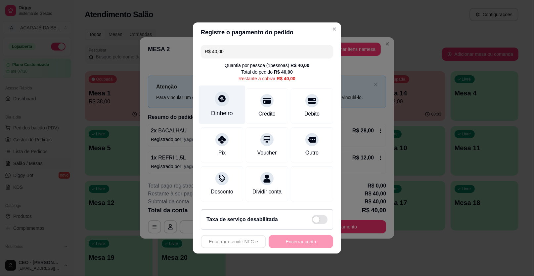
click at [213, 104] on div "Dinheiro" at bounding box center [222, 105] width 47 height 39
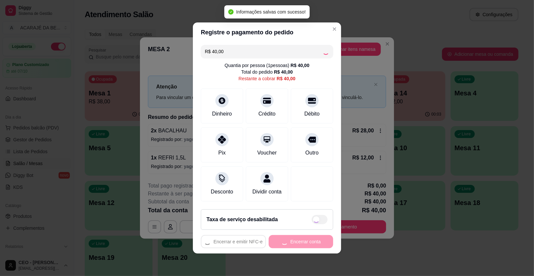
type input "R$ 0,00"
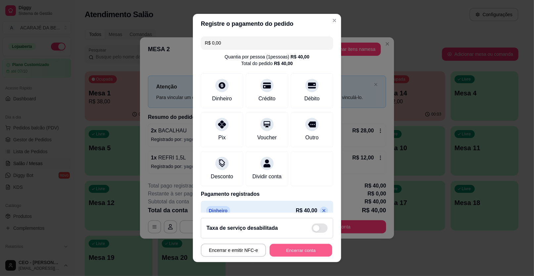
click at [280, 251] on button "Encerrar conta" at bounding box center [301, 250] width 63 height 13
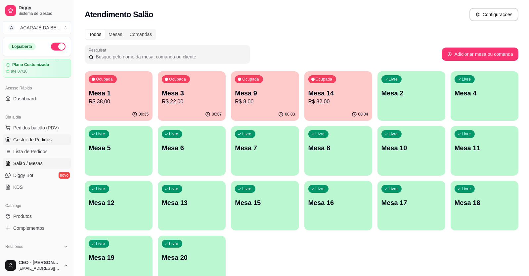
click at [16, 143] on link "Gestor de Pedidos" at bounding box center [37, 140] width 68 height 11
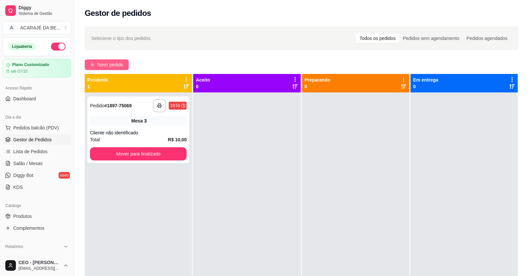
click at [108, 63] on span "Novo pedido" at bounding box center [110, 64] width 26 height 7
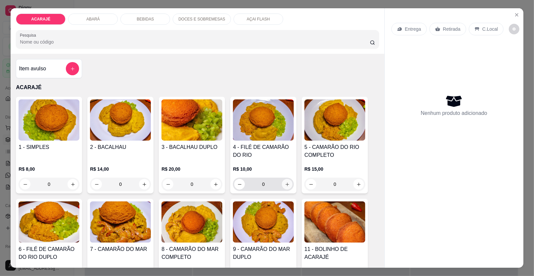
click at [282, 185] on button "increase-product-quantity" at bounding box center [287, 184] width 11 height 11
click at [285, 185] on icon "increase-product-quantity" at bounding box center [287, 184] width 5 height 5
type input "2"
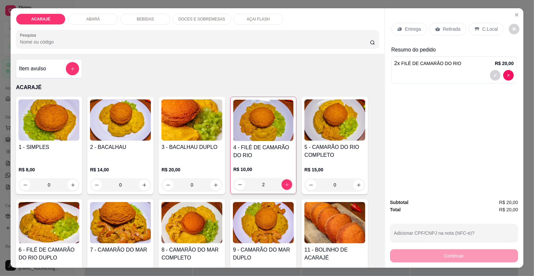
click at [409, 32] on p "Entrega" at bounding box center [413, 29] width 16 height 7
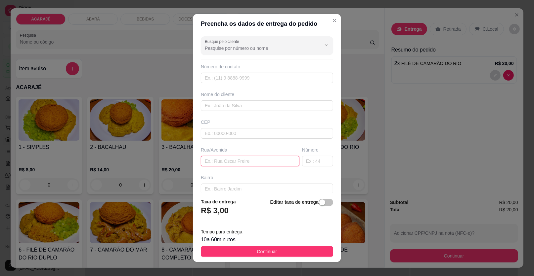
drag, startPoint x: 247, startPoint y: 166, endPoint x: 245, endPoint y: 162, distance: 4.6
paste input "[PERSON_NAME] Bairro São [PERSON_NAME] Número 113"
type input "[PERSON_NAME] Bairro São [PERSON_NAME] Número 113"
click at [222, 107] on input "text" at bounding box center [267, 106] width 132 height 11
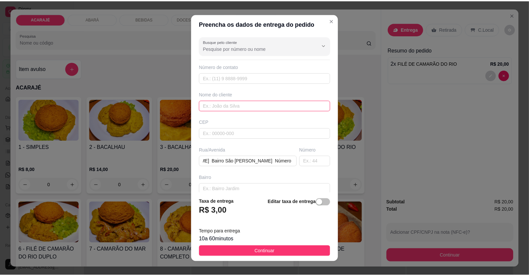
scroll to position [0, 0]
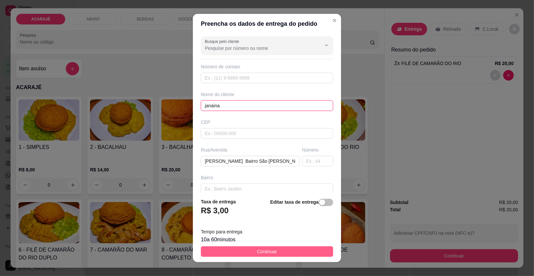
type input "janaina"
click at [262, 254] on span "Continuar" at bounding box center [267, 251] width 20 height 7
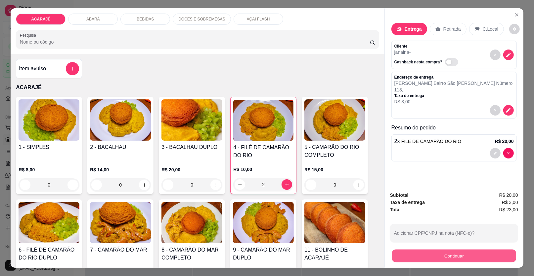
click at [418, 253] on button "Continuar" at bounding box center [454, 256] width 124 height 13
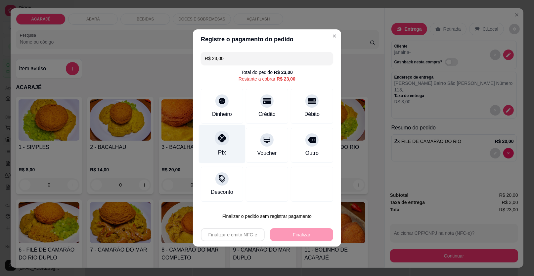
click at [216, 143] on div at bounding box center [222, 138] width 15 height 15
type input "R$ 0,00"
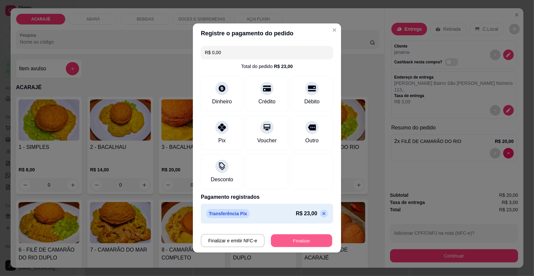
click at [287, 238] on button "Finalizar" at bounding box center [301, 241] width 61 height 13
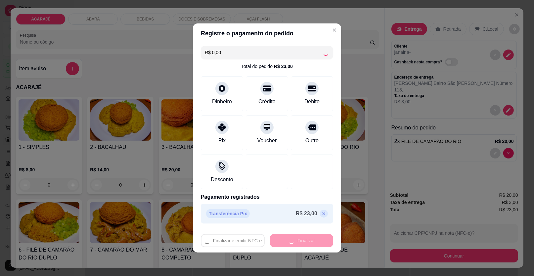
type input "0"
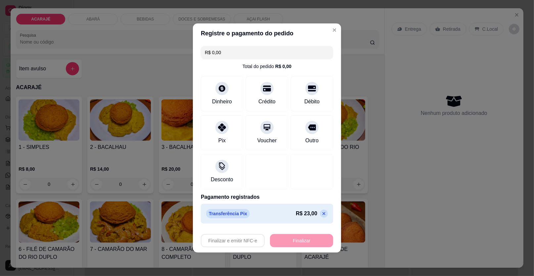
type input "-R$ 23,00"
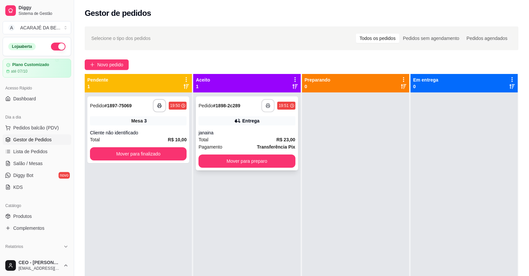
click at [266, 107] on icon "button" at bounding box center [268, 106] width 5 height 5
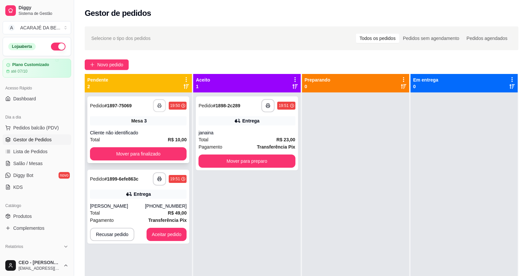
click at [158, 106] on rect "button" at bounding box center [159, 107] width 2 height 2
click at [162, 156] on button "Mover para finalizado" at bounding box center [138, 154] width 97 height 13
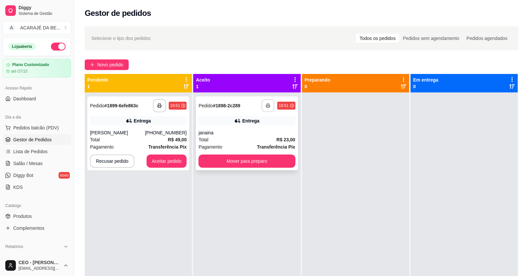
click at [263, 104] on button "button" at bounding box center [268, 106] width 13 height 13
click at [233, 158] on button "Mover para preparo" at bounding box center [246, 161] width 97 height 13
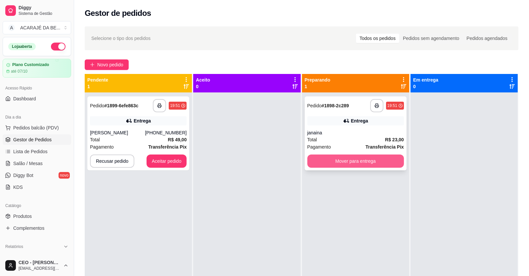
click at [361, 164] on button "Mover para entrega" at bounding box center [355, 161] width 97 height 13
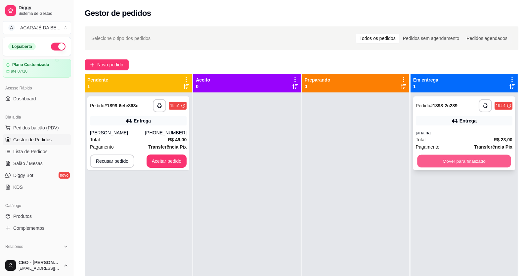
click at [421, 160] on button "Mover para finalizado" at bounding box center [464, 161] width 94 height 13
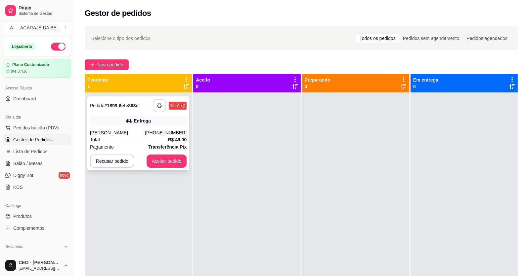
click at [154, 106] on button "button" at bounding box center [159, 105] width 13 height 13
click at [169, 163] on button "Aceitar pedido" at bounding box center [167, 161] width 40 height 13
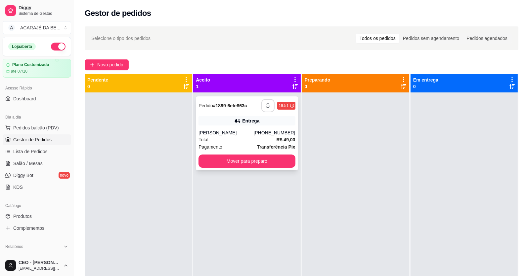
click at [267, 104] on icon "button" at bounding box center [268, 106] width 5 height 5
click at [229, 161] on button "Mover para preparo" at bounding box center [246, 161] width 97 height 13
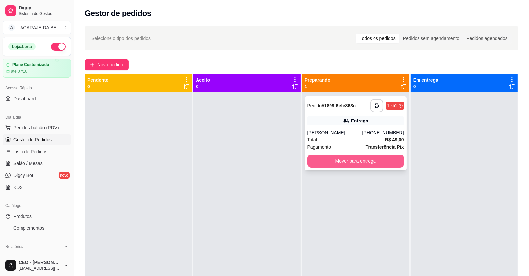
click at [396, 163] on button "Mover para entrega" at bounding box center [355, 161] width 97 height 13
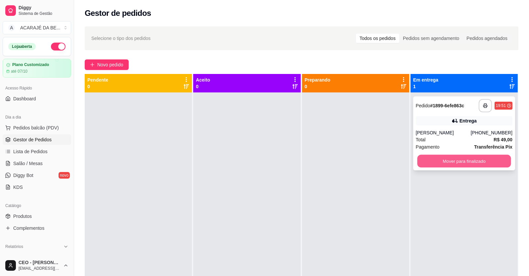
click at [456, 166] on button "Mover para finalizado" at bounding box center [464, 161] width 94 height 13
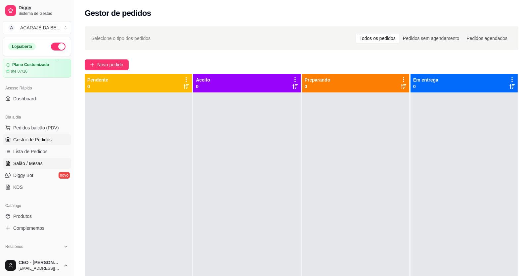
click at [32, 166] on span "Salão / Mesas" at bounding box center [27, 163] width 29 height 7
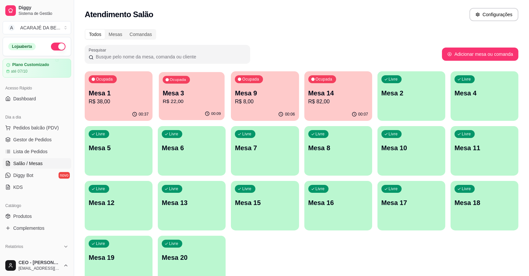
click at [207, 105] on p "R$ 22,00" at bounding box center [192, 102] width 58 height 8
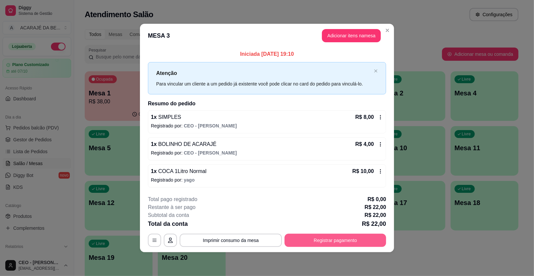
click at [334, 237] on button "Registrar pagamento" at bounding box center [335, 240] width 102 height 13
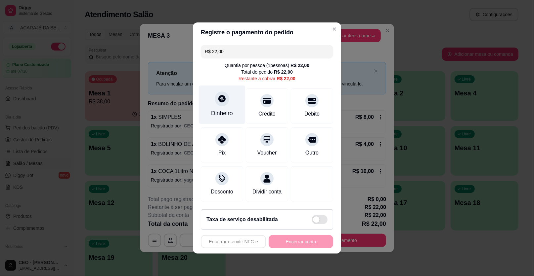
click at [233, 108] on div "Dinheiro" at bounding box center [222, 105] width 47 height 39
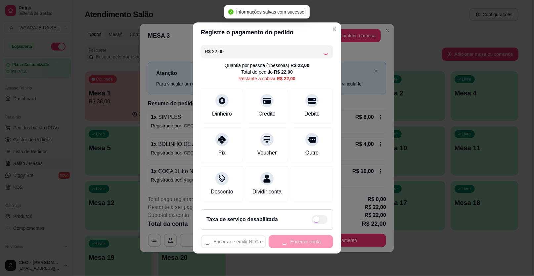
type input "R$ 0,00"
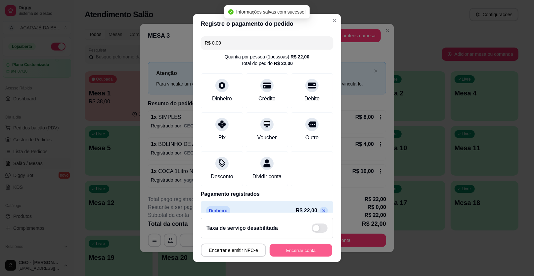
click at [305, 249] on button "Encerrar conta" at bounding box center [301, 250] width 63 height 13
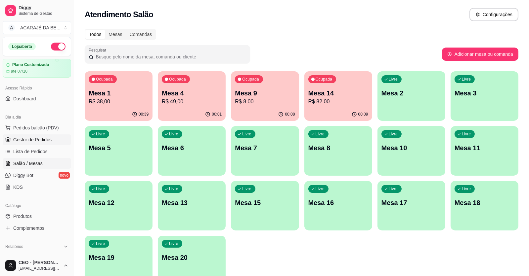
click at [26, 139] on span "Gestor de Pedidos" at bounding box center [32, 140] width 38 height 7
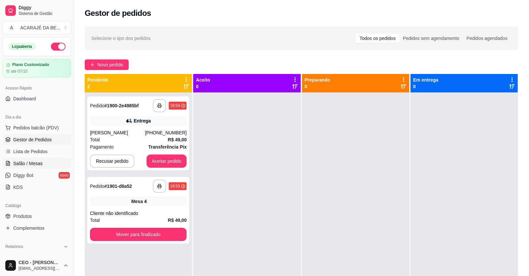
click at [26, 162] on span "Salão / Mesas" at bounding box center [27, 163] width 29 height 7
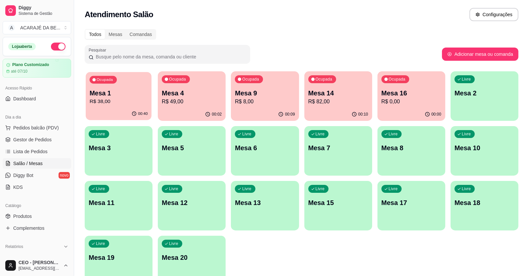
click at [122, 107] on div "Ocupada Mesa 1 R$ 38,00" at bounding box center [119, 90] width 66 height 36
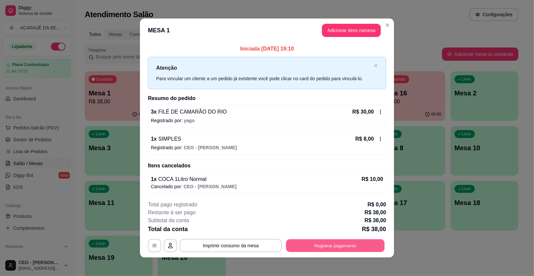
click at [310, 245] on button "Registrar pagamento" at bounding box center [335, 245] width 99 height 13
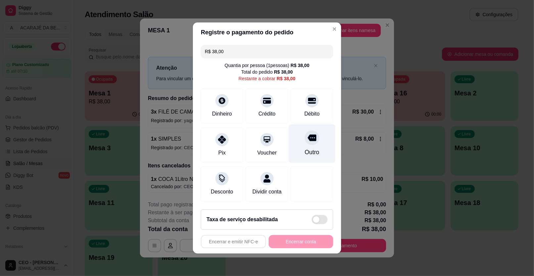
click at [311, 141] on icon at bounding box center [312, 138] width 9 height 7
type input "R$ 0,00"
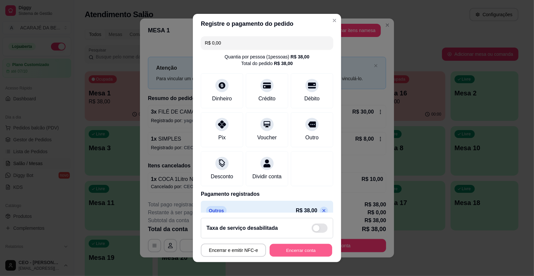
click at [272, 249] on button "Encerrar conta" at bounding box center [301, 250] width 63 height 13
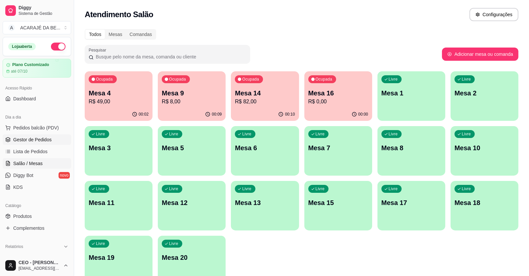
drag, startPoint x: 32, startPoint y: 141, endPoint x: 40, endPoint y: 140, distance: 8.3
click at [32, 141] on span "Gestor de Pedidos" at bounding box center [32, 140] width 38 height 7
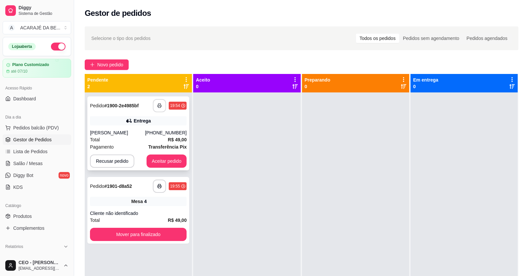
click at [160, 105] on icon "button" at bounding box center [159, 106] width 5 height 5
click at [160, 162] on button "Aceitar pedido" at bounding box center [167, 161] width 40 height 13
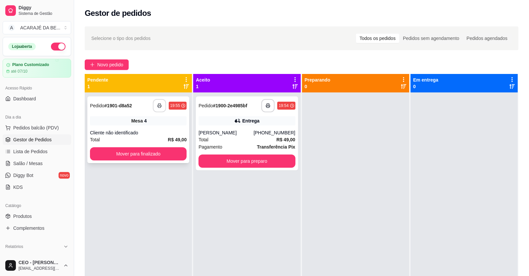
click at [158, 106] on icon "button" at bounding box center [159, 106] width 5 height 5
click at [124, 155] on button "Mover para finalizado" at bounding box center [138, 154] width 97 height 13
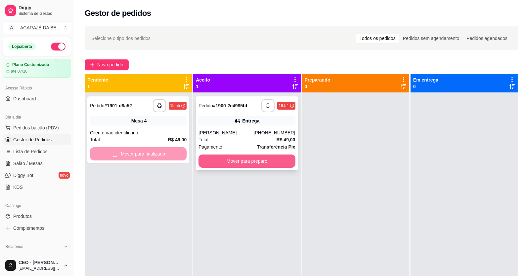
click at [260, 162] on button "Mover para preparo" at bounding box center [246, 161] width 97 height 13
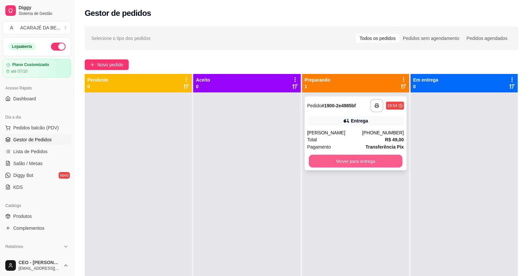
click at [334, 157] on button "Mover para entrega" at bounding box center [356, 161] width 94 height 13
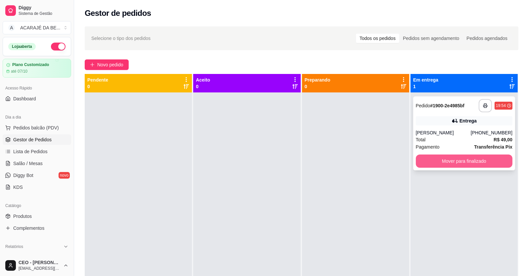
click at [439, 164] on button "Mover para finalizado" at bounding box center [464, 161] width 97 height 13
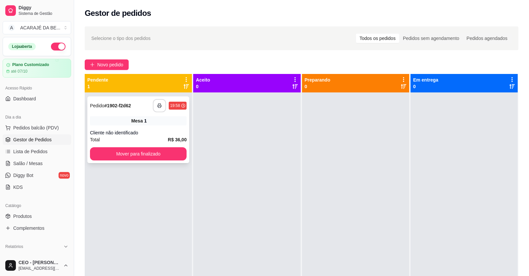
click at [158, 108] on icon "button" at bounding box center [159, 106] width 5 height 5
click at [164, 152] on button "Mover para finalizado" at bounding box center [138, 154] width 97 height 13
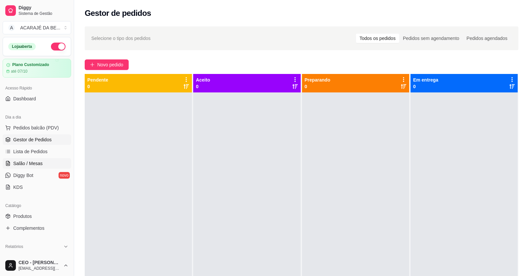
click at [22, 164] on span "Salão / Mesas" at bounding box center [27, 163] width 29 height 7
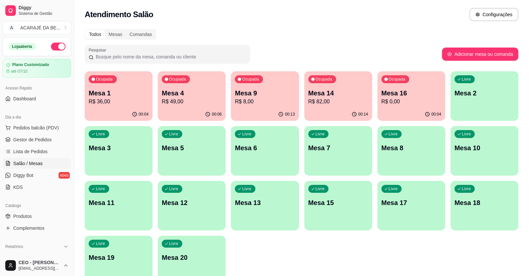
click at [277, 99] on p "R$ 8,00" at bounding box center [265, 102] width 60 height 8
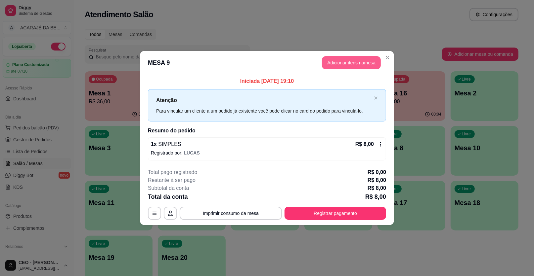
click at [352, 62] on button "Adicionar itens na mesa" at bounding box center [351, 62] width 59 height 13
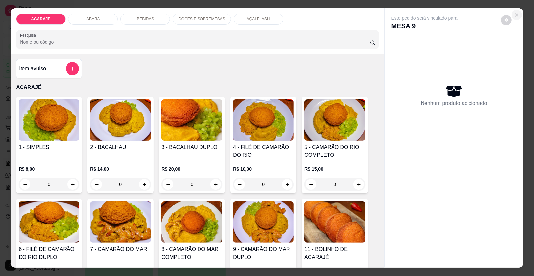
click at [515, 15] on icon "Close" at bounding box center [516, 15] width 3 height 3
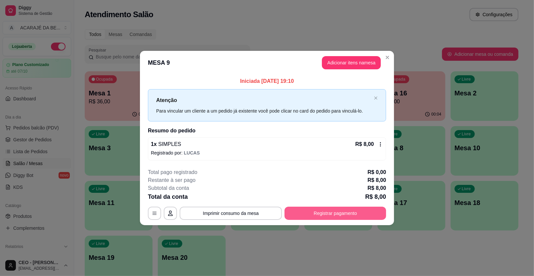
click at [345, 214] on button "Registrar pagamento" at bounding box center [335, 213] width 102 height 13
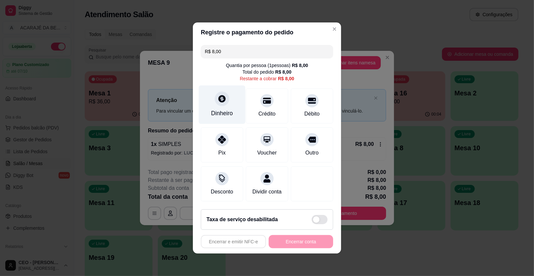
click at [222, 108] on div "Dinheiro" at bounding box center [222, 105] width 47 height 39
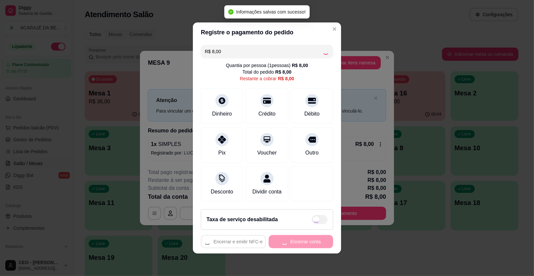
type input "R$ 0,00"
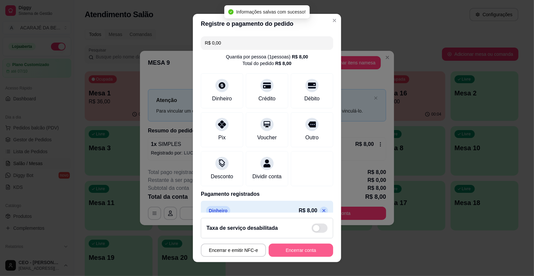
click at [317, 254] on button "Encerrar conta" at bounding box center [301, 250] width 64 height 13
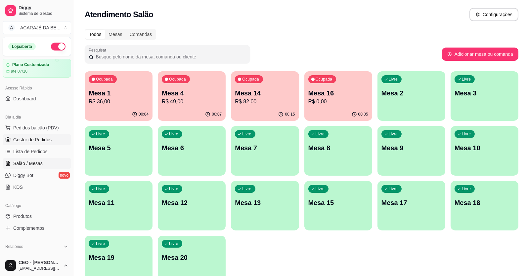
click at [26, 138] on span "Gestor de Pedidos" at bounding box center [32, 140] width 38 height 7
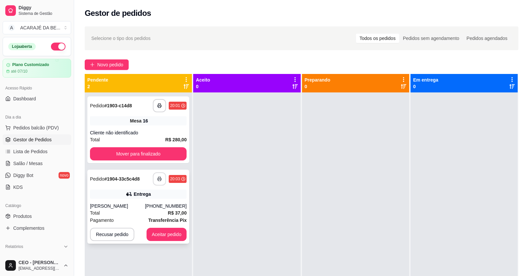
click at [160, 179] on icon "button" at bounding box center [159, 180] width 4 height 2
click at [164, 236] on button "Aceitar pedido" at bounding box center [167, 234] width 40 height 13
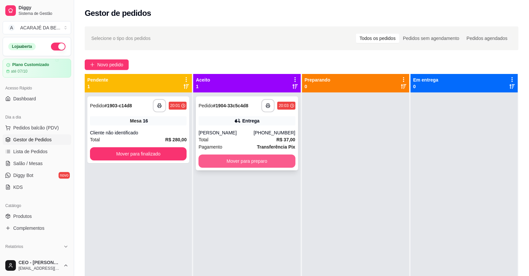
click at [224, 161] on button "Mover para preparo" at bounding box center [246, 161] width 97 height 13
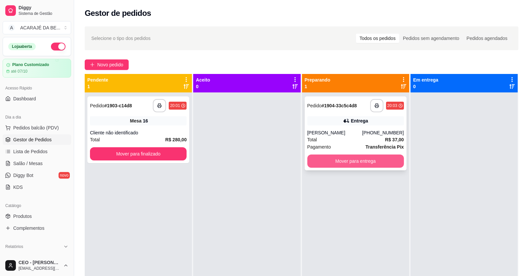
click at [324, 160] on button "Mover para entrega" at bounding box center [355, 161] width 97 height 13
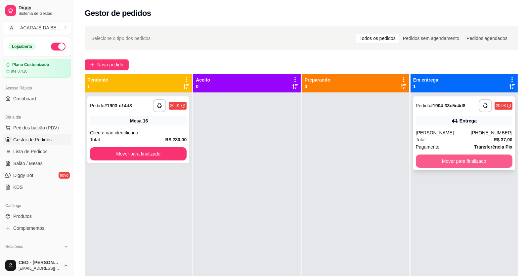
click at [474, 165] on button "Mover para finalizado" at bounding box center [464, 161] width 97 height 13
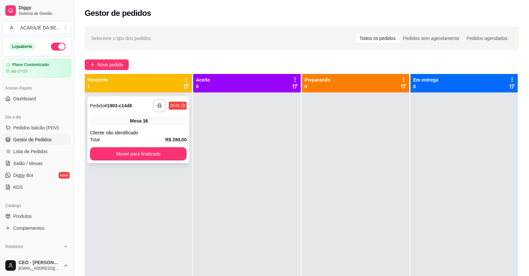
click at [162, 110] on button "button" at bounding box center [159, 105] width 13 height 13
click at [173, 149] on button "Mover para finalizado" at bounding box center [138, 154] width 97 height 13
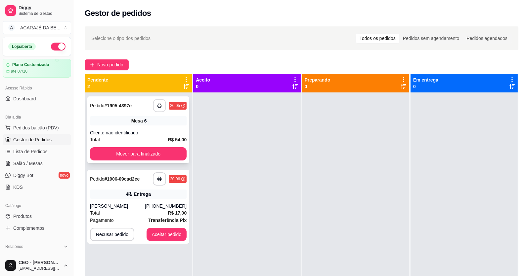
click at [161, 107] on icon "button" at bounding box center [159, 106] width 5 height 5
click at [161, 154] on button "Mover para finalizado" at bounding box center [138, 154] width 97 height 13
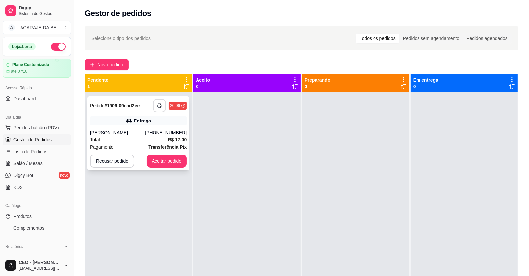
click at [161, 110] on button "button" at bounding box center [159, 105] width 13 height 13
click at [174, 164] on button "Aceitar pedido" at bounding box center [166, 161] width 39 height 13
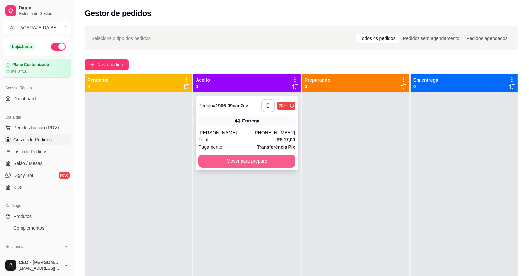
click at [209, 162] on button "Mover para preparo" at bounding box center [246, 161] width 97 height 13
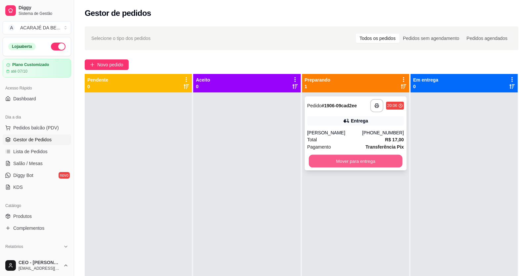
click at [316, 158] on button "Mover para entrega" at bounding box center [356, 161] width 94 height 13
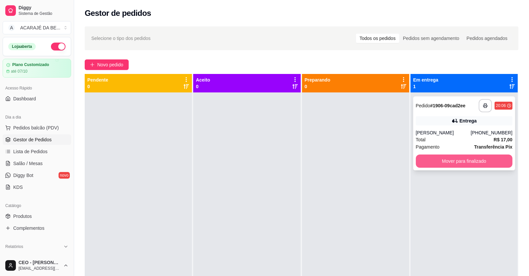
click at [421, 164] on button "Mover para finalizado" at bounding box center [464, 161] width 97 height 13
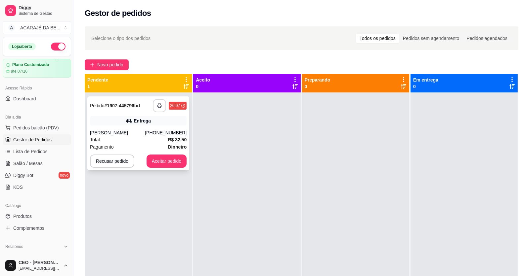
click at [160, 107] on rect "button" at bounding box center [159, 107] width 2 height 2
click at [174, 162] on button "Aceitar pedido" at bounding box center [167, 161] width 40 height 13
click at [176, 158] on button "Aceitar pedido" at bounding box center [167, 161] width 40 height 13
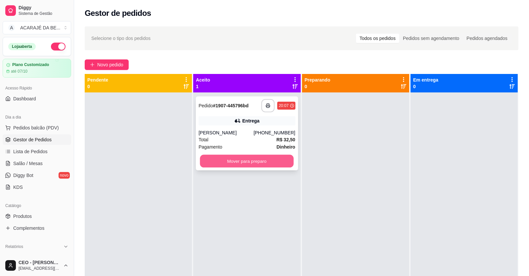
click at [264, 160] on button "Mover para preparo" at bounding box center [247, 161] width 94 height 13
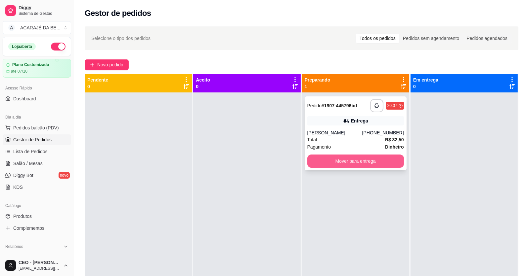
click at [357, 158] on button "Mover para entrega" at bounding box center [355, 161] width 97 height 13
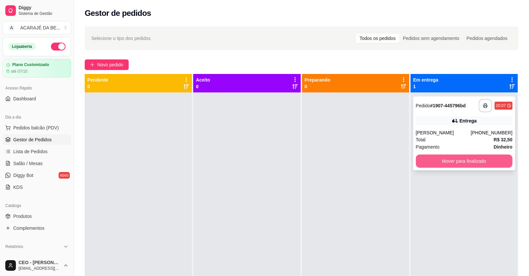
click at [419, 159] on button "Mover para finalizado" at bounding box center [464, 161] width 97 height 13
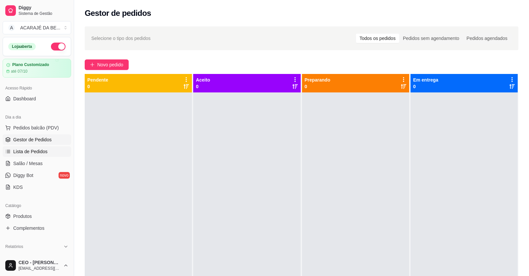
click at [43, 147] on link "Lista de Pedidos" at bounding box center [37, 152] width 68 height 11
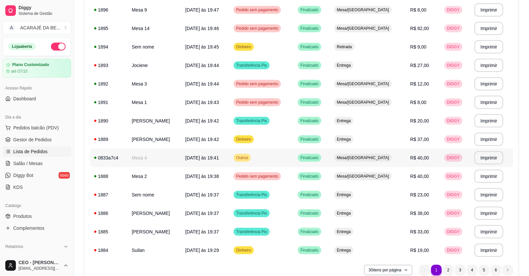
scroll to position [422, 0]
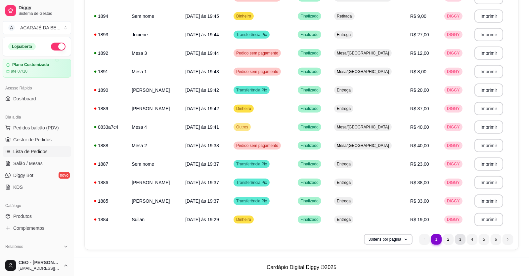
click at [461, 242] on li "3" at bounding box center [460, 239] width 11 height 11
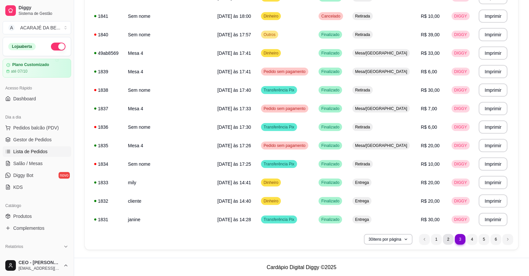
click at [449, 238] on li "2" at bounding box center [448, 239] width 11 height 11
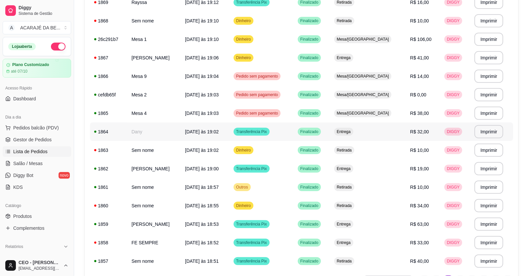
scroll to position [389, 0]
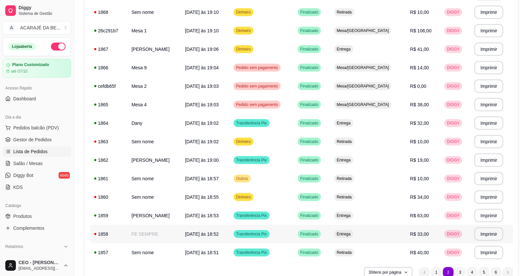
click at [206, 238] on td "[DATE] às 18:52" at bounding box center [205, 234] width 48 height 19
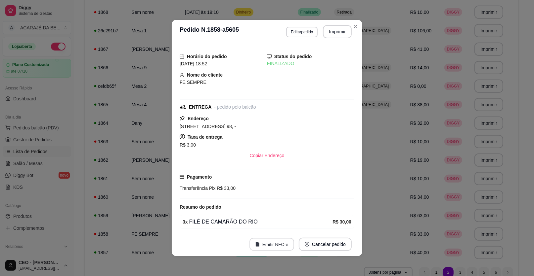
click at [279, 242] on button "Emitir NFC-e" at bounding box center [271, 244] width 45 height 13
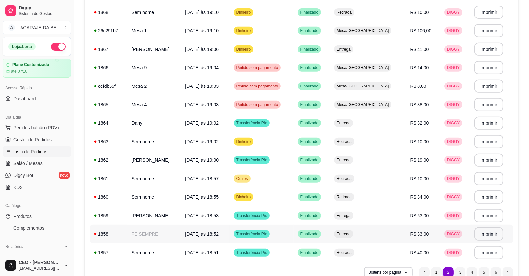
click at [151, 234] on td "FE SEMPRE" at bounding box center [154, 234] width 54 height 19
click at [491, 232] on button "Imprimir" at bounding box center [488, 234] width 29 height 13
click at [41, 141] on span "Gestor de Pedidos" at bounding box center [32, 140] width 38 height 7
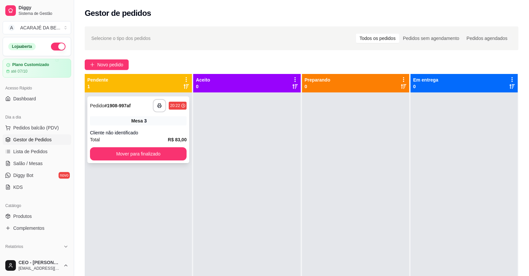
click at [113, 121] on div "Mesa 3" at bounding box center [138, 120] width 97 height 9
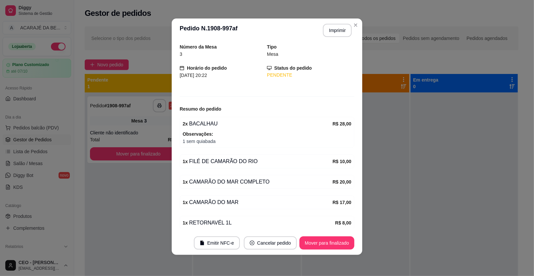
scroll to position [49, 0]
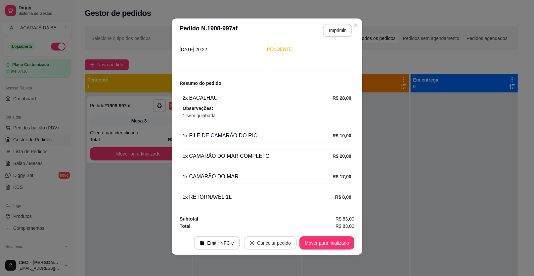
click at [265, 241] on button "Cancelar pedido" at bounding box center [270, 243] width 53 height 13
click at [278, 227] on button "Sim" at bounding box center [286, 226] width 26 height 13
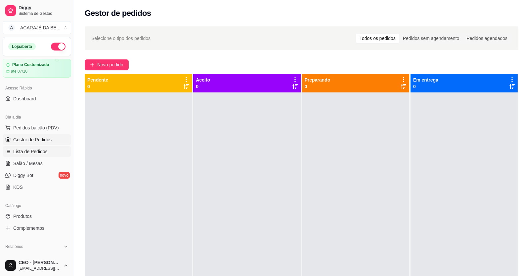
click at [31, 154] on span "Lista de Pedidos" at bounding box center [30, 151] width 34 height 7
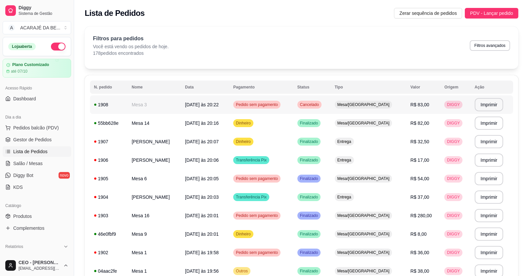
click at [135, 105] on td "Mesa 3" at bounding box center [154, 105] width 53 height 19
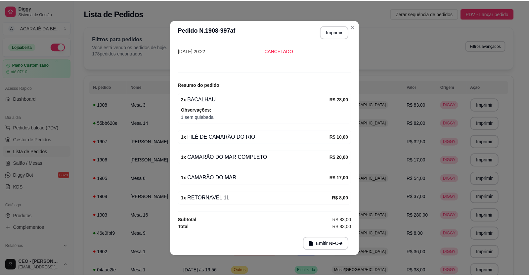
scroll to position [1, 0]
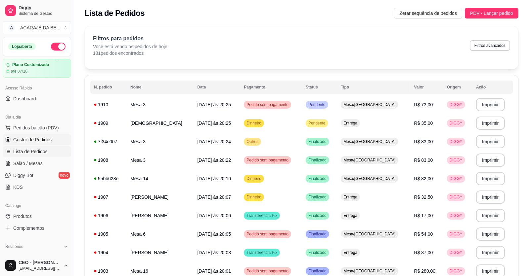
click at [40, 138] on span "Gestor de Pedidos" at bounding box center [32, 140] width 38 height 7
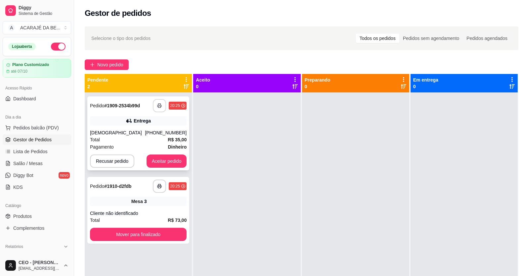
click at [157, 104] on icon "button" at bounding box center [159, 106] width 5 height 5
click at [160, 187] on rect "button" at bounding box center [159, 188] width 2 height 2
click at [155, 160] on button "Aceitar pedido" at bounding box center [166, 161] width 39 height 13
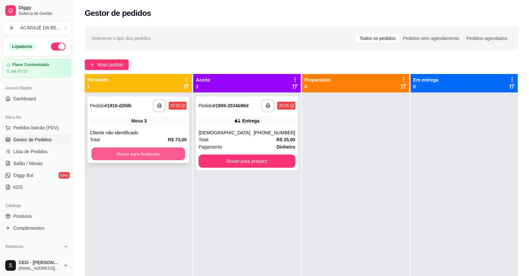
click at [168, 152] on button "Mover para finalizado" at bounding box center [138, 154] width 94 height 13
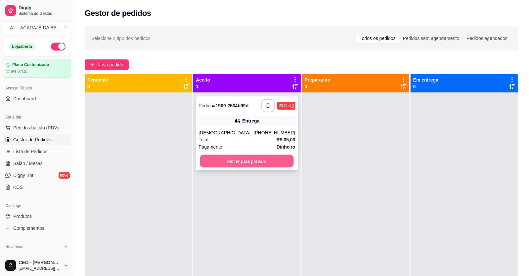
click at [207, 162] on button "Mover para preparo" at bounding box center [247, 161] width 94 height 13
click at [207, 162] on div "Mover para preparo" at bounding box center [246, 161] width 97 height 13
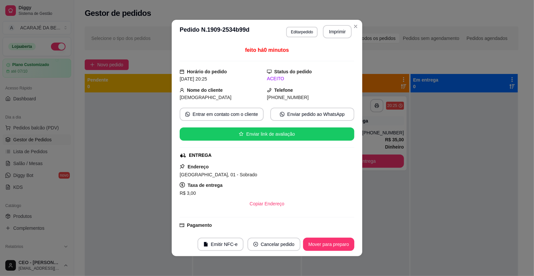
drag, startPoint x: 329, startPoint y: 235, endPoint x: 329, endPoint y: 241, distance: 5.6
click at [329, 240] on footer "Emitir NFC-e Cancelar pedido Mover para preparo" at bounding box center [267, 245] width 190 height 24
click at [329, 242] on button "Mover para preparo" at bounding box center [329, 244] width 50 height 13
click at [329, 243] on button "Mover para entrega" at bounding box center [329, 244] width 50 height 13
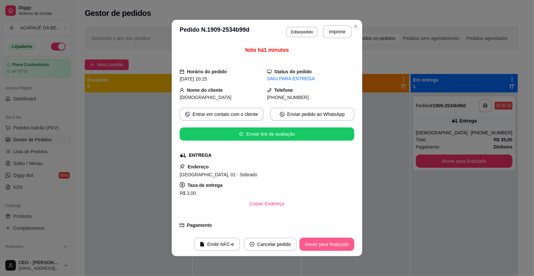
click at [329, 243] on button "Mover para finalizado" at bounding box center [326, 244] width 55 height 13
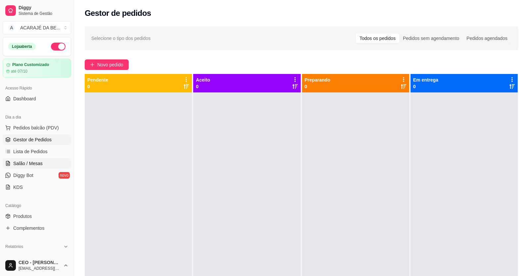
click at [26, 161] on span "Salão / Mesas" at bounding box center [27, 163] width 29 height 7
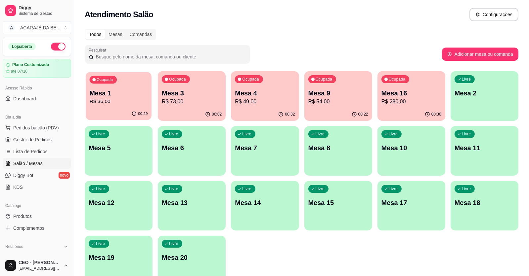
click at [128, 96] on p "Mesa 1" at bounding box center [119, 93] width 58 height 9
click at [36, 137] on span "Gestor de Pedidos" at bounding box center [32, 140] width 38 height 7
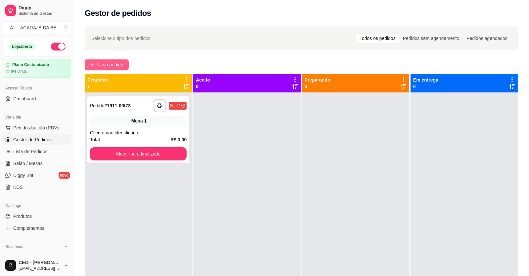
click at [117, 65] on span "Novo pedido" at bounding box center [110, 64] width 26 height 7
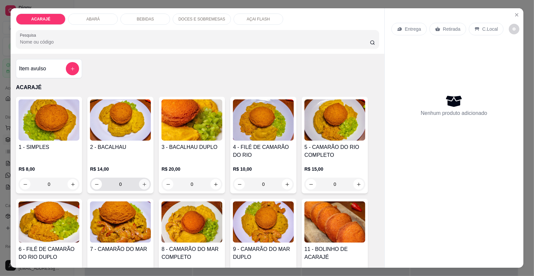
click at [142, 186] on icon "increase-product-quantity" at bounding box center [144, 184] width 5 height 5
type input "2"
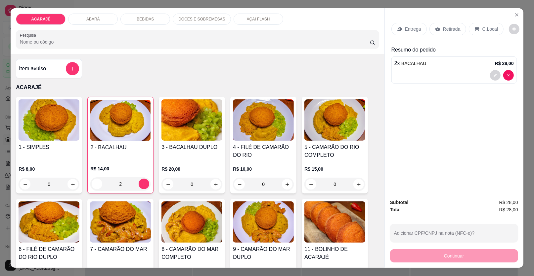
click at [490, 72] on div at bounding box center [502, 75] width 24 height 11
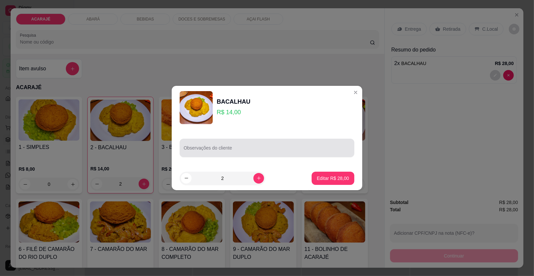
click at [289, 149] on input "Observações do cliente" at bounding box center [267, 151] width 167 height 7
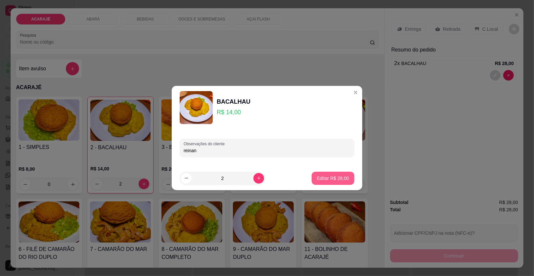
type input "reinan"
click at [319, 172] on button "Editar R$ 28,00" at bounding box center [333, 178] width 43 height 13
type input "0"
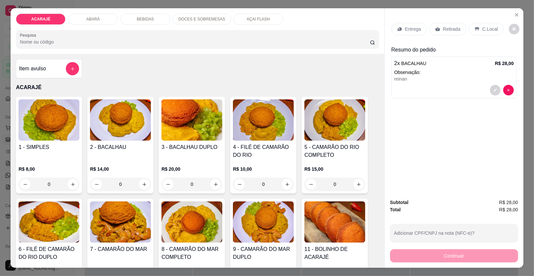
click at [435, 31] on icon at bounding box center [437, 29] width 5 height 4
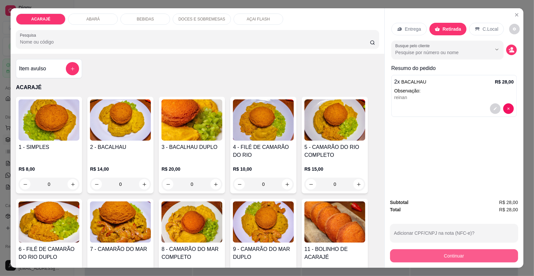
click at [450, 255] on button "Continuar" at bounding box center [454, 256] width 128 height 13
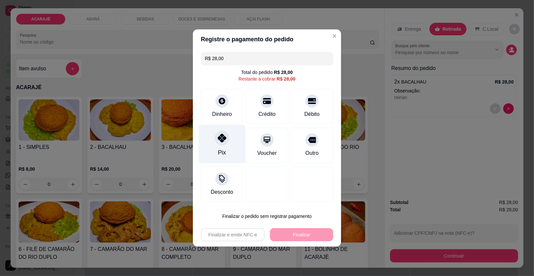
click at [231, 139] on div "Pix" at bounding box center [222, 144] width 47 height 39
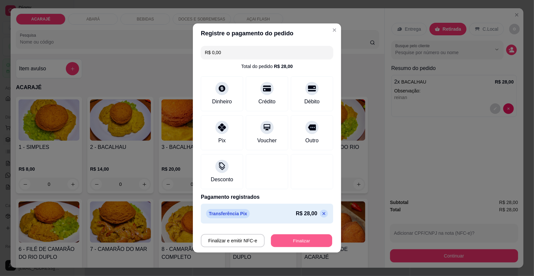
click at [300, 241] on button "Finalizar" at bounding box center [301, 241] width 61 height 13
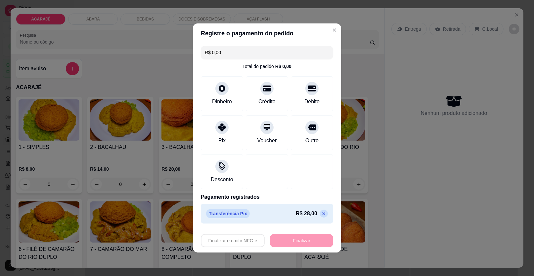
type input "-R$ 28,00"
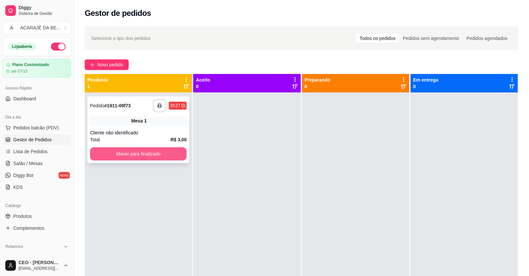
click at [122, 156] on button "Mover para finalizado" at bounding box center [138, 154] width 97 height 13
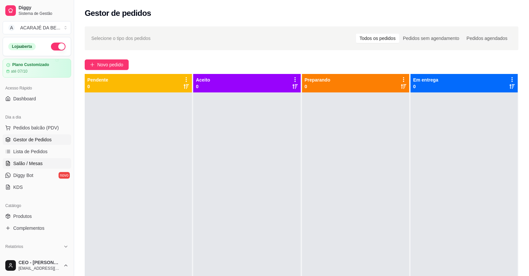
click at [22, 161] on span "Salão / Mesas" at bounding box center [27, 163] width 29 height 7
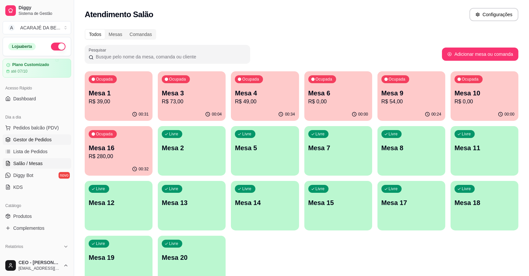
click at [25, 141] on span "Gestor de Pedidos" at bounding box center [32, 140] width 38 height 7
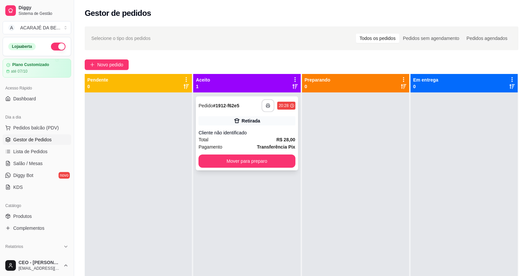
click at [267, 107] on rect "button" at bounding box center [268, 107] width 2 height 2
click at [263, 160] on button "Mover para preparo" at bounding box center [246, 161] width 97 height 13
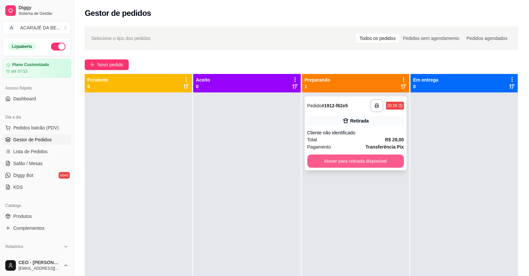
click at [320, 163] on button "Mover para retirada disponível" at bounding box center [355, 161] width 97 height 13
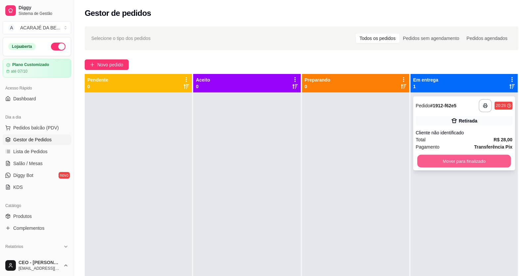
click at [427, 165] on button "Mover para finalizado" at bounding box center [464, 161] width 94 height 13
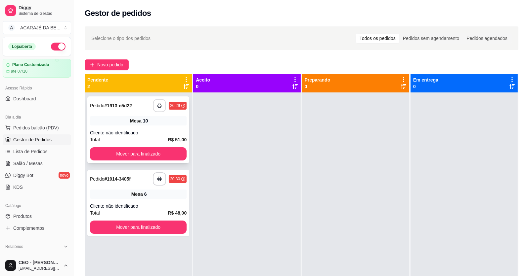
click at [158, 109] on button "button" at bounding box center [159, 106] width 13 height 13
click at [148, 151] on button "Mover para finalizado" at bounding box center [138, 154] width 97 height 13
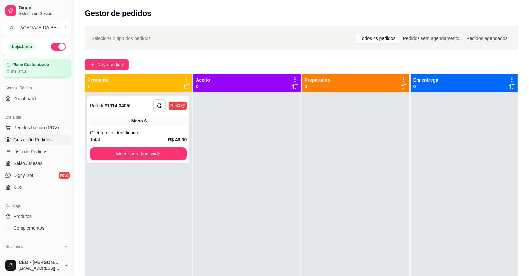
click at [159, 176] on div "**********" at bounding box center [138, 231] width 107 height 276
click at [163, 107] on button "button" at bounding box center [159, 106] width 13 height 13
click at [152, 156] on button "Mover para finalizado" at bounding box center [138, 154] width 97 height 13
click at [158, 107] on button "button" at bounding box center [159, 106] width 13 height 13
click at [143, 148] on button "Mover para finalizado" at bounding box center [138, 154] width 97 height 13
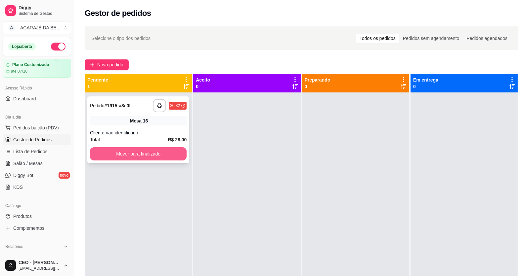
click at [174, 158] on button "Mover para finalizado" at bounding box center [138, 154] width 97 height 13
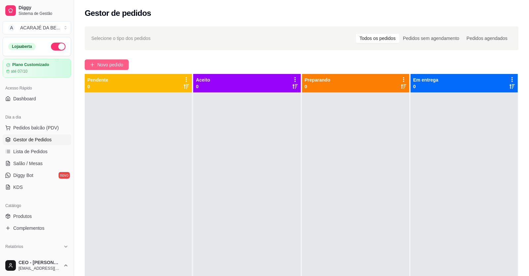
click at [109, 62] on span "Novo pedido" at bounding box center [110, 64] width 26 height 7
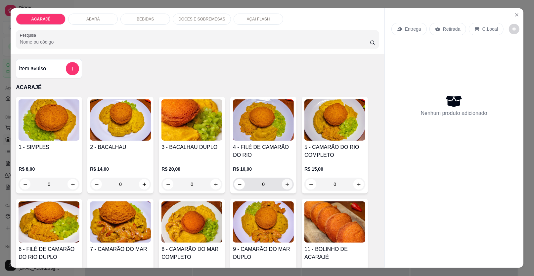
click at [285, 187] on icon "increase-product-quantity" at bounding box center [287, 184] width 5 height 5
type input "1"
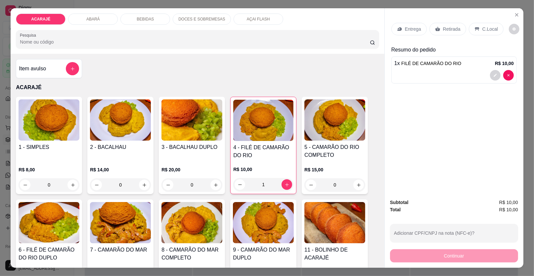
click at [439, 26] on div "Retirada" at bounding box center [447, 29] width 37 height 13
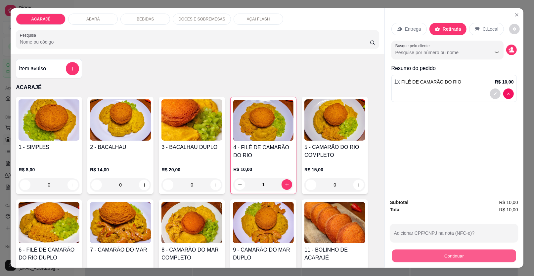
click at [423, 252] on button "Continuar" at bounding box center [454, 256] width 124 height 13
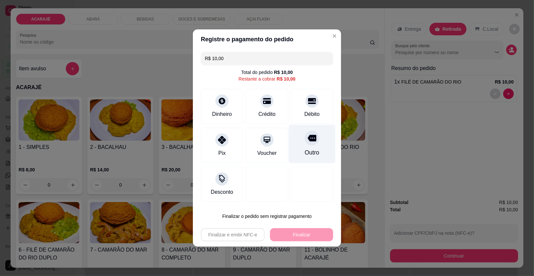
click at [307, 146] on div "Outro" at bounding box center [312, 144] width 47 height 39
type input "R$ 0,00"
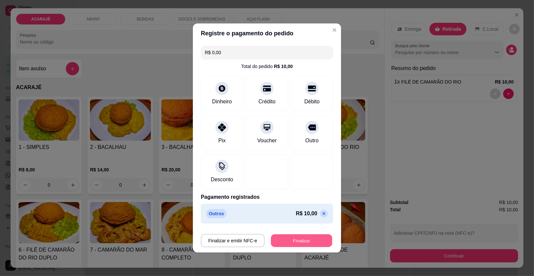
click at [297, 245] on button "Finalizar" at bounding box center [301, 241] width 61 height 13
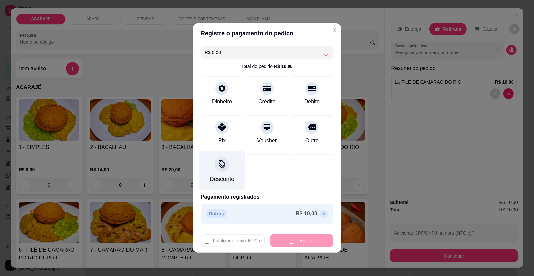
type input "0"
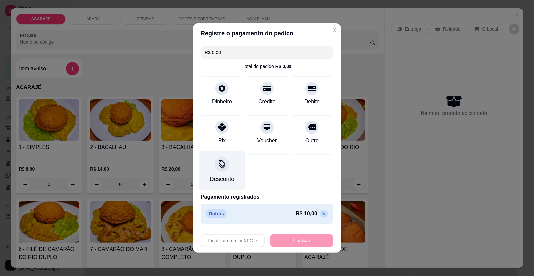
type input "-R$ 10,00"
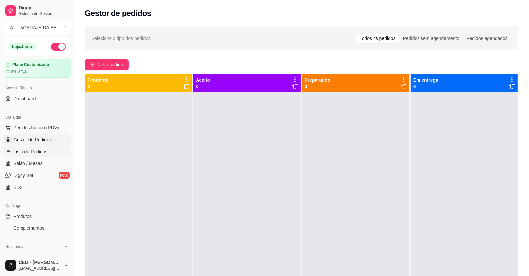
click at [35, 151] on span "Lista de Pedidos" at bounding box center [30, 151] width 34 height 7
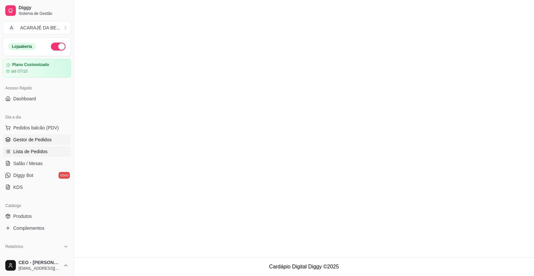
click at [24, 141] on span "Gestor de Pedidos" at bounding box center [32, 140] width 38 height 7
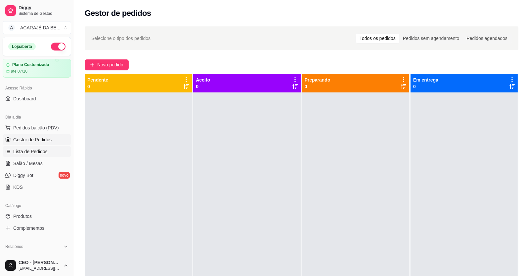
click at [25, 153] on span "Lista de Pedidos" at bounding box center [30, 151] width 34 height 7
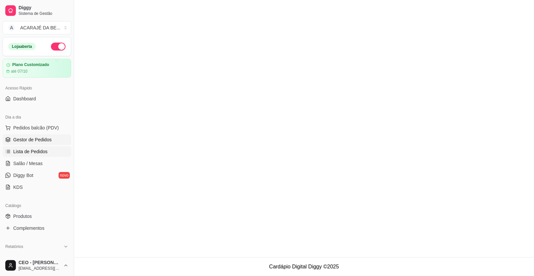
click at [25, 141] on span "Gestor de Pedidos" at bounding box center [32, 140] width 38 height 7
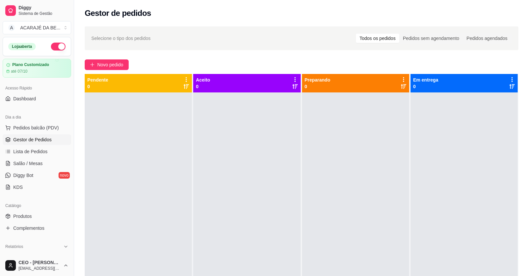
click at [26, 142] on span "Gestor de Pedidos" at bounding box center [32, 140] width 38 height 7
click at [28, 153] on span "Lista de Pedidos" at bounding box center [30, 151] width 34 height 7
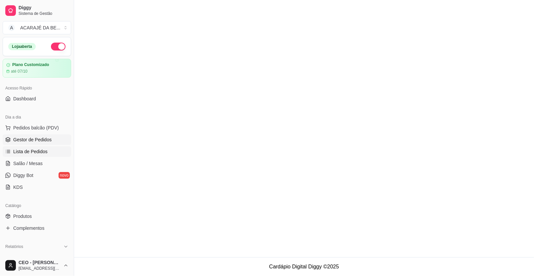
click at [26, 142] on span "Gestor de Pedidos" at bounding box center [32, 140] width 38 height 7
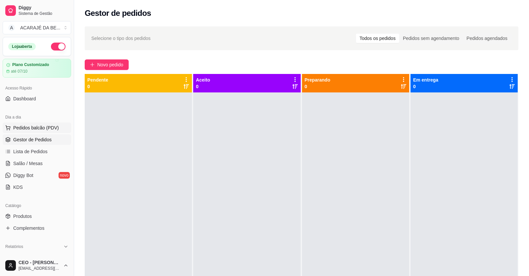
click at [19, 132] on button "Pedidos balcão (PDV)" at bounding box center [37, 128] width 68 height 11
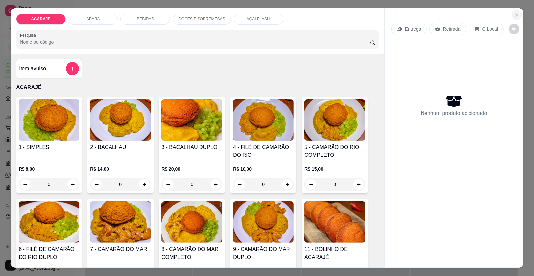
click at [514, 14] on icon "Close" at bounding box center [516, 14] width 5 height 5
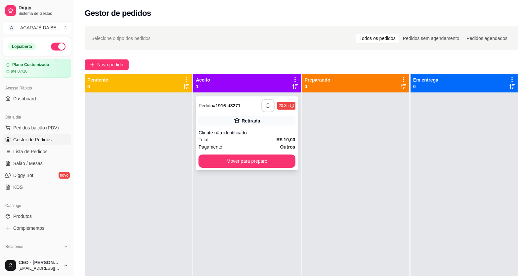
click at [264, 103] on button "button" at bounding box center [267, 105] width 13 height 13
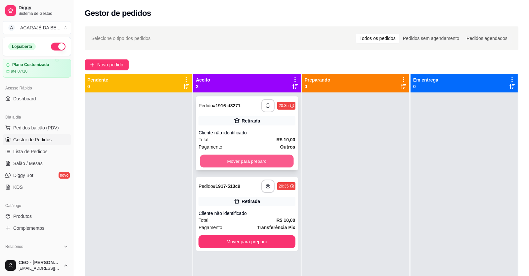
click at [233, 163] on button "Mover para preparo" at bounding box center [247, 161] width 94 height 13
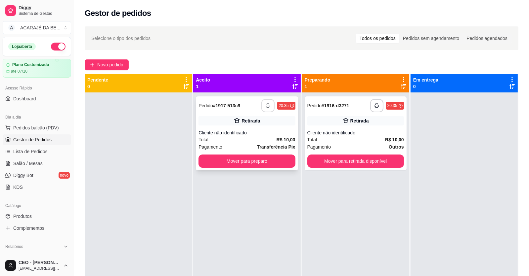
click at [268, 107] on icon "button" at bounding box center [268, 106] width 5 height 5
click at [238, 161] on button "Mover para preparo" at bounding box center [247, 161] width 94 height 13
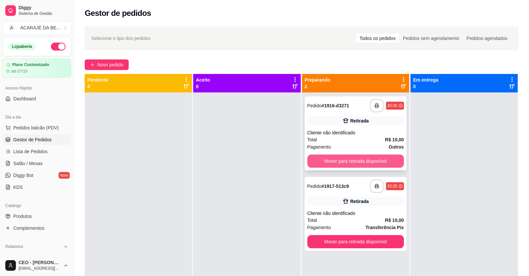
click at [334, 166] on button "Mover para retirada disponível" at bounding box center [355, 161] width 97 height 13
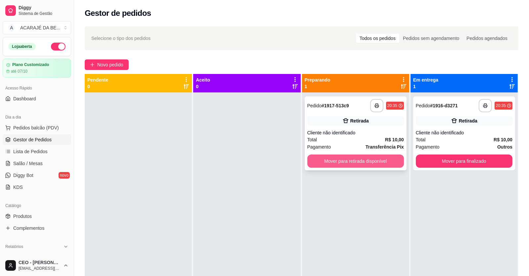
click at [353, 160] on button "Mover para retirada disponível" at bounding box center [355, 161] width 97 height 13
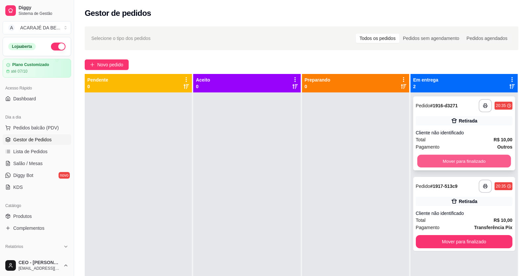
click at [484, 160] on button "Mover para finalizado" at bounding box center [464, 161] width 94 height 13
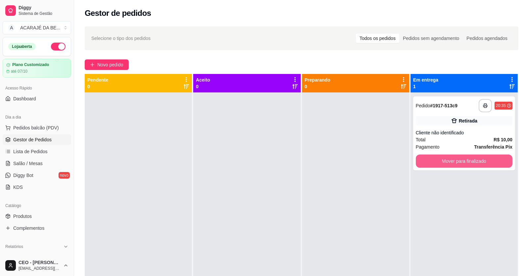
click at [484, 160] on button "Mover para finalizado" at bounding box center [464, 161] width 97 height 13
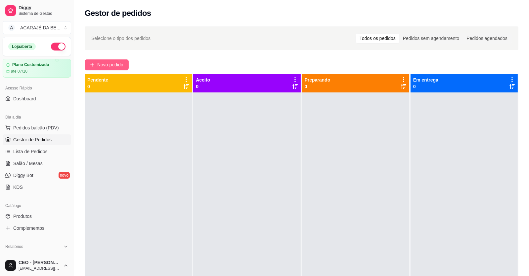
click at [119, 64] on span "Novo pedido" at bounding box center [110, 64] width 26 height 7
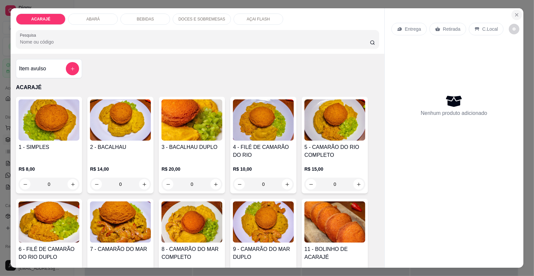
click at [515, 14] on icon "Close" at bounding box center [516, 15] width 3 height 3
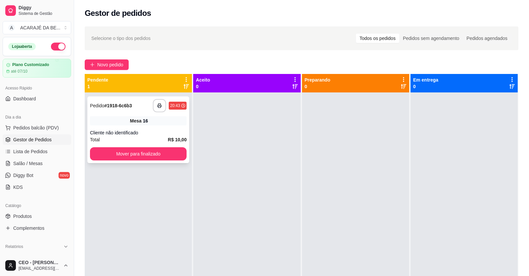
click at [161, 128] on div "**********" at bounding box center [138, 130] width 102 height 67
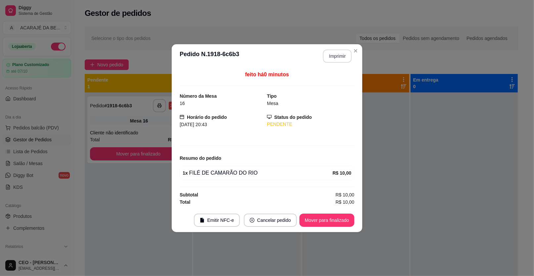
click at [345, 54] on button "Imprimir" at bounding box center [337, 56] width 29 height 13
click at [321, 217] on button "Mover para finalizado" at bounding box center [326, 220] width 55 height 13
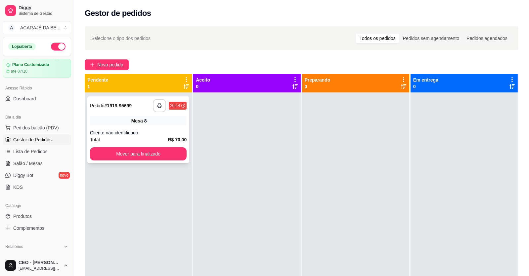
click at [160, 107] on icon "button" at bounding box center [159, 106] width 5 height 5
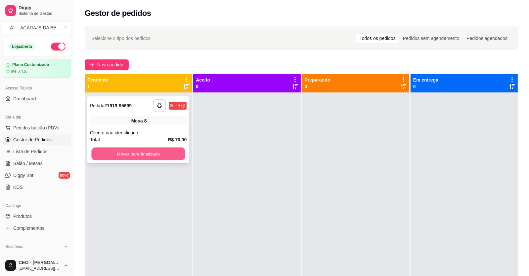
click at [151, 158] on button "Mover para finalizado" at bounding box center [138, 154] width 94 height 13
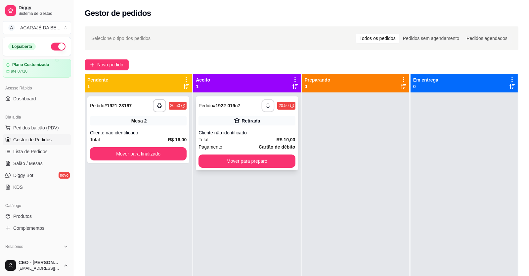
click at [264, 109] on button "button" at bounding box center [268, 106] width 13 height 13
click at [260, 163] on button "Mover para preparo" at bounding box center [246, 161] width 97 height 13
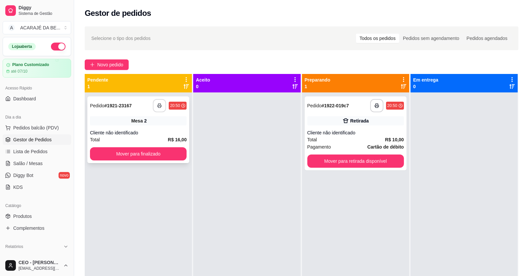
click at [161, 108] on button "button" at bounding box center [159, 105] width 13 height 13
click at [162, 151] on button "Mover para finalizado" at bounding box center [138, 154] width 97 height 13
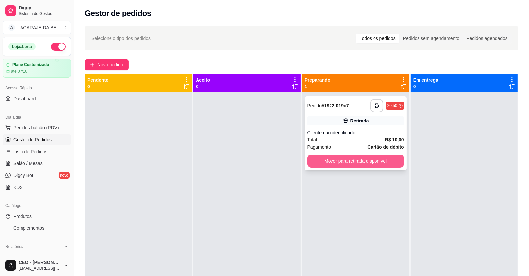
click at [329, 160] on button "Mover para retirada disponível" at bounding box center [355, 161] width 97 height 13
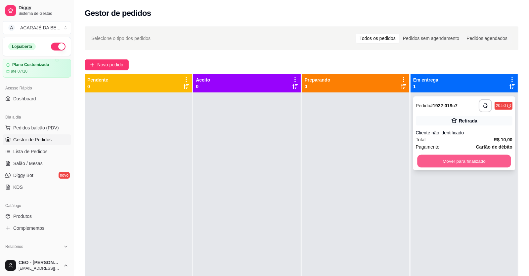
click at [421, 162] on button "Mover para finalizado" at bounding box center [464, 161] width 94 height 13
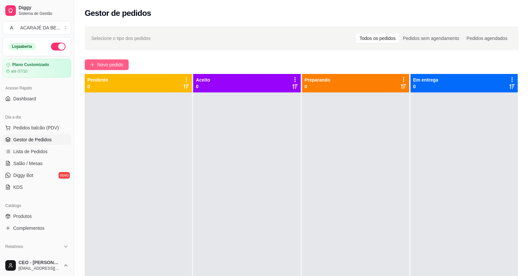
click at [104, 63] on span "Novo pedido" at bounding box center [110, 64] width 26 height 7
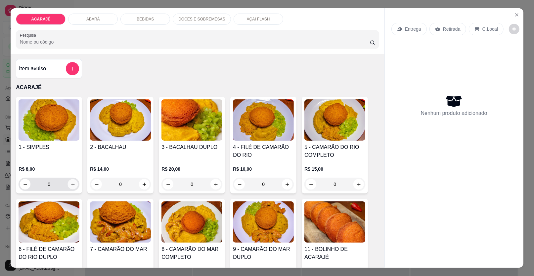
click at [72, 185] on icon "increase-product-quantity" at bounding box center [72, 184] width 5 height 5
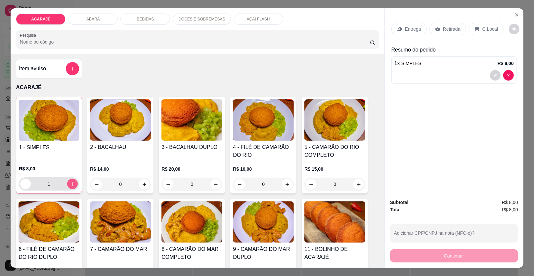
click at [73, 183] on button "increase-product-quantity" at bounding box center [72, 184] width 11 height 11
click at [22, 181] on button "decrease-product-quantity" at bounding box center [25, 184] width 11 height 11
type input "0"
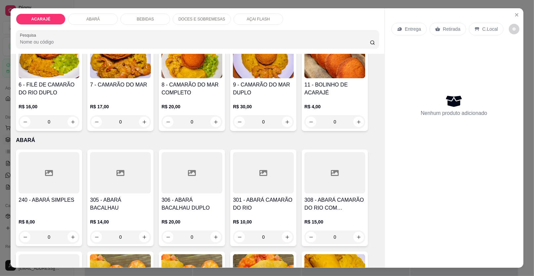
scroll to position [165, 0]
click at [67, 239] on button "increase-product-quantity" at bounding box center [72, 237] width 11 height 11
type input "2"
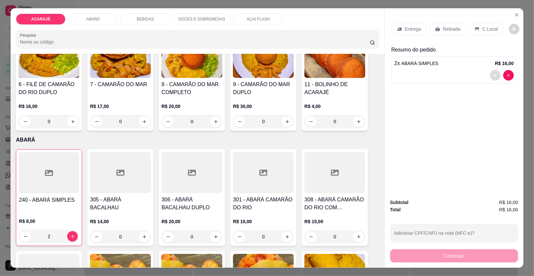
click at [493, 74] on icon "decrease-product-quantity" at bounding box center [495, 75] width 4 height 4
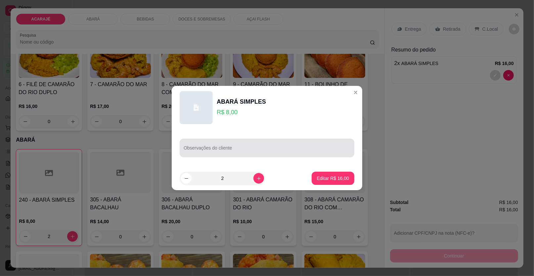
click at [206, 144] on div at bounding box center [267, 148] width 167 height 13
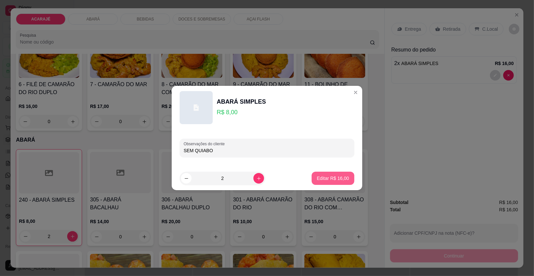
type input "SEM QUIABO"
click at [320, 179] on p "Editar R$ 16,00" at bounding box center [333, 178] width 32 height 7
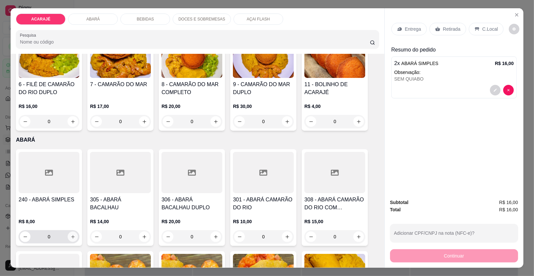
click at [68, 236] on button "increase-product-quantity" at bounding box center [73, 237] width 10 height 10
type input "1"
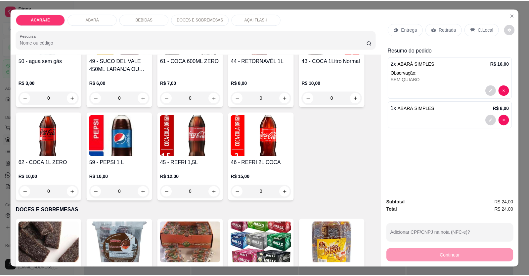
scroll to position [728, 0]
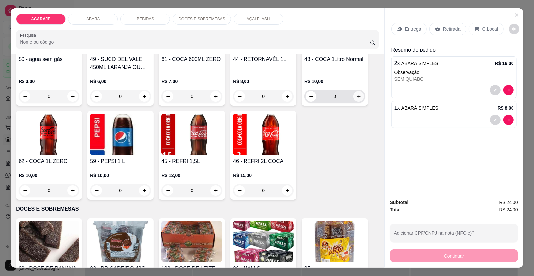
click at [356, 95] on icon "increase-product-quantity" at bounding box center [358, 96] width 5 height 5
type input "1"
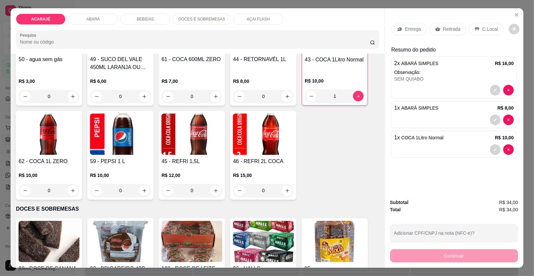
click at [409, 27] on p "Entrega" at bounding box center [413, 29] width 16 height 7
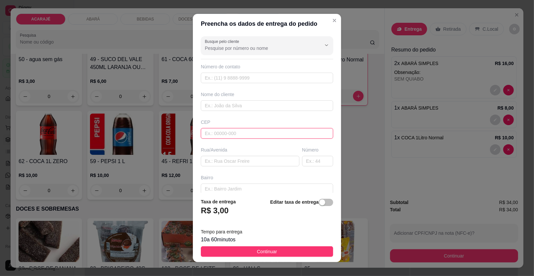
click at [224, 136] on input "text" at bounding box center [267, 133] width 132 height 11
click at [230, 104] on input "text" at bounding box center [267, 106] width 132 height 11
type input "k"
type input "Katia"
click at [244, 163] on input "text" at bounding box center [250, 161] width 99 height 11
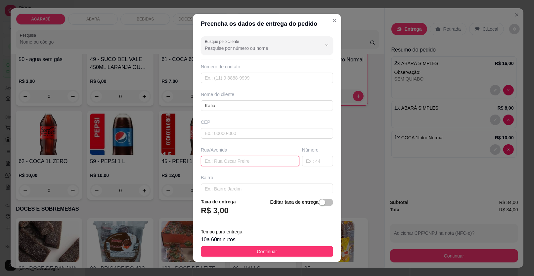
paste input "[GEOGRAPHIC_DATA]"
type input "[GEOGRAPHIC_DATA]"
click at [302, 161] on input "text" at bounding box center [317, 161] width 31 height 11
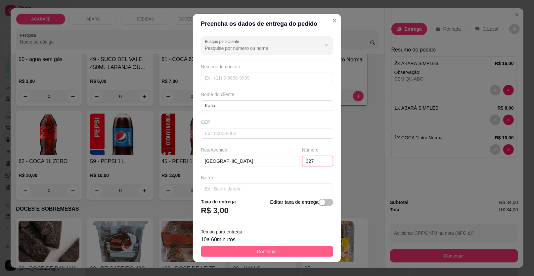
type input "327"
click at [299, 247] on button "Continuar" at bounding box center [267, 252] width 132 height 11
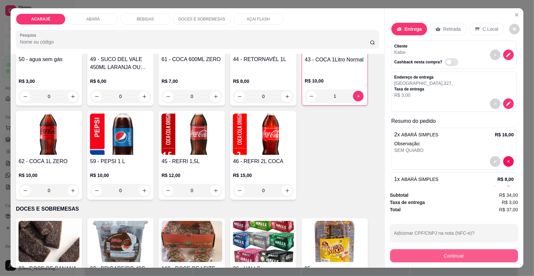
click at [401, 256] on button "Continuar" at bounding box center [454, 256] width 128 height 13
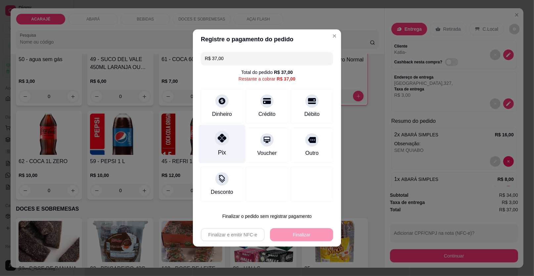
click at [225, 143] on div at bounding box center [222, 138] width 15 height 15
type input "R$ 0,00"
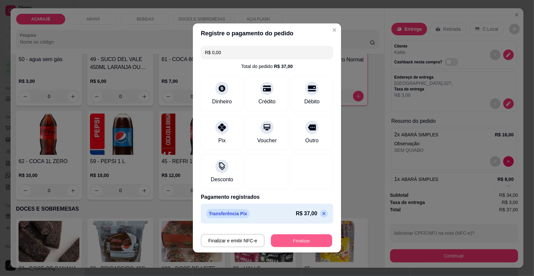
click at [293, 244] on button "Finalizar" at bounding box center [301, 241] width 61 height 13
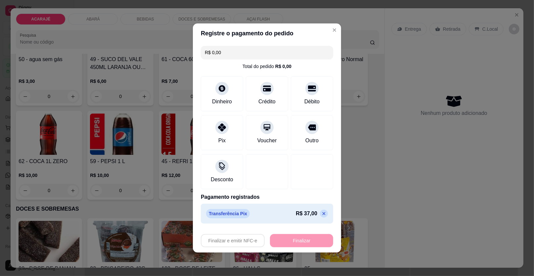
type input "0"
type input "-R$ 37,00"
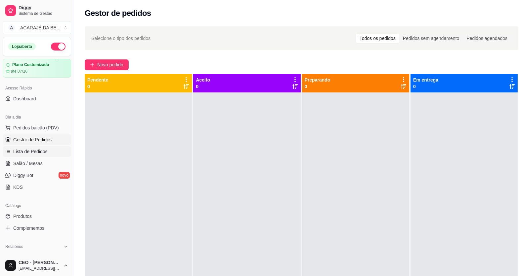
click at [37, 150] on span "Lista de Pedidos" at bounding box center [30, 151] width 34 height 7
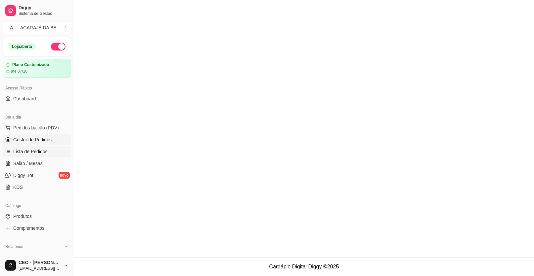
click at [37, 140] on span "Gestor de Pedidos" at bounding box center [32, 140] width 38 height 7
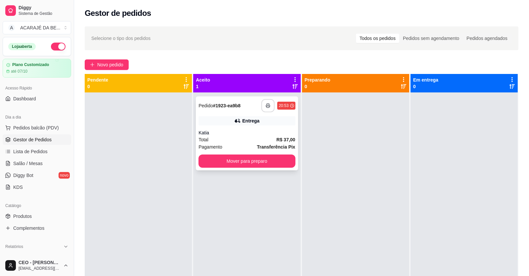
click at [267, 106] on icon "button" at bounding box center [268, 106] width 5 height 5
click at [273, 160] on button "Mover para preparo" at bounding box center [247, 161] width 94 height 13
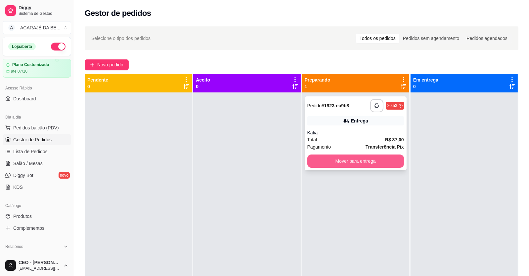
click at [380, 162] on button "Mover para entrega" at bounding box center [355, 161] width 97 height 13
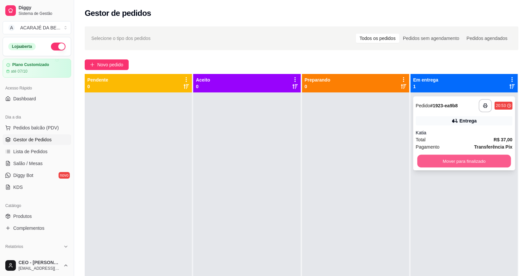
click at [440, 156] on button "Mover para finalizado" at bounding box center [464, 161] width 94 height 13
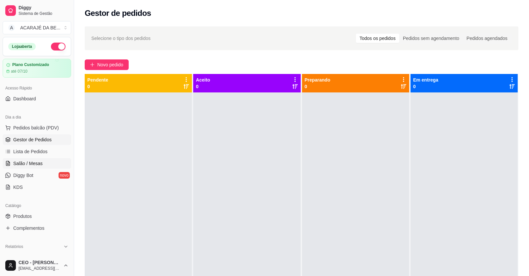
click at [32, 166] on span "Salão / Mesas" at bounding box center [27, 163] width 29 height 7
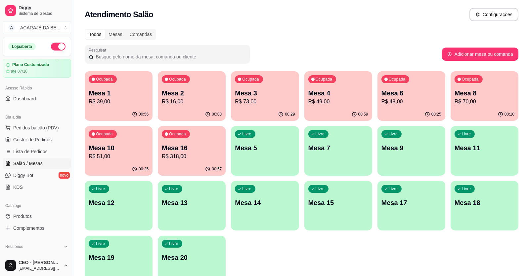
click at [251, 101] on p "R$ 73,00" at bounding box center [265, 102] width 60 height 8
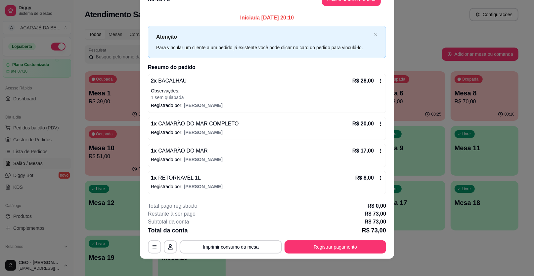
scroll to position [18, 0]
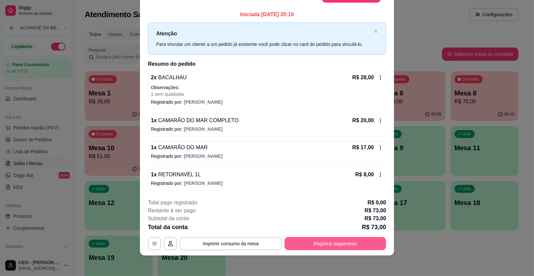
click at [307, 243] on button "Registrar pagamento" at bounding box center [335, 243] width 102 height 13
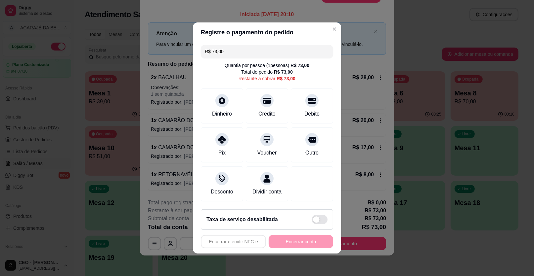
click at [262, 55] on input "R$ 73,00" at bounding box center [267, 51] width 124 height 13
drag, startPoint x: 245, startPoint y: 49, endPoint x: 212, endPoint y: 52, distance: 32.9
click at [212, 52] on input "R$ 73,00" at bounding box center [267, 51] width 124 height 13
click at [218, 142] on icon at bounding box center [222, 138] width 9 height 9
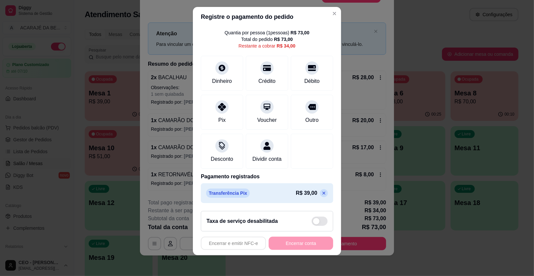
scroll to position [0, 0]
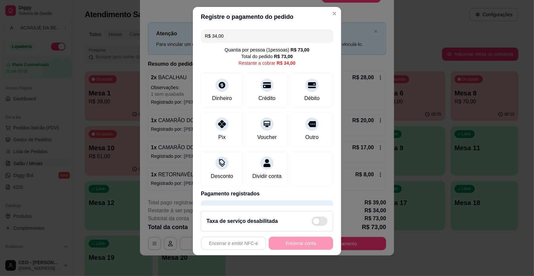
click at [240, 38] on input "R$ 34,00" at bounding box center [267, 35] width 124 height 13
click at [263, 96] on div "Crédito" at bounding box center [267, 98] width 19 height 9
type input "R$ 0,00"
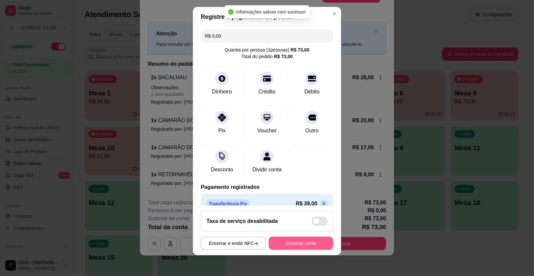
click at [290, 244] on button "Encerrar conta" at bounding box center [301, 243] width 64 height 13
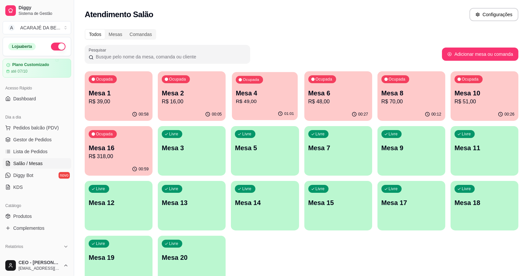
click at [266, 107] on div "Ocupada Mesa 4 R$ 49,00" at bounding box center [265, 90] width 66 height 36
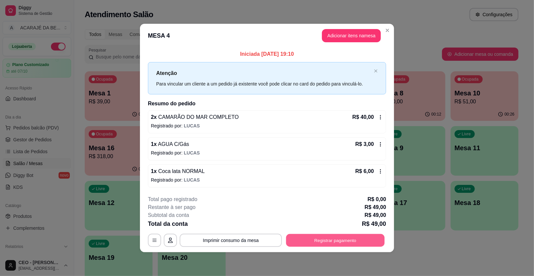
click at [310, 239] on button "Registrar pagamento" at bounding box center [335, 240] width 99 height 13
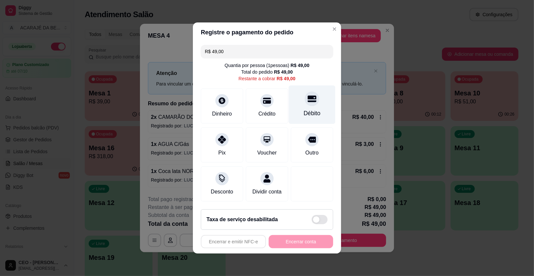
click at [291, 106] on div "Débito" at bounding box center [312, 105] width 47 height 39
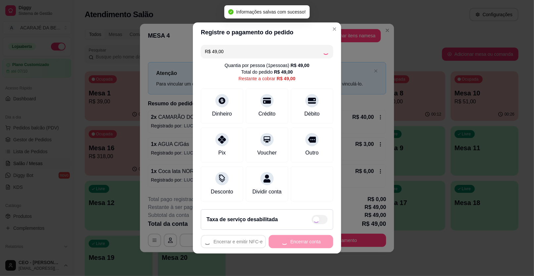
type input "R$ 0,00"
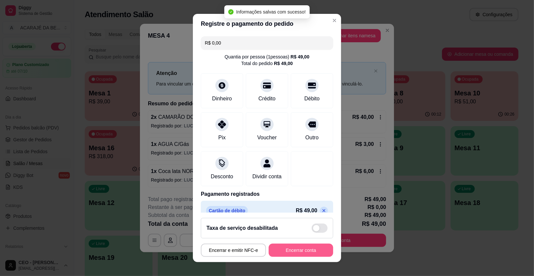
click at [302, 249] on button "Encerrar conta" at bounding box center [301, 250] width 64 height 13
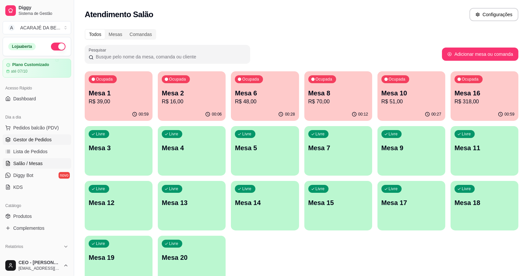
click at [25, 141] on span "Gestor de Pedidos" at bounding box center [32, 140] width 38 height 7
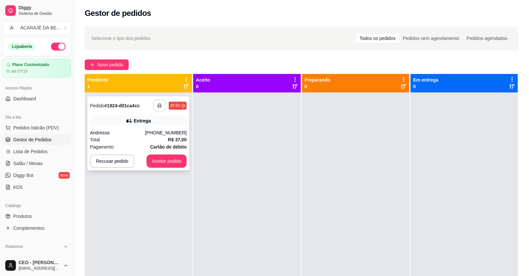
click at [155, 106] on button "button" at bounding box center [159, 106] width 13 height 13
click at [150, 160] on button "Aceitar pedido" at bounding box center [167, 161] width 40 height 13
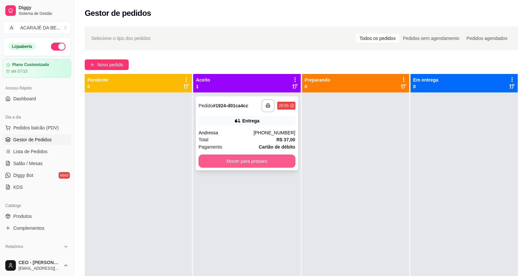
click at [202, 161] on button "Mover para preparo" at bounding box center [246, 161] width 97 height 13
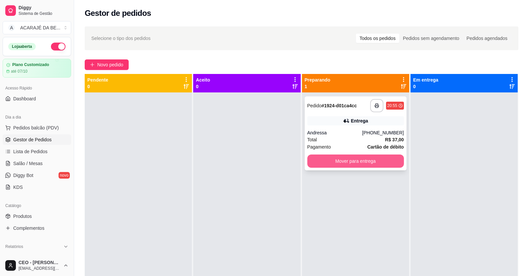
click at [376, 164] on button "Mover para entrega" at bounding box center [355, 161] width 97 height 13
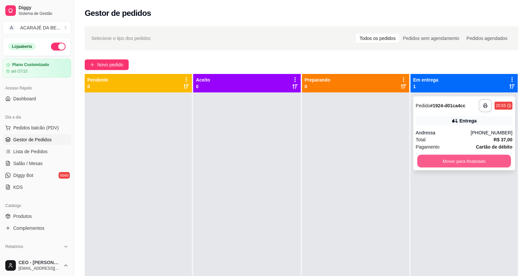
click at [423, 160] on button "Mover para finalizado" at bounding box center [464, 161] width 94 height 13
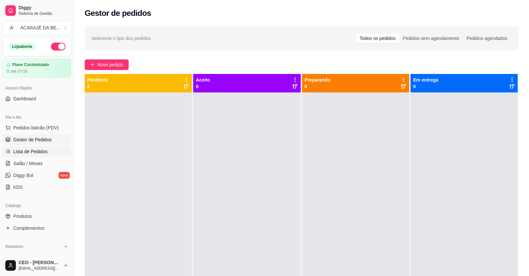
click at [47, 152] on link "Lista de Pedidos" at bounding box center [37, 152] width 68 height 11
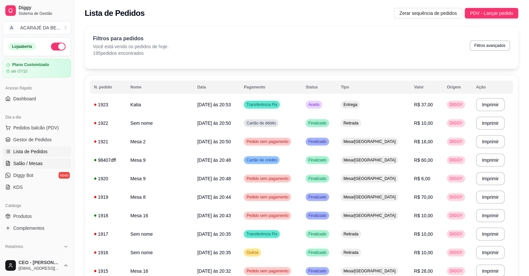
click at [32, 167] on span "Salão / Mesas" at bounding box center [27, 163] width 29 height 7
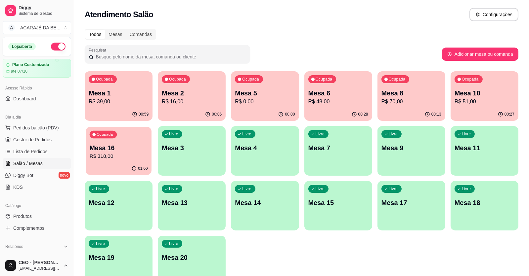
click at [102, 165] on div "01:00" at bounding box center [119, 169] width 66 height 13
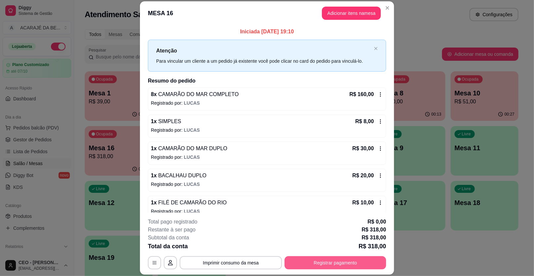
click at [345, 265] on button "Registrar pagamento" at bounding box center [335, 263] width 102 height 13
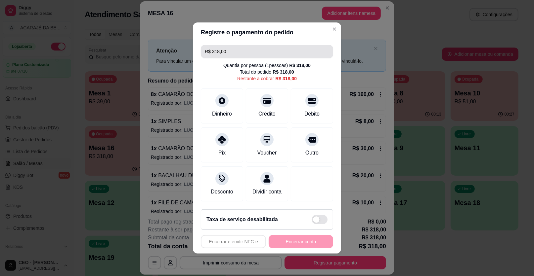
click at [257, 56] on input "R$ 318,00" at bounding box center [267, 51] width 124 height 13
drag, startPoint x: 257, startPoint y: 57, endPoint x: 235, endPoint y: 53, distance: 21.7
click at [235, 53] on input "R$ 318,00" at bounding box center [267, 51] width 124 height 13
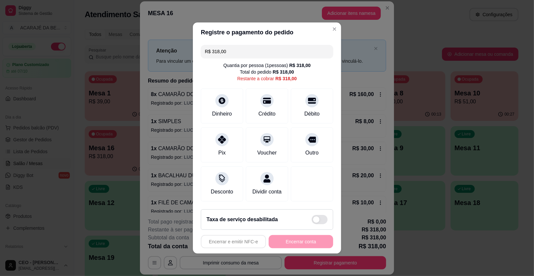
click at [235, 53] on input "R$ 318,00" at bounding box center [267, 51] width 124 height 13
drag, startPoint x: 235, startPoint y: 49, endPoint x: 213, endPoint y: 52, distance: 22.4
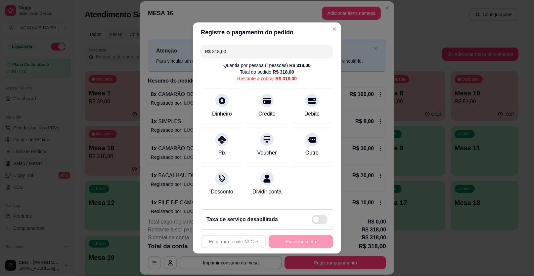
click at [212, 52] on input "R$ 318,00" at bounding box center [267, 51] width 124 height 13
click at [304, 111] on div "Débito" at bounding box center [312, 113] width 17 height 9
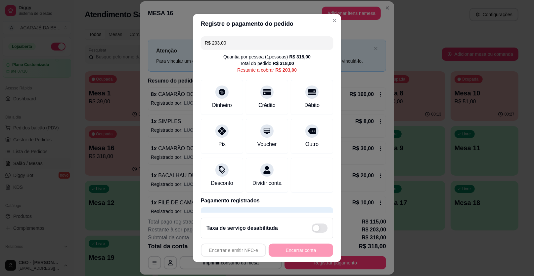
drag, startPoint x: 233, startPoint y: 45, endPoint x: 208, endPoint y: 47, distance: 25.2
click at [208, 47] on input "R$ 203,00" at bounding box center [267, 42] width 124 height 13
type input "R$ 75,50"
click at [214, 99] on div "Dinheiro" at bounding box center [222, 96] width 47 height 39
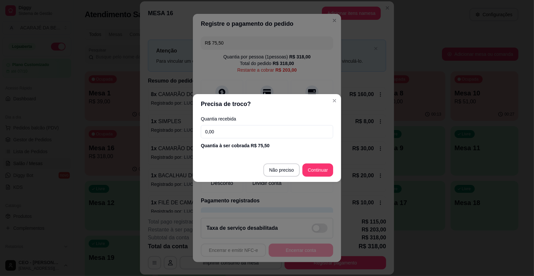
click at [232, 132] on input "0,00" at bounding box center [267, 131] width 132 height 13
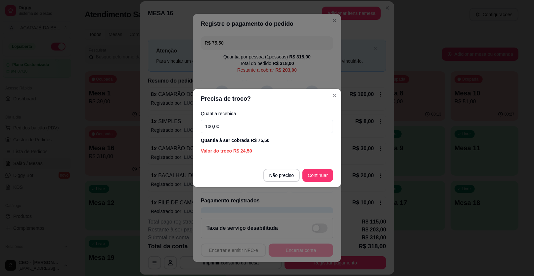
type input "100,00"
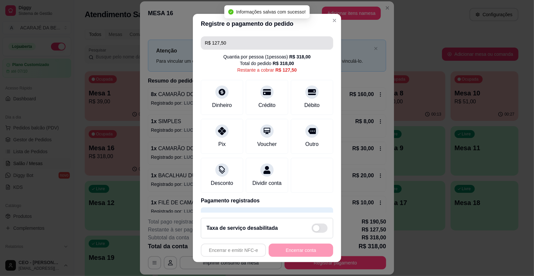
click at [240, 41] on input "R$ 127,50" at bounding box center [267, 42] width 124 height 13
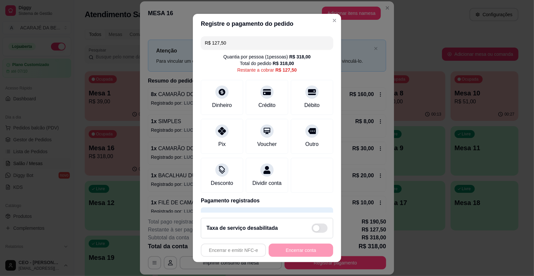
drag, startPoint x: 226, startPoint y: 41, endPoint x: 209, endPoint y: 43, distance: 17.3
click at [209, 43] on input "R$ 127,50" at bounding box center [267, 42] width 124 height 13
click at [222, 139] on div "Pix" at bounding box center [222, 135] width 47 height 39
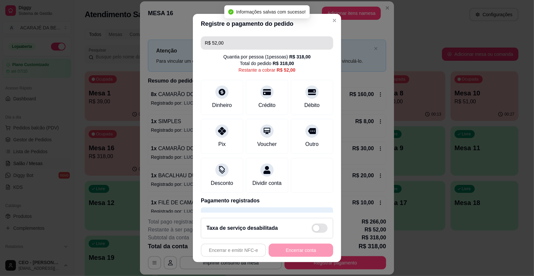
click at [232, 44] on input "R$ 52,00" at bounding box center [267, 42] width 124 height 13
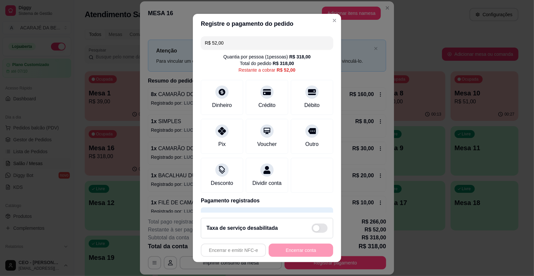
click at [233, 46] on input "R$ 52,00" at bounding box center [267, 42] width 124 height 13
click at [230, 43] on input "R$ 52,00" at bounding box center [267, 42] width 124 height 13
click at [222, 142] on div "Pix" at bounding box center [222, 135] width 47 height 39
type input "R$ 0,00"
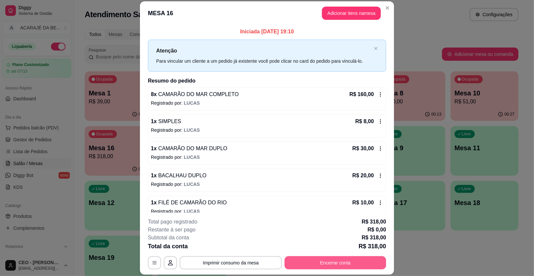
click at [347, 263] on button "Encerrar conta" at bounding box center [335, 263] width 102 height 13
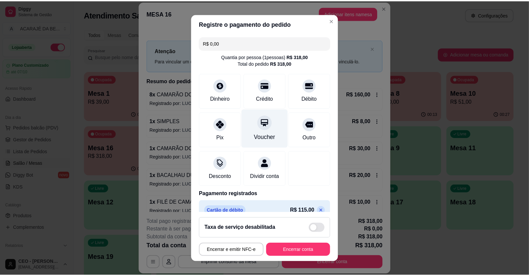
scroll to position [93, 0]
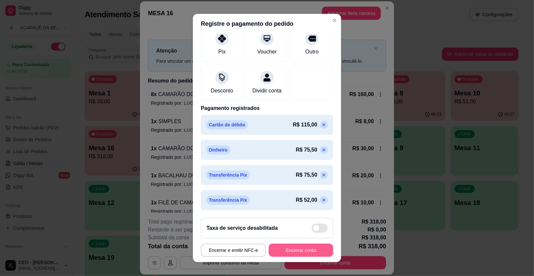
click at [286, 254] on button "Encerrar conta" at bounding box center [301, 250] width 64 height 13
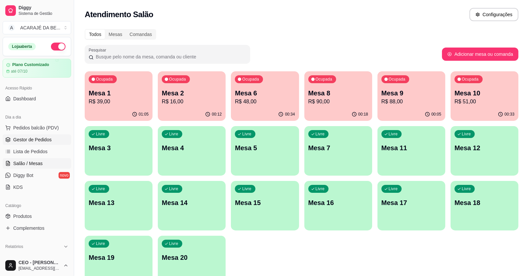
click at [52, 142] on link "Gestor de Pedidos" at bounding box center [37, 140] width 68 height 11
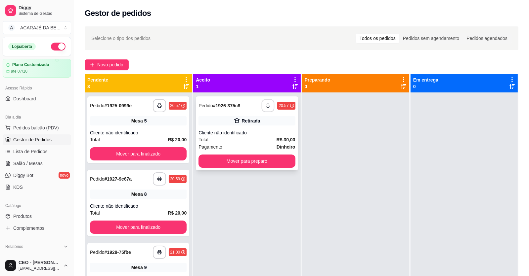
click at [266, 106] on icon "button" at bounding box center [268, 106] width 5 height 5
click at [227, 161] on button "Mover para preparo" at bounding box center [246, 161] width 97 height 13
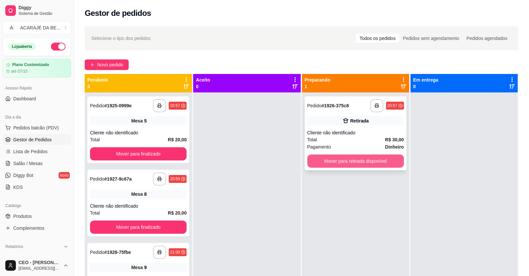
click at [325, 164] on button "Mover para retirada disponível" at bounding box center [355, 161] width 97 height 13
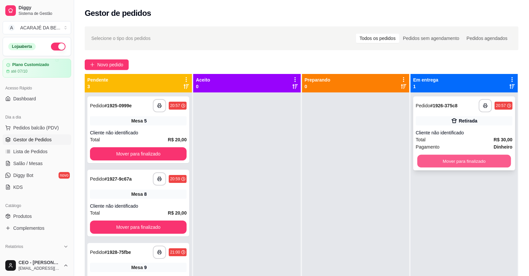
click at [419, 161] on button "Mover para finalizado" at bounding box center [464, 161] width 94 height 13
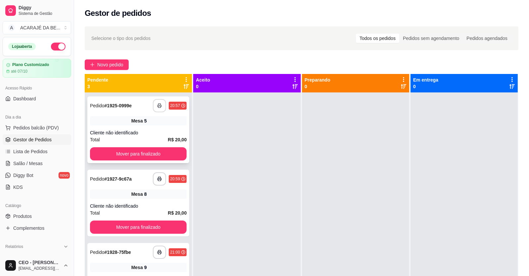
click at [165, 108] on button "button" at bounding box center [159, 105] width 13 height 13
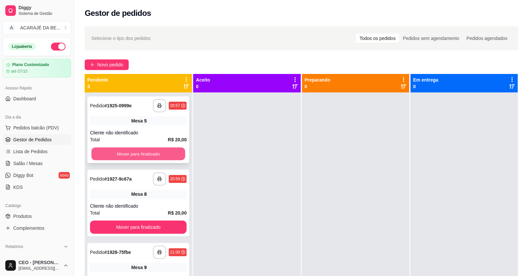
click at [147, 155] on button "Mover para finalizado" at bounding box center [138, 154] width 94 height 13
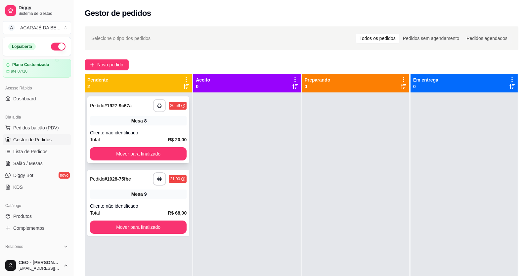
click at [160, 106] on icon "button" at bounding box center [159, 106] width 5 height 5
click at [154, 152] on button "Mover para finalizado" at bounding box center [138, 154] width 94 height 13
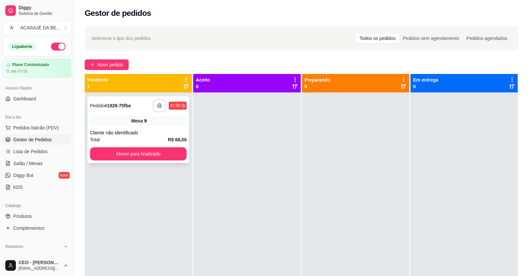
click at [162, 109] on button "button" at bounding box center [159, 105] width 13 height 13
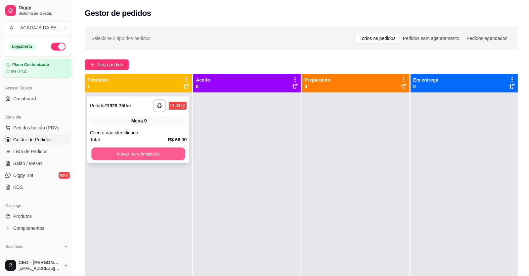
click at [121, 157] on button "Mover para finalizado" at bounding box center [138, 154] width 94 height 13
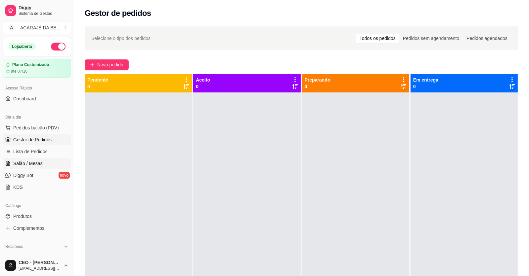
click at [31, 163] on span "Salão / Mesas" at bounding box center [27, 163] width 29 height 7
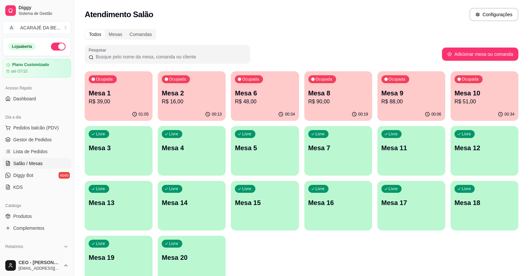
click at [262, 102] on p "R$ 48,00" at bounding box center [265, 102] width 60 height 8
click at [24, 217] on span "Produtos" at bounding box center [22, 216] width 19 height 7
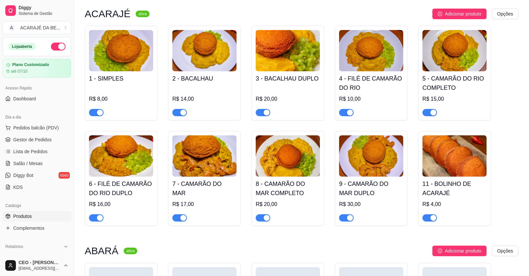
scroll to position [66, 0]
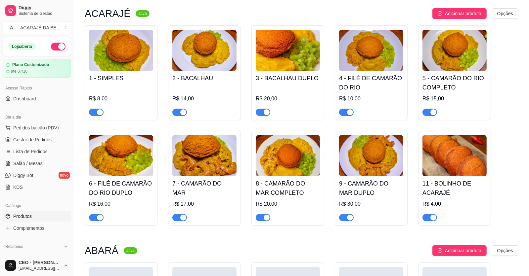
click at [343, 111] on span "button" at bounding box center [346, 112] width 15 height 7
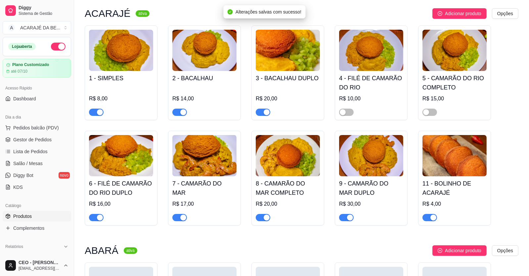
click at [95, 218] on span "button" at bounding box center [96, 217] width 15 height 7
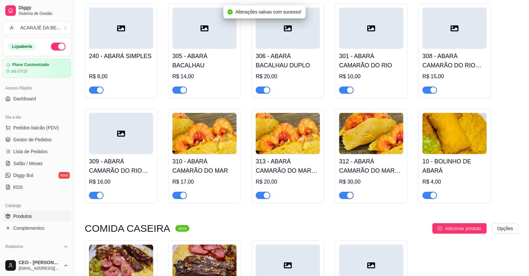
scroll to position [330, 0]
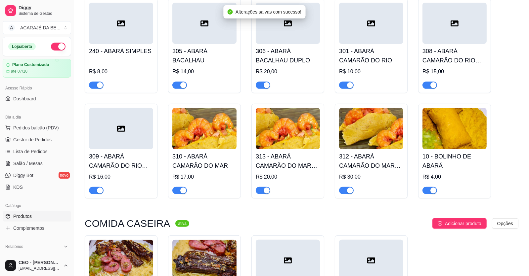
click at [344, 85] on span "button" at bounding box center [346, 85] width 15 height 7
click at [431, 85] on div "button" at bounding box center [433, 85] width 6 height 6
click at [94, 191] on span "button" at bounding box center [96, 190] width 15 height 7
click at [34, 141] on span "Gestor de Pedidos" at bounding box center [32, 140] width 38 height 7
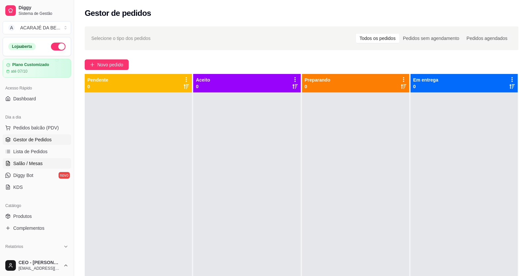
click at [44, 160] on link "Salão / Mesas" at bounding box center [37, 163] width 68 height 11
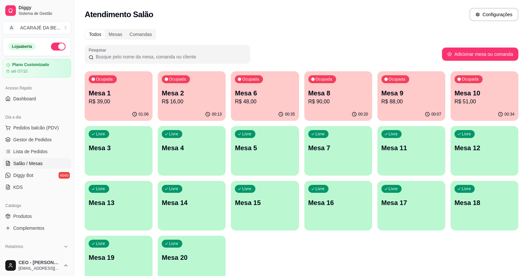
click at [263, 101] on p "R$ 48,00" at bounding box center [265, 102] width 60 height 8
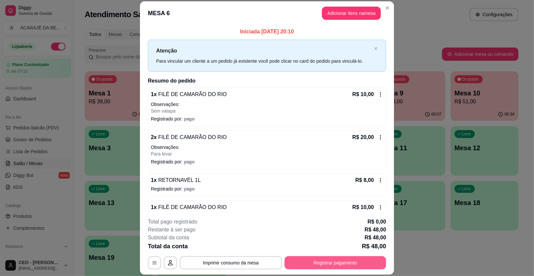
click at [308, 263] on button "Registrar pagamento" at bounding box center [335, 263] width 102 height 13
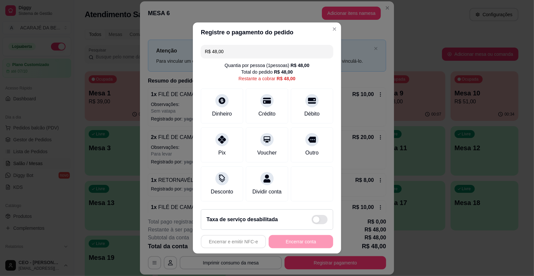
click at [232, 47] on input "R$ 48,00" at bounding box center [267, 51] width 124 height 13
drag, startPoint x: 220, startPoint y: 54, endPoint x: 212, endPoint y: 53, distance: 7.6
click at [212, 53] on input "R$ 48,00" at bounding box center [267, 51] width 124 height 13
click at [227, 151] on div "Pix" at bounding box center [222, 144] width 47 height 39
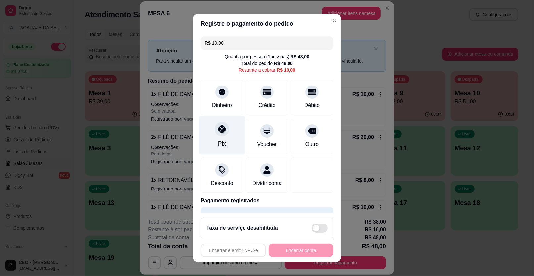
click at [218, 134] on div at bounding box center [222, 129] width 15 height 15
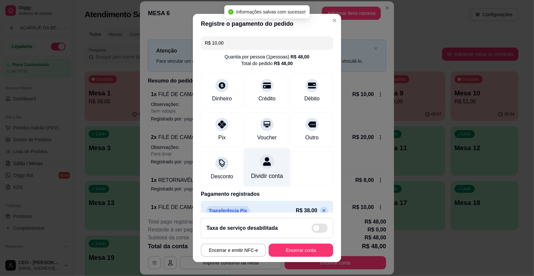
type input "R$ 0,00"
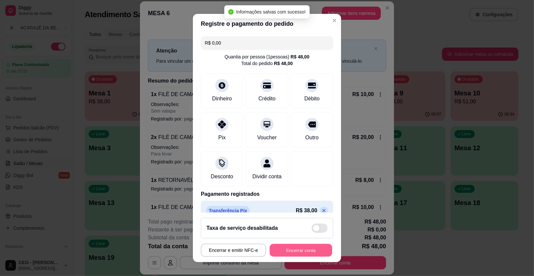
click at [315, 252] on button "Encerrar conta" at bounding box center [301, 250] width 63 height 13
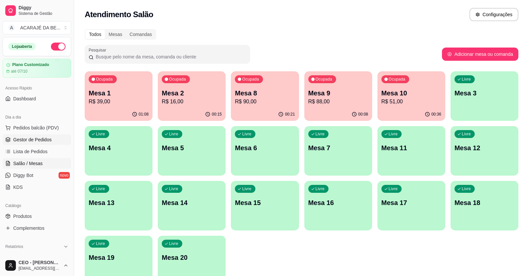
click at [33, 138] on span "Gestor de Pedidos" at bounding box center [32, 140] width 38 height 7
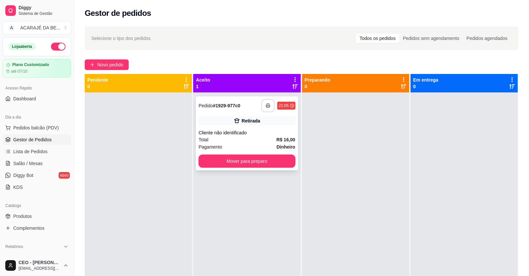
click at [266, 105] on icon "button" at bounding box center [268, 106] width 5 height 5
click at [270, 159] on button "Mover para preparo" at bounding box center [247, 161] width 94 height 13
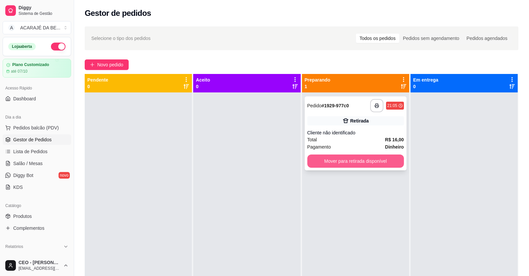
click at [350, 163] on button "Mover para retirada disponível" at bounding box center [355, 161] width 97 height 13
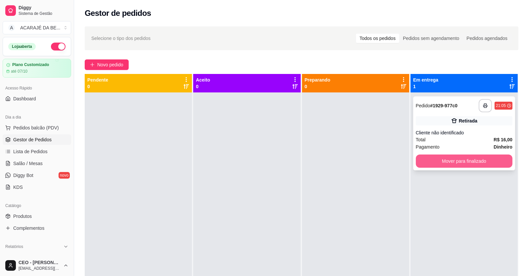
click at [426, 162] on button "Mover para finalizado" at bounding box center [464, 161] width 97 height 13
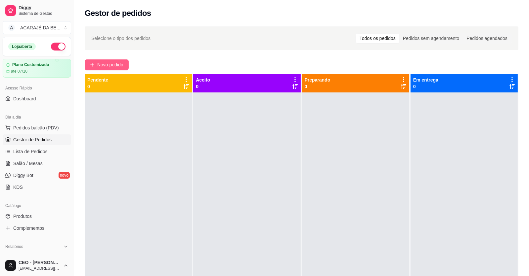
click at [122, 69] on button "Novo pedido" at bounding box center [107, 65] width 44 height 11
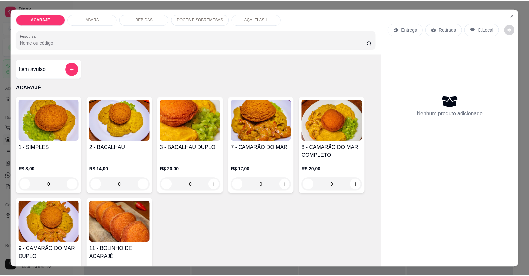
scroll to position [132, 0]
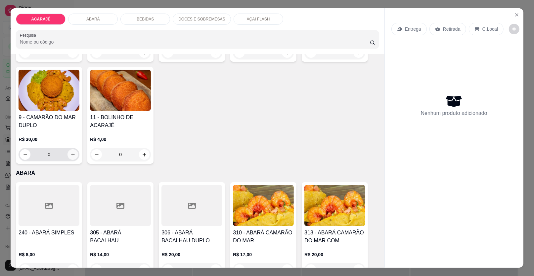
click at [72, 155] on icon "increase-product-quantity" at bounding box center [72, 154] width 5 height 5
type input "1"
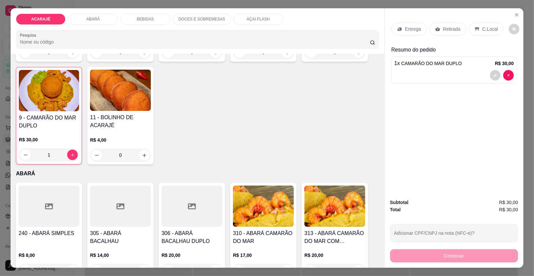
click at [444, 30] on p "Retirada" at bounding box center [452, 29] width 18 height 7
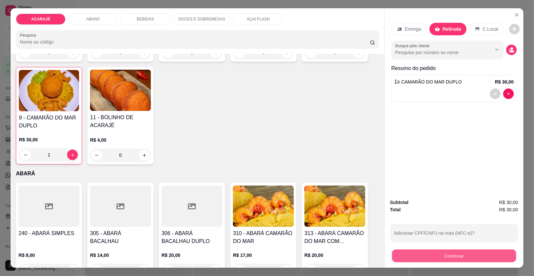
click at [416, 259] on button "Continuar" at bounding box center [454, 256] width 124 height 13
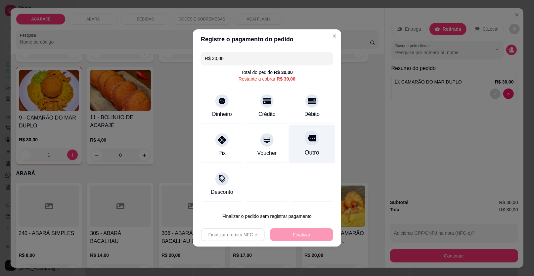
click at [300, 145] on div "Outro" at bounding box center [312, 144] width 47 height 39
type input "R$ 0,00"
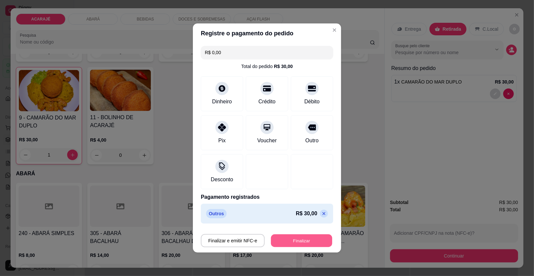
click at [306, 239] on button "Finalizar" at bounding box center [301, 241] width 61 height 13
type input "0"
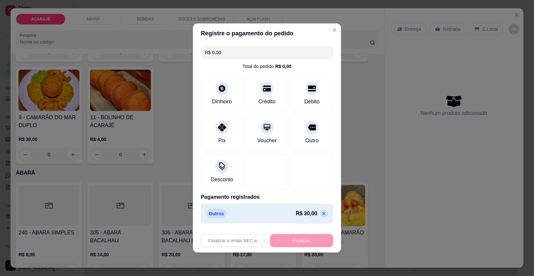
type input "-R$ 30,00"
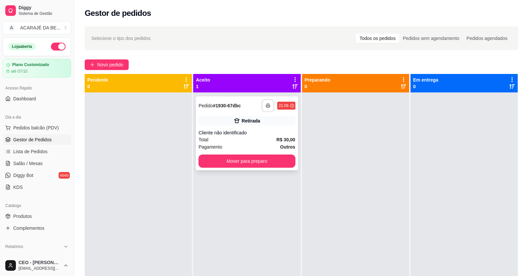
click at [266, 105] on icon "button" at bounding box center [268, 106] width 5 height 5
click at [271, 161] on button "Mover para preparo" at bounding box center [247, 161] width 94 height 13
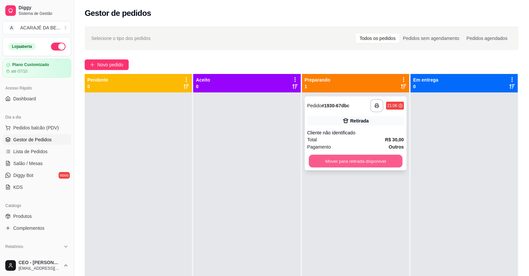
click at [333, 160] on button "Mover para retirada disponível" at bounding box center [356, 161] width 94 height 13
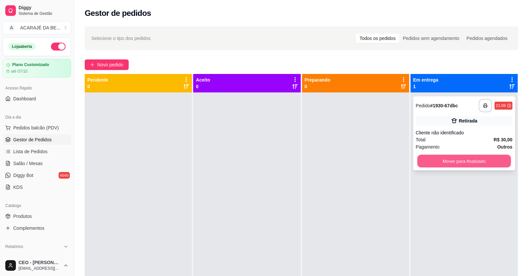
click at [497, 162] on button "Mover para finalizado" at bounding box center [464, 161] width 94 height 13
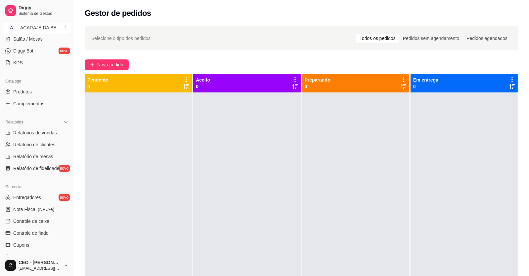
scroll to position [132, 0]
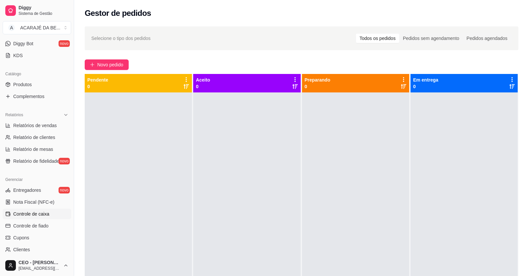
click at [27, 212] on span "Controle de caixa" at bounding box center [31, 214] width 36 height 7
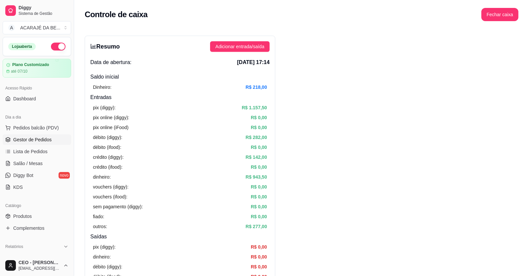
click at [39, 140] on span "Gestor de Pedidos" at bounding box center [32, 140] width 38 height 7
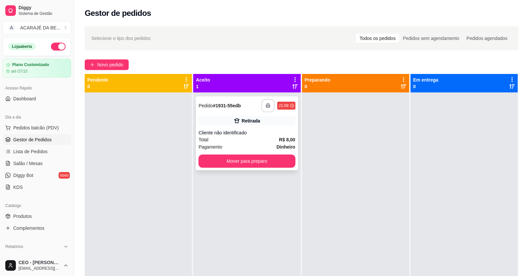
click at [269, 106] on button "button" at bounding box center [267, 105] width 13 height 13
click at [256, 162] on button "Mover para preparo" at bounding box center [247, 161] width 94 height 13
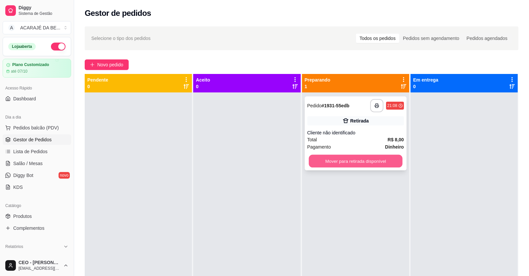
click at [332, 165] on button "Mover para retirada disponível" at bounding box center [356, 161] width 94 height 13
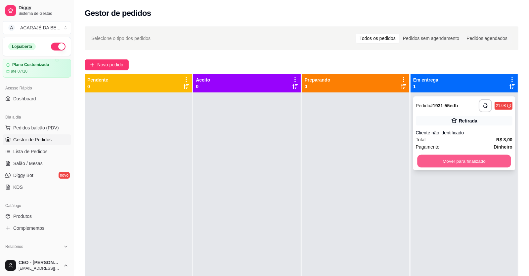
click at [441, 158] on button "Mover para finalizado" at bounding box center [464, 161] width 94 height 13
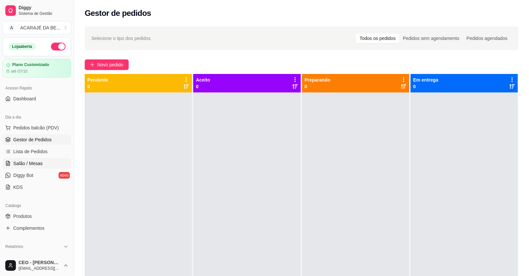
click at [16, 162] on span "Salão / Mesas" at bounding box center [27, 163] width 29 height 7
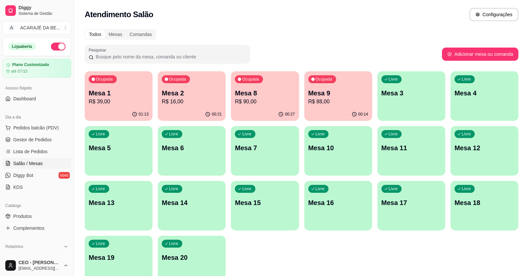
click at [183, 99] on p "R$ 16,00" at bounding box center [192, 102] width 60 height 8
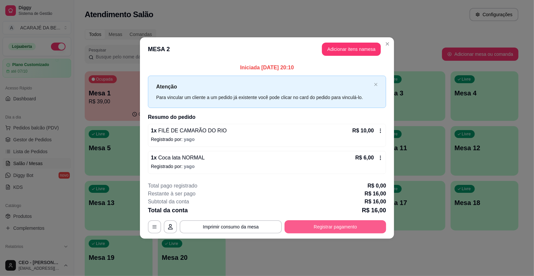
click at [309, 228] on button "Registrar pagamento" at bounding box center [335, 227] width 102 height 13
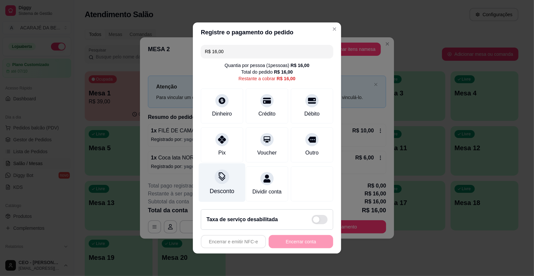
click at [220, 179] on icon at bounding box center [222, 177] width 9 height 9
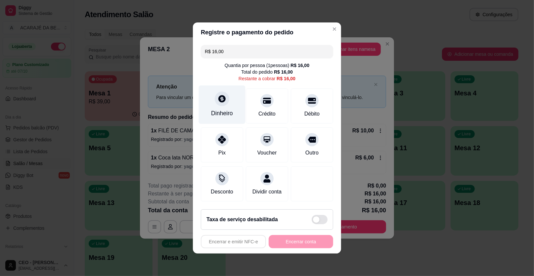
click at [214, 115] on div "Dinheiro" at bounding box center [222, 113] width 22 height 9
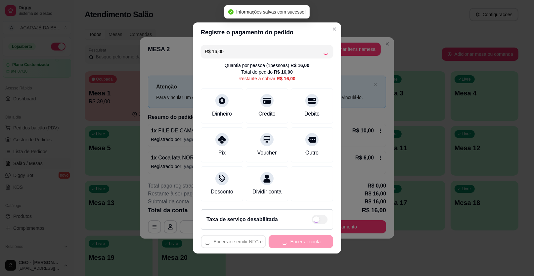
type input "R$ 0,00"
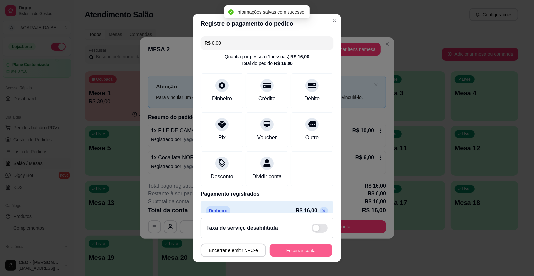
click at [300, 248] on button "Encerrar conta" at bounding box center [301, 250] width 63 height 13
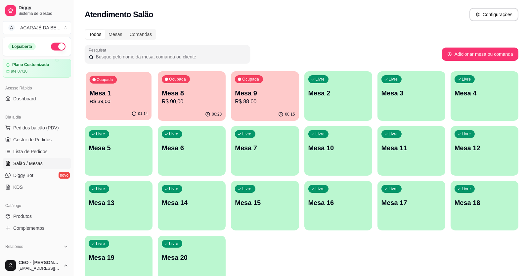
click at [102, 95] on p "Mesa 1" at bounding box center [119, 93] width 58 height 9
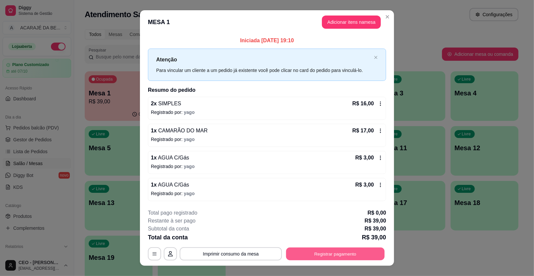
click at [330, 254] on button "Registrar pagamento" at bounding box center [335, 254] width 99 height 13
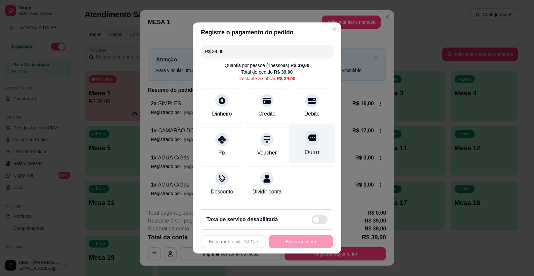
click at [322, 143] on div "Outro" at bounding box center [312, 144] width 47 height 39
type input "R$ 0,00"
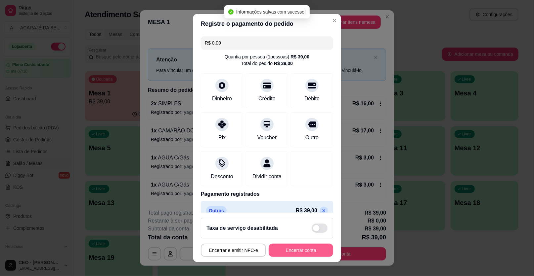
click at [306, 247] on button "Encerrar conta" at bounding box center [301, 250] width 64 height 13
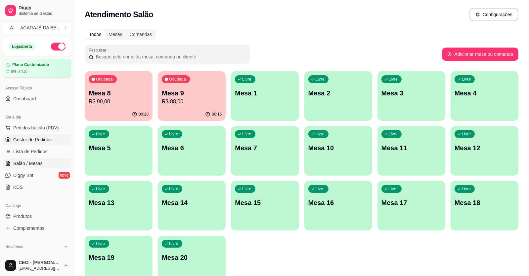
click at [30, 139] on span "Gestor de Pedidos" at bounding box center [32, 140] width 38 height 7
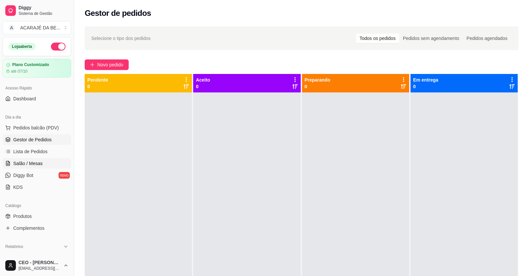
click at [29, 164] on span "Salão / Mesas" at bounding box center [27, 163] width 29 height 7
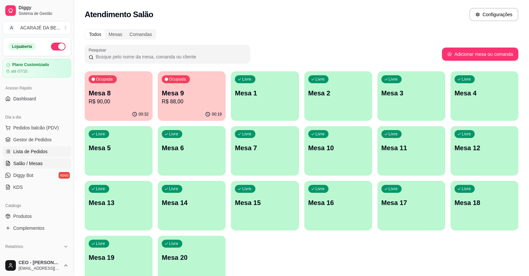
click at [32, 153] on span "Lista de Pedidos" at bounding box center [30, 151] width 34 height 7
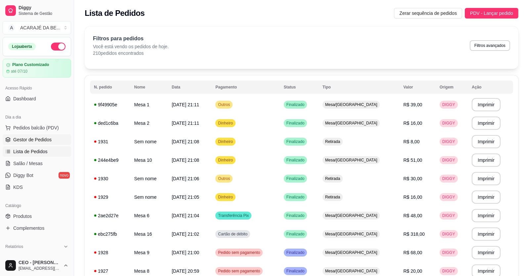
click at [43, 139] on span "Gestor de Pedidos" at bounding box center [32, 140] width 38 height 7
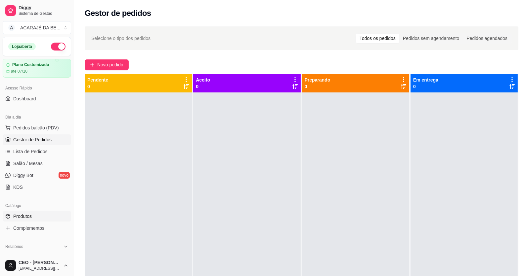
click at [22, 217] on span "Produtos" at bounding box center [22, 216] width 19 height 7
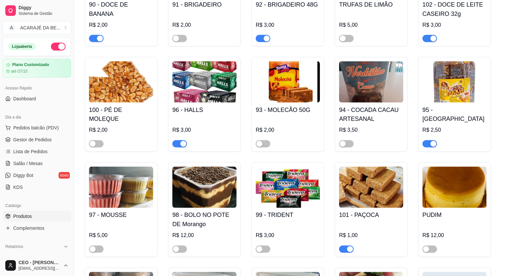
scroll to position [1521, 0]
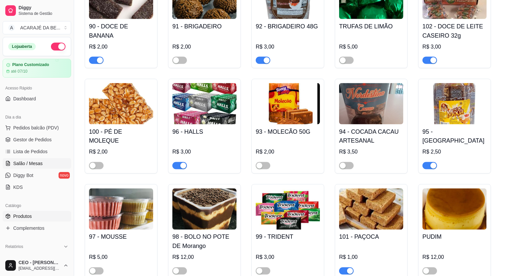
click at [33, 160] on link "Salão / Mesas" at bounding box center [37, 163] width 68 height 11
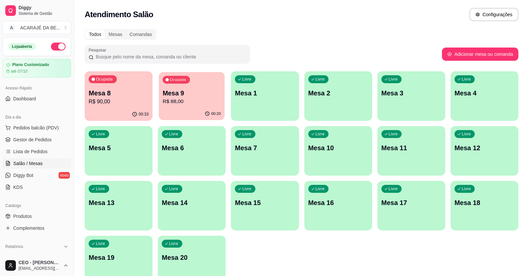
click at [167, 113] on div "00:20" at bounding box center [192, 114] width 66 height 13
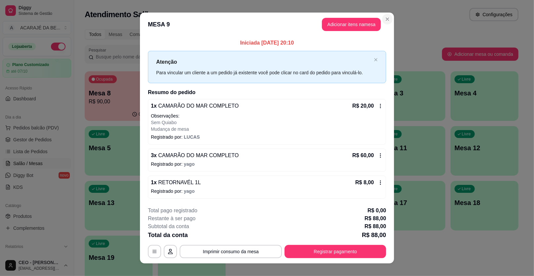
click at [378, 24] on section "**********" at bounding box center [267, 138] width 254 height 251
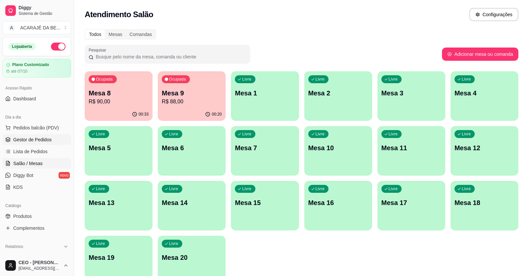
click at [26, 140] on span "Gestor de Pedidos" at bounding box center [32, 140] width 38 height 7
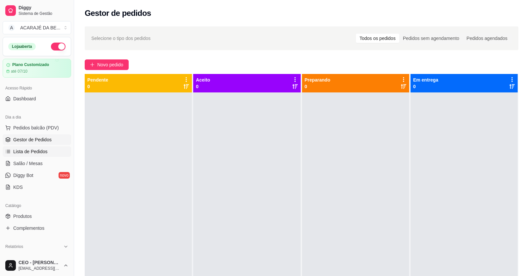
click at [23, 148] on link "Lista de Pedidos" at bounding box center [37, 152] width 68 height 11
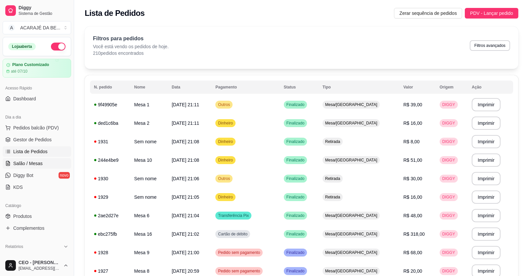
click at [25, 163] on span "Salão / Mesas" at bounding box center [27, 163] width 29 height 7
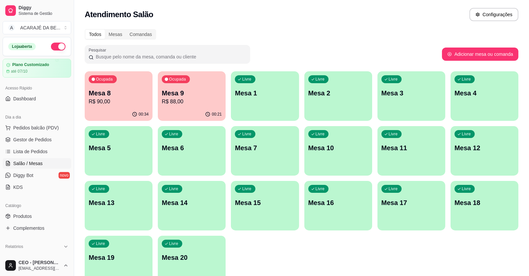
click at [113, 89] on p "Mesa 8" at bounding box center [119, 93] width 60 height 9
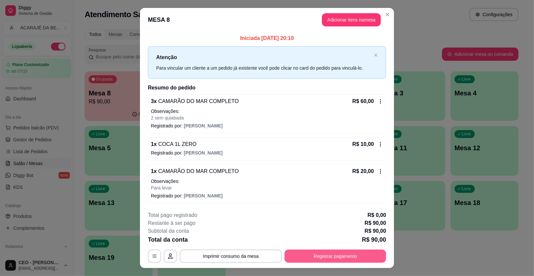
click at [323, 255] on button "Registrar pagamento" at bounding box center [335, 256] width 102 height 13
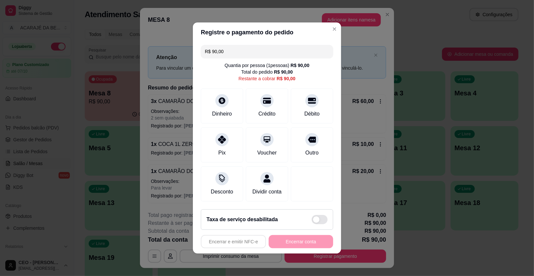
drag, startPoint x: 230, startPoint y: 47, endPoint x: 210, endPoint y: 51, distance: 19.7
click at [210, 51] on input "R$ 90,00" at bounding box center [267, 51] width 124 height 13
click at [226, 147] on div "Pix" at bounding box center [222, 144] width 47 height 39
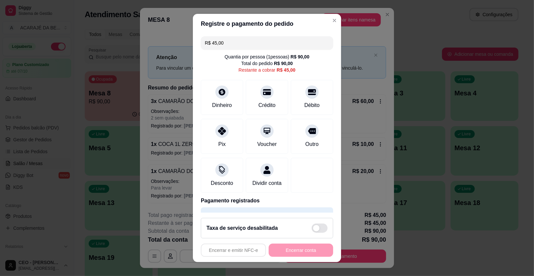
click at [262, 39] on input "R$ 45,00" at bounding box center [267, 42] width 124 height 13
click at [304, 104] on div "Débito" at bounding box center [312, 105] width 17 height 9
type input "R$ 0,00"
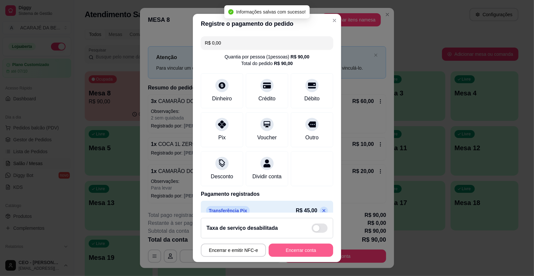
click at [295, 253] on button "Encerrar conta" at bounding box center [301, 250] width 64 height 13
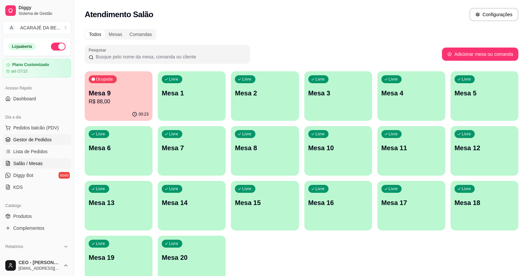
click at [36, 138] on span "Gestor de Pedidos" at bounding box center [32, 140] width 38 height 7
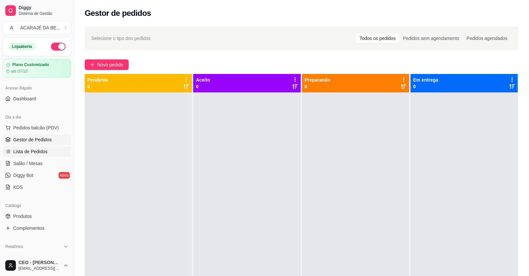
click at [40, 154] on span "Lista de Pedidos" at bounding box center [30, 151] width 34 height 7
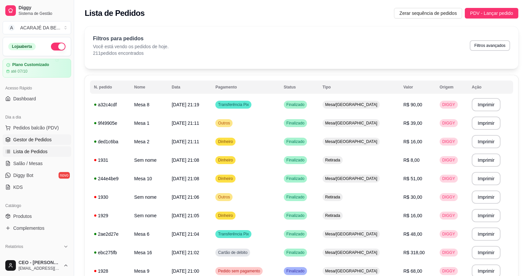
click at [34, 141] on span "Gestor de Pedidos" at bounding box center [32, 140] width 38 height 7
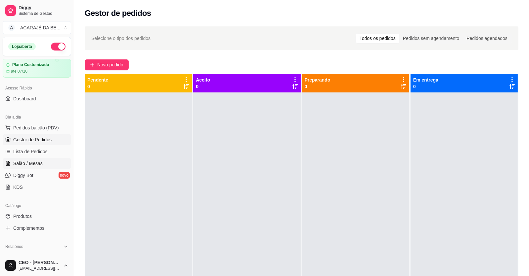
click at [31, 166] on span "Salão / Mesas" at bounding box center [27, 163] width 29 height 7
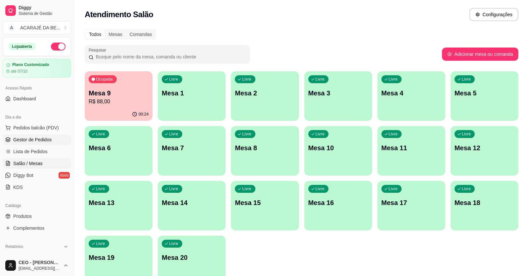
click at [28, 138] on span "Gestor de Pedidos" at bounding box center [32, 140] width 38 height 7
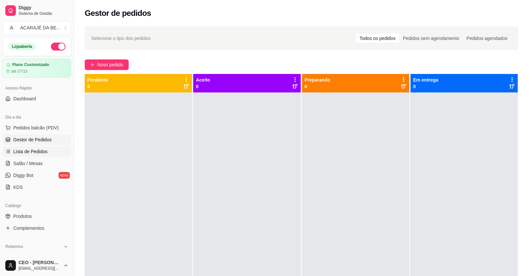
click at [34, 154] on span "Lista de Pedidos" at bounding box center [30, 151] width 34 height 7
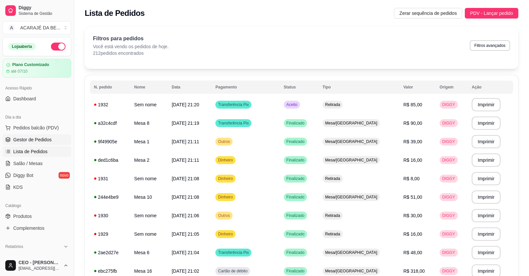
click at [49, 138] on span "Gestor de Pedidos" at bounding box center [32, 140] width 38 height 7
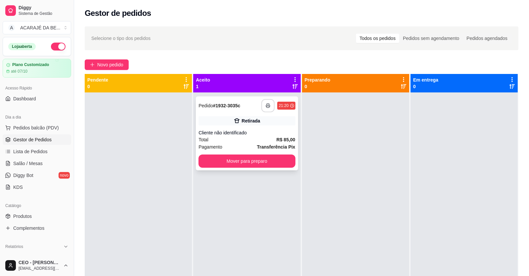
click at [266, 108] on button "button" at bounding box center [267, 105] width 13 height 13
click at [243, 162] on button "Mover para preparo" at bounding box center [246, 161] width 97 height 13
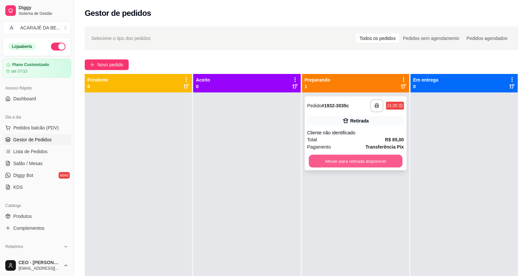
click at [375, 167] on button "Mover para retirada disponível" at bounding box center [356, 161] width 94 height 13
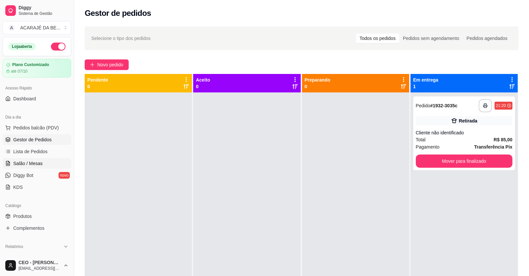
click at [20, 162] on span "Salão / Mesas" at bounding box center [27, 163] width 29 height 7
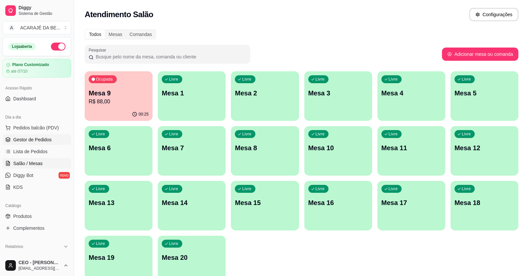
click at [21, 140] on span "Gestor de Pedidos" at bounding box center [32, 140] width 38 height 7
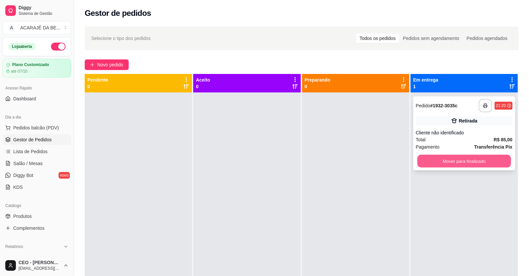
click at [464, 161] on button "Mover para finalizado" at bounding box center [464, 161] width 94 height 13
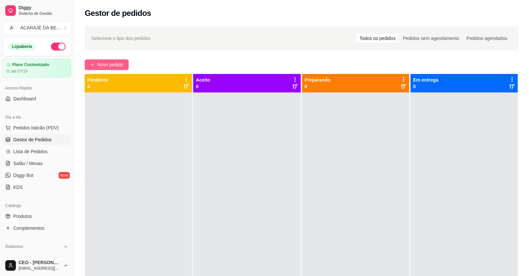
click at [109, 67] on span "Novo pedido" at bounding box center [110, 64] width 26 height 7
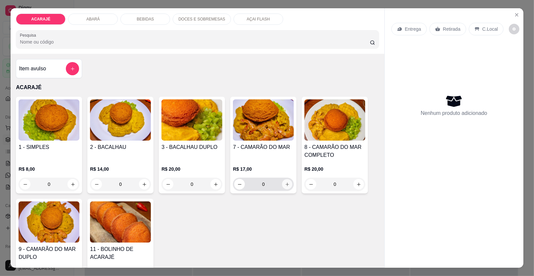
click at [285, 184] on icon "increase-product-quantity" at bounding box center [287, 184] width 5 height 5
type input "1"
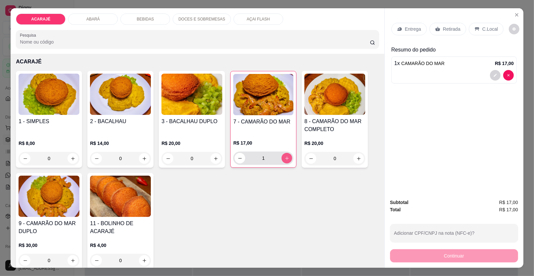
scroll to position [33, 0]
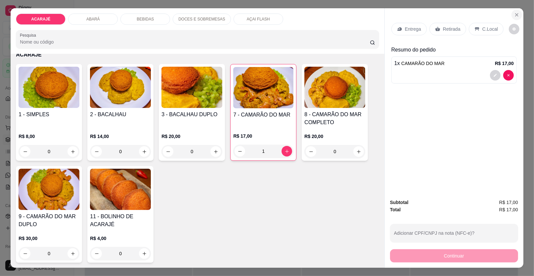
click at [514, 14] on icon "Close" at bounding box center [516, 14] width 5 height 5
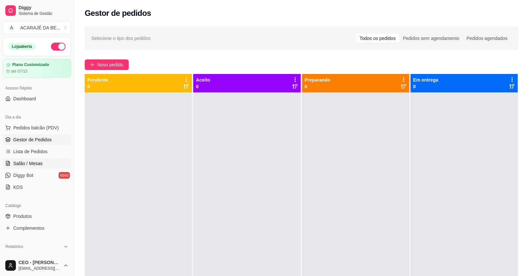
click at [25, 160] on span "Salão / Mesas" at bounding box center [27, 163] width 29 height 7
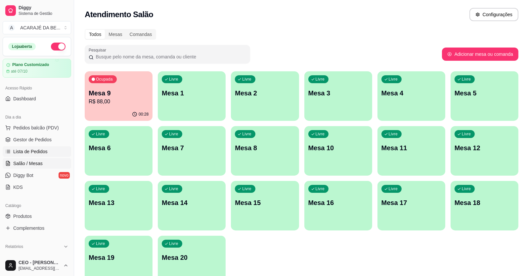
click at [26, 149] on span "Lista de Pedidos" at bounding box center [30, 151] width 34 height 7
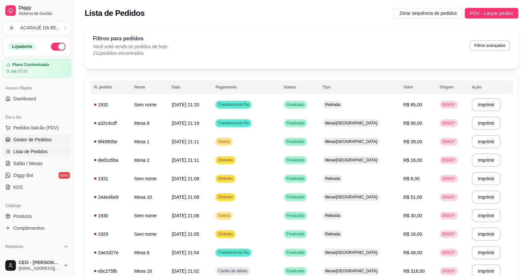
click at [56, 137] on link "Gestor de Pedidos" at bounding box center [37, 140] width 68 height 11
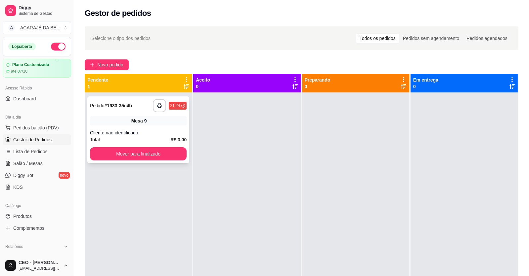
click at [153, 139] on div "Total R$ 3,00" at bounding box center [138, 139] width 97 height 7
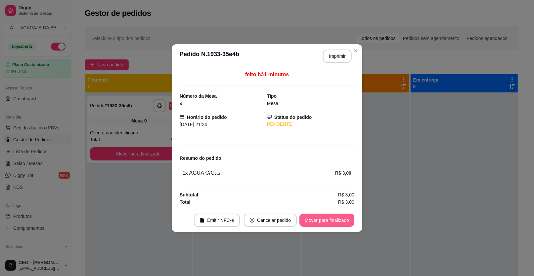
click at [308, 224] on button "Mover para finalizado" at bounding box center [326, 220] width 55 height 13
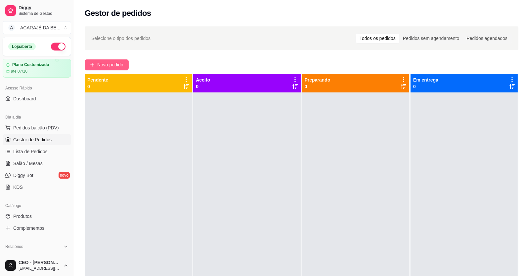
click at [114, 68] on span "Novo pedido" at bounding box center [110, 64] width 26 height 7
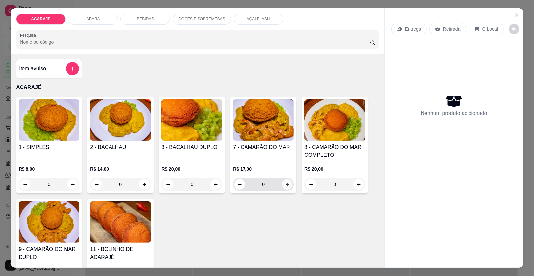
click at [285, 184] on icon "increase-product-quantity" at bounding box center [287, 184] width 5 height 5
type input "1"
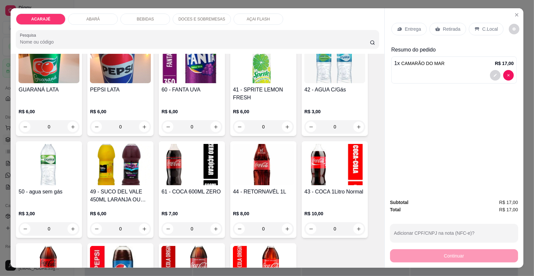
scroll to position [661, 0]
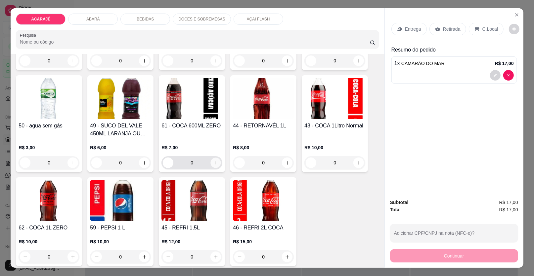
click at [215, 162] on icon "increase-product-quantity" at bounding box center [215, 163] width 5 height 5
type input "1"
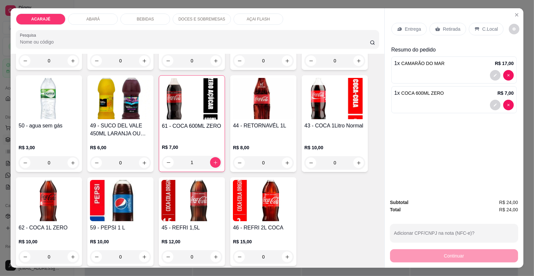
click at [420, 29] on div "Entrega" at bounding box center [408, 29] width 35 height 13
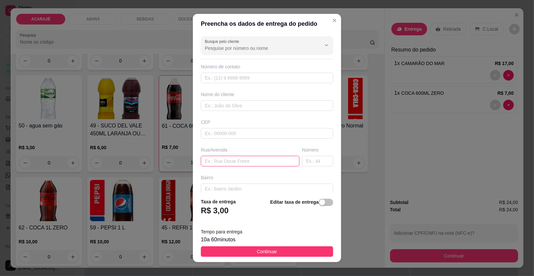
paste input "Rua E Bairro Novo Camamuzinho número 03 prédio brancos pix"
type input "Rua E Bairro Novo Camamuzinho número 03 prédio brancos pix"
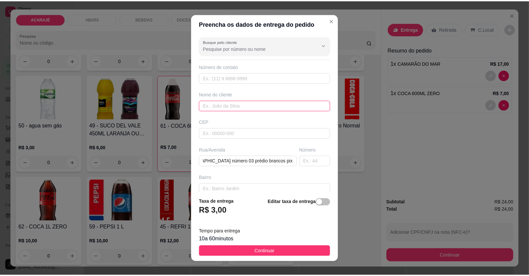
scroll to position [0, 0]
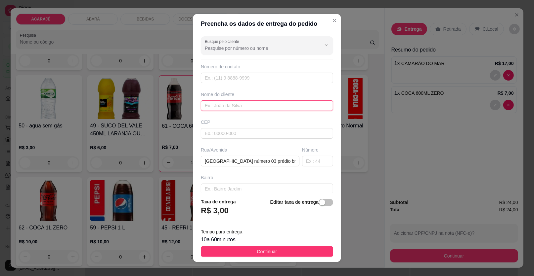
click at [233, 107] on input "text" at bounding box center [267, 106] width 132 height 11
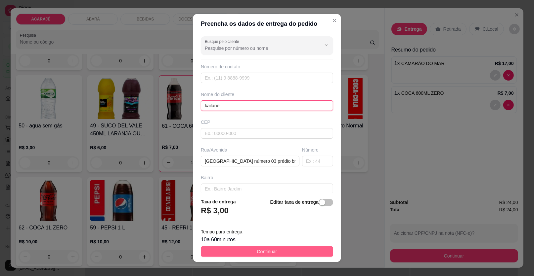
type input "kailane"
click at [233, 254] on button "Continuar" at bounding box center [267, 252] width 132 height 11
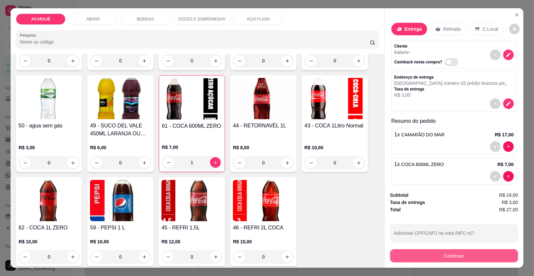
click at [415, 261] on button "Continuar" at bounding box center [454, 256] width 128 height 13
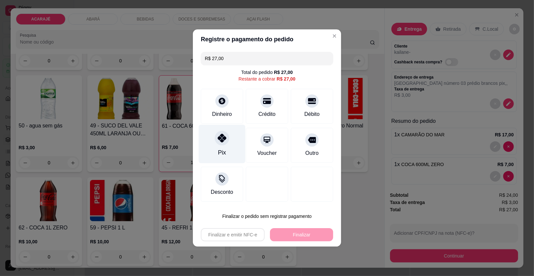
click at [223, 149] on div "Pix" at bounding box center [222, 152] width 8 height 9
type input "R$ 0,00"
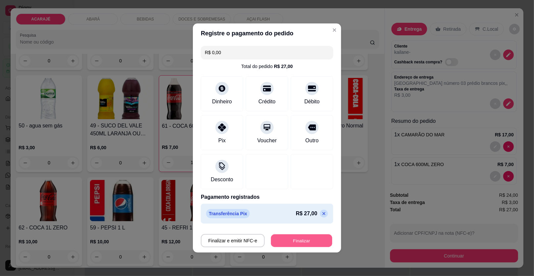
click at [298, 238] on button "Finalizar" at bounding box center [301, 241] width 61 height 13
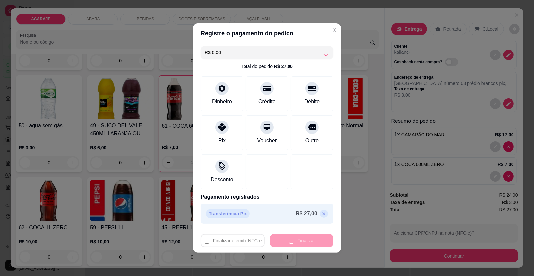
type input "0"
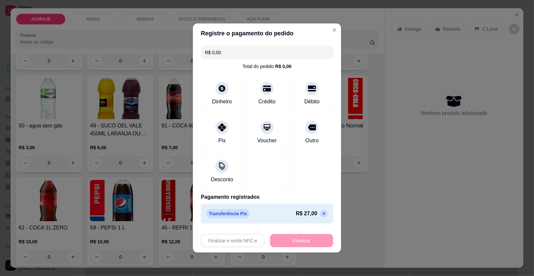
type input "-R$ 27,00"
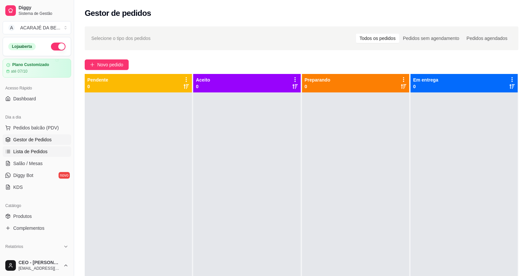
click at [12, 153] on link "Lista de Pedidos" at bounding box center [37, 152] width 68 height 11
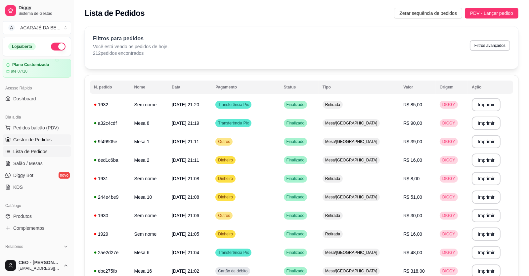
click at [19, 143] on link "Gestor de Pedidos" at bounding box center [37, 140] width 68 height 11
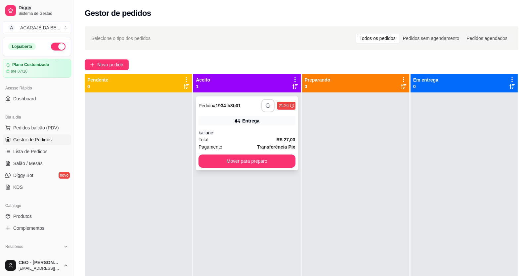
click at [266, 106] on icon "button" at bounding box center [268, 106] width 5 height 5
click at [256, 158] on button "Mover para preparo" at bounding box center [247, 161] width 94 height 13
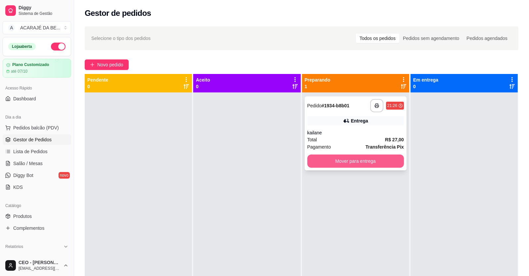
click at [387, 164] on button "Mover para entrega" at bounding box center [355, 161] width 97 height 13
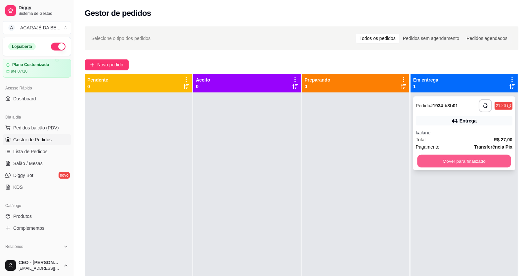
click at [497, 161] on button "Mover para finalizado" at bounding box center [464, 161] width 94 height 13
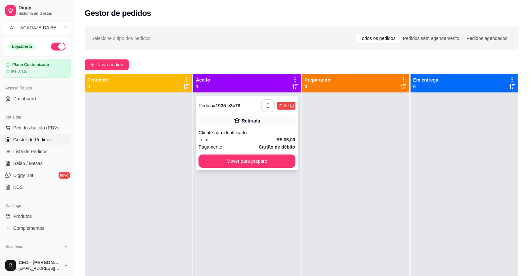
click at [268, 111] on button "button" at bounding box center [267, 105] width 13 height 13
click at [118, 67] on span "Novo pedido" at bounding box center [110, 64] width 26 height 7
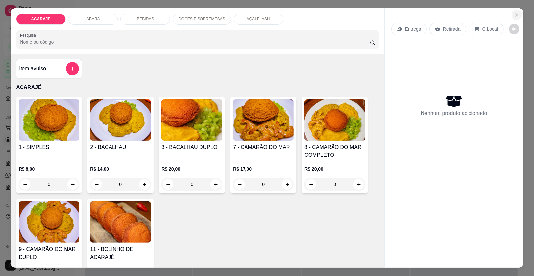
click at [511, 14] on button "Close" at bounding box center [516, 15] width 11 height 11
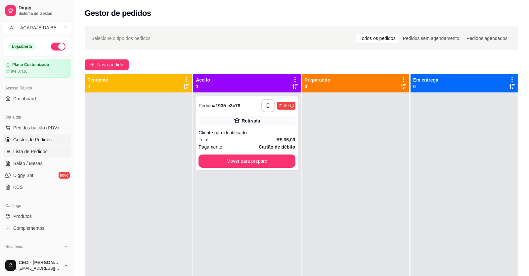
click at [32, 155] on link "Lista de Pedidos" at bounding box center [37, 152] width 68 height 11
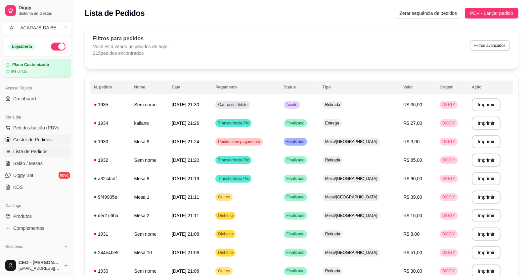
click at [25, 139] on span "Gestor de Pedidos" at bounding box center [32, 140] width 38 height 7
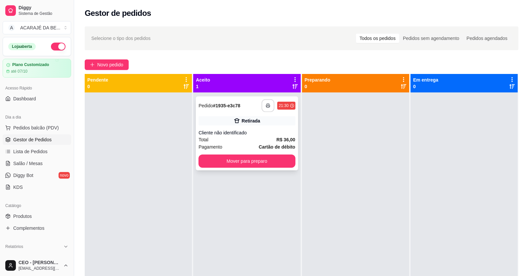
click at [263, 103] on button "button" at bounding box center [268, 106] width 13 height 13
click at [238, 155] on button "Mover para preparo" at bounding box center [247, 161] width 94 height 13
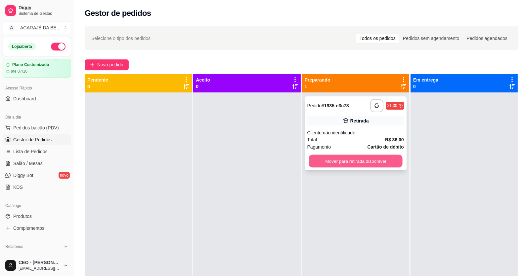
click at [314, 159] on button "Mover para retirada disponível" at bounding box center [356, 161] width 94 height 13
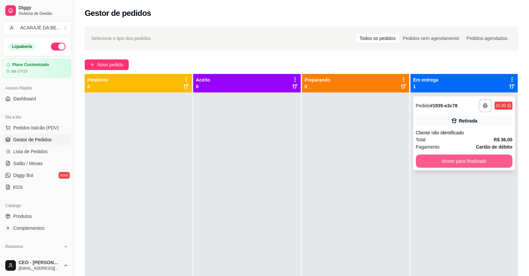
click at [432, 162] on button "Mover para finalizado" at bounding box center [464, 161] width 97 height 13
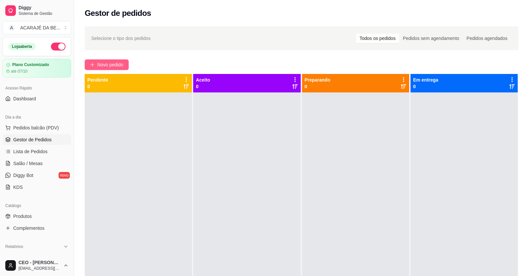
click at [93, 65] on icon "plus" at bounding box center [92, 65] width 5 height 5
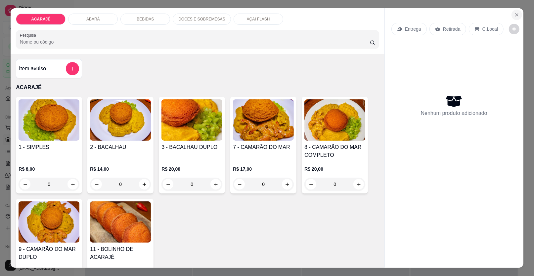
click at [514, 14] on icon "Close" at bounding box center [516, 14] width 5 height 5
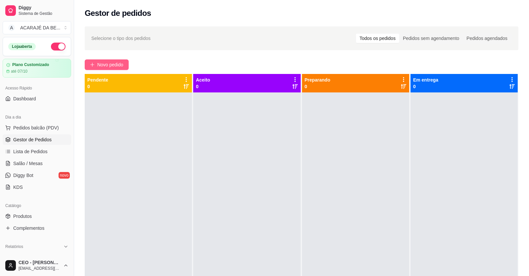
click at [100, 67] on span "Novo pedido" at bounding box center [110, 64] width 26 height 7
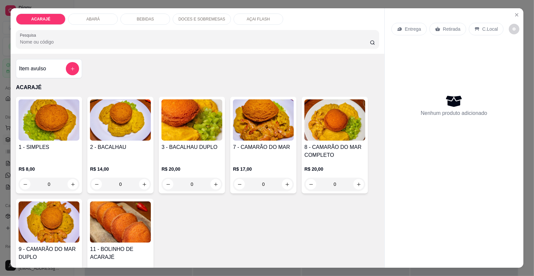
click at [54, 180] on input "0" at bounding box center [48, 184] width 37 height 13
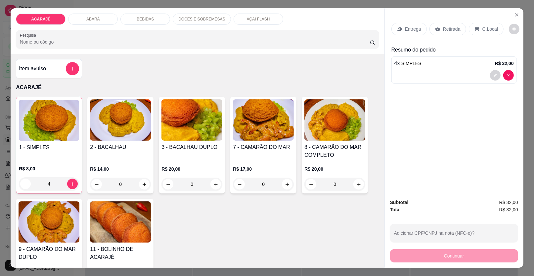
type input "4"
click at [410, 27] on p "Entrega" at bounding box center [413, 29] width 16 height 7
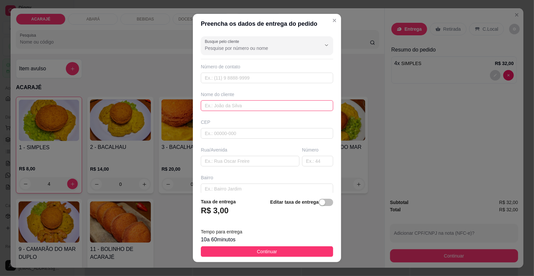
click at [245, 105] on input "text" at bounding box center [267, 106] width 132 height 11
type input "welissom"
paste input "Endereço bairro popular número da casa 69"
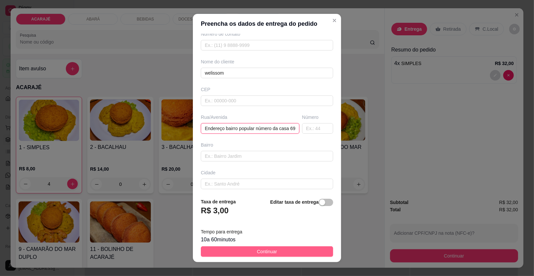
type input "Endereço bairro popular número da casa 69"
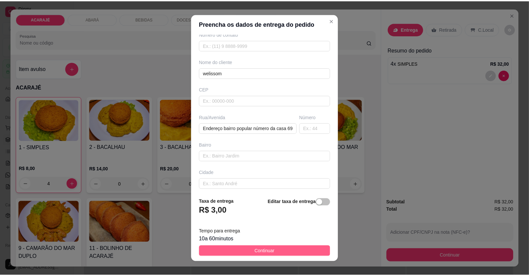
scroll to position [0, 0]
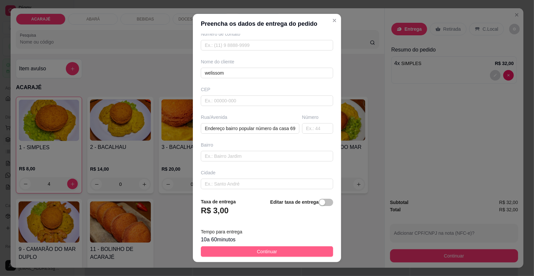
click at [274, 253] on button "Continuar" at bounding box center [267, 252] width 132 height 11
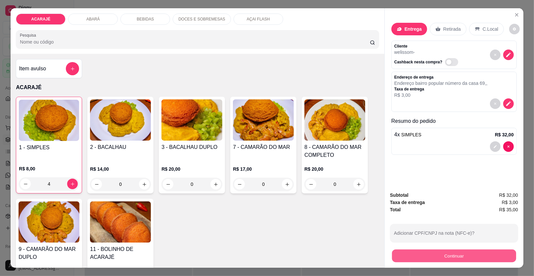
click at [405, 252] on button "Continuar" at bounding box center [454, 256] width 124 height 13
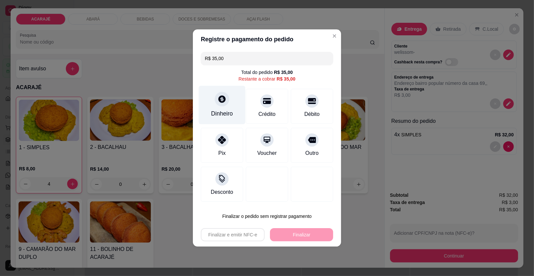
click at [219, 117] on div "Dinheiro" at bounding box center [222, 113] width 22 height 9
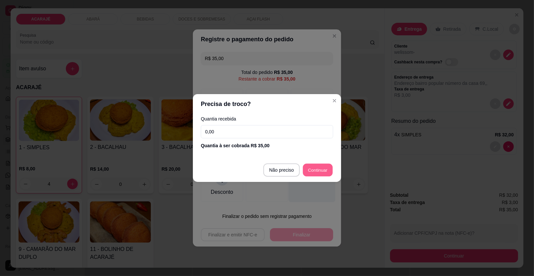
type input "R$ 0,00"
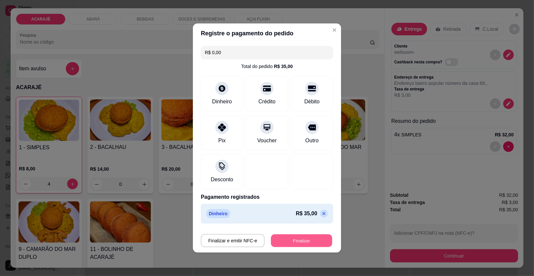
click at [305, 243] on button "Finalizar" at bounding box center [301, 241] width 61 height 13
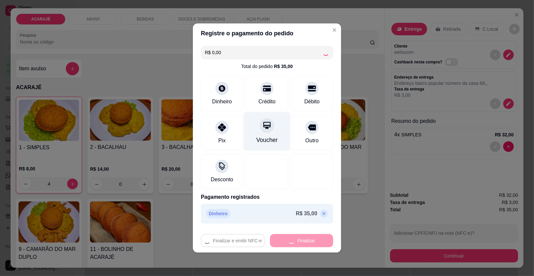
type input "0"
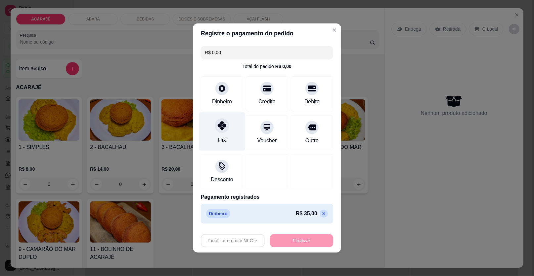
type input "-R$ 35,00"
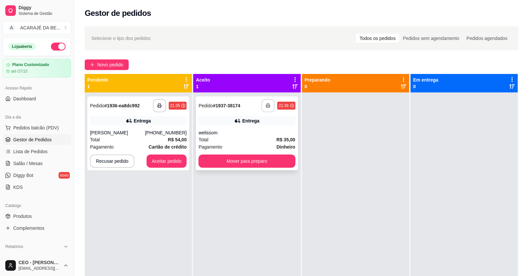
click at [266, 106] on icon "button" at bounding box center [268, 106] width 5 height 5
click at [145, 145] on div "Pagamento Cartão de crédito" at bounding box center [138, 147] width 97 height 7
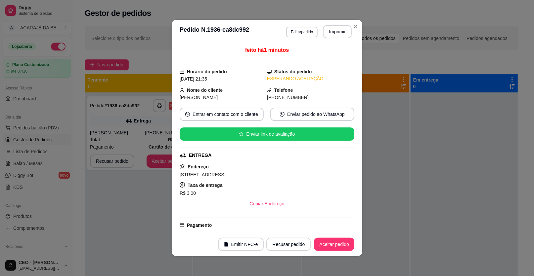
scroll to position [72, 0]
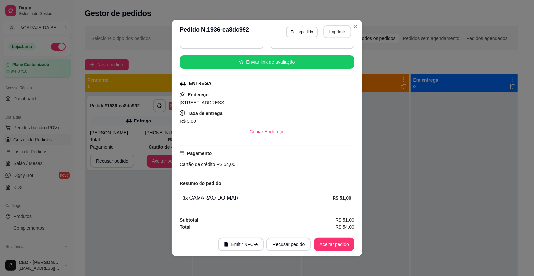
click at [333, 33] on button "Imprimir" at bounding box center [337, 31] width 28 height 13
click at [347, 249] on button "Aceitar pedido" at bounding box center [334, 244] width 39 height 13
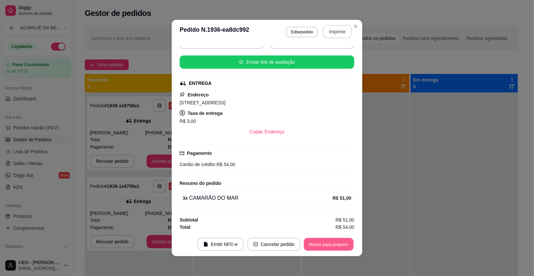
click at [326, 248] on button "Mover para preparo" at bounding box center [329, 244] width 50 height 13
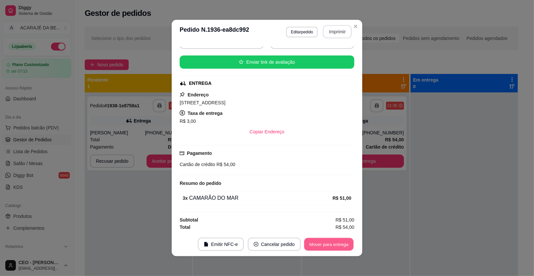
click at [333, 247] on button "Mover para entrega" at bounding box center [329, 244] width 50 height 13
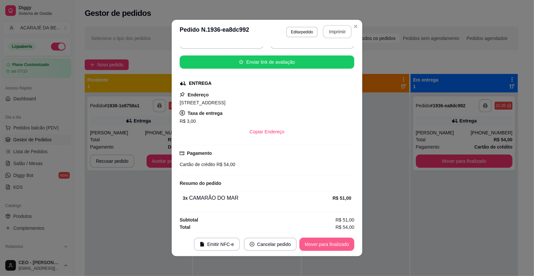
click at [333, 247] on button "Mover para finalizado" at bounding box center [326, 244] width 55 height 13
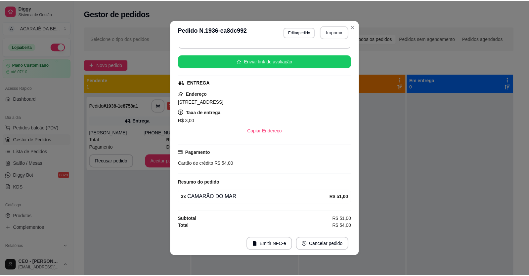
scroll to position [57, 0]
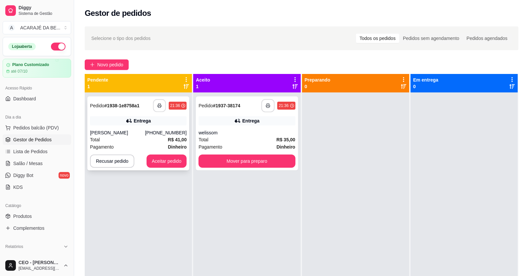
click at [158, 107] on icon "button" at bounding box center [159, 106] width 5 height 5
click at [169, 166] on button "Aceitar pedido" at bounding box center [167, 161] width 40 height 13
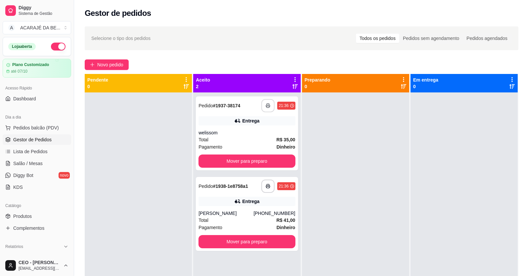
click at [52, 46] on button "button" at bounding box center [58, 47] width 15 height 8
click at [21, 217] on span "Produtos" at bounding box center [22, 216] width 19 height 7
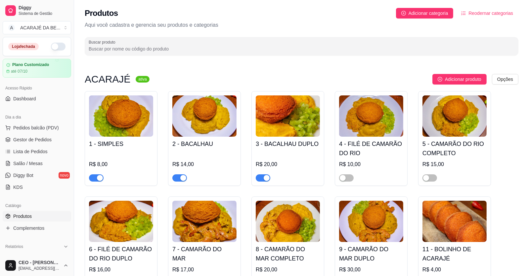
click at [174, 180] on span "button" at bounding box center [179, 178] width 15 height 7
click at [90, 178] on span "button" at bounding box center [96, 178] width 15 height 7
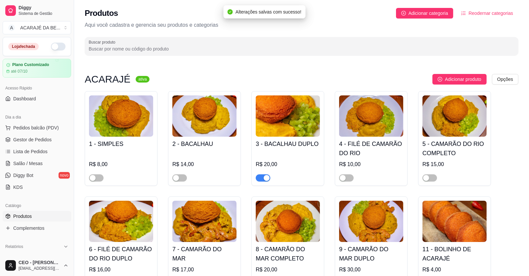
click at [266, 175] on div at bounding box center [263, 178] width 15 height 8
click at [264, 182] on span "button" at bounding box center [263, 178] width 15 height 7
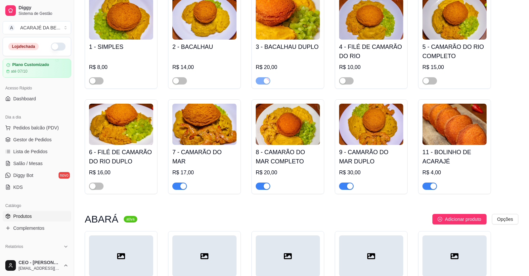
scroll to position [99, 0]
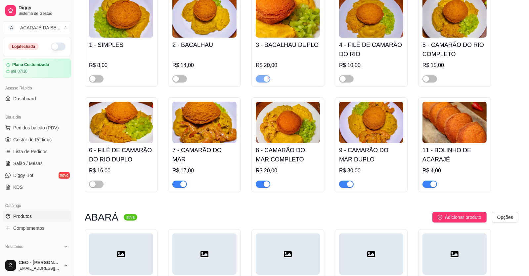
click at [262, 186] on span "button" at bounding box center [263, 184] width 15 height 7
click at [178, 184] on span "button" at bounding box center [179, 184] width 15 height 7
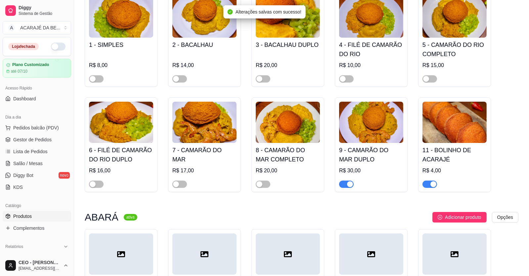
click at [349, 185] on div "button" at bounding box center [350, 185] width 6 height 6
click at [430, 187] on div "button" at bounding box center [433, 185] width 6 height 6
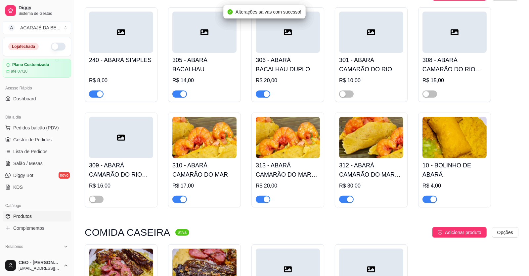
scroll to position [364, 0]
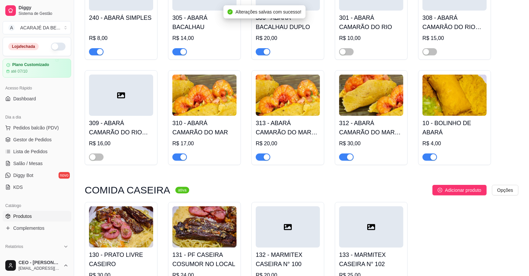
click at [180, 56] on span "button" at bounding box center [179, 51] width 15 height 7
click at [92, 52] on span "button" at bounding box center [96, 51] width 15 height 7
click at [345, 159] on span "button" at bounding box center [346, 157] width 15 height 7
click at [428, 158] on span "button" at bounding box center [429, 157] width 15 height 7
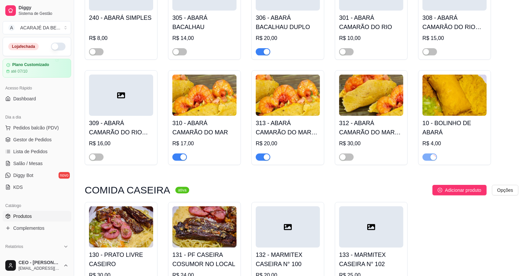
click at [261, 158] on span "button" at bounding box center [263, 157] width 15 height 7
click at [180, 156] on div "button" at bounding box center [183, 157] width 6 height 6
click at [258, 55] on span "button" at bounding box center [263, 51] width 15 height 7
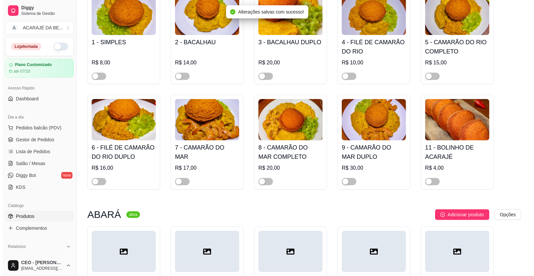
scroll to position [0, 0]
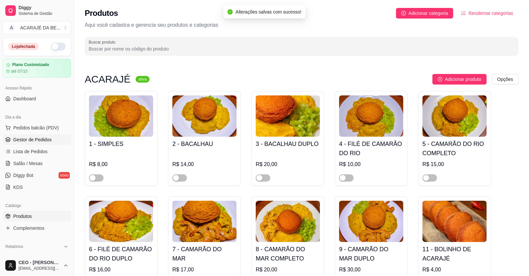
click at [31, 137] on span "Gestor de Pedidos" at bounding box center [32, 140] width 38 height 7
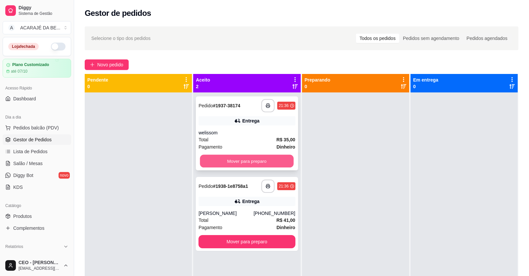
click at [263, 161] on button "Mover para preparo" at bounding box center [247, 161] width 94 height 13
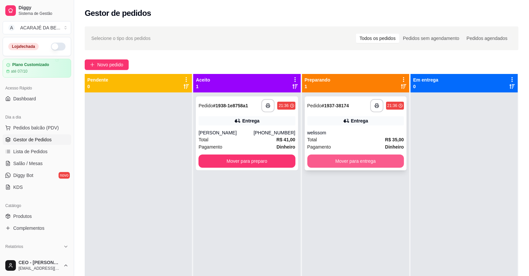
click at [321, 161] on button "Mover para entrega" at bounding box center [355, 161] width 97 height 13
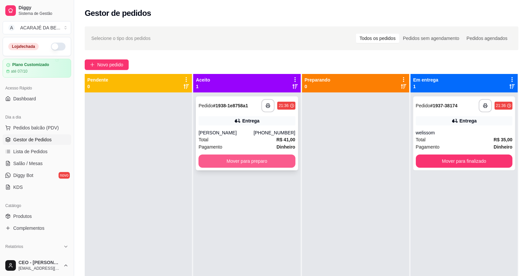
click at [276, 163] on button "Mover para preparo" at bounding box center [246, 161] width 97 height 13
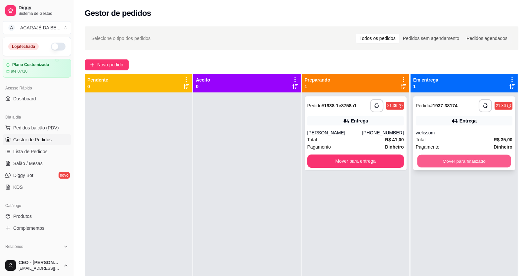
click at [432, 163] on button "Mover para finalizado" at bounding box center [464, 161] width 94 height 13
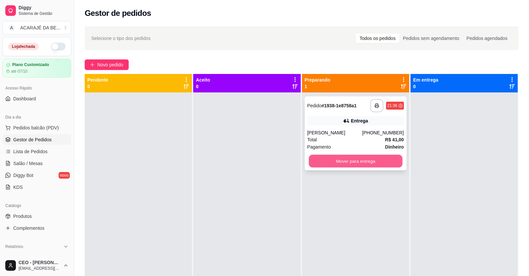
click at [365, 161] on button "Mover para entrega" at bounding box center [356, 161] width 94 height 13
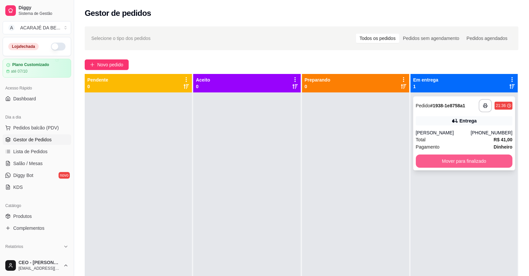
click at [453, 162] on button "Mover para finalizado" at bounding box center [464, 161] width 97 height 13
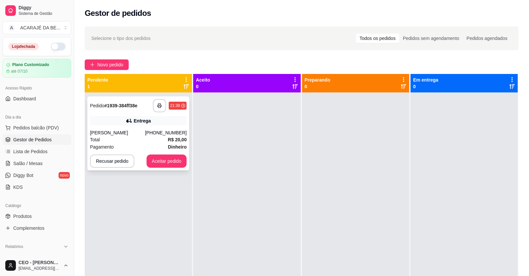
click at [152, 142] on div "Total R$ 20,00" at bounding box center [138, 139] width 97 height 7
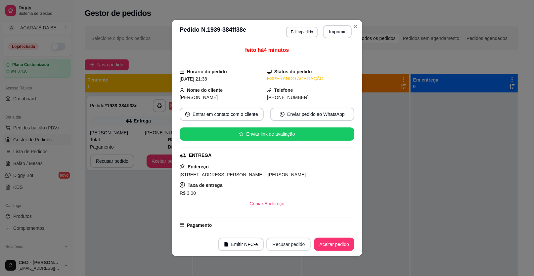
click at [278, 246] on button "Recusar pedido" at bounding box center [288, 244] width 44 height 13
click at [292, 230] on button "Sim" at bounding box center [305, 228] width 26 height 13
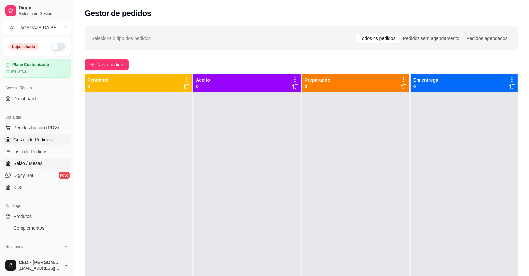
click at [35, 165] on span "Salão / Mesas" at bounding box center [27, 163] width 29 height 7
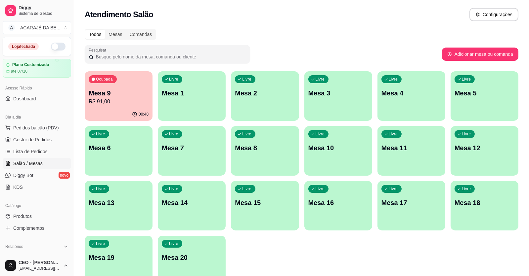
click at [116, 115] on div "00:48" at bounding box center [119, 114] width 68 height 13
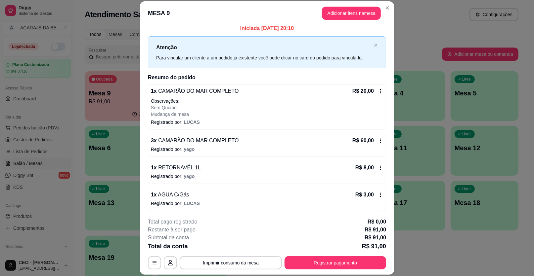
scroll to position [3, 0]
click at [329, 262] on button "Registrar pagamento" at bounding box center [335, 263] width 102 height 13
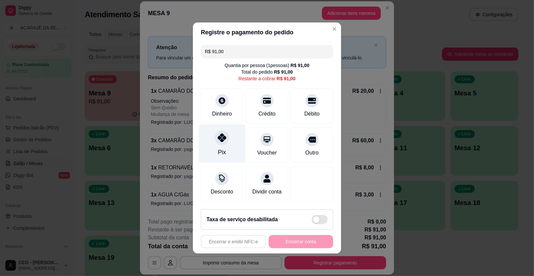
click at [226, 142] on div at bounding box center [222, 138] width 15 height 15
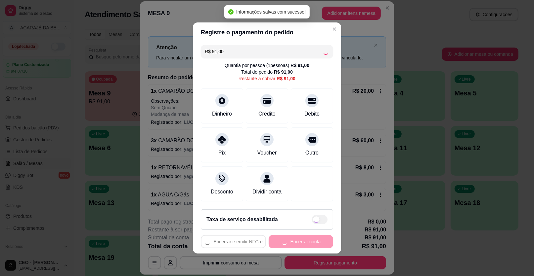
type input "R$ 0,00"
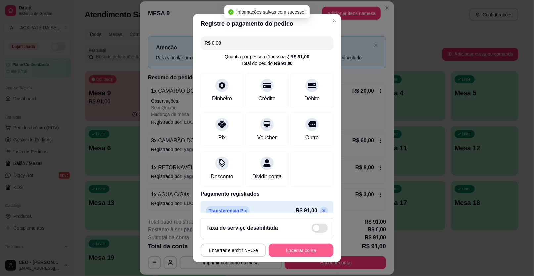
click at [294, 245] on button "Encerrar conta" at bounding box center [301, 250] width 64 height 13
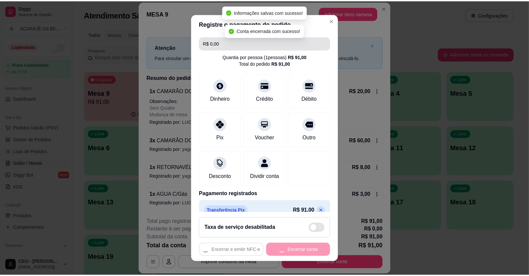
scroll to position [0, 0]
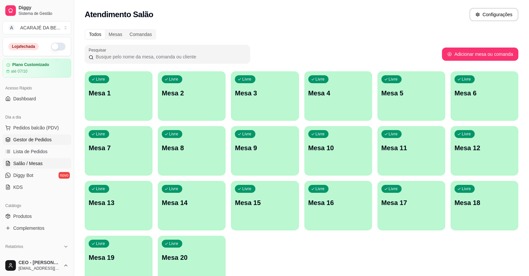
click at [29, 141] on span "Gestor de Pedidos" at bounding box center [32, 140] width 38 height 7
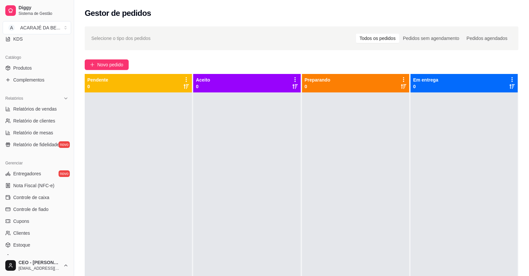
scroll to position [198, 0]
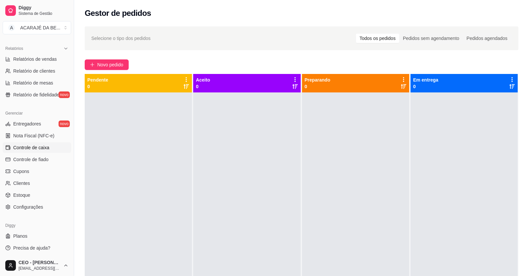
click at [42, 149] on span "Controle de caixa" at bounding box center [31, 148] width 36 height 7
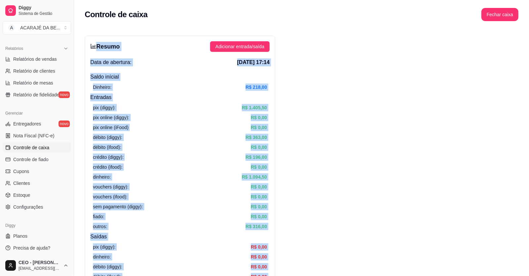
drag, startPoint x: 434, startPoint y: 172, endPoint x: 93, endPoint y: 45, distance: 363.7
click at [495, 15] on button "Fechar caixa" at bounding box center [500, 14] width 36 height 13
drag, startPoint x: 501, startPoint y: 53, endPoint x: 506, endPoint y: 52, distance: 5.1
click at [506, 55] on span "Não" at bounding box center [502, 58] width 9 height 7
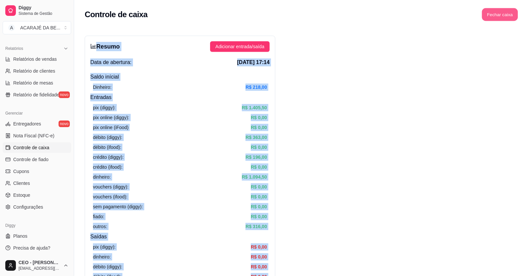
click at [502, 12] on button "Fechar caixa" at bounding box center [500, 14] width 36 height 13
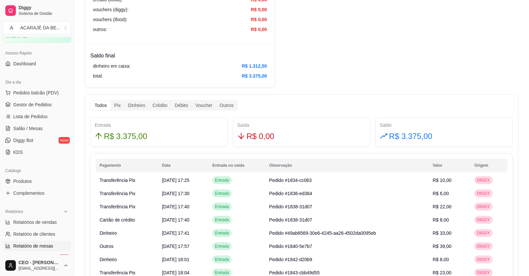
scroll to position [33, 0]
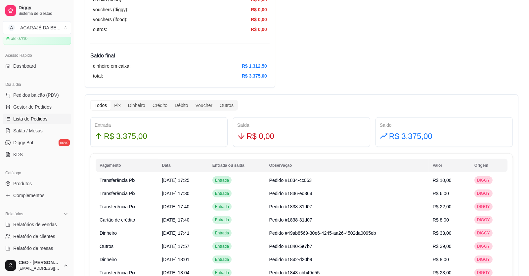
click at [41, 116] on span "Lista de Pedidos" at bounding box center [30, 119] width 34 height 7
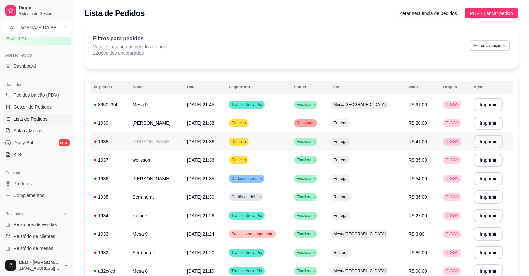
click at [275, 138] on td "Dinheiro" at bounding box center [257, 142] width 65 height 19
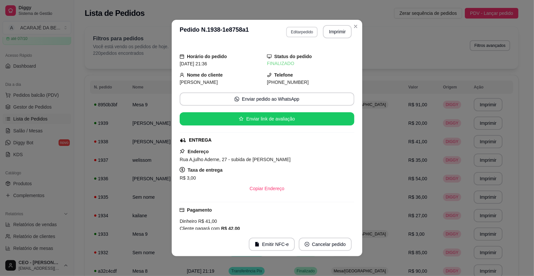
click at [297, 33] on button "Editar pedido" at bounding box center [301, 32] width 31 height 11
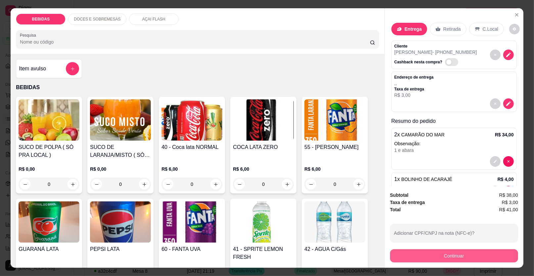
click at [425, 253] on button "Continuar" at bounding box center [454, 256] width 128 height 13
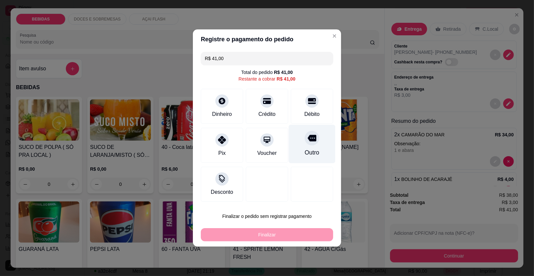
click at [308, 149] on div "Outro" at bounding box center [312, 152] width 15 height 9
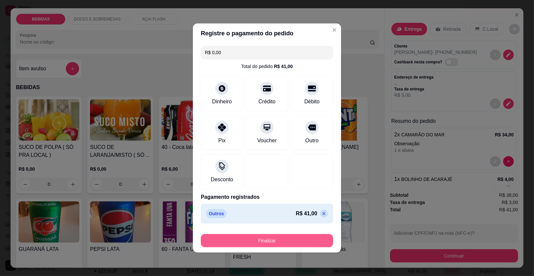
click at [281, 245] on button "Finalizar" at bounding box center [267, 240] width 132 height 13
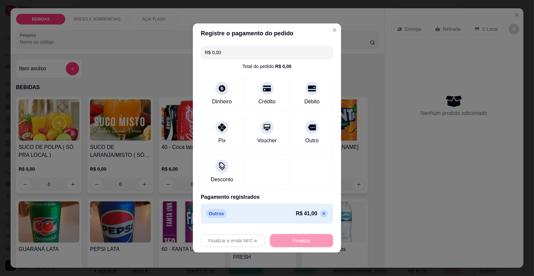
type input "-R$ 41,00"
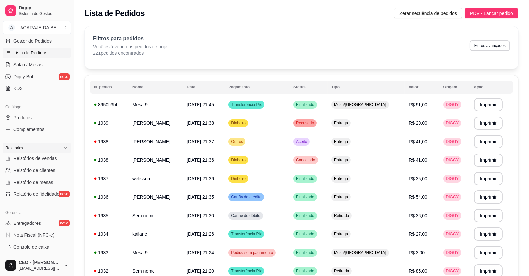
scroll to position [99, 0]
click at [47, 244] on span "Controle de caixa" at bounding box center [31, 247] width 36 height 7
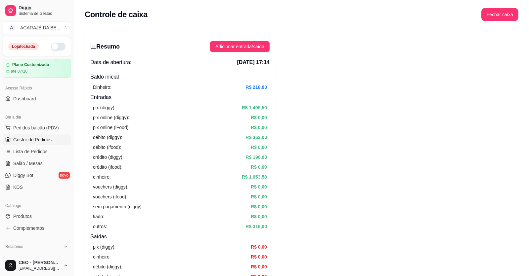
click at [33, 138] on span "Gestor de Pedidos" at bounding box center [32, 140] width 38 height 7
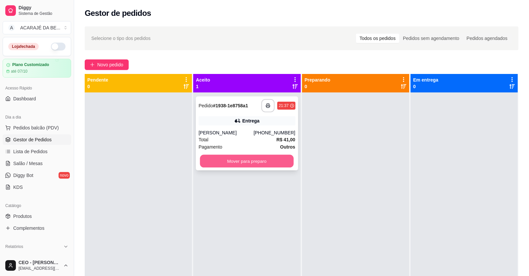
click at [259, 161] on button "Mover para preparo" at bounding box center [247, 161] width 94 height 13
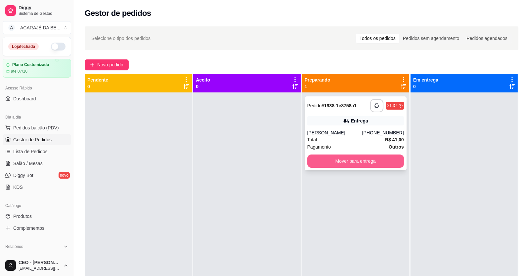
click at [352, 166] on button "Mover para entrega" at bounding box center [355, 161] width 97 height 13
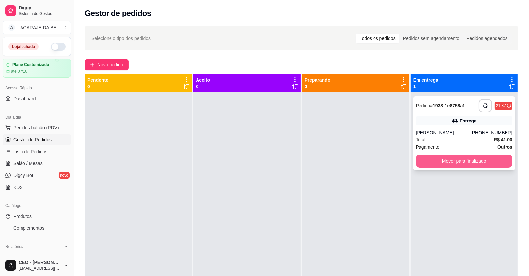
click at [440, 162] on button "Mover para finalizado" at bounding box center [464, 161] width 97 height 13
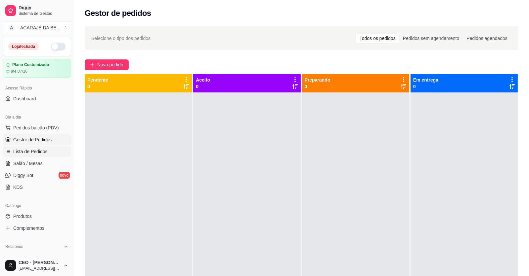
click at [31, 153] on span "Lista de Pedidos" at bounding box center [30, 151] width 34 height 7
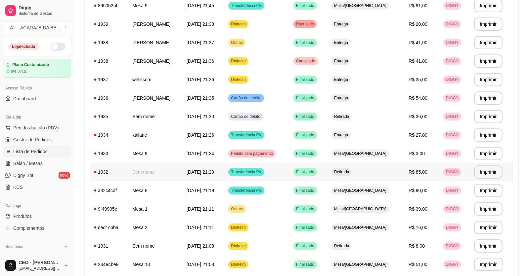
scroll to position [132, 0]
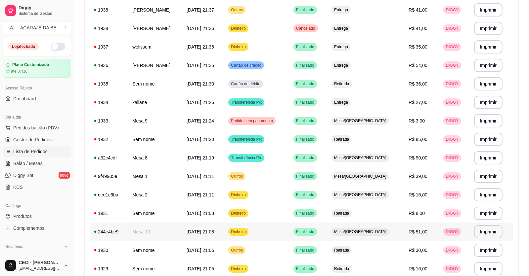
click at [327, 225] on td "Finalizado" at bounding box center [308, 232] width 38 height 19
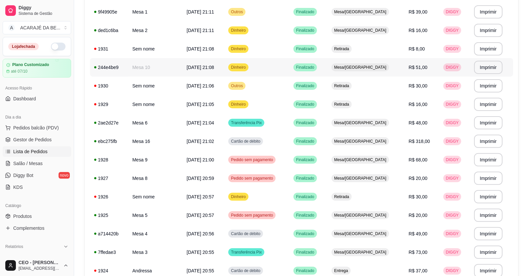
scroll to position [330, 0]
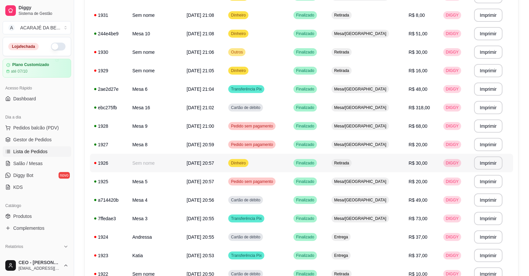
click at [350, 162] on span "Retirada" at bounding box center [342, 163] width 18 height 5
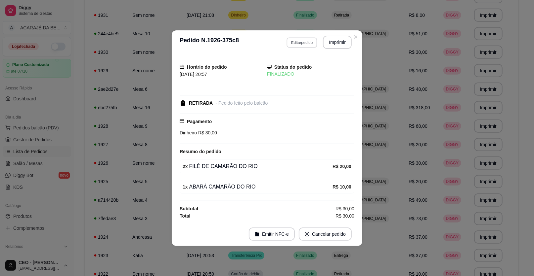
click at [301, 42] on button "Editar pedido" at bounding box center [301, 42] width 31 height 10
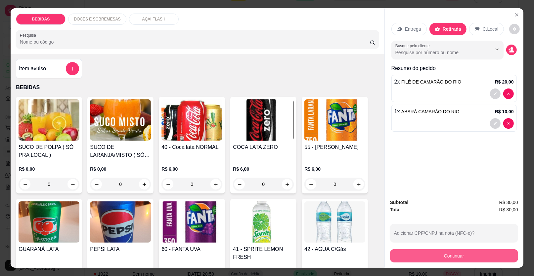
click at [461, 255] on button "Continuar" at bounding box center [454, 256] width 128 height 13
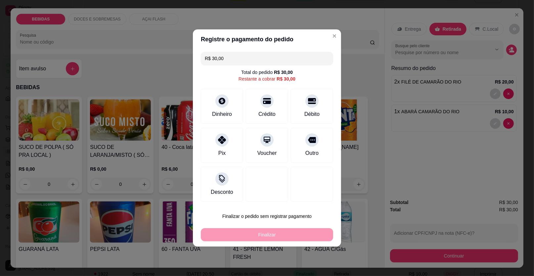
drag, startPoint x: 318, startPoint y: 141, endPoint x: 316, endPoint y: 153, distance: 12.3
click at [317, 141] on div "Outro" at bounding box center [312, 145] width 42 height 35
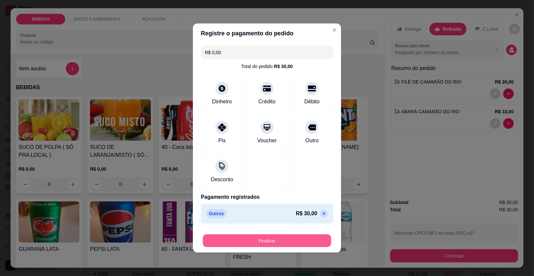
click at [308, 246] on button "Finalizar" at bounding box center [267, 241] width 128 height 13
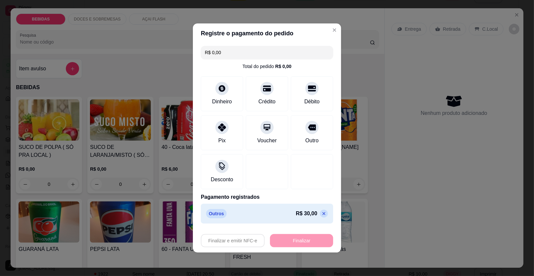
type input "-R$ 30,00"
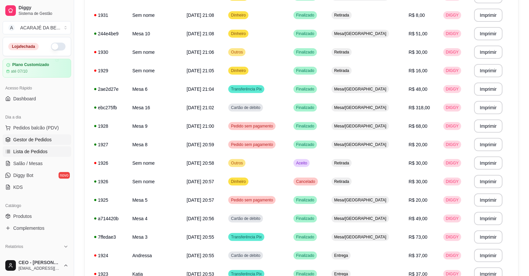
click at [33, 143] on link "Gestor de Pedidos" at bounding box center [37, 140] width 68 height 11
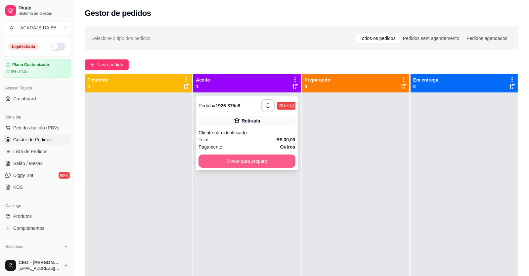
click at [272, 163] on button "Mover para preparo" at bounding box center [246, 161] width 97 height 13
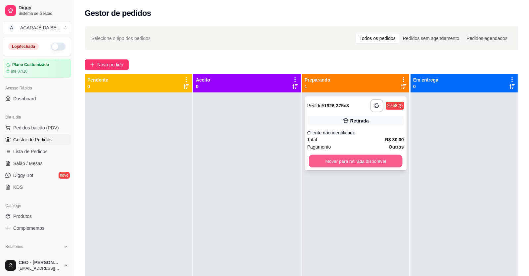
click at [370, 165] on button "Mover para retirada disponível" at bounding box center [356, 161] width 94 height 13
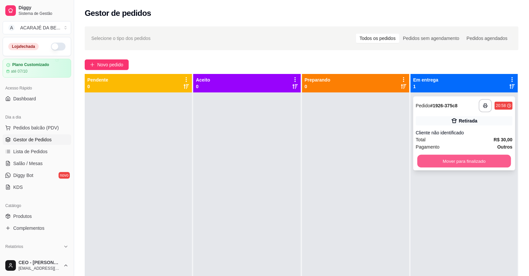
click at [457, 160] on button "Mover para finalizado" at bounding box center [464, 161] width 94 height 13
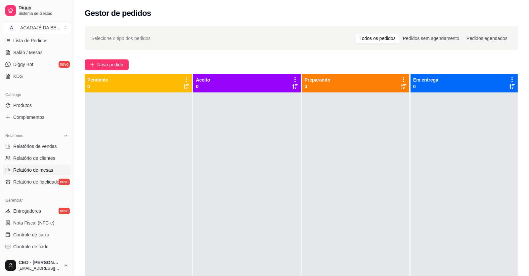
scroll to position [165, 0]
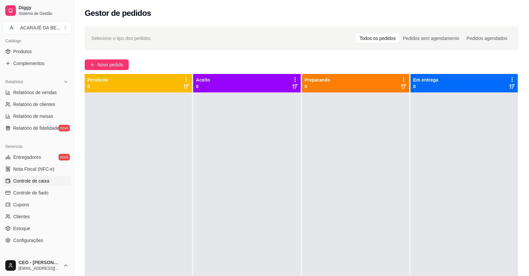
click at [48, 182] on span "Controle de caixa" at bounding box center [31, 181] width 36 height 7
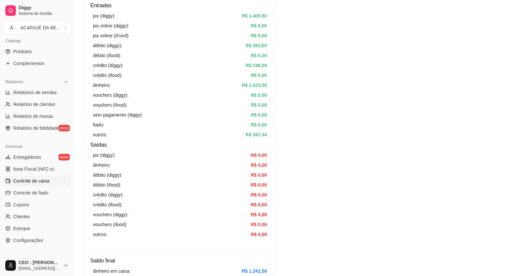
scroll to position [231, 0]
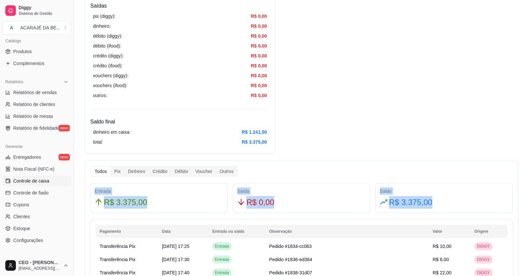
drag, startPoint x: 437, startPoint y: 202, endPoint x: 95, endPoint y: 188, distance: 342.6
click at [95, 188] on div "Entrada R$ 3.375,00 Saída R$ 0,00 Saldo R$ 3.375,00" at bounding box center [302, 199] width 428 height 30
copy div "Entrada R$ 3.375,00 Saída R$ 0,00 Saldo R$ 3.375,00"
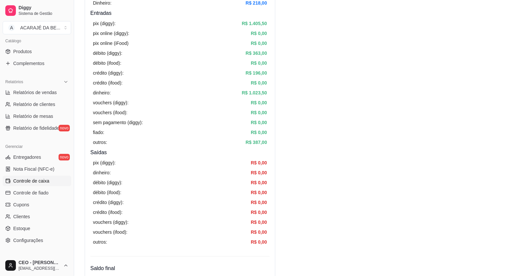
scroll to position [0, 0]
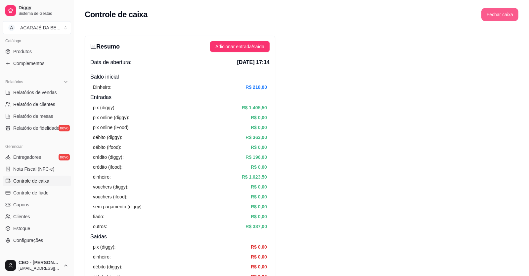
click at [501, 17] on button "Fechar caixa" at bounding box center [499, 14] width 37 height 13
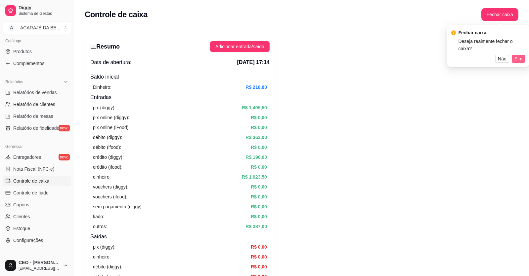
click at [522, 55] on span "Sim" at bounding box center [518, 58] width 8 height 7
